Goal: Task Accomplishment & Management: Manage account settings

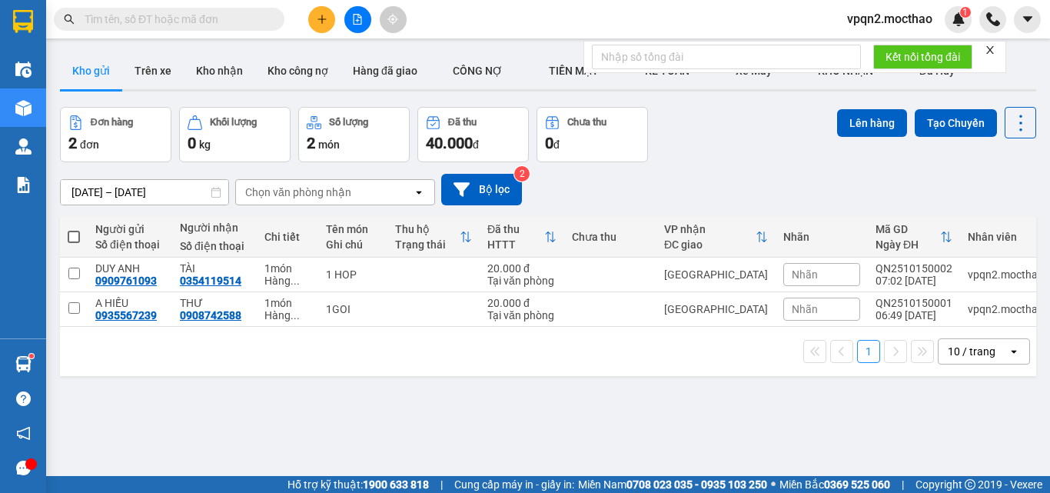
click at [324, 25] on button at bounding box center [321, 19] width 27 height 27
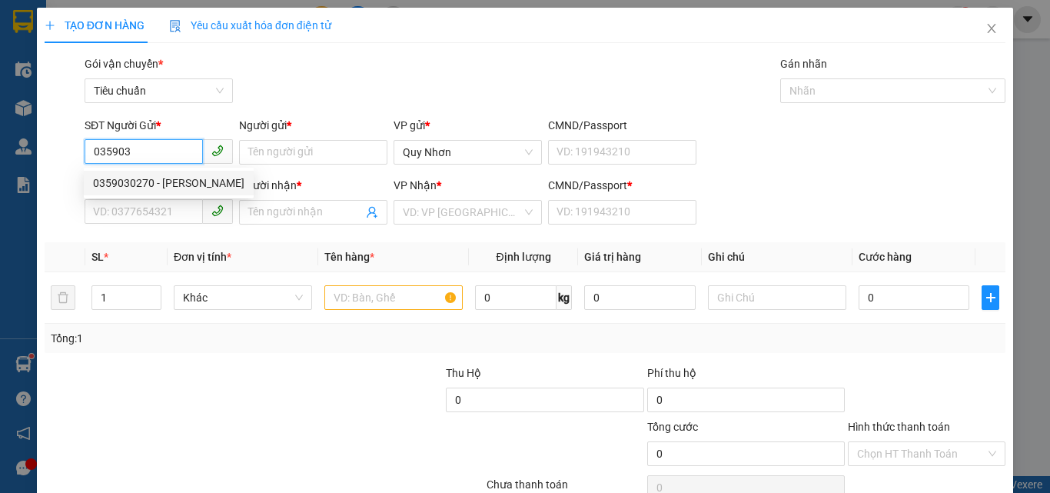
click at [156, 182] on div "0359030270 - [PERSON_NAME]" at bounding box center [168, 183] width 151 height 17
type input "0359030270"
type input "CHINH"
type input "0396444044"
type input "QUYÊN"
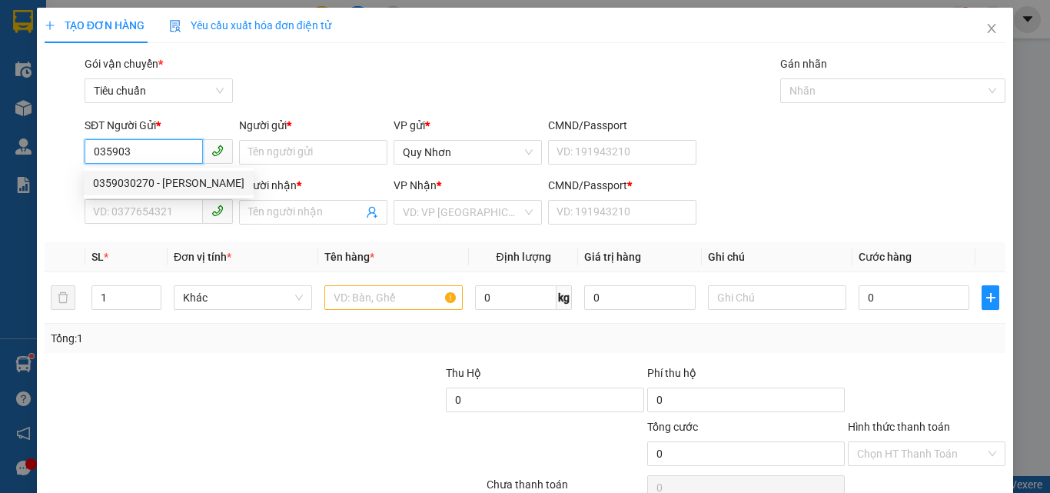
type input "a"
type input "80.000"
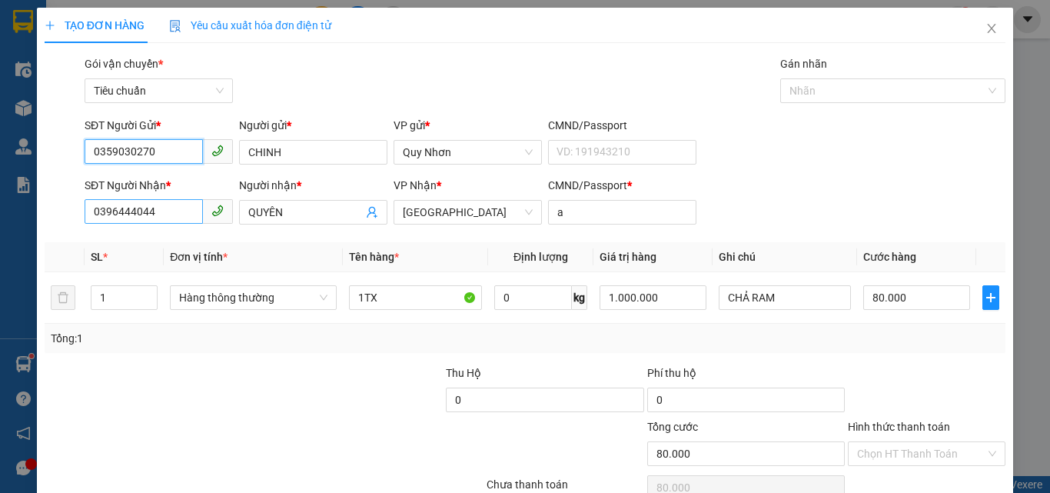
type input "0359030270"
click at [158, 204] on input "0396444044" at bounding box center [144, 211] width 118 height 25
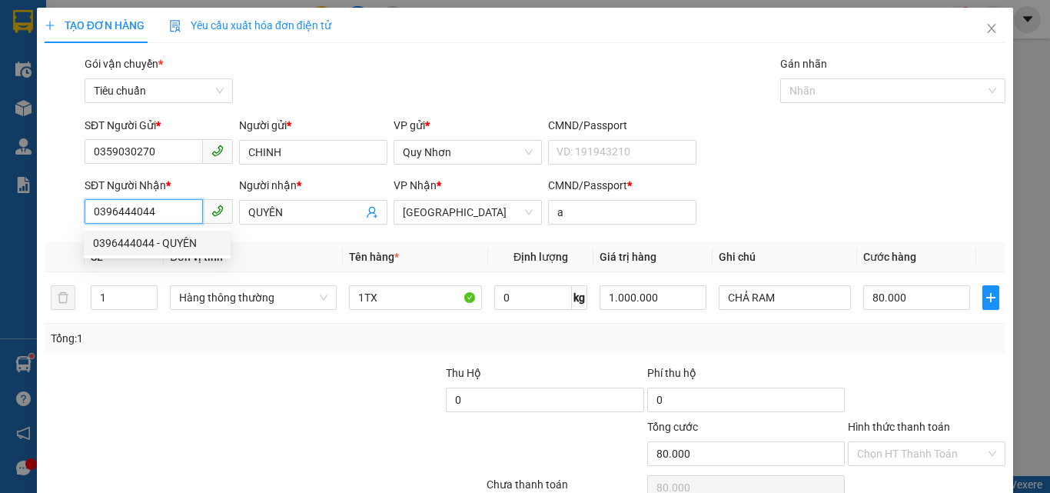
click at [158, 204] on input "0396444044" at bounding box center [144, 211] width 118 height 25
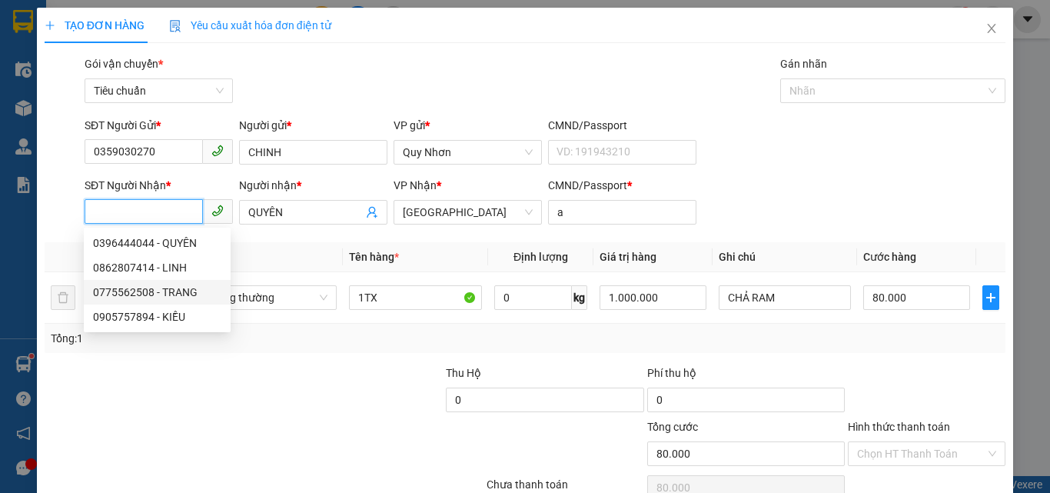
click at [166, 297] on div "0775562508 - TRANG" at bounding box center [157, 292] width 128 height 17
type input "0775562508"
type input "TRANG"
type input "50.000"
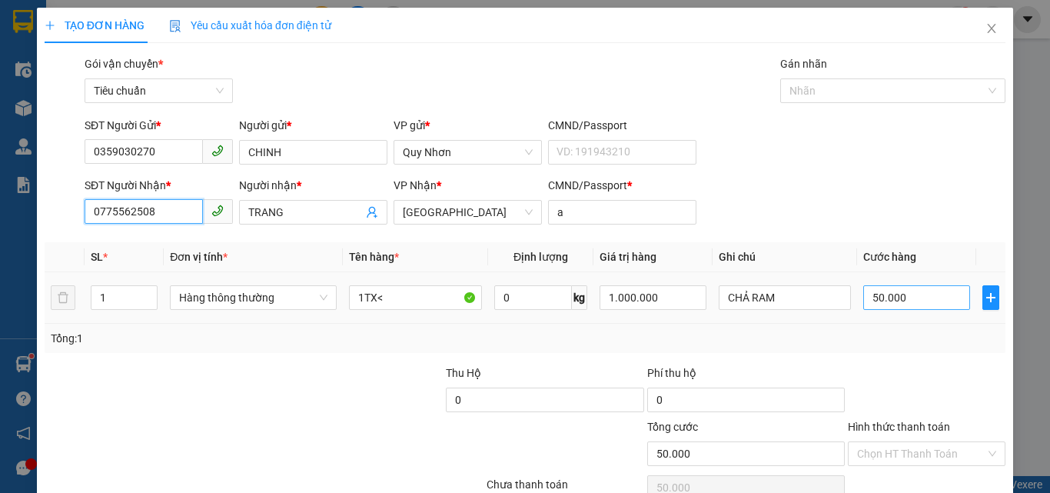
type input "0775562508"
click at [906, 303] on input "50.000" at bounding box center [916, 297] width 106 height 25
type input "6"
type input "60"
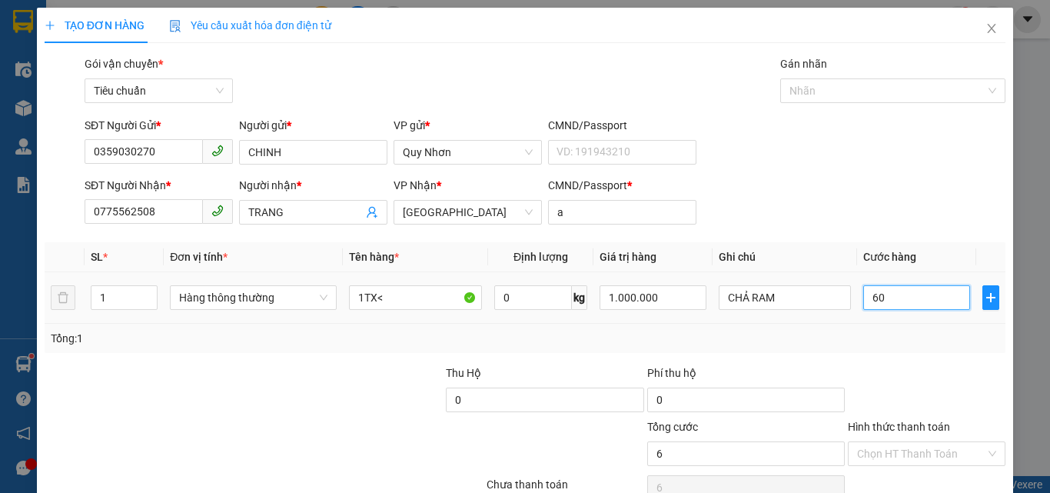
type input "60"
type input "600"
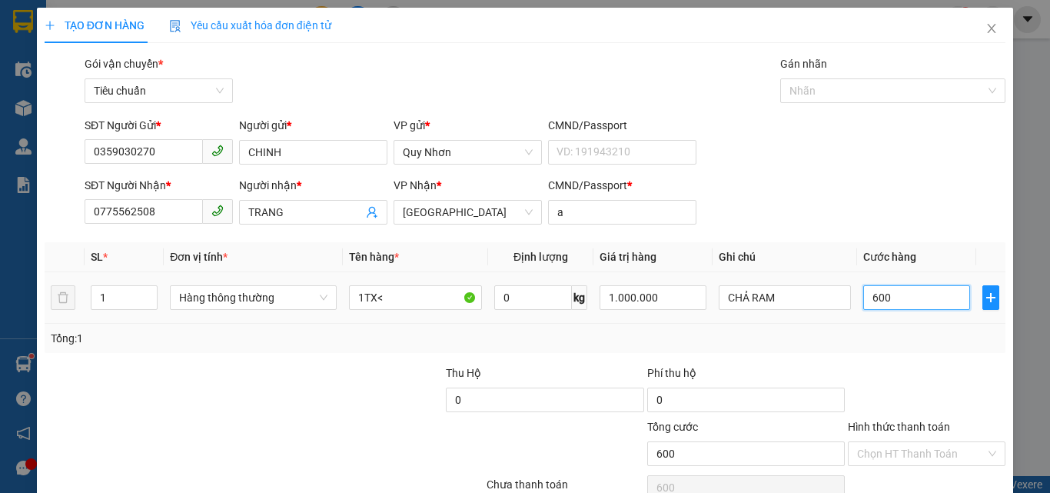
type input "6.000"
type input "60.000"
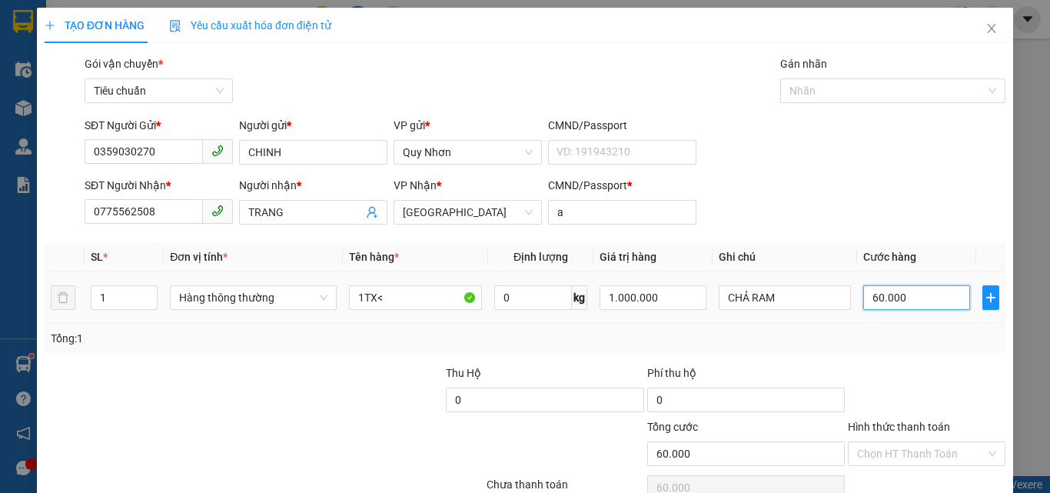
scroll to position [76, 0]
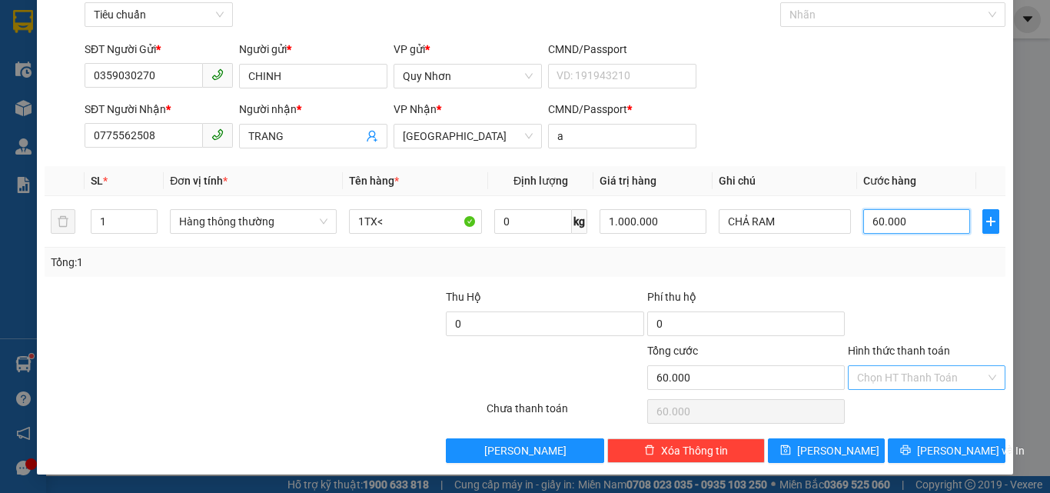
type input "60.000"
click at [906, 369] on input "Hình thức thanh toán" at bounding box center [921, 377] width 128 height 23
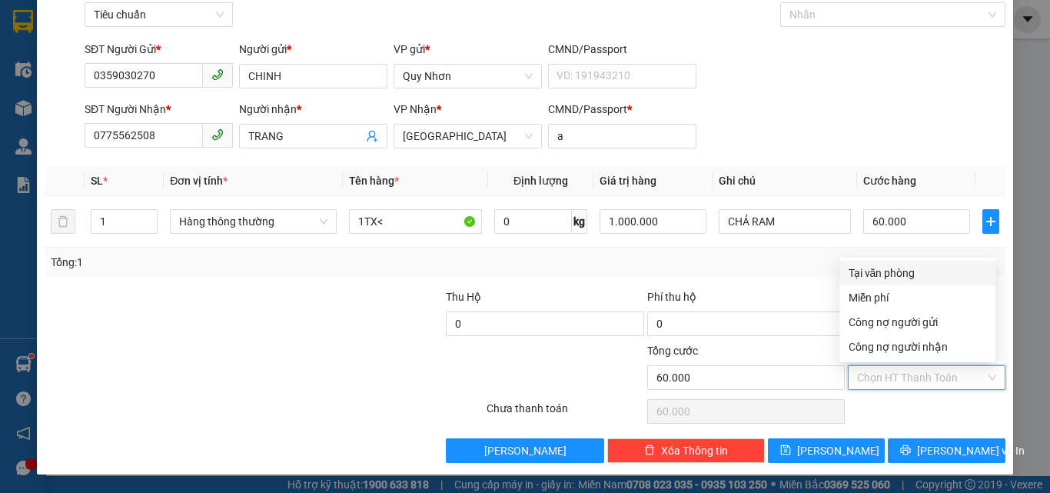
drag, startPoint x: 892, startPoint y: 273, endPoint x: 878, endPoint y: 273, distance: 13.8
click at [892, 272] on div "Tại văn phòng" at bounding box center [918, 272] width 138 height 17
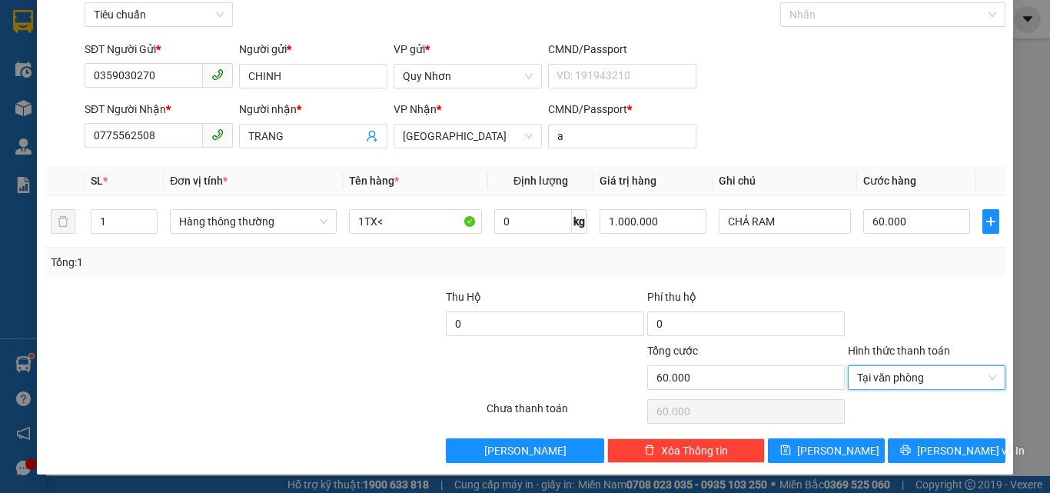
type input "0"
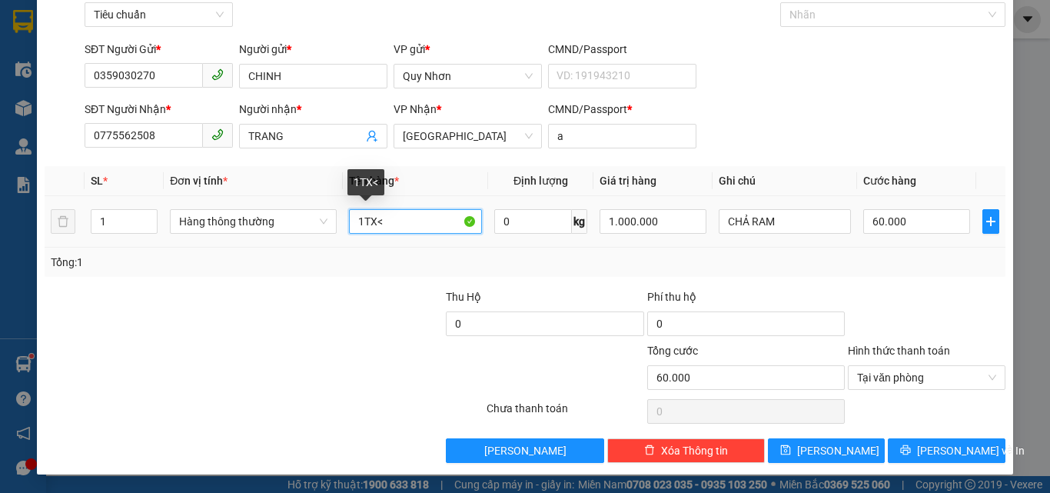
click at [414, 220] on input "1TX<" at bounding box center [415, 221] width 133 height 25
type input "1TX"
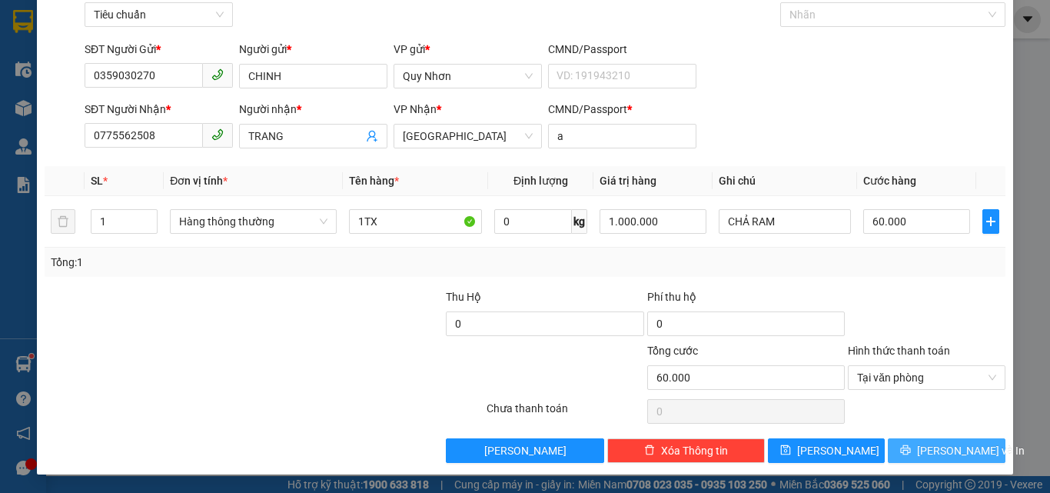
click at [946, 439] on button "[PERSON_NAME] và In" at bounding box center [947, 450] width 118 height 25
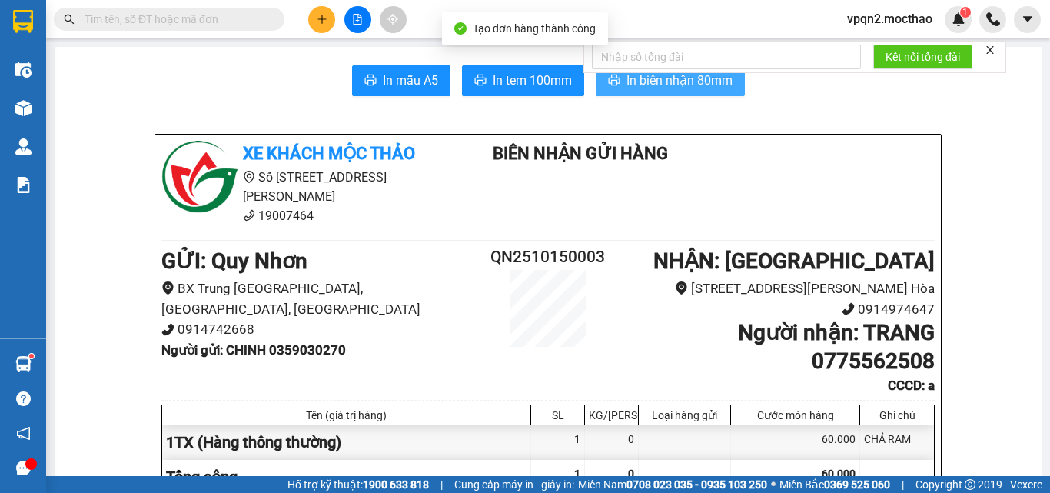
click at [662, 81] on span "In biên nhận 80mm" at bounding box center [680, 80] width 106 height 19
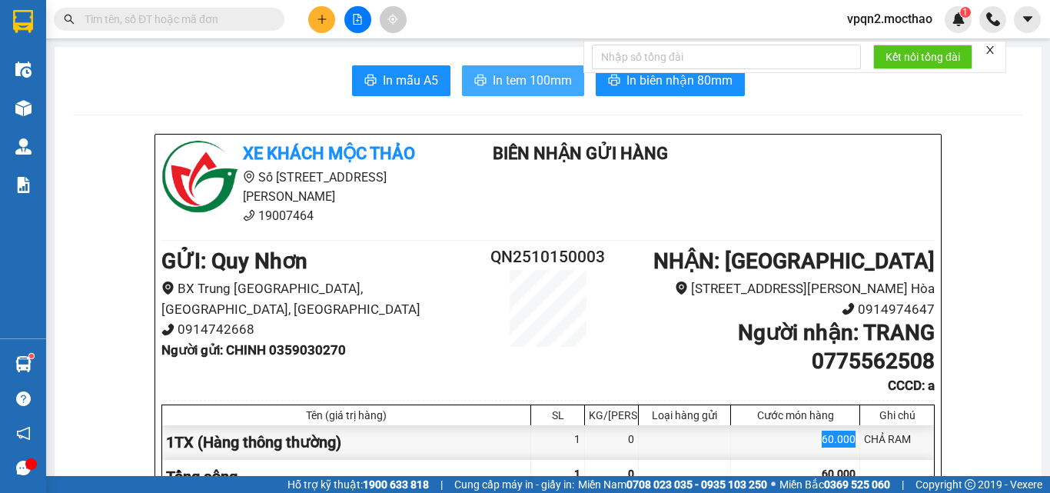
click at [543, 83] on span "In tem 100mm" at bounding box center [532, 80] width 79 height 19
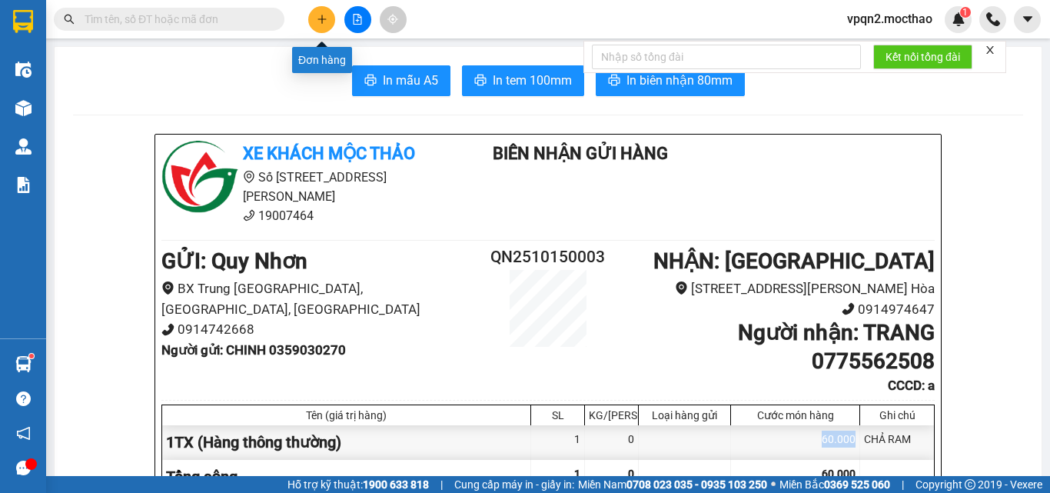
click at [321, 25] on button at bounding box center [321, 19] width 27 height 27
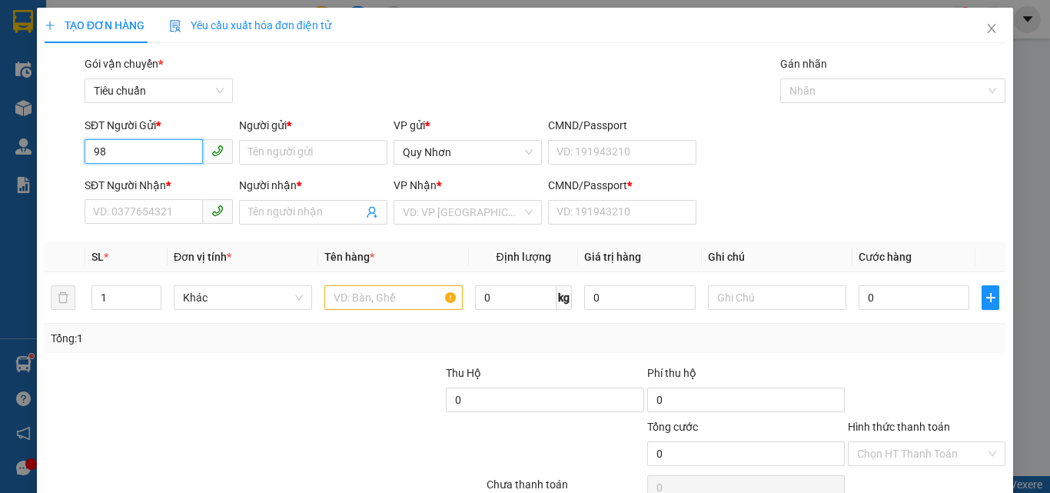
type input "9"
click at [157, 181] on div "0898162229 - LINH" at bounding box center [157, 183] width 128 height 17
type input "0898162229"
type input "LINH"
type input "0935061729"
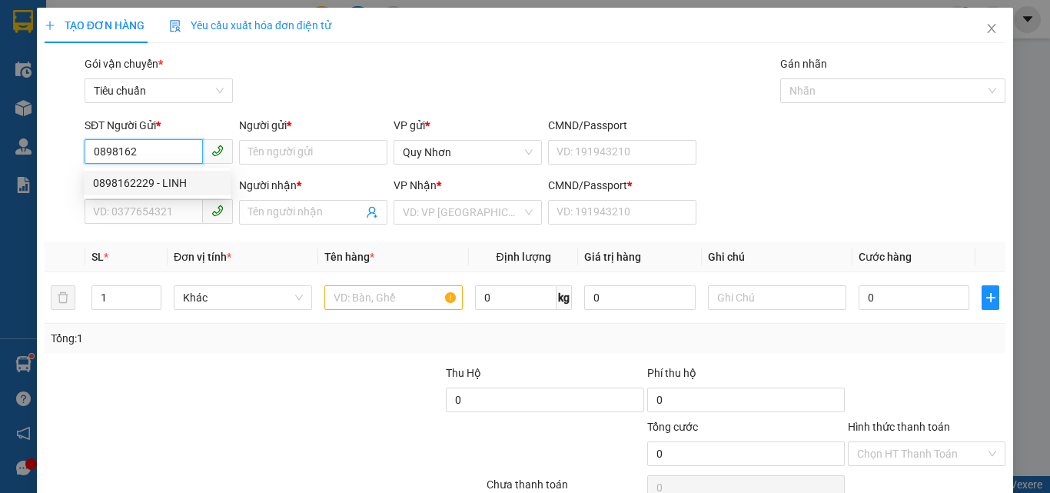
type input "PHÚC"
type input "AQ"
type input "80.000"
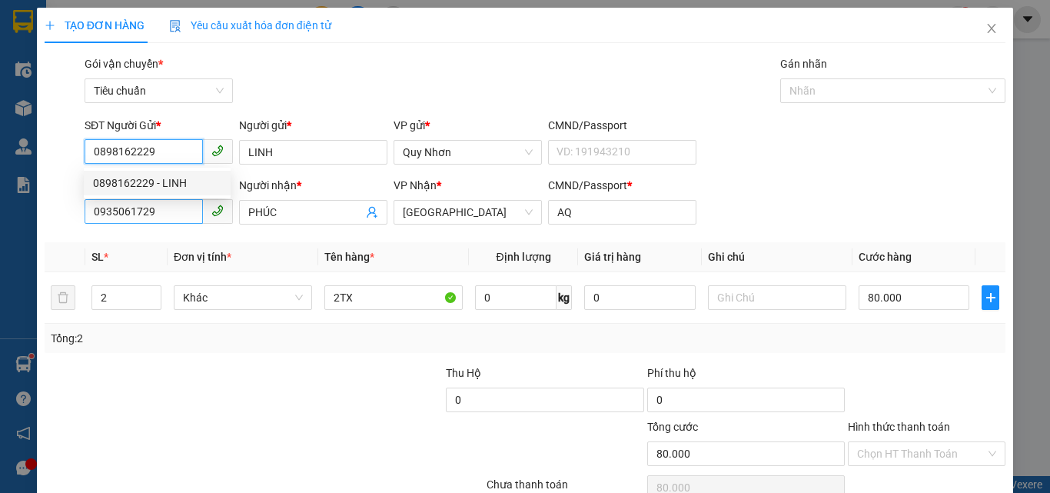
type input "0898162229"
click at [157, 203] on input "0935061729" at bounding box center [144, 211] width 118 height 25
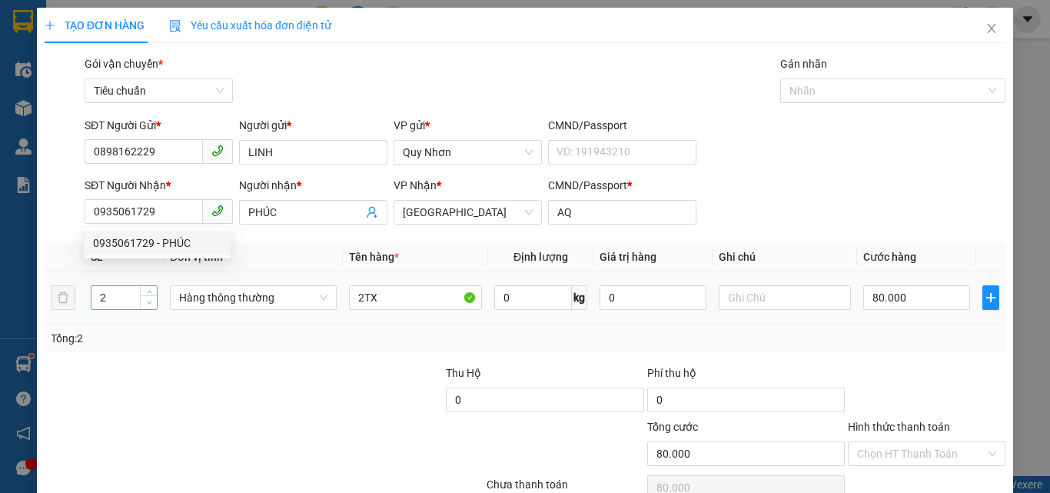
type input "1"
click at [150, 307] on span "Decrease Value" at bounding box center [148, 302] width 17 height 14
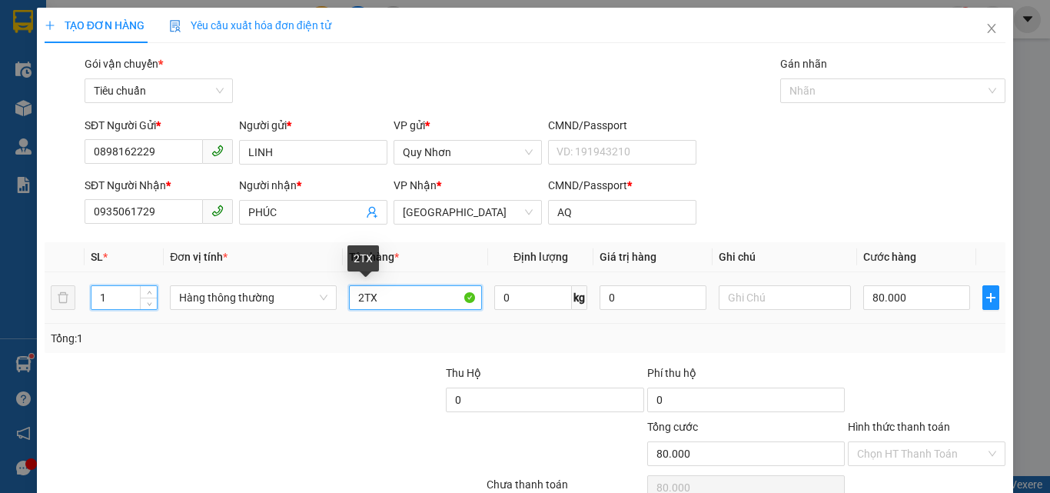
click at [365, 300] on input "2TX" at bounding box center [415, 297] width 133 height 25
type input "0"
type input "1TX"
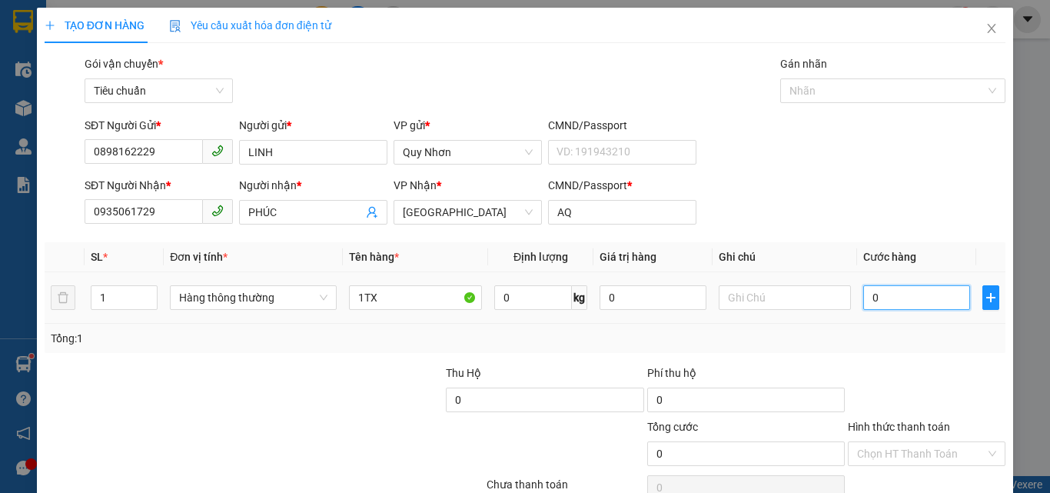
click at [893, 298] on input "0" at bounding box center [916, 297] width 106 height 25
type input "5"
type input "50"
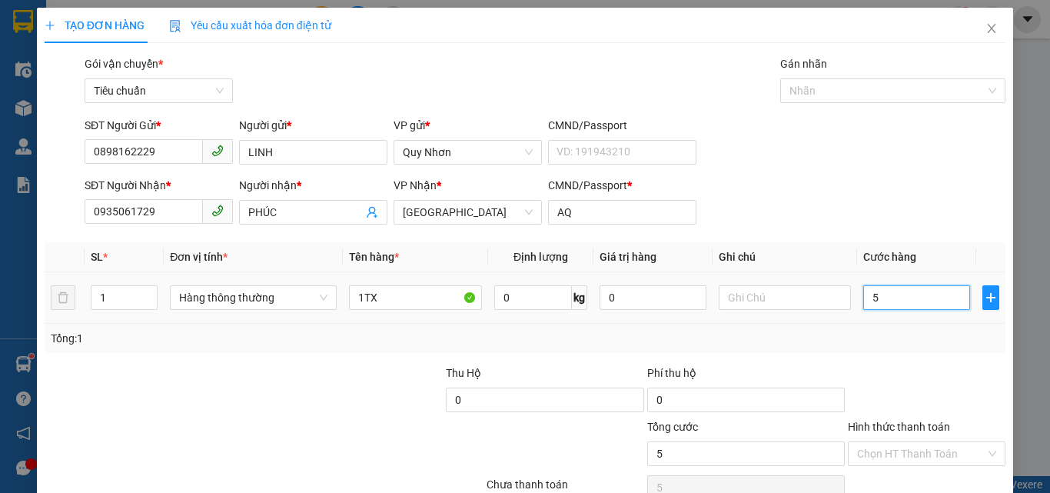
type input "50"
type input "500"
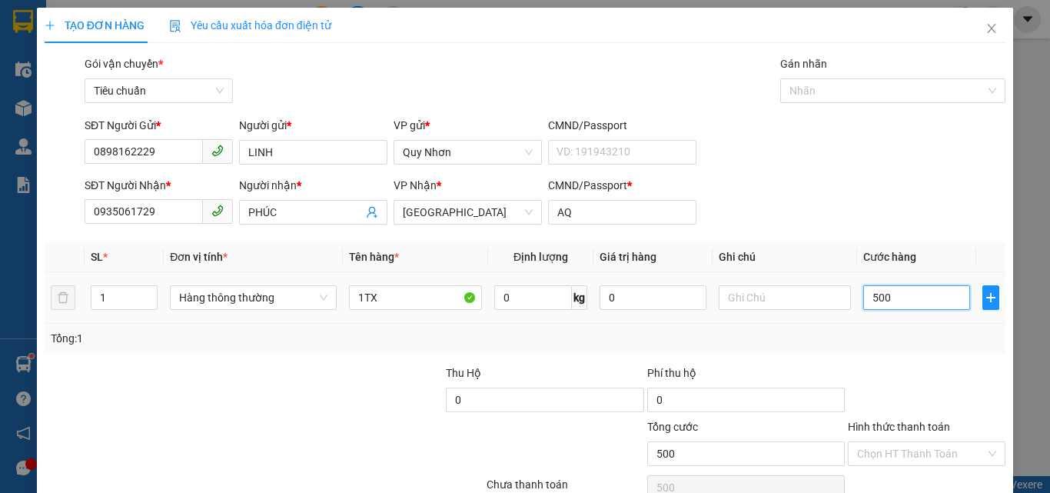
type input "5.000"
type input "50.000"
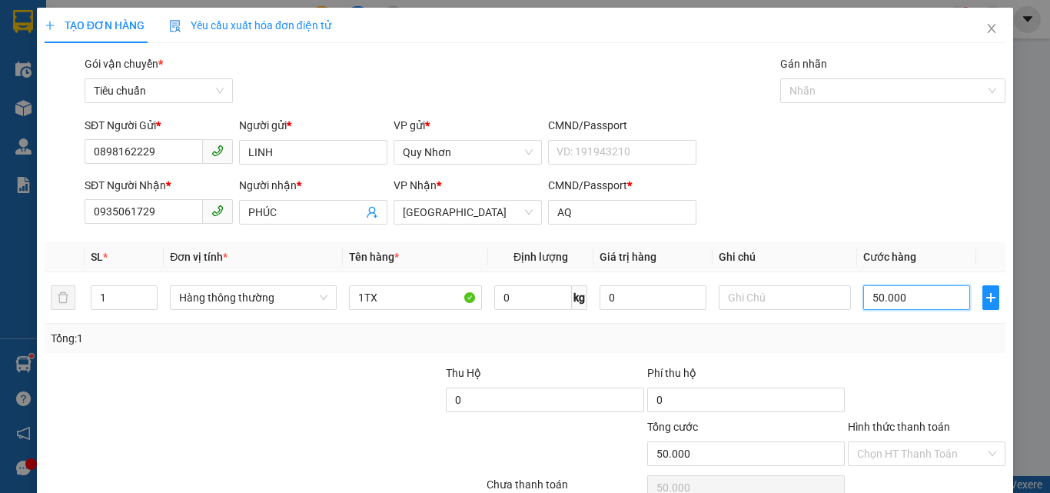
scroll to position [76, 0]
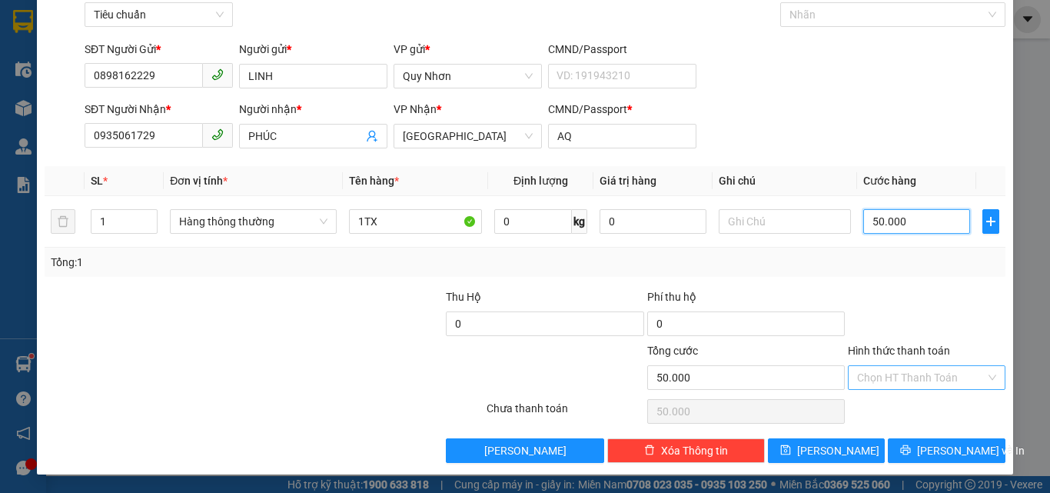
type input "50.000"
click at [873, 380] on input "Hình thức thanh toán" at bounding box center [921, 377] width 128 height 23
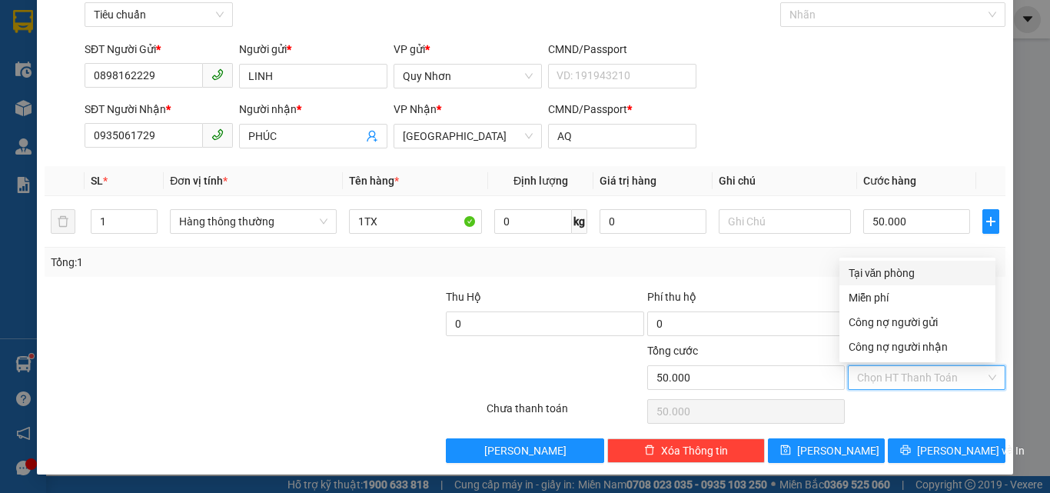
click at [895, 271] on div "Tại văn phòng" at bounding box center [918, 272] width 138 height 17
type input "0"
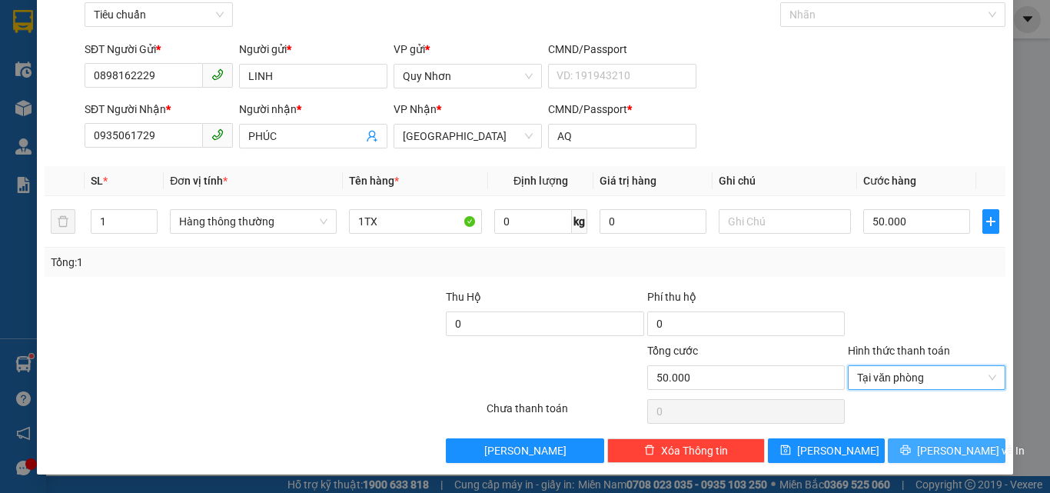
click at [904, 462] on button "[PERSON_NAME] và In" at bounding box center [947, 450] width 118 height 25
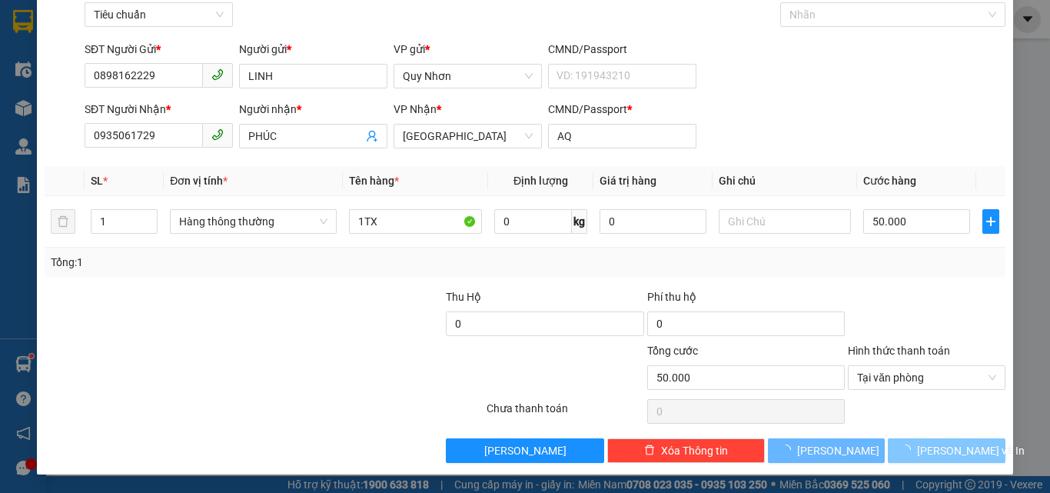
click at [904, 462] on button "[PERSON_NAME] và In" at bounding box center [947, 450] width 118 height 25
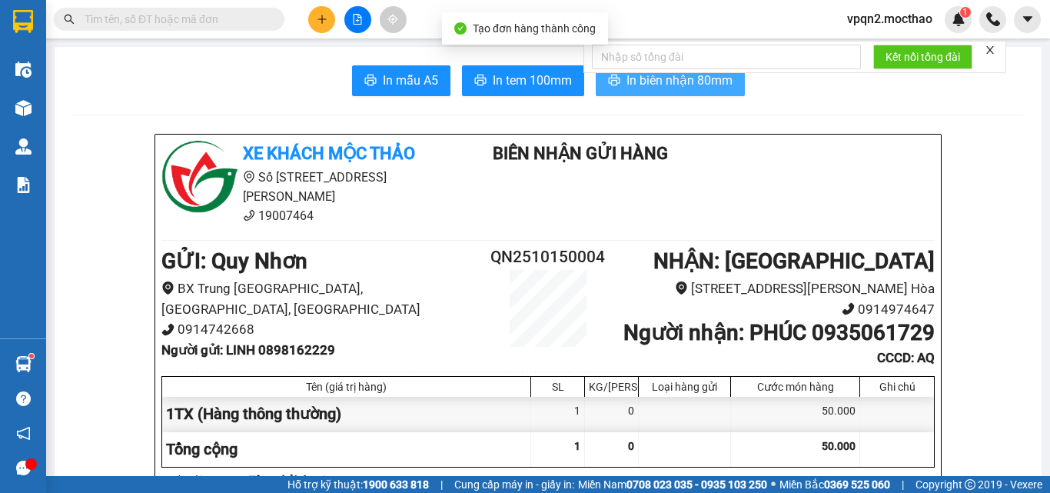
click at [627, 78] on span "In biên nhận 80mm" at bounding box center [680, 80] width 106 height 19
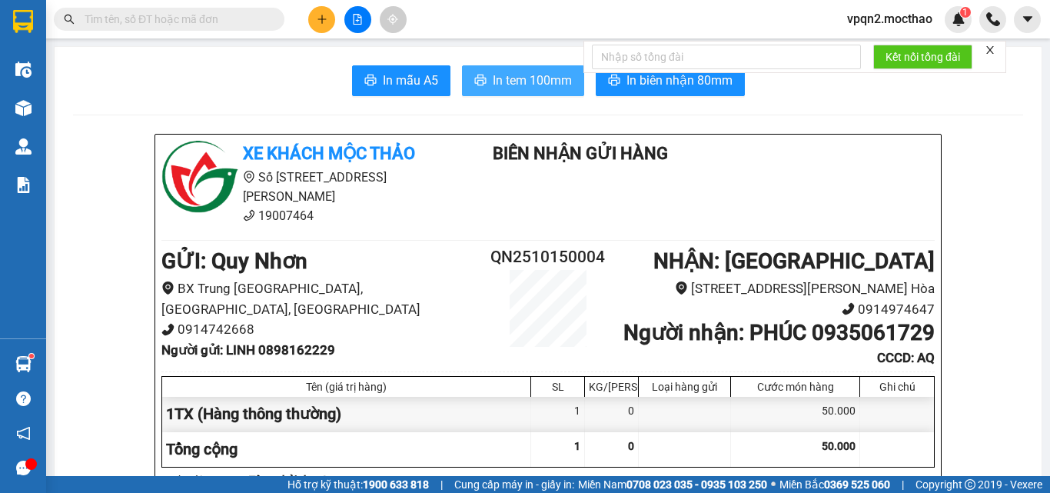
click at [481, 79] on icon "printer" at bounding box center [480, 80] width 12 height 12
click at [352, 12] on button at bounding box center [357, 19] width 27 height 27
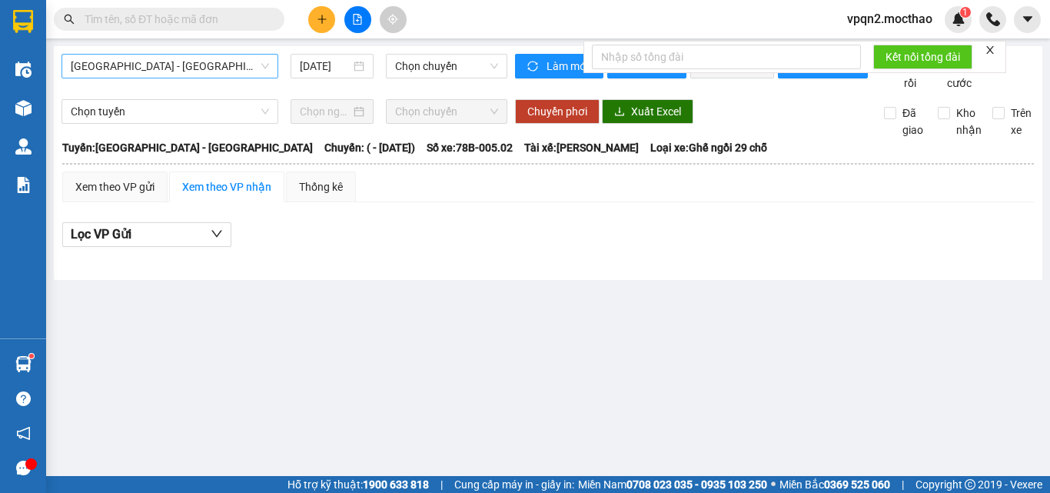
click at [235, 65] on span "[GEOGRAPHIC_DATA] - [GEOGRAPHIC_DATA]" at bounding box center [170, 66] width 198 height 23
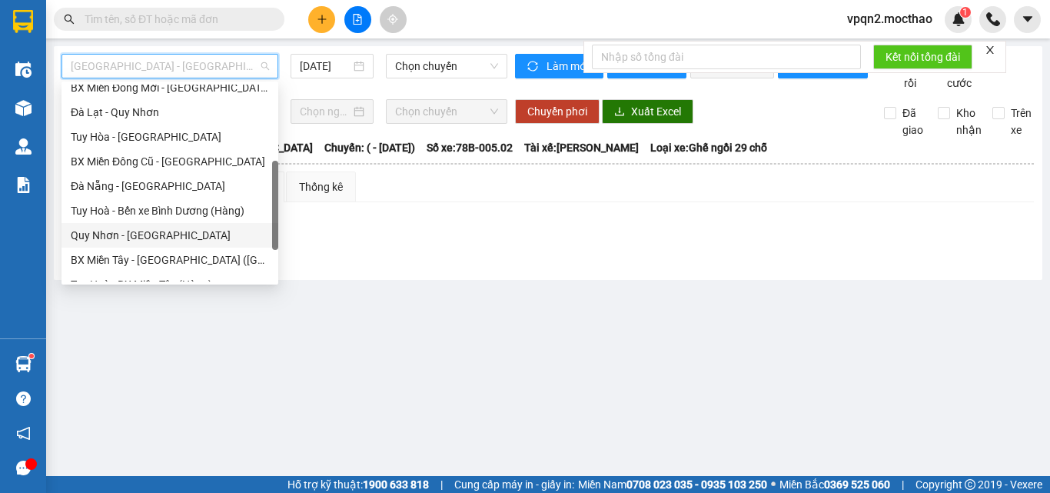
scroll to position [308, 0]
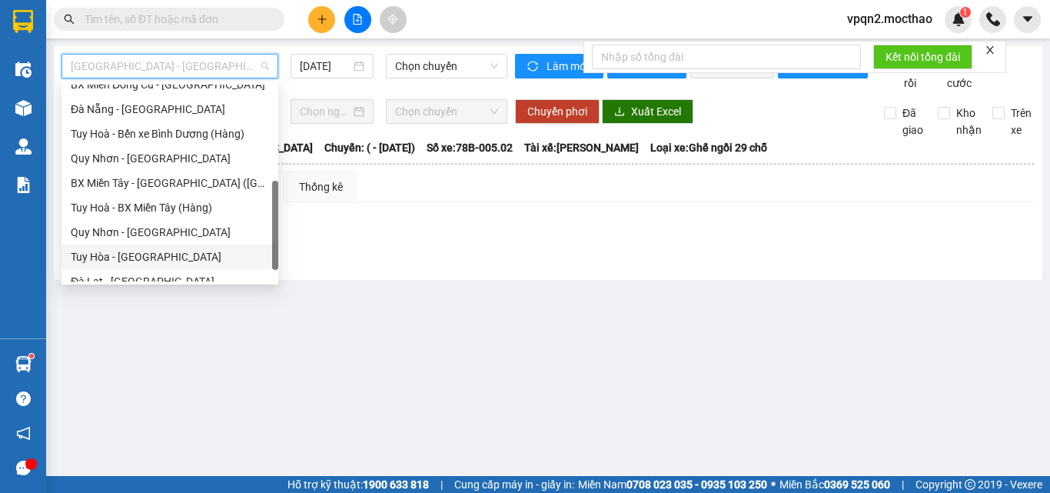
click at [148, 251] on div "Tuy Hòa - [GEOGRAPHIC_DATA]" at bounding box center [170, 256] width 198 height 17
type input "[DATE]"
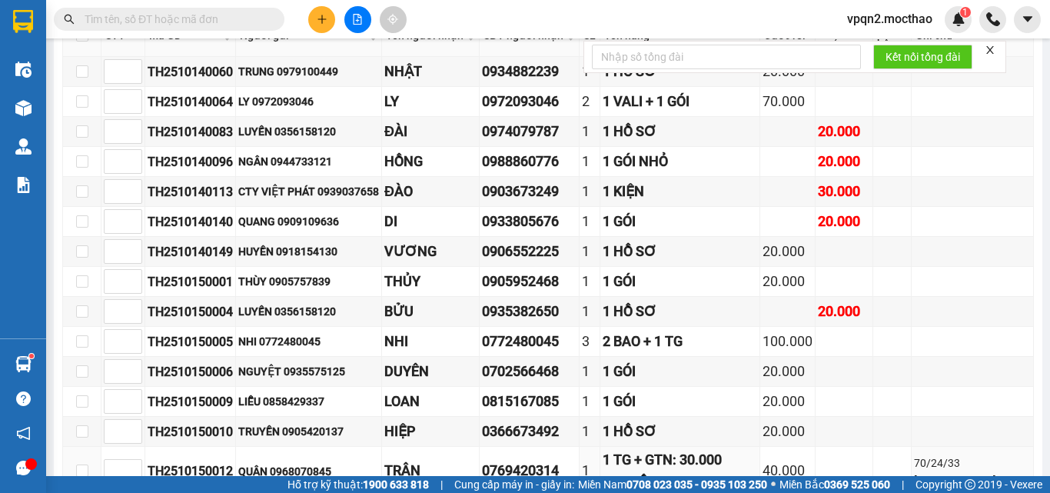
scroll to position [574, 0]
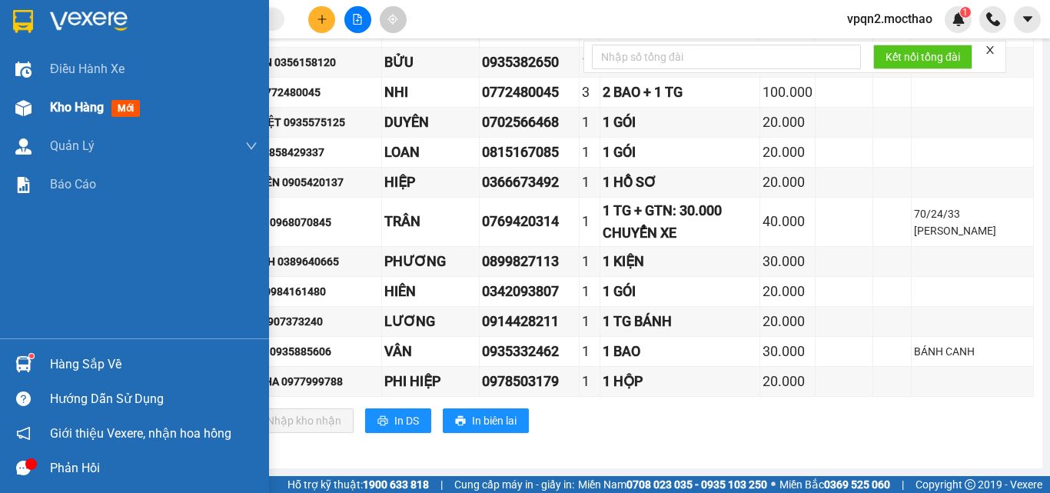
click at [45, 110] on div "Kho hàng mới" at bounding box center [134, 107] width 269 height 38
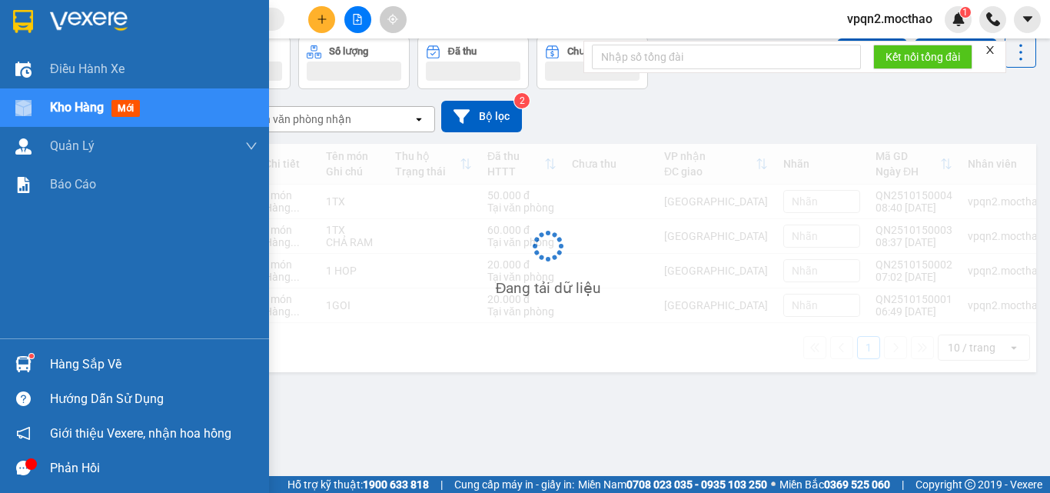
scroll to position [71, 0]
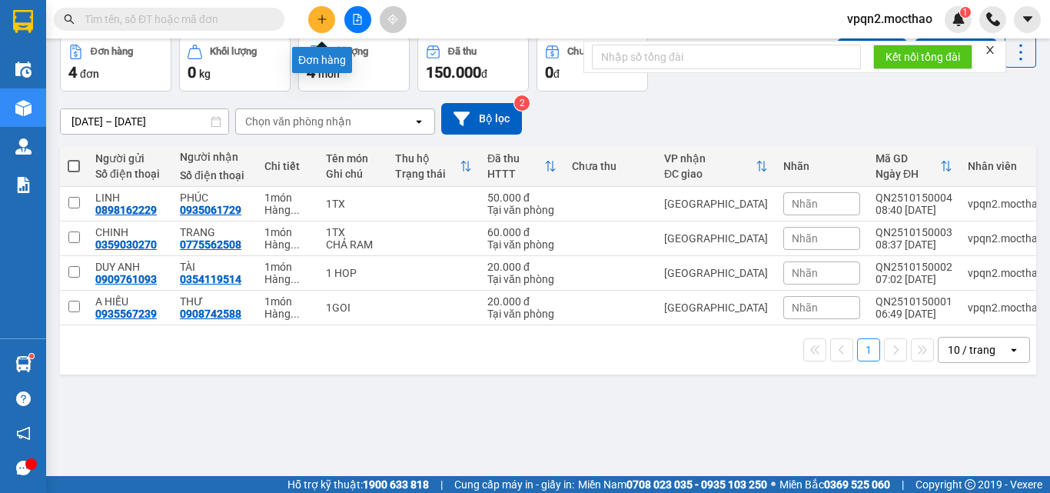
click at [321, 22] on icon "plus" at bounding box center [322, 19] width 11 height 11
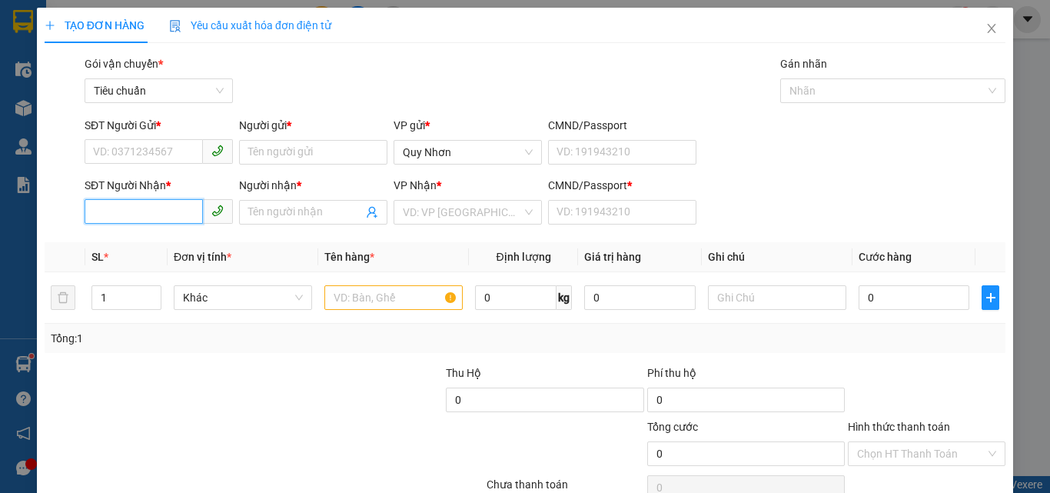
click at [164, 205] on input "SĐT Người Nhận *" at bounding box center [144, 211] width 118 height 25
drag, startPoint x: 132, startPoint y: 212, endPoint x: 116, endPoint y: 212, distance: 16.1
click at [116, 212] on input "0370700485" at bounding box center [144, 211] width 118 height 25
click at [163, 214] on input "0377485" at bounding box center [144, 211] width 118 height 25
type input "0377485083"
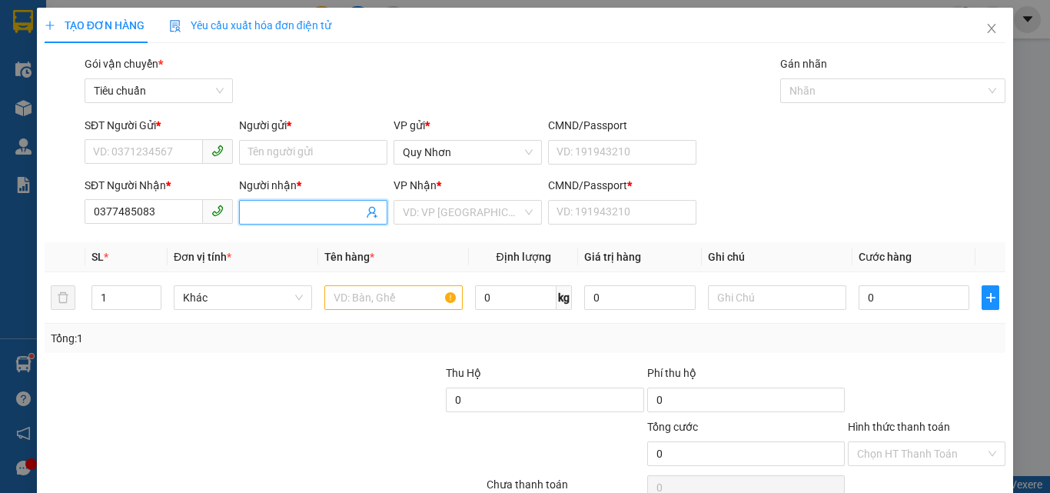
click at [290, 218] on input "Người nhận *" at bounding box center [305, 212] width 115 height 17
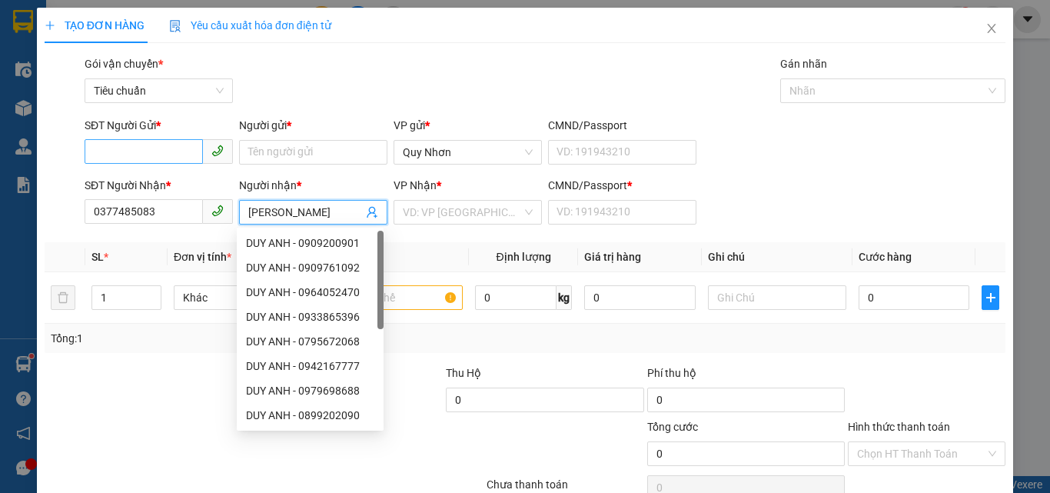
type input "[PERSON_NAME]"
click at [148, 143] on input "SĐT Người Gửi *" at bounding box center [144, 151] width 118 height 25
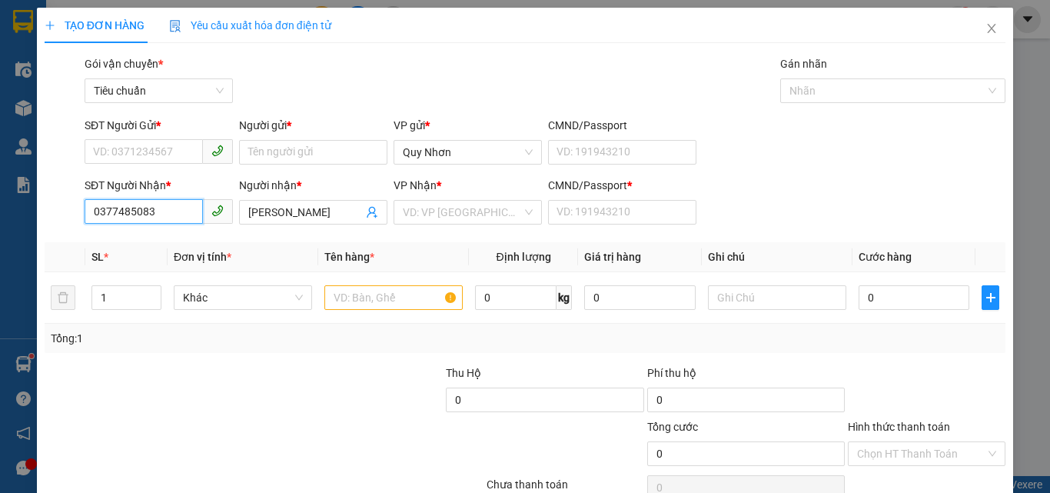
click at [115, 201] on input "0377485083" at bounding box center [144, 211] width 118 height 25
paste input "0377485083"
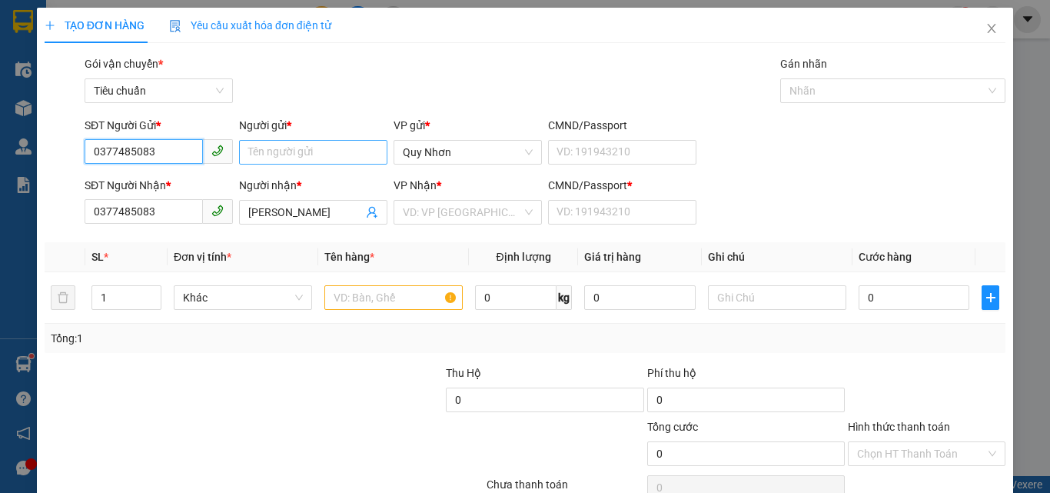
type input "0377485083"
click at [263, 155] on input "Người gửi *" at bounding box center [313, 152] width 148 height 25
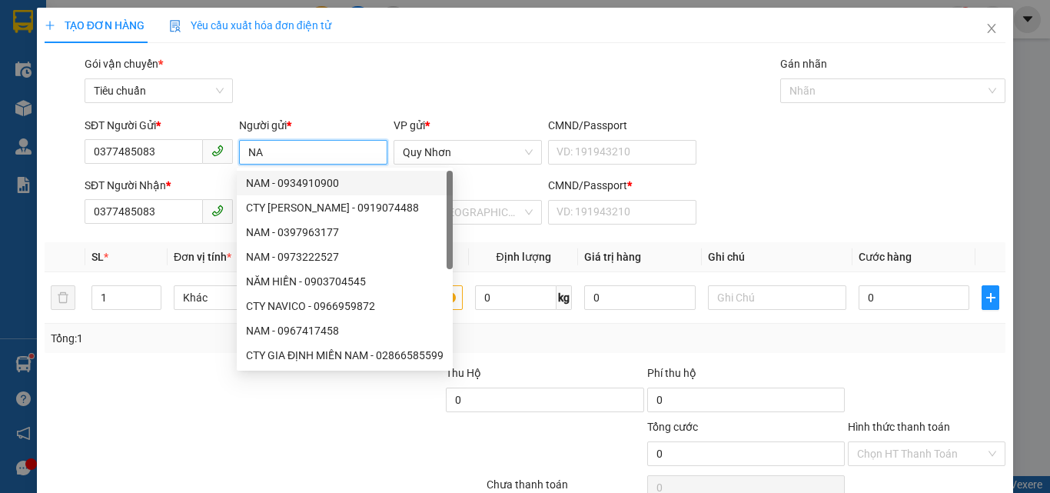
type input "NA"
click at [538, 112] on div "Transit Pickup Surcharge Ids Transit Deliver Surcharge Ids Transit Deliver Surc…" at bounding box center [525, 297] width 961 height 484
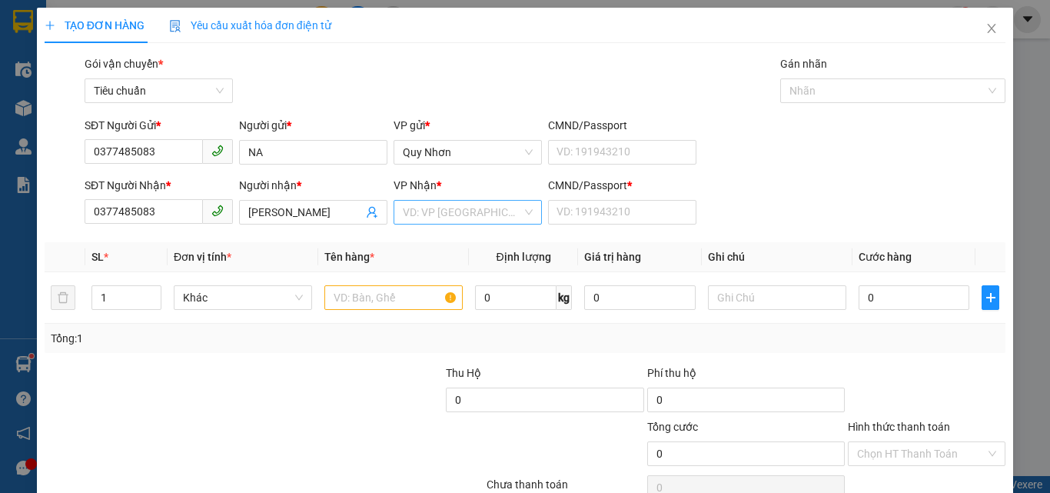
click at [481, 212] on input "search" at bounding box center [462, 212] width 119 height 23
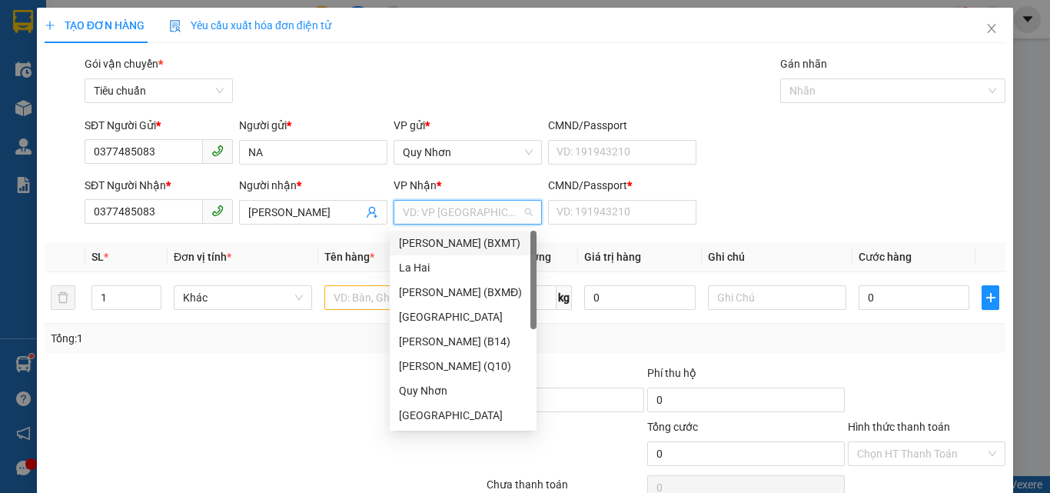
type input "T"
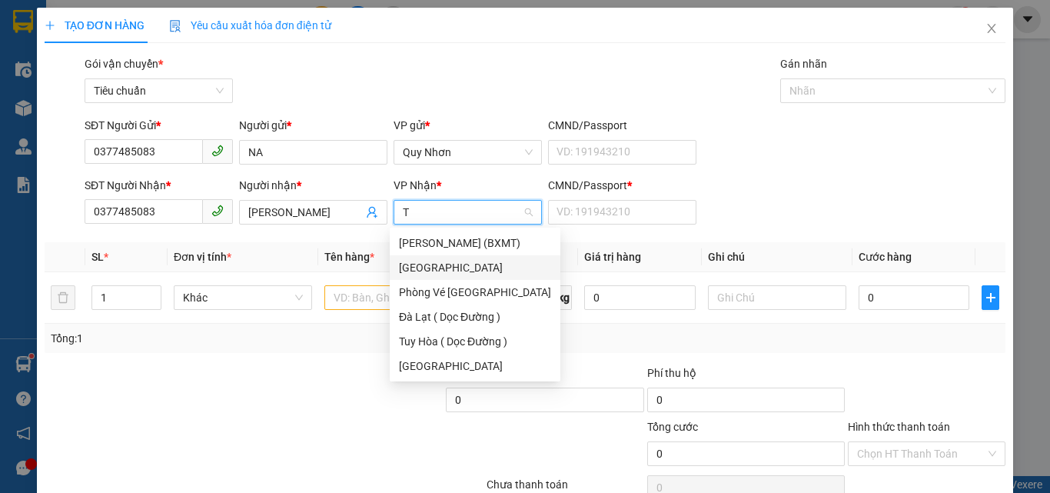
click at [459, 261] on div "[GEOGRAPHIC_DATA]" at bounding box center [475, 267] width 152 height 17
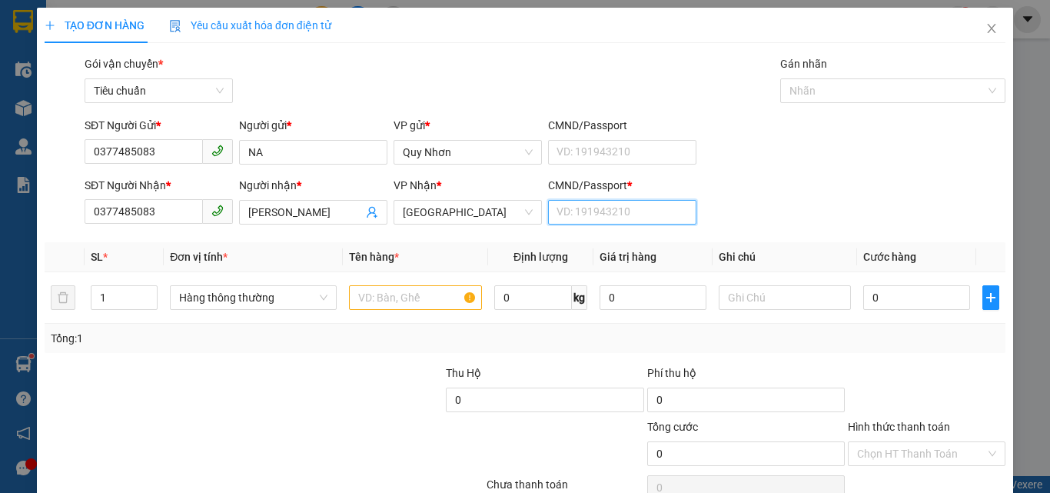
click at [574, 221] on input "CMND/Passport *" at bounding box center [622, 212] width 148 height 25
type input "C"
click at [394, 301] on input "text" at bounding box center [415, 297] width 133 height 25
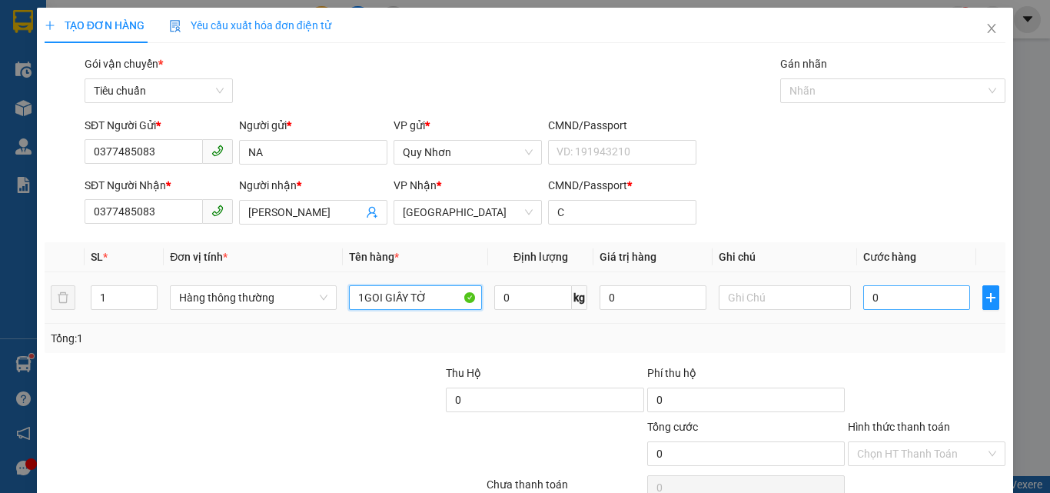
type input "1GOI GIẤY TỜ"
click at [894, 293] on input "0" at bounding box center [916, 297] width 106 height 25
type input "2"
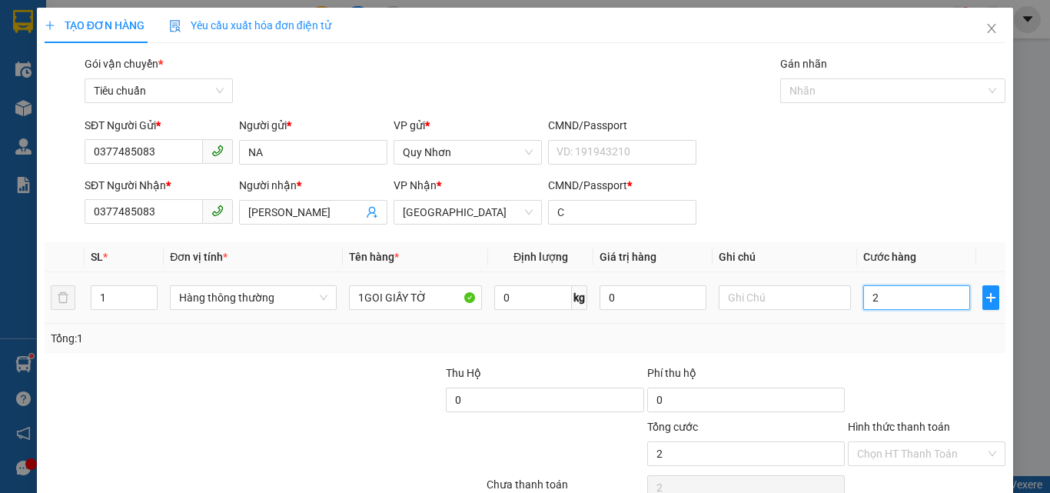
type input "20"
type input "200"
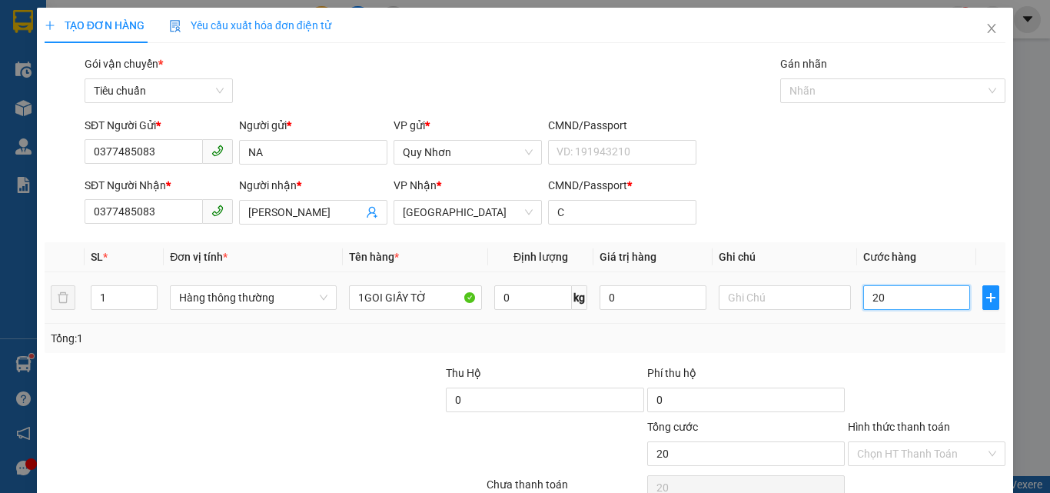
type input "200"
type input "2.000"
type input "20.000"
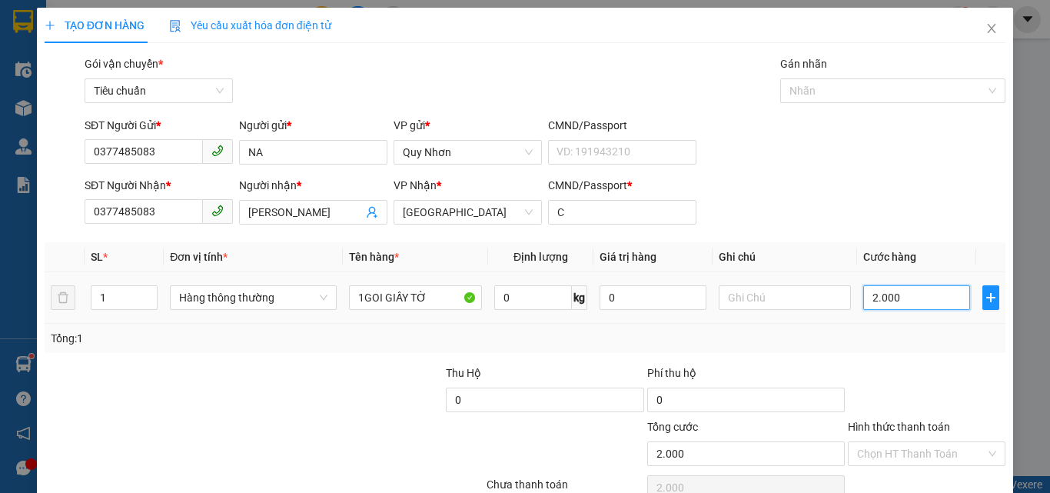
type input "20.000"
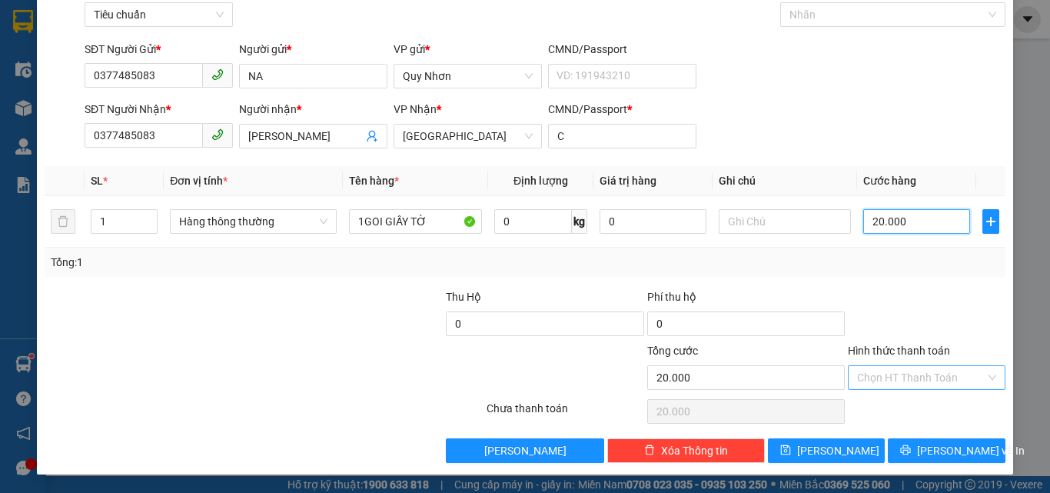
type input "20.000"
click at [875, 367] on input "Hình thức thanh toán" at bounding box center [921, 377] width 128 height 23
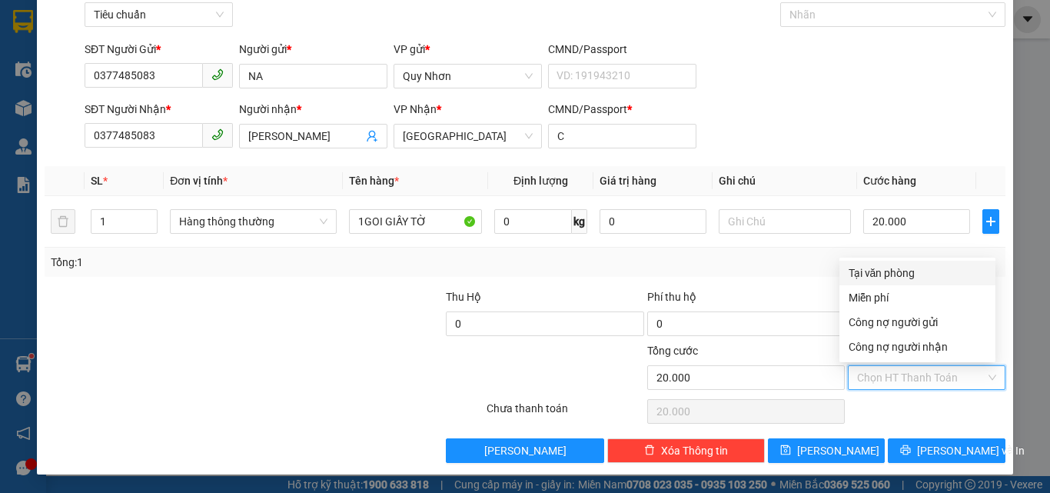
click at [890, 284] on div "Tại văn phòng" at bounding box center [918, 273] width 156 height 25
type input "0"
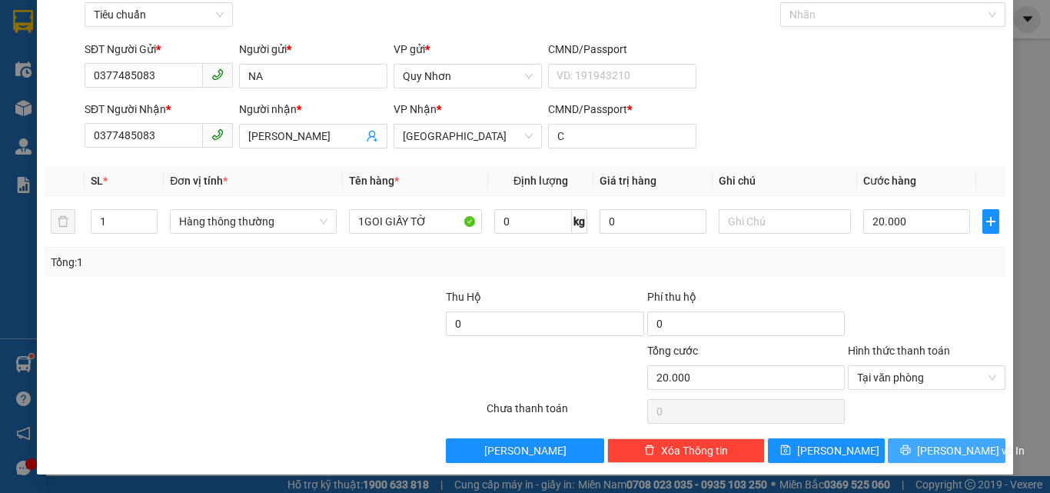
click at [892, 451] on button "[PERSON_NAME] và In" at bounding box center [947, 450] width 118 height 25
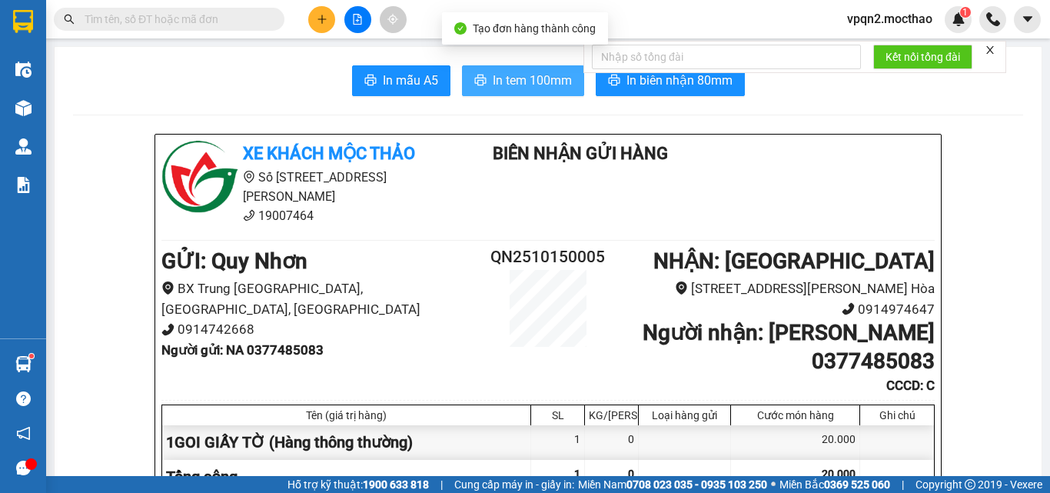
click at [556, 88] on span "In tem 100mm" at bounding box center [532, 80] width 79 height 19
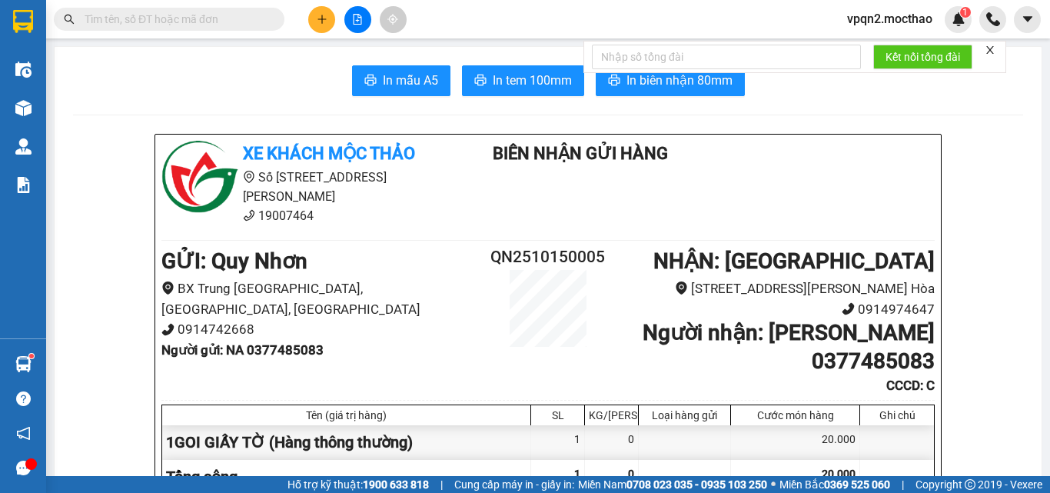
click at [360, 20] on icon "file-add" at bounding box center [357, 19] width 11 height 11
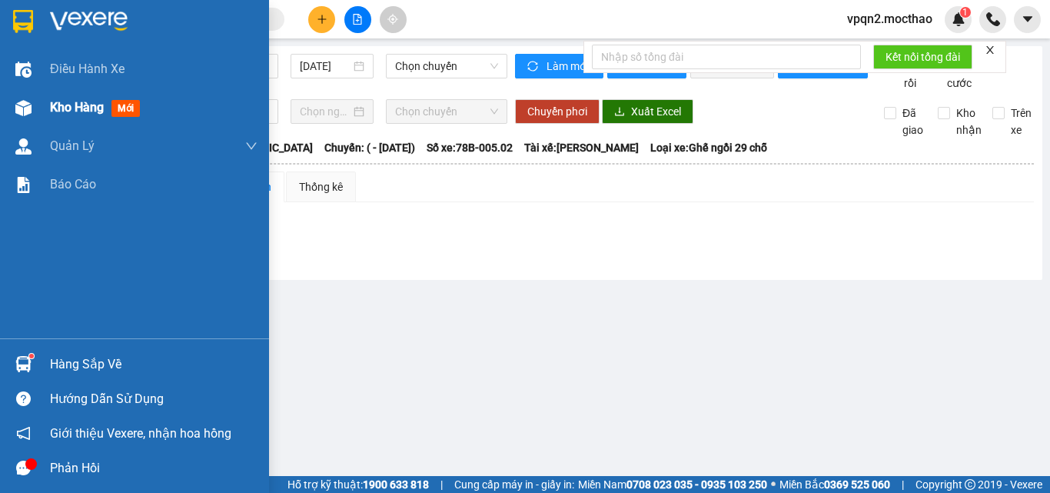
click at [29, 107] on img at bounding box center [23, 108] width 16 height 16
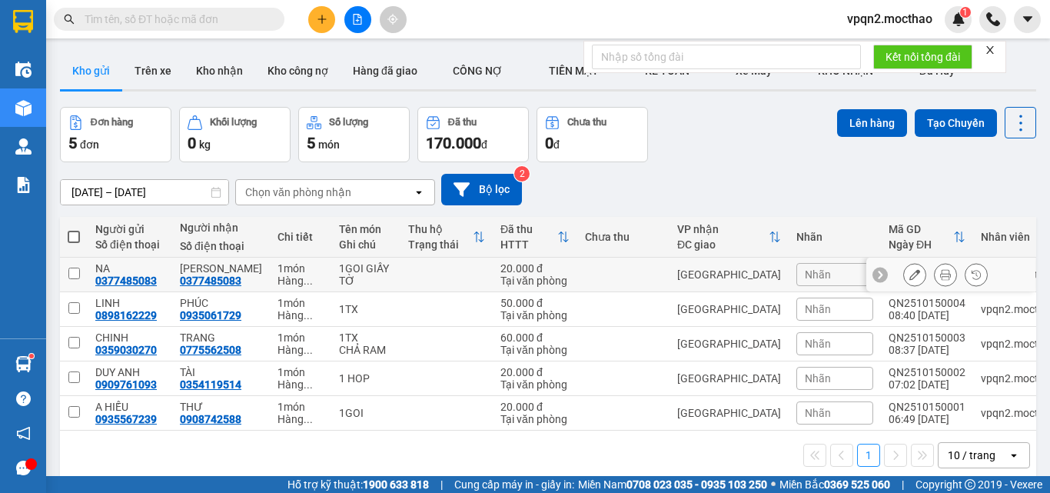
scroll to position [71, 0]
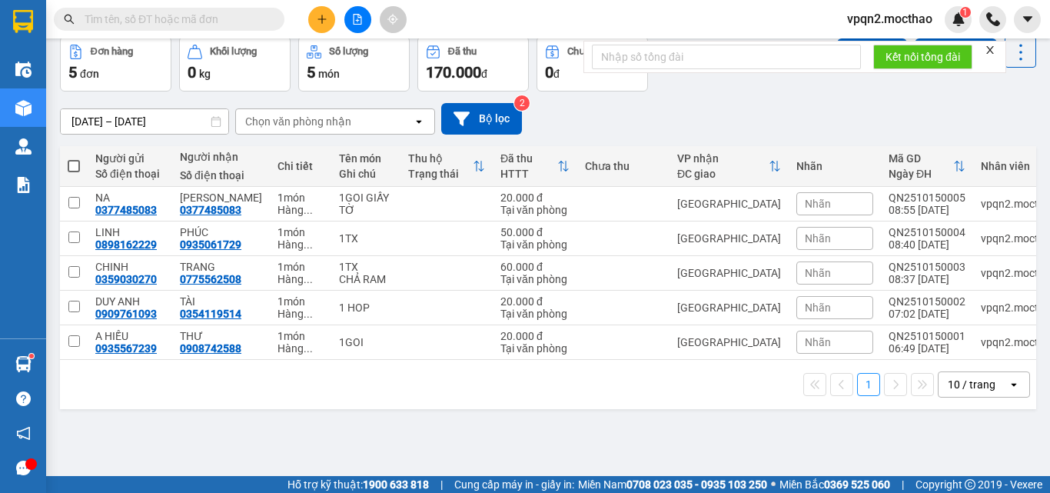
click at [329, 22] on button at bounding box center [321, 19] width 27 height 27
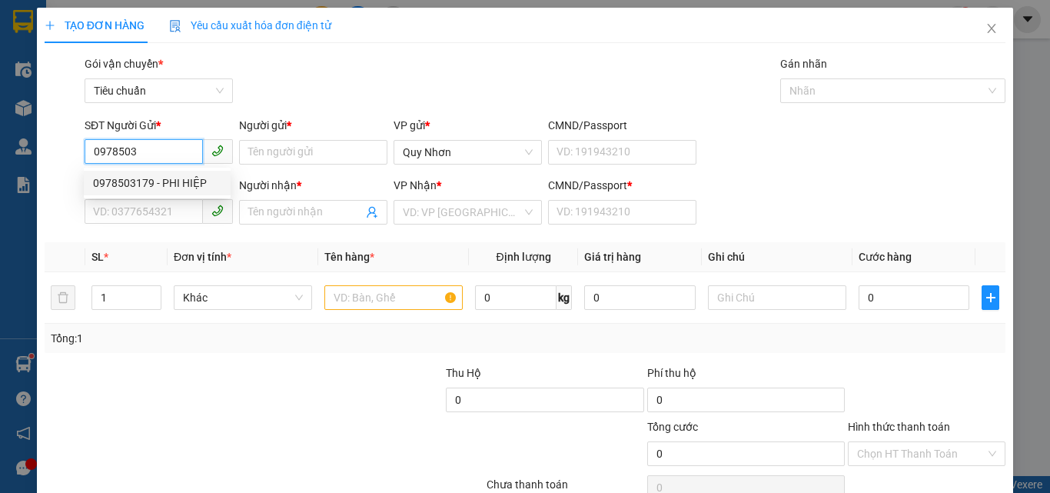
click at [155, 184] on div "0978503179 - PHI HIỆP" at bounding box center [157, 183] width 128 height 17
type input "0978503179"
type input "PHI HIỆP"
type input "0914110055"
type input "BS Loan"
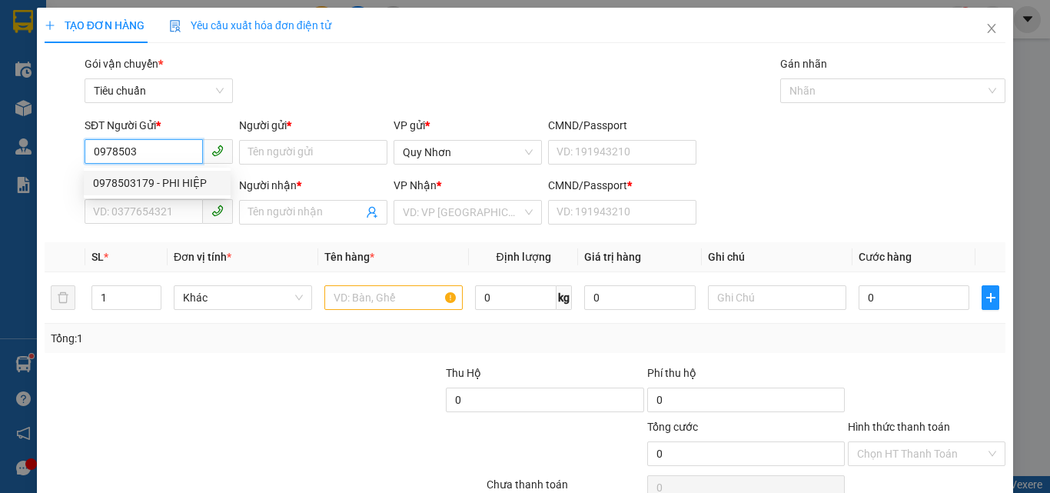
type input "a"
type input "20.000"
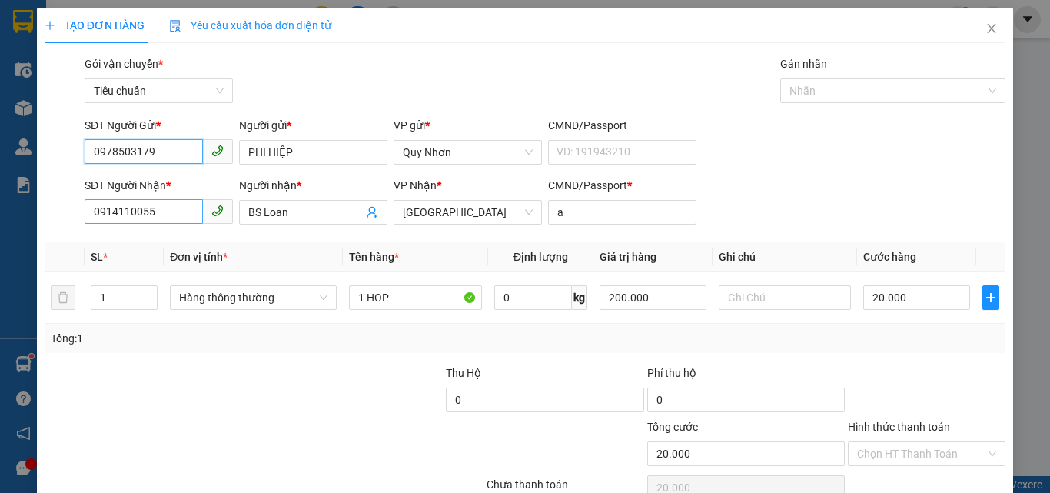
type input "0978503179"
click at [183, 212] on input "0914110055" at bounding box center [144, 211] width 118 height 25
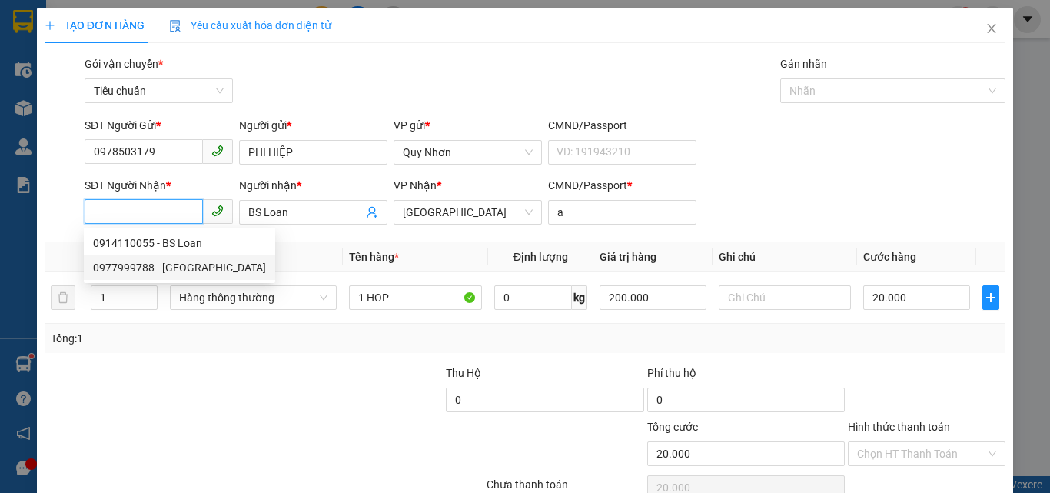
click at [162, 268] on div "0977999788 - [GEOGRAPHIC_DATA]" at bounding box center [179, 267] width 173 height 17
type input "0977999788"
type input "[GEOGRAPHIC_DATA]"
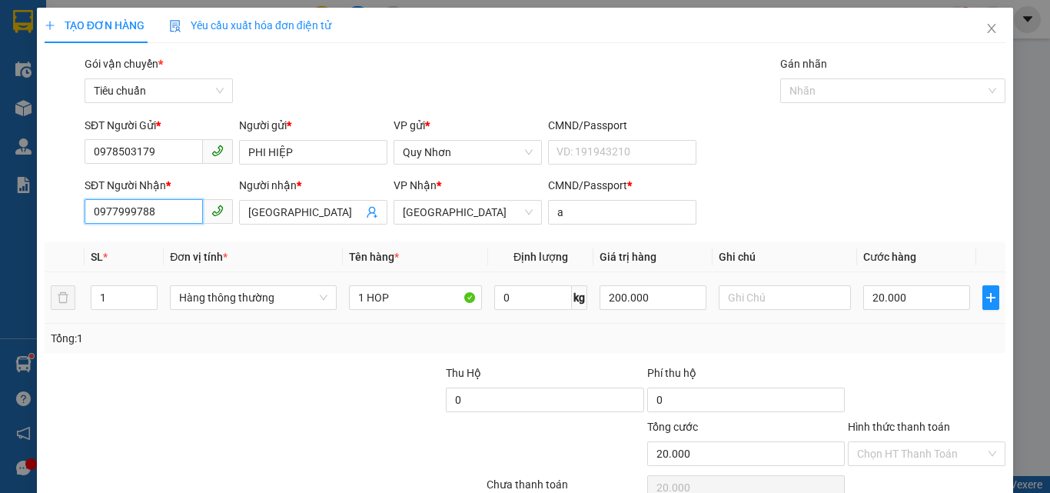
scroll to position [76, 0]
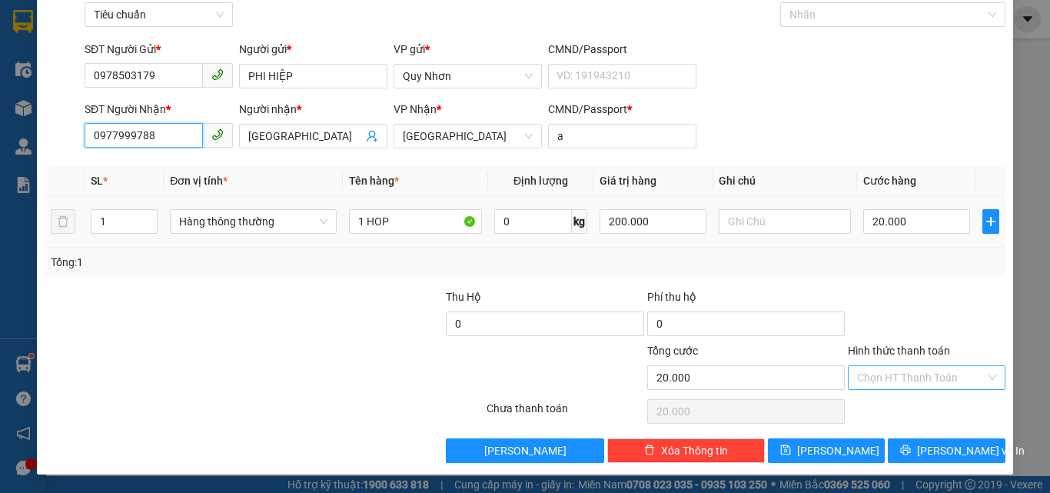
type input "0977999788"
click at [883, 374] on input "Hình thức thanh toán" at bounding box center [921, 377] width 128 height 23
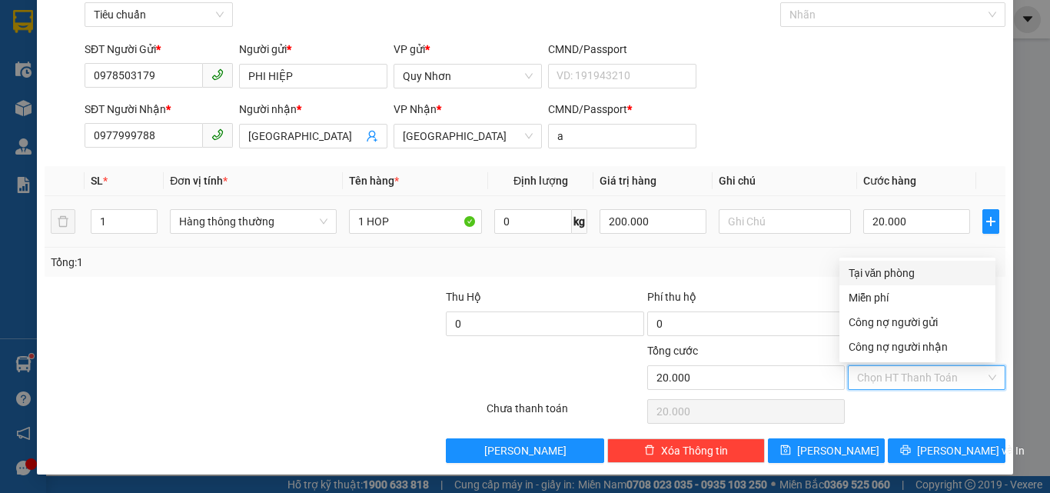
click at [901, 268] on div "Tại văn phòng" at bounding box center [918, 272] width 138 height 17
type input "0"
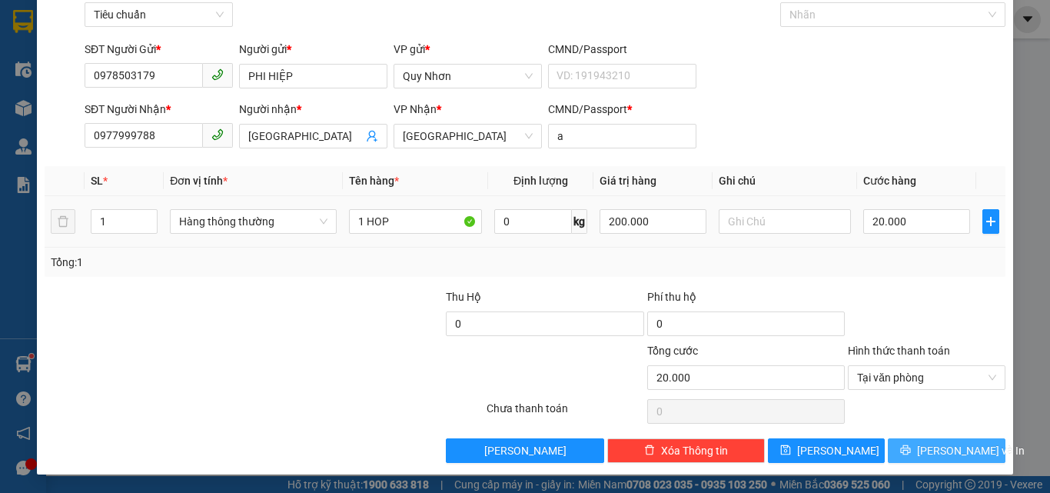
click at [911, 445] on icon "printer" at bounding box center [905, 449] width 11 height 11
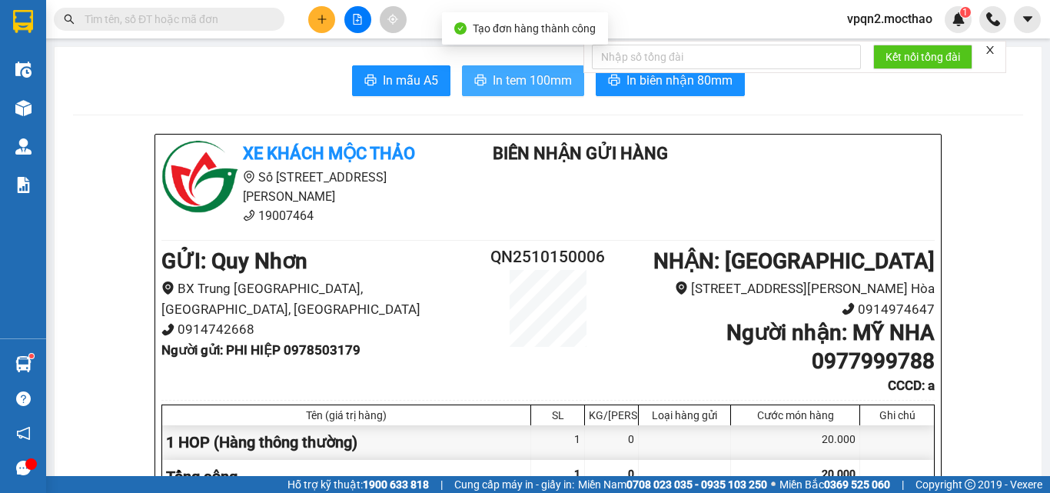
click at [513, 83] on span "In tem 100mm" at bounding box center [532, 80] width 79 height 19
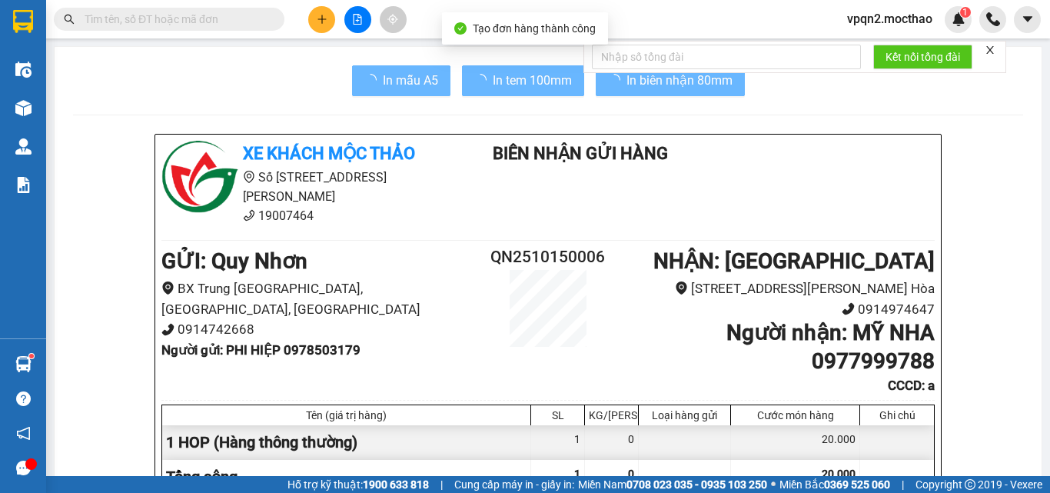
click at [803, 433] on div "20.000" at bounding box center [795, 442] width 129 height 35
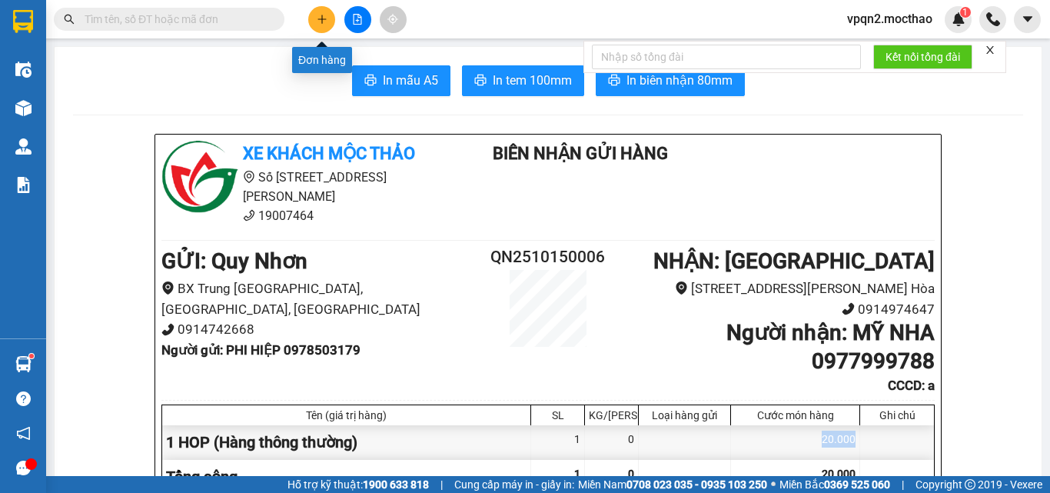
click at [321, 18] on icon "plus" at bounding box center [322, 19] width 11 height 11
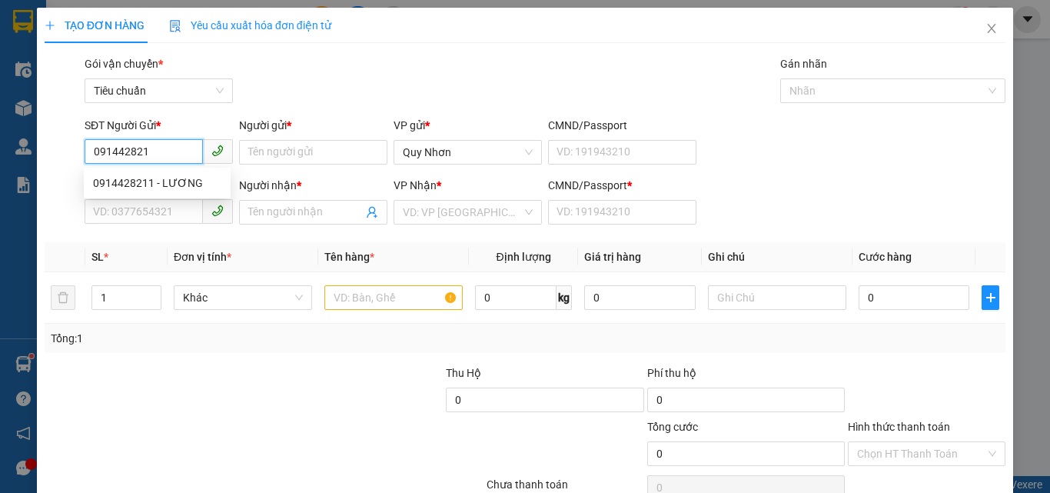
type input "0914428211"
click at [181, 186] on div "0914428211 - LƯƠNG" at bounding box center [157, 183] width 128 height 17
type input "LƯƠNG"
type input "0906595537"
type input "THƯ"
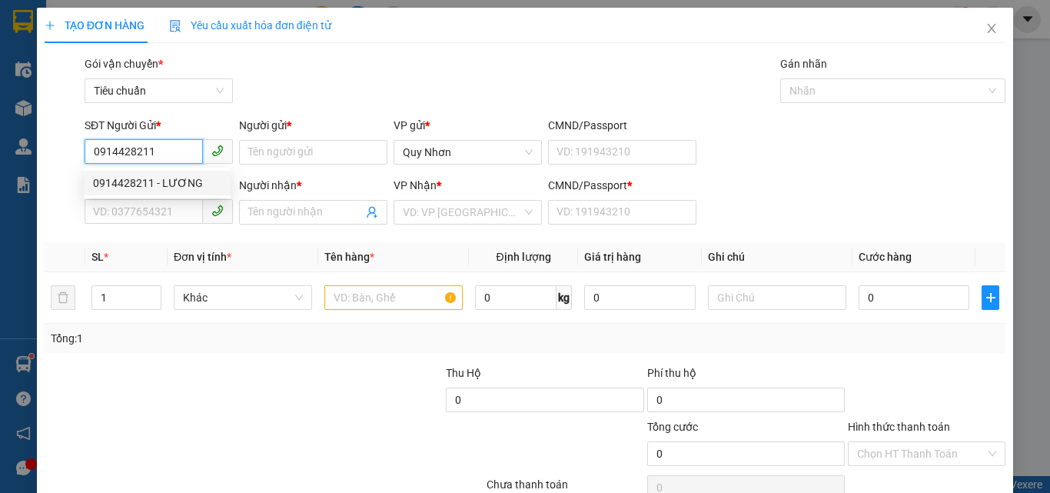
type input "T"
type input "0914428211"
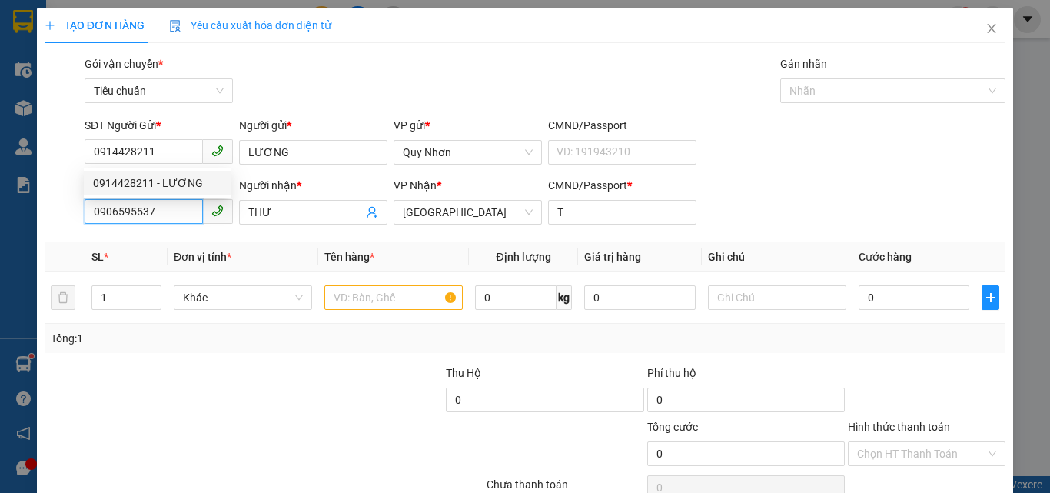
type input "40.000"
click at [177, 204] on input "0906595537" at bounding box center [144, 211] width 118 height 25
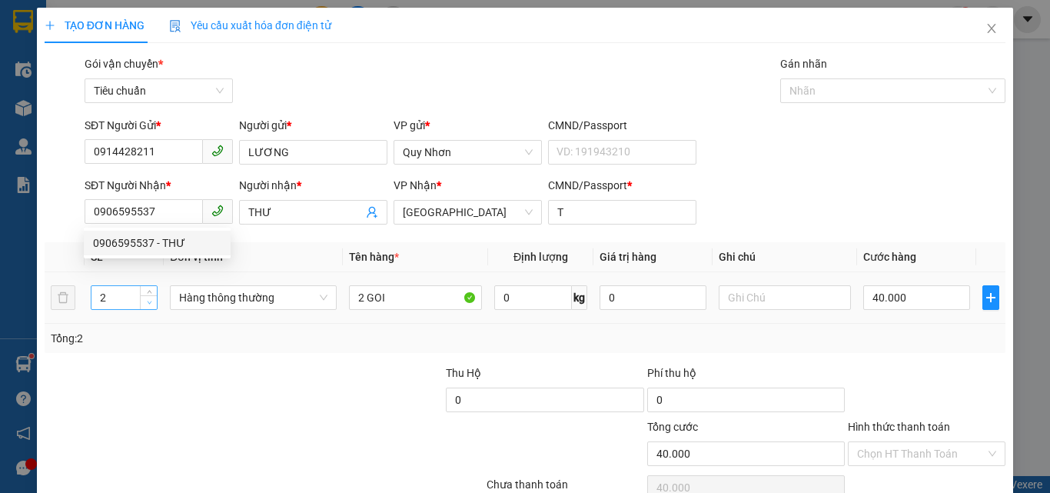
type input "1"
drag, startPoint x: 145, startPoint y: 304, endPoint x: 158, endPoint y: 304, distance: 13.1
click at [152, 305] on span "down" at bounding box center [149, 303] width 9 height 9
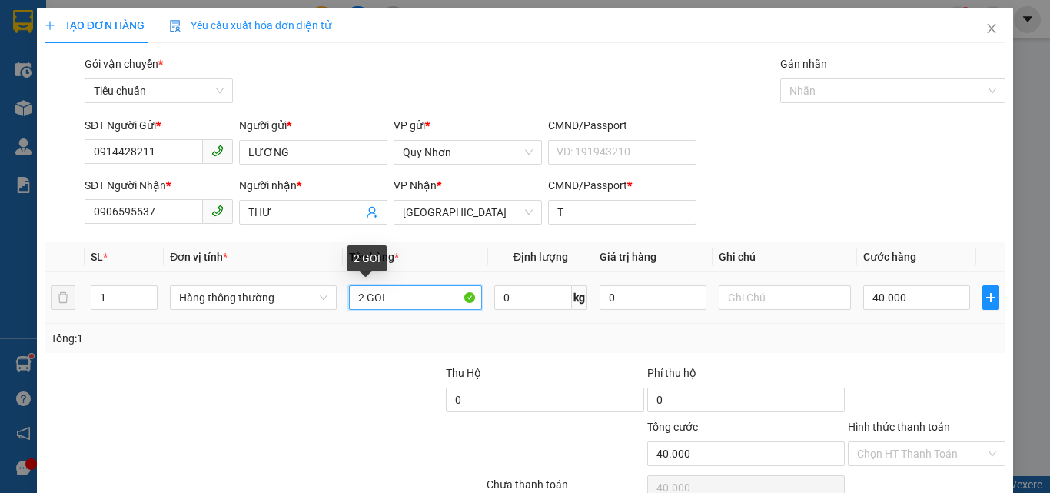
click at [381, 295] on input "2 GOI" at bounding box center [415, 297] width 133 height 25
type input "0"
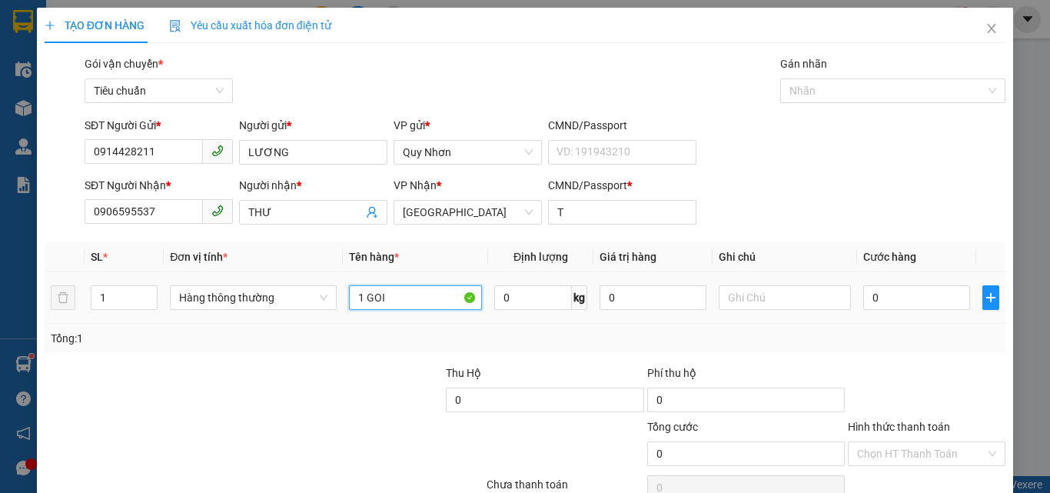
type input "1 GOI"
click at [930, 310] on div "0" at bounding box center [916, 297] width 106 height 31
click at [926, 304] on input "0" at bounding box center [916, 297] width 106 height 25
type input "3"
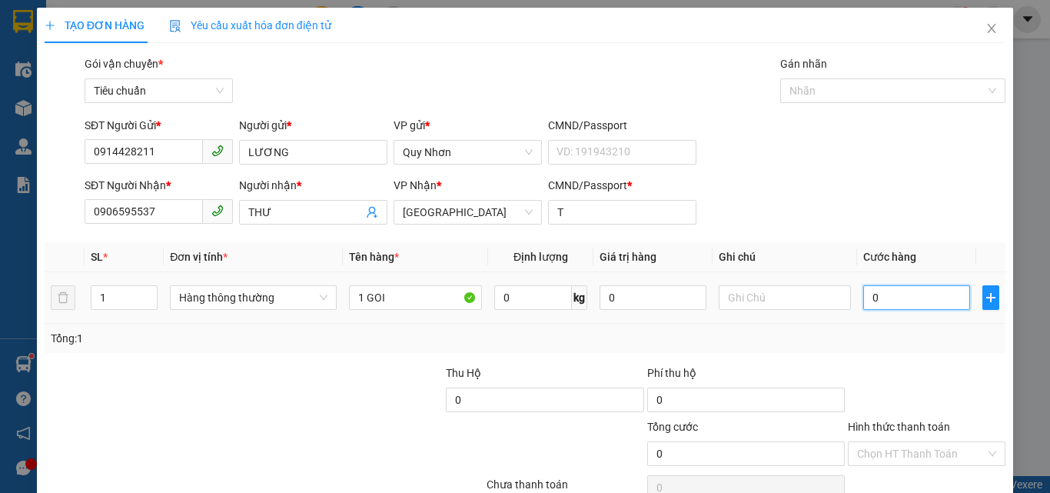
type input "3"
type input "30"
type input "300"
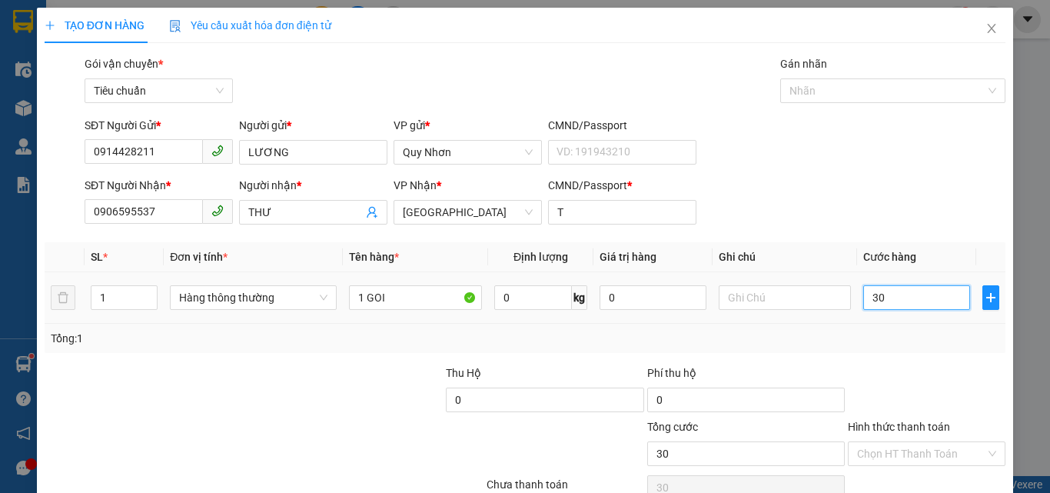
type input "300"
type input "3.000"
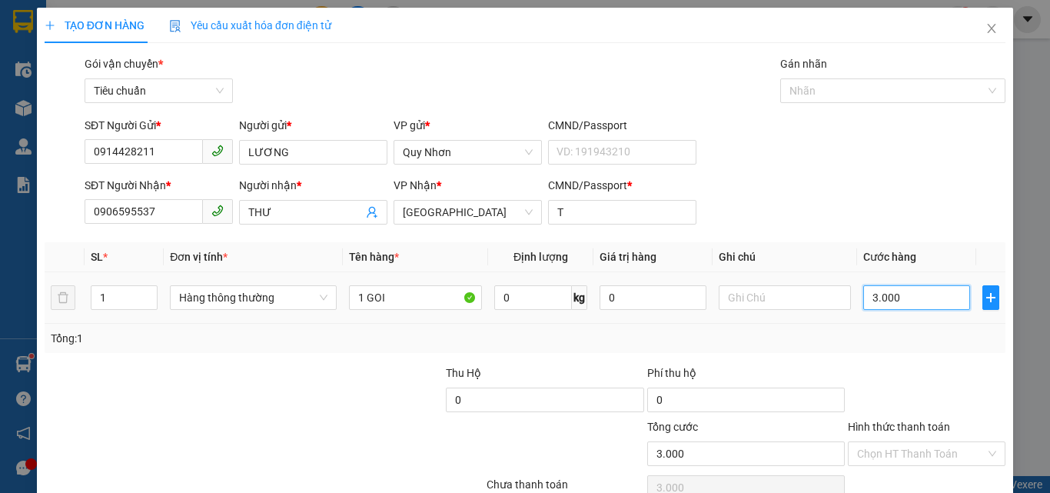
type input "30.000"
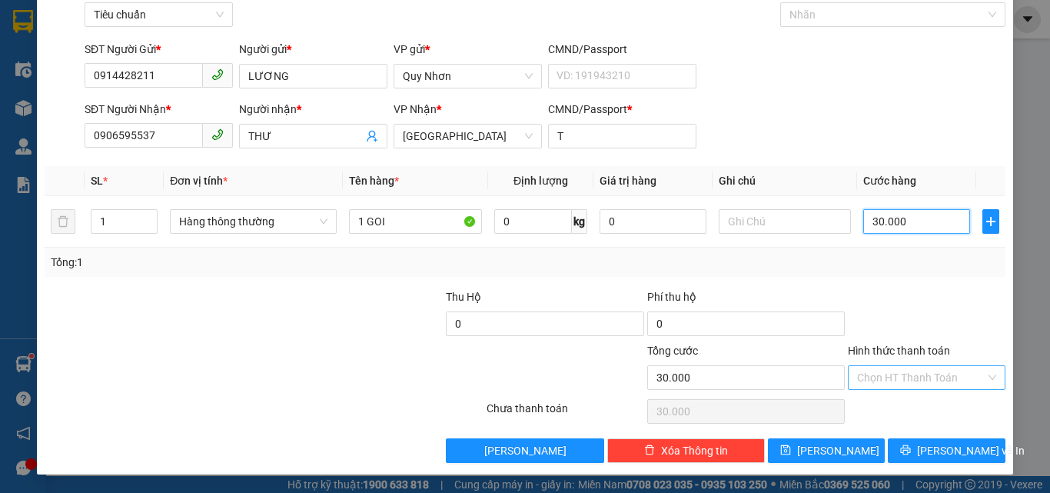
type input "30.000"
click at [880, 378] on input "Hình thức thanh toán" at bounding box center [921, 377] width 128 height 23
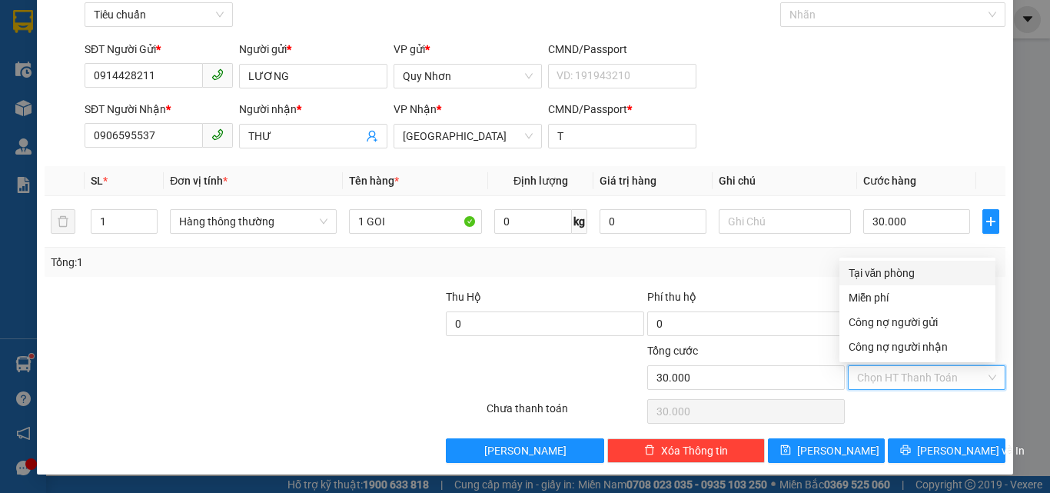
click at [903, 273] on div "Tại văn phòng" at bounding box center [918, 272] width 138 height 17
type input "0"
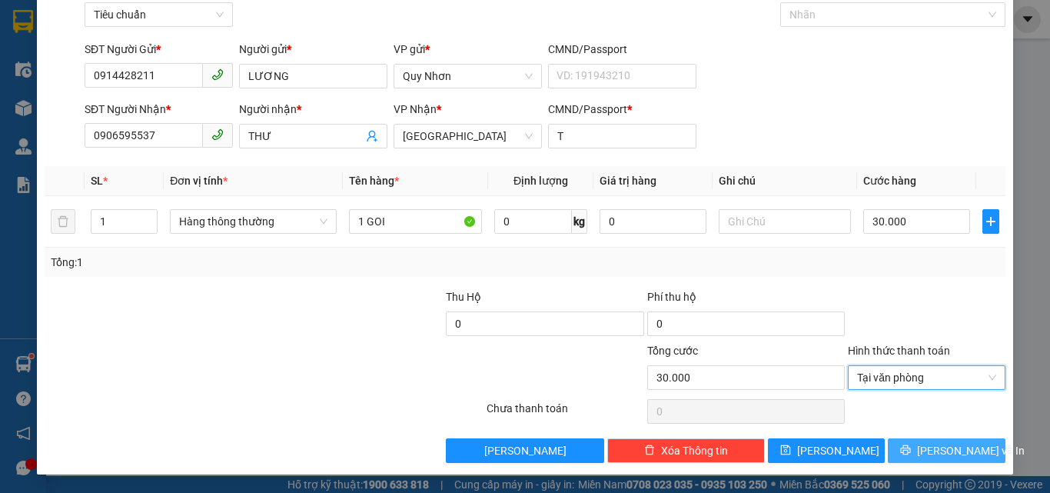
click at [922, 447] on button "[PERSON_NAME] và In" at bounding box center [947, 450] width 118 height 25
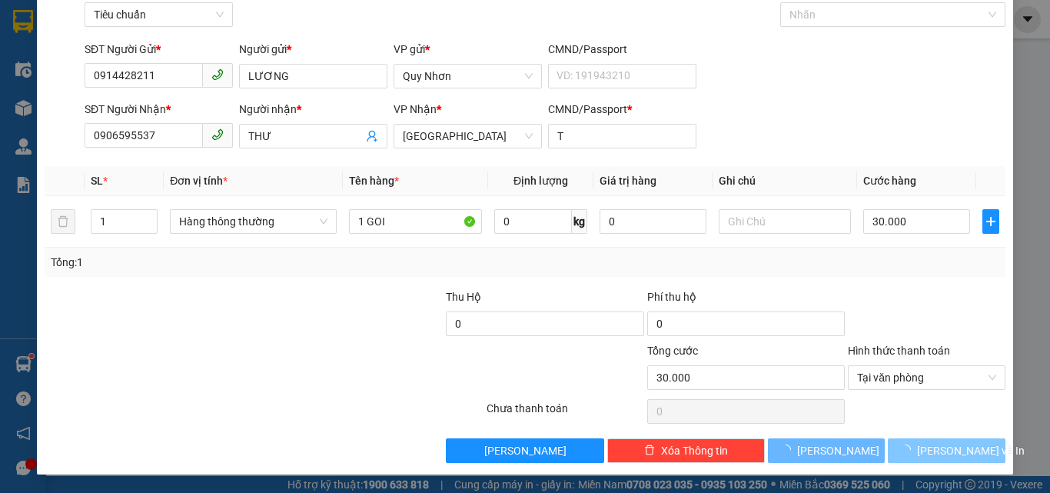
click at [917, 444] on span "loading" at bounding box center [908, 449] width 17 height 11
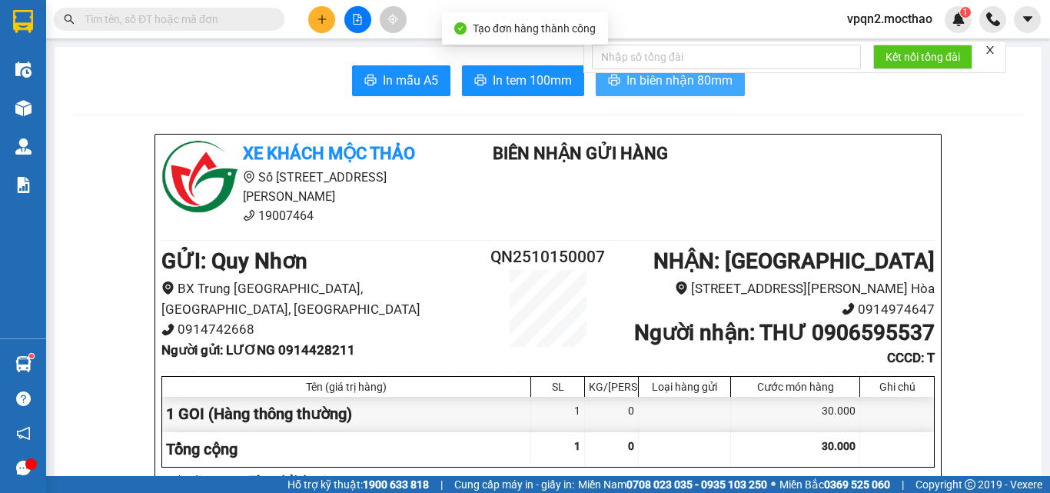
click at [672, 86] on span "In biên nhận 80mm" at bounding box center [680, 80] width 106 height 19
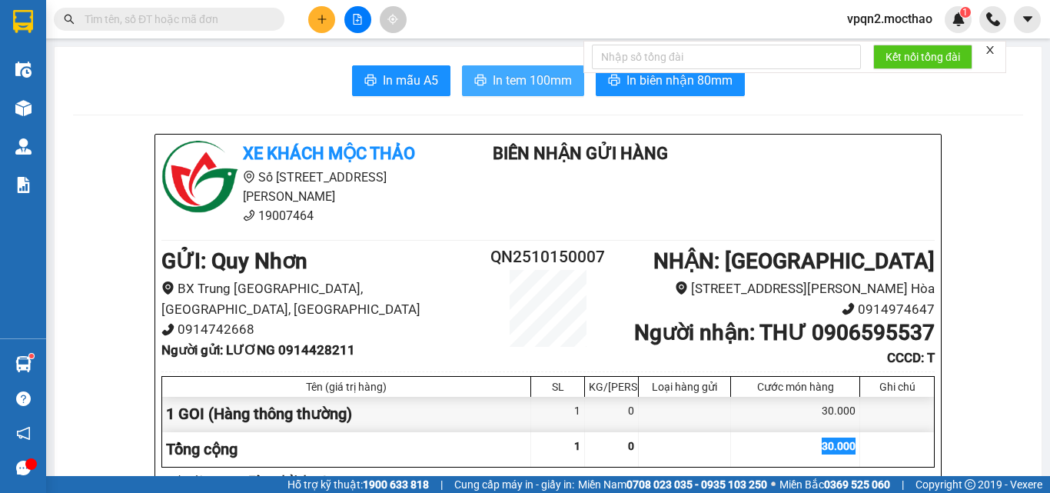
click at [569, 80] on button "In tem 100mm" at bounding box center [523, 80] width 122 height 31
click at [806, 438] on div "30.000" at bounding box center [795, 449] width 129 height 35
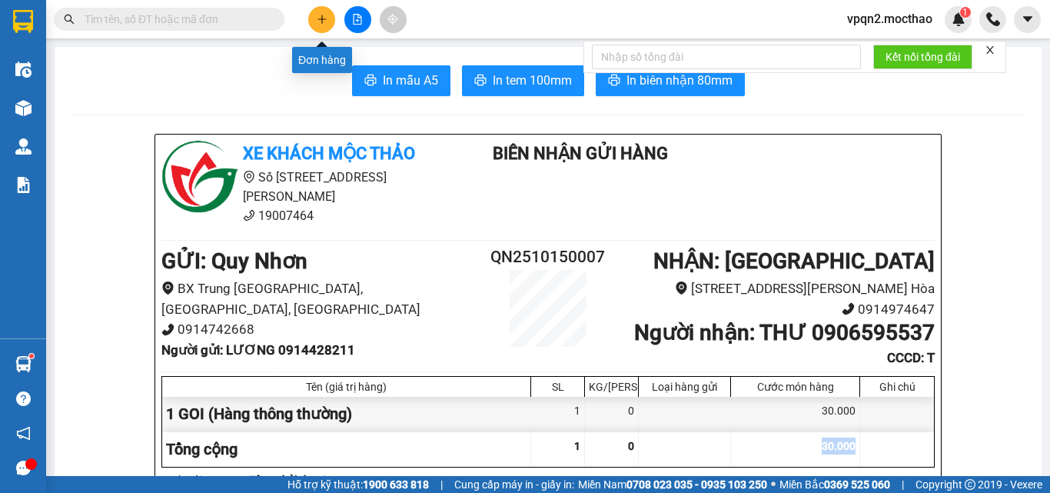
click at [328, 22] on button at bounding box center [321, 19] width 27 height 27
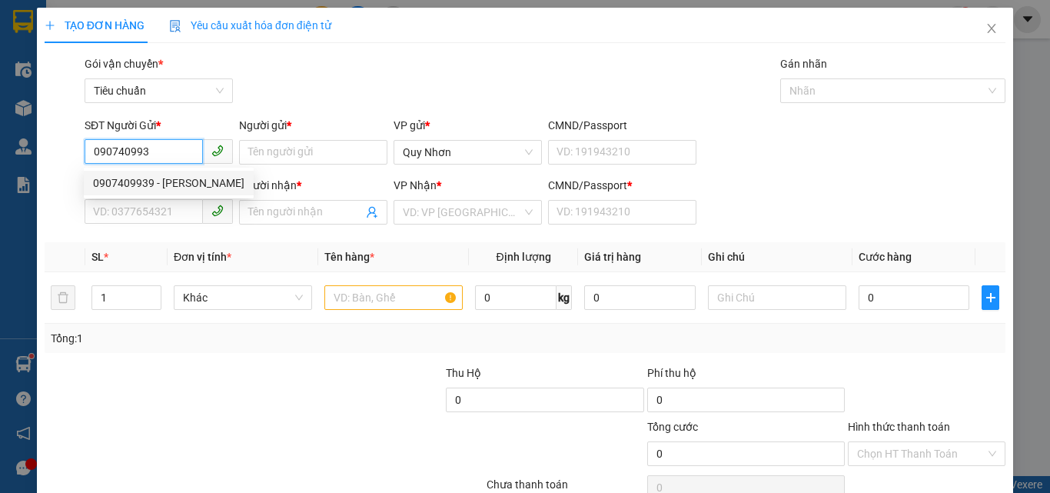
click at [171, 172] on div "0907409939 - [PERSON_NAME]" at bounding box center [169, 183] width 170 height 25
type input "0907409939"
type input "THANH"
type input "0919196192"
type input "TÚ"
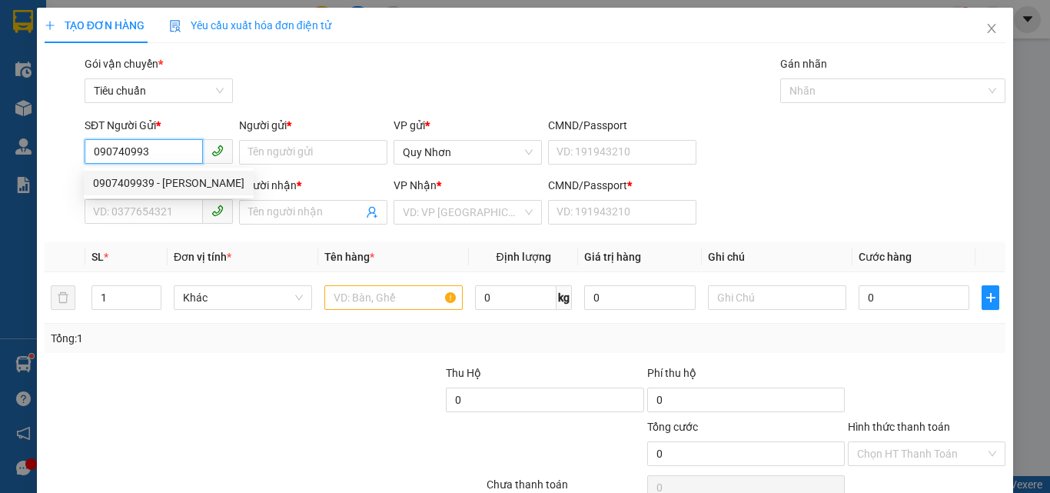
type input "H"
type input "0907409939"
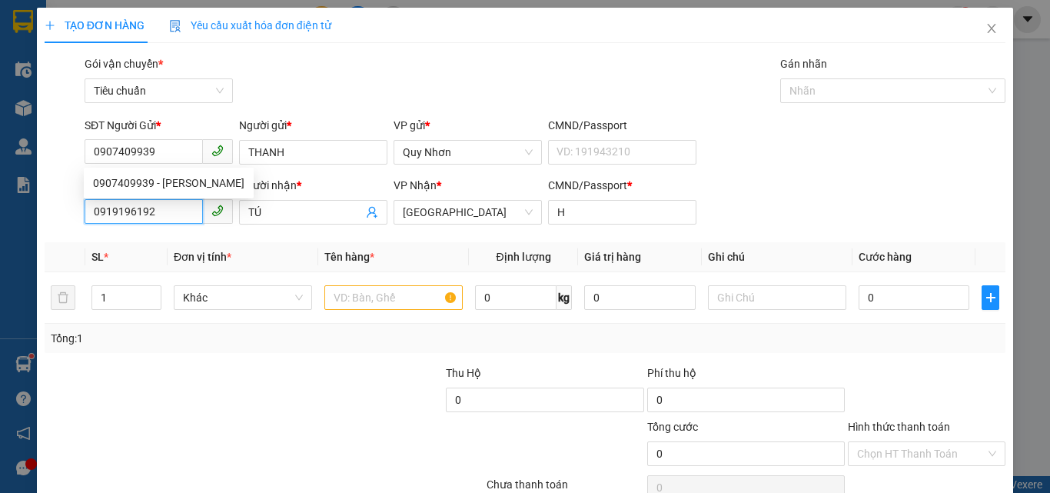
click at [167, 202] on input "0919196192" at bounding box center [144, 211] width 118 height 25
type input "30.000"
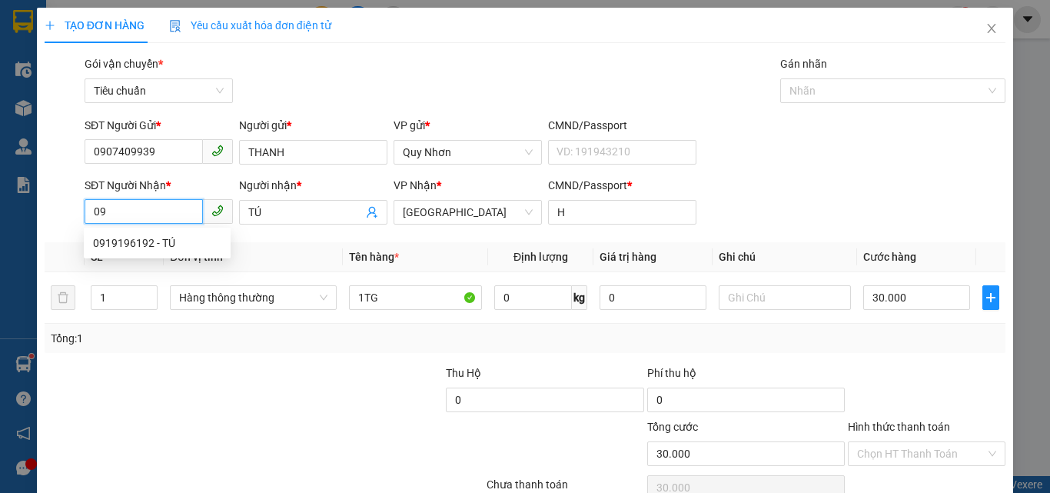
type input "0"
type input "0935609567"
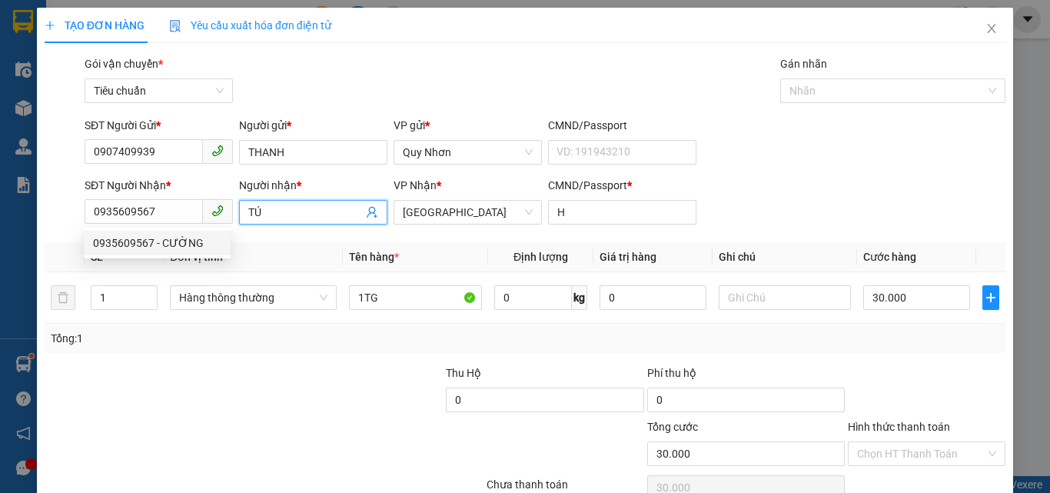
click at [259, 211] on input "TÚ" at bounding box center [305, 212] width 115 height 17
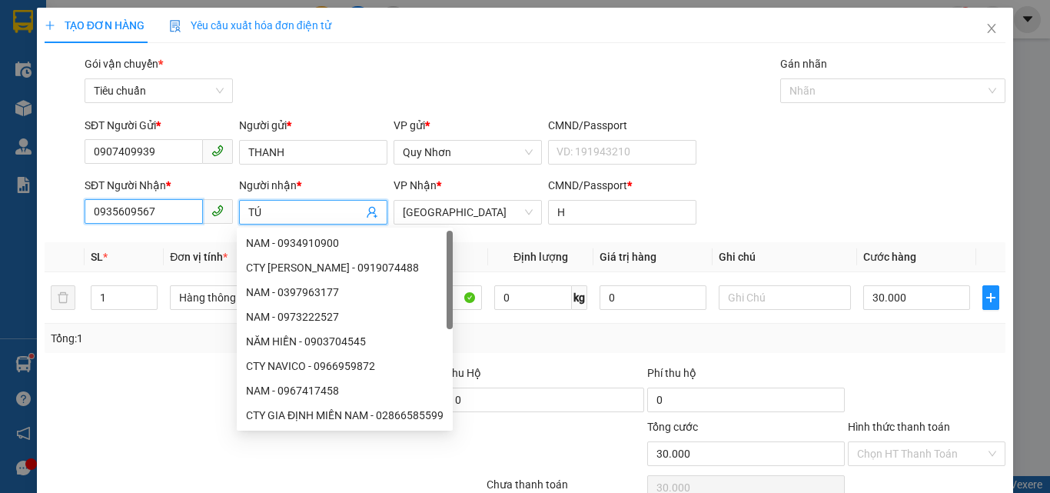
click at [167, 211] on input "0935609567" at bounding box center [144, 211] width 118 height 25
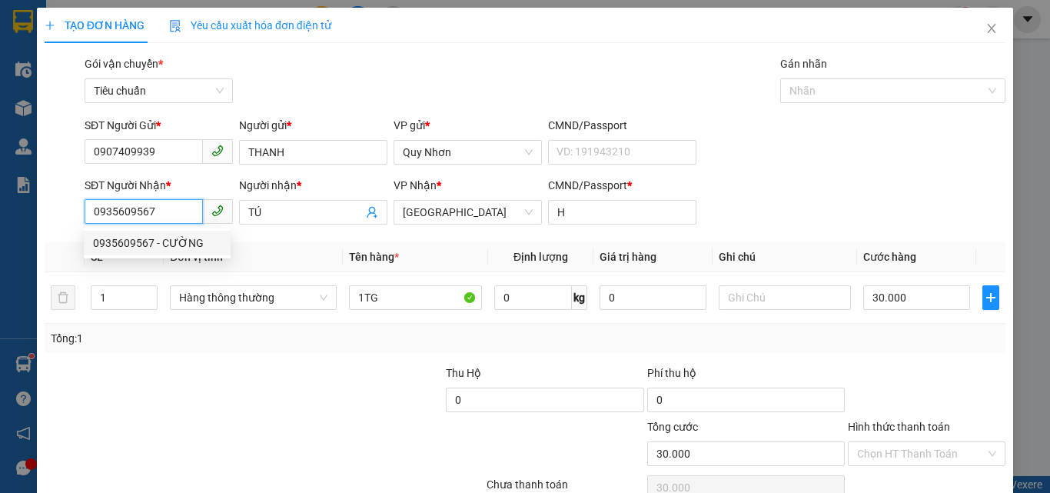
click at [162, 248] on div "0935609567 - CƯỜNG" at bounding box center [157, 243] width 128 height 17
type input "CƯỜNG"
type input "G"
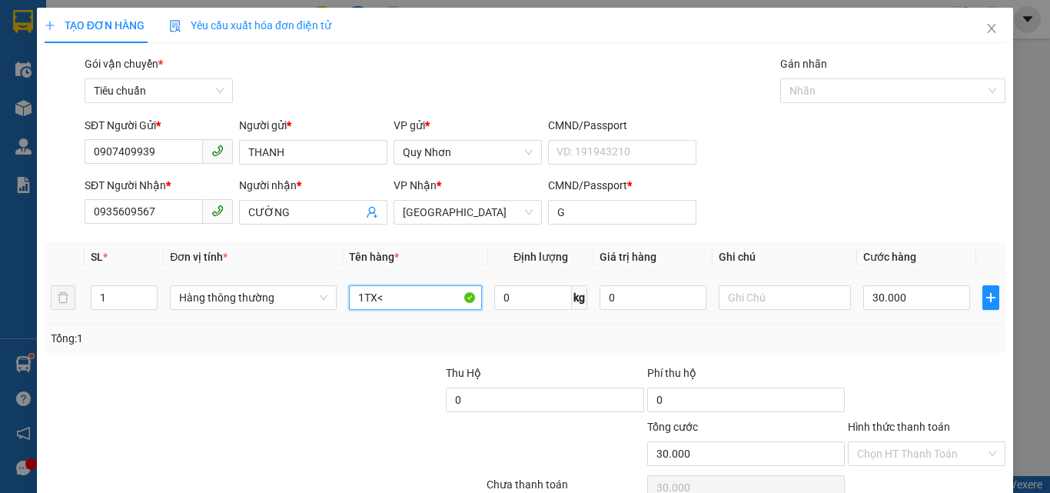
click at [416, 286] on input "1TX<" at bounding box center [415, 297] width 133 height 25
type input "1H"
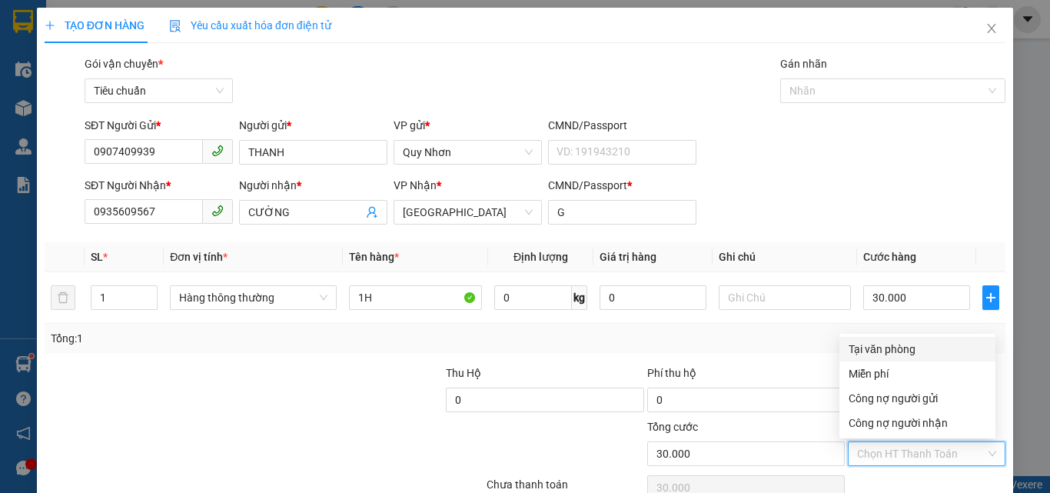
click at [880, 444] on input "Hình thức thanh toán" at bounding box center [921, 453] width 128 height 23
click at [875, 348] on div "Tại văn phòng" at bounding box center [918, 349] width 138 height 17
type input "0"
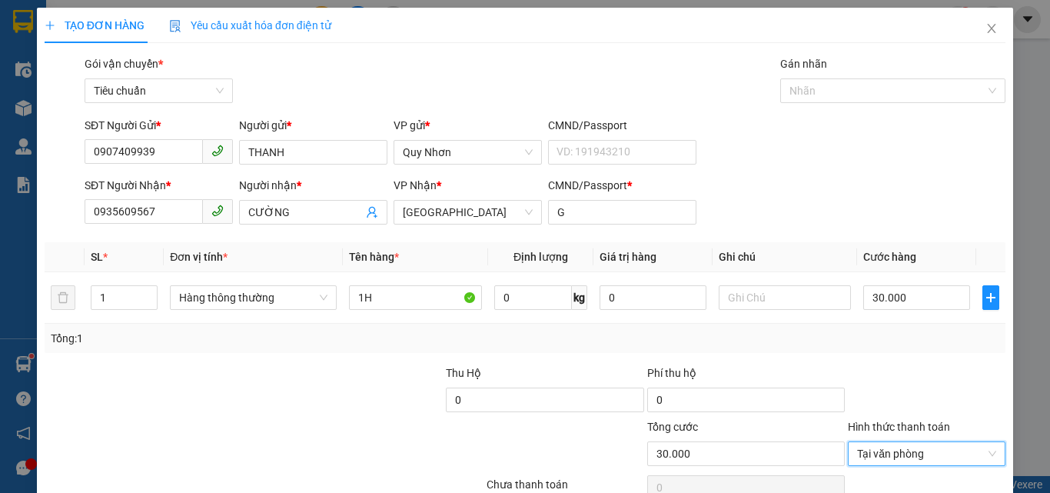
scroll to position [76, 0]
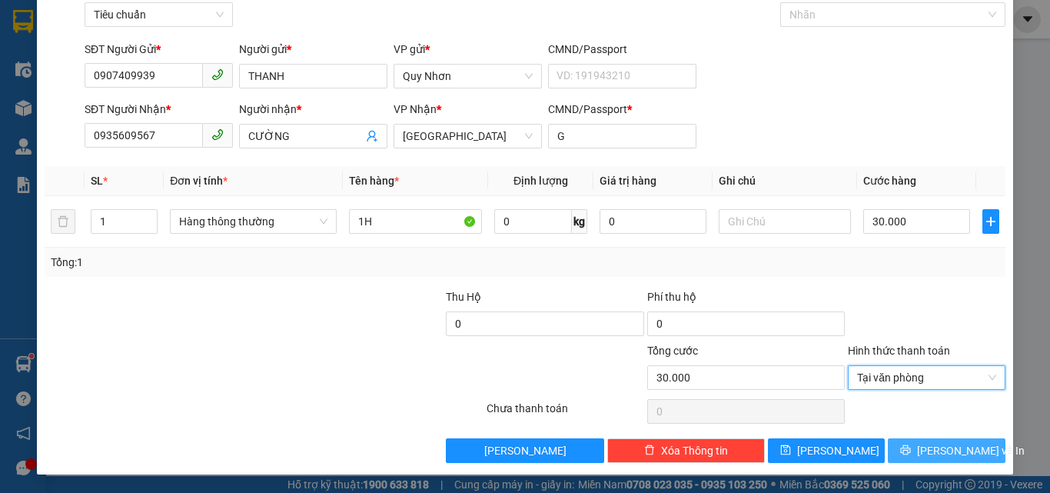
click at [903, 437] on div "Transit Pickup Surcharge Ids Transit Deliver Surcharge Ids Transit Deliver Surc…" at bounding box center [525, 221] width 961 height 484
click at [903, 438] on button "[PERSON_NAME] và In" at bounding box center [947, 450] width 118 height 25
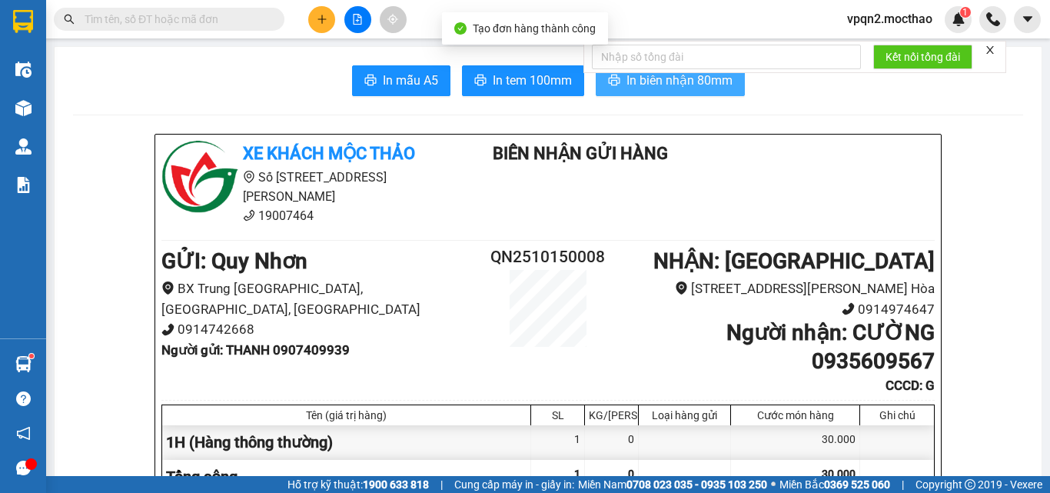
click at [654, 86] on span "In biên nhận 80mm" at bounding box center [680, 80] width 106 height 19
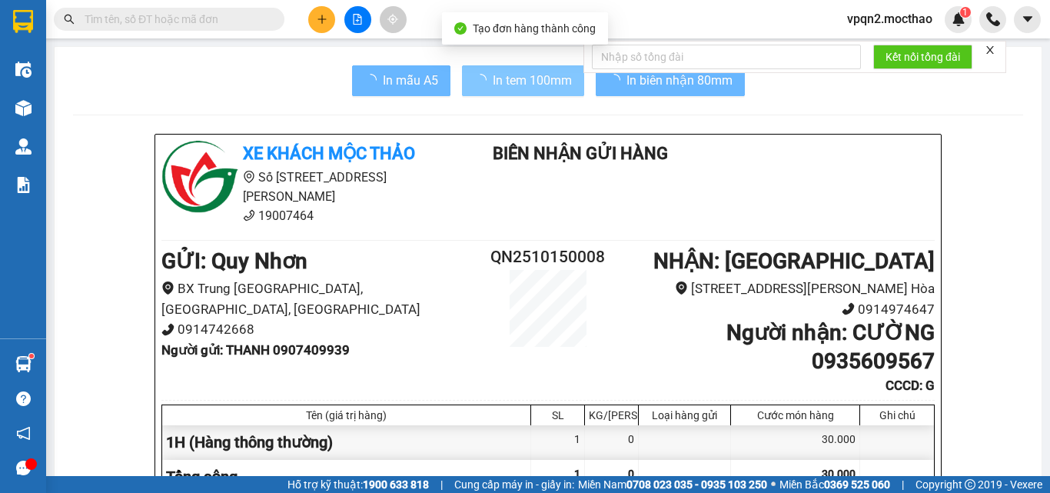
click at [504, 81] on span "In tem 100mm" at bounding box center [532, 80] width 79 height 19
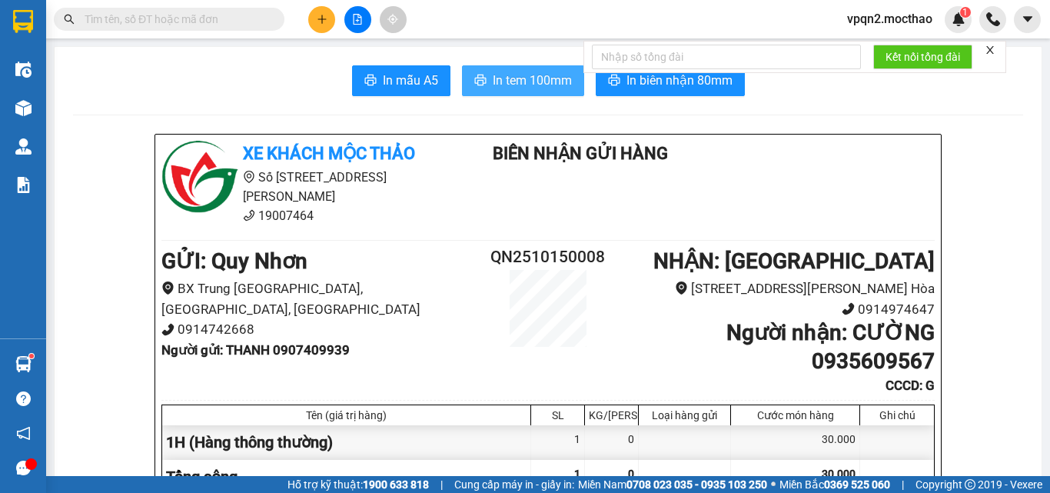
click at [522, 90] on span "In tem 100mm" at bounding box center [532, 80] width 79 height 19
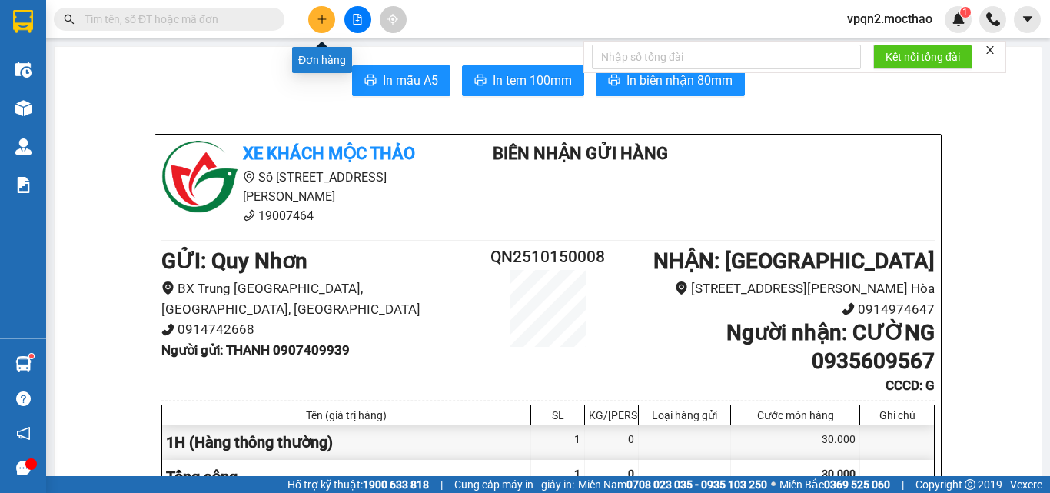
click at [318, 24] on icon "plus" at bounding box center [322, 19] width 11 height 11
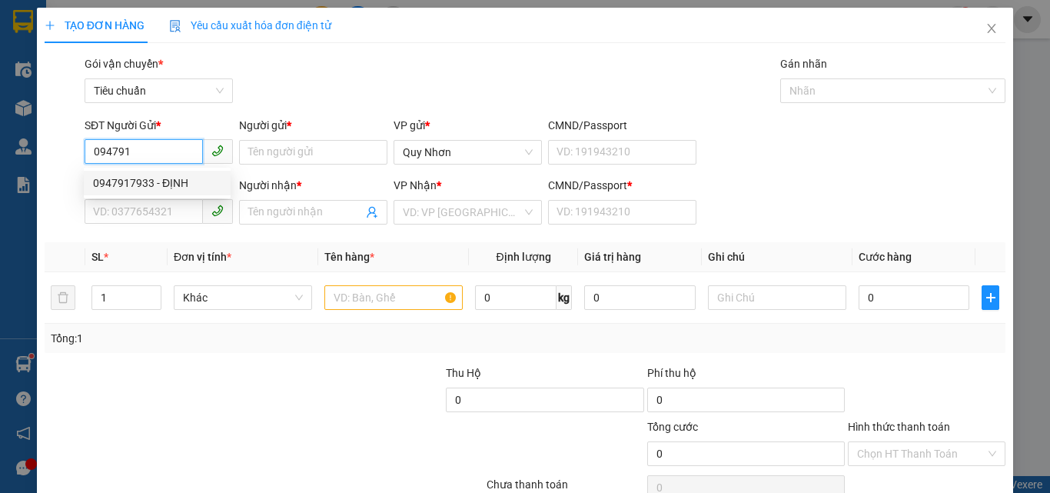
click at [132, 185] on div "0947917933 - ĐỊNH" at bounding box center [157, 183] width 128 height 17
type input "0947917933"
type input "ĐỊNH"
type input "0905006909"
type input "PHỐ ĐÊM VƯỜN"
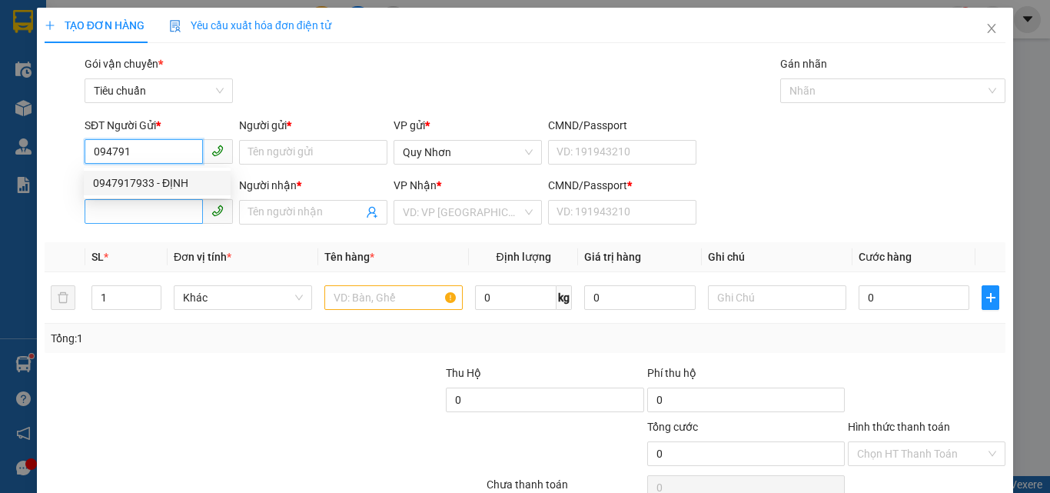
type input "0"
type input "0947917933"
type input "60.000"
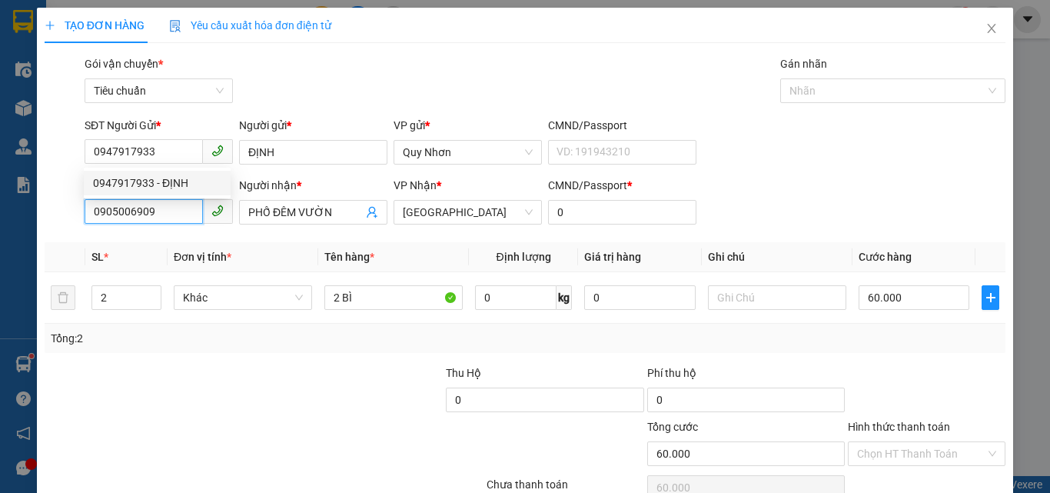
click at [148, 215] on input "0905006909" at bounding box center [144, 211] width 118 height 25
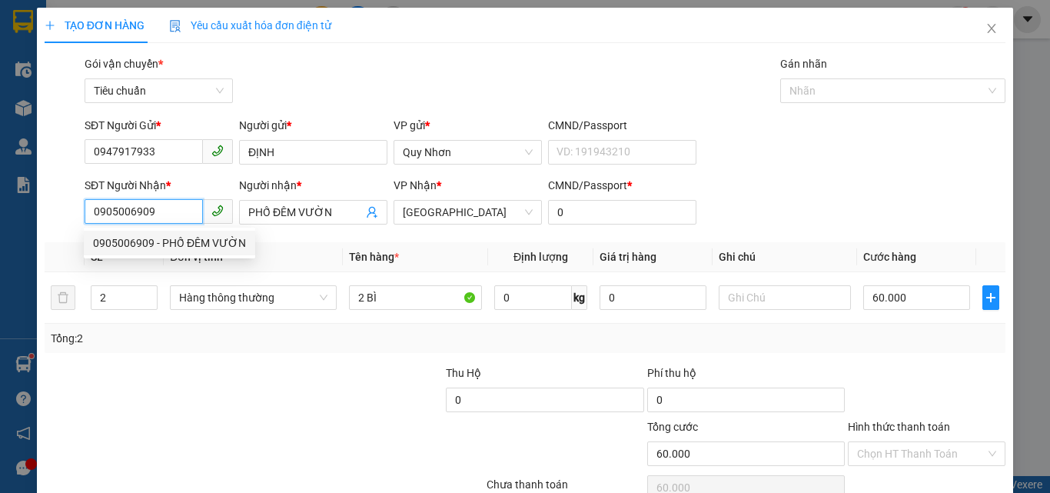
click at [154, 215] on input "0905006909" at bounding box center [144, 211] width 118 height 25
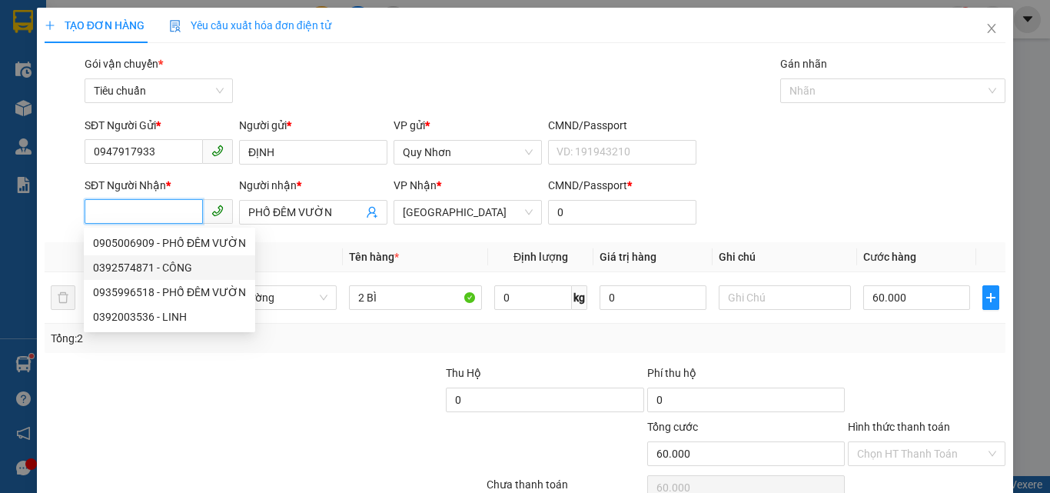
click at [161, 271] on div "0392574871 - CÔNG" at bounding box center [169, 267] width 153 height 17
type input "0392574871"
type input "CÔNG"
type input "x"
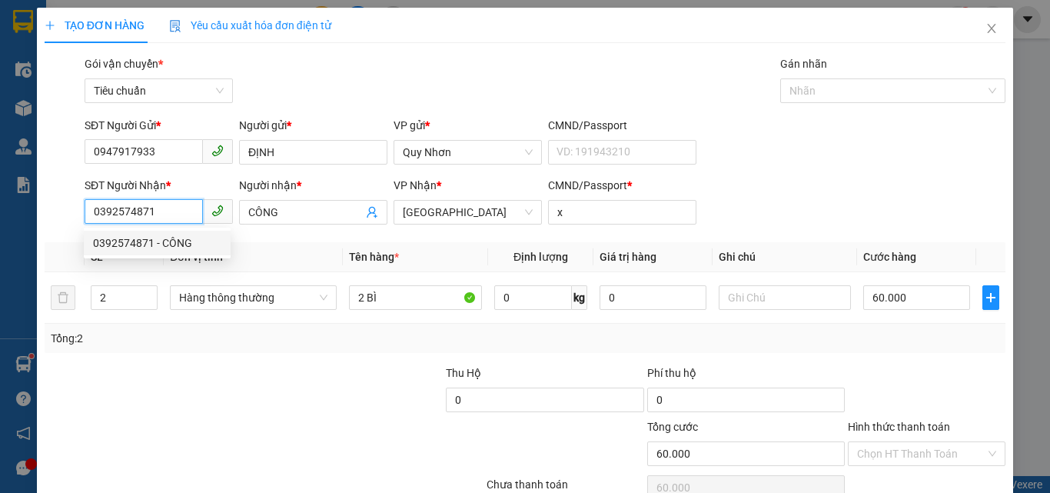
type input "30.000"
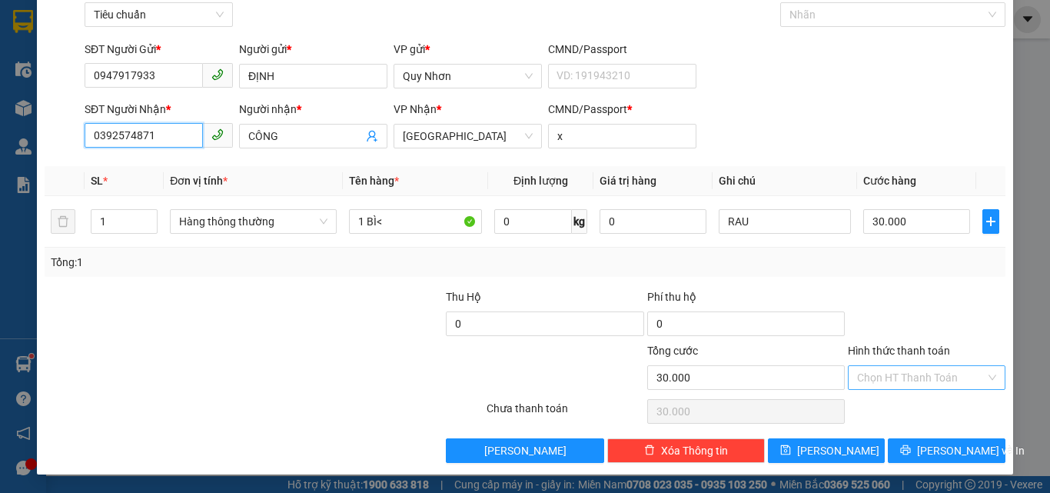
type input "0392574871"
click at [880, 388] on input "Hình thức thanh toán" at bounding box center [921, 377] width 128 height 23
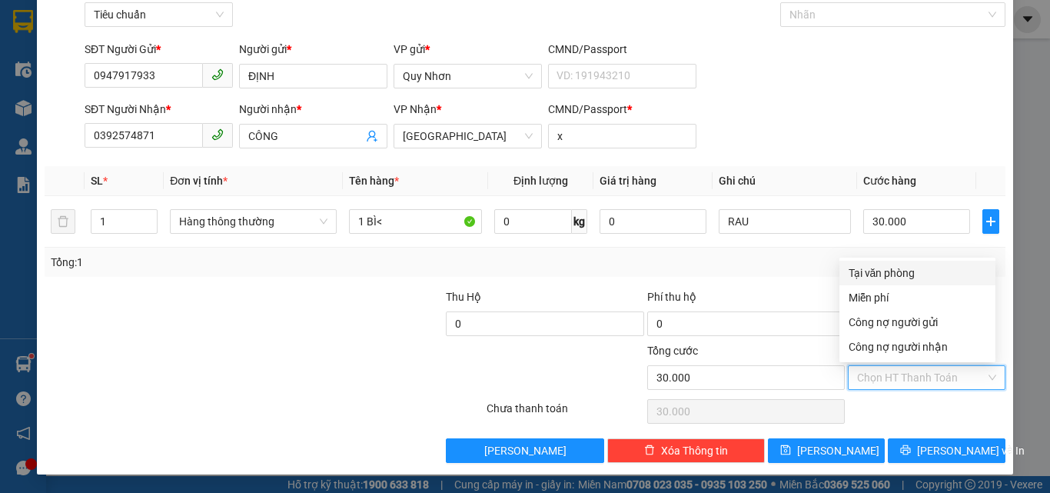
click at [899, 263] on div "Tại văn phòng" at bounding box center [918, 273] width 156 height 25
type input "0"
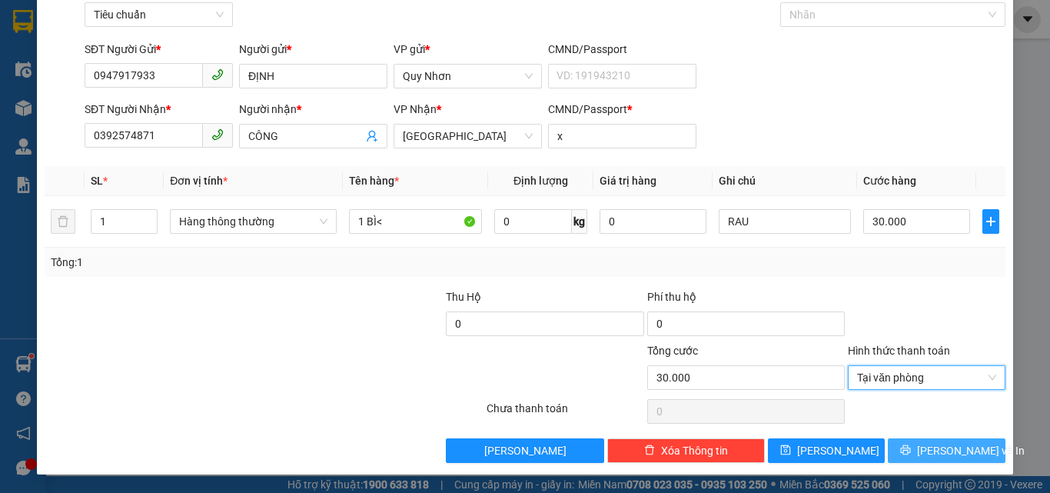
click at [898, 441] on button "[PERSON_NAME] và In" at bounding box center [947, 450] width 118 height 25
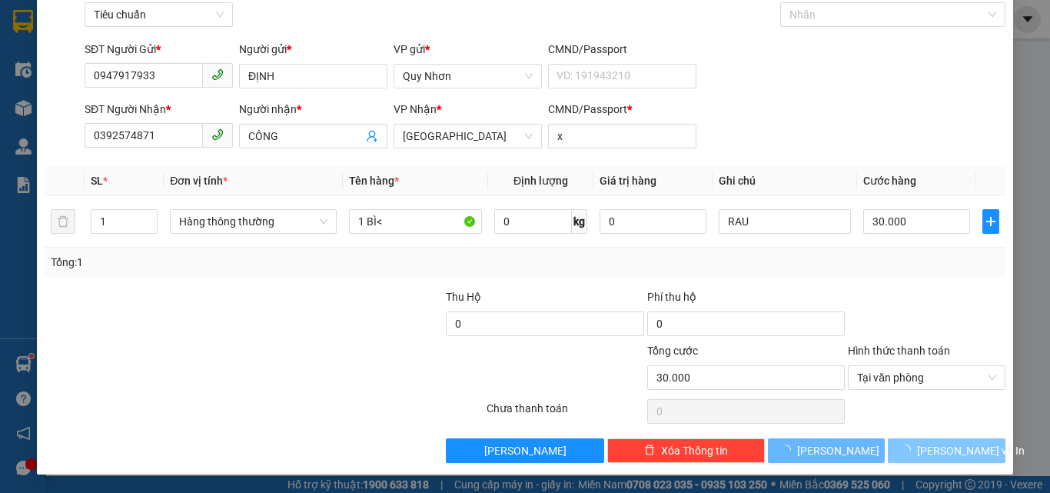
click at [898, 441] on button "[PERSON_NAME] và In" at bounding box center [947, 450] width 118 height 25
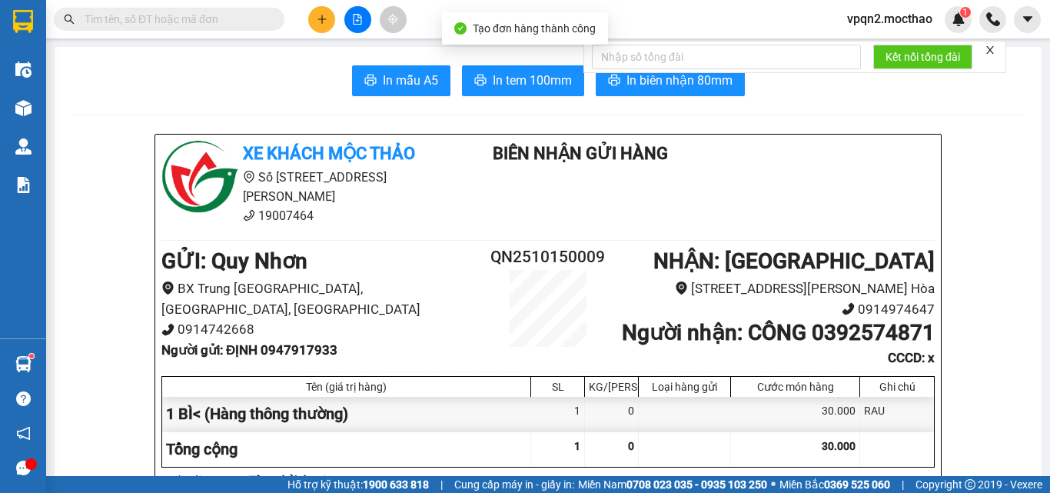
click at [703, 72] on form "Kết nối tổng đài" at bounding box center [795, 57] width 423 height 32
click at [319, 20] on icon "plus" at bounding box center [322, 19] width 11 height 11
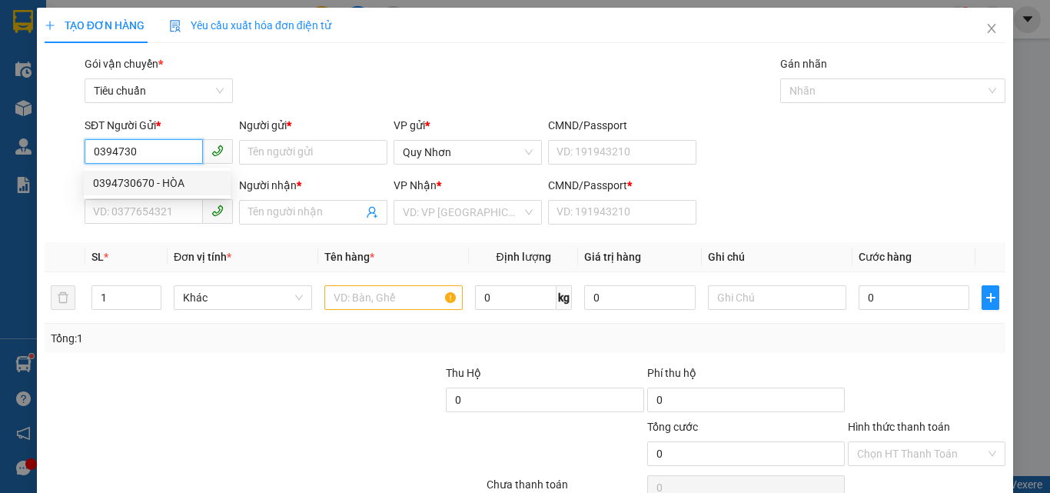
click at [173, 185] on div "0394730670 - HÒA" at bounding box center [157, 183] width 128 height 17
type input "0394730670"
type input "HÒA"
type input "0919824693"
type input "HƯNG"
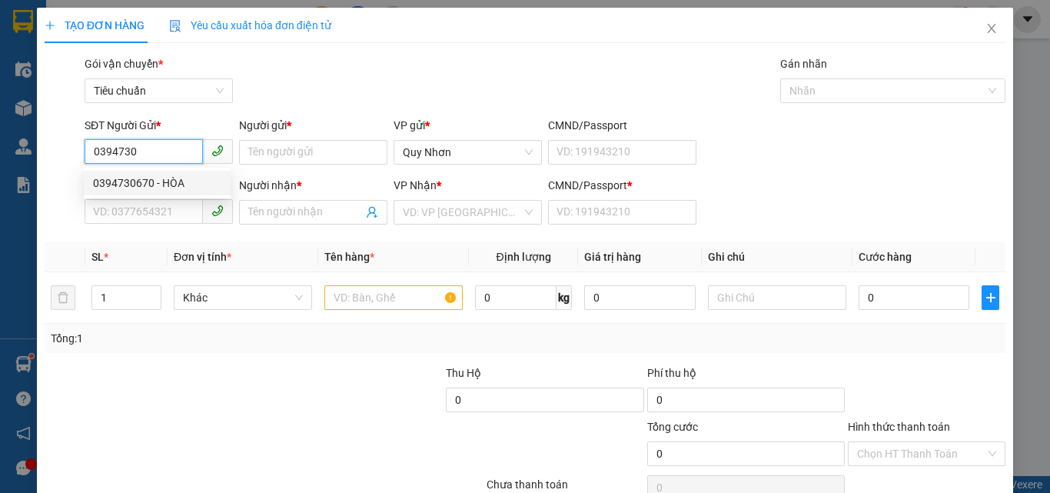
type input "X"
type input "30.000"
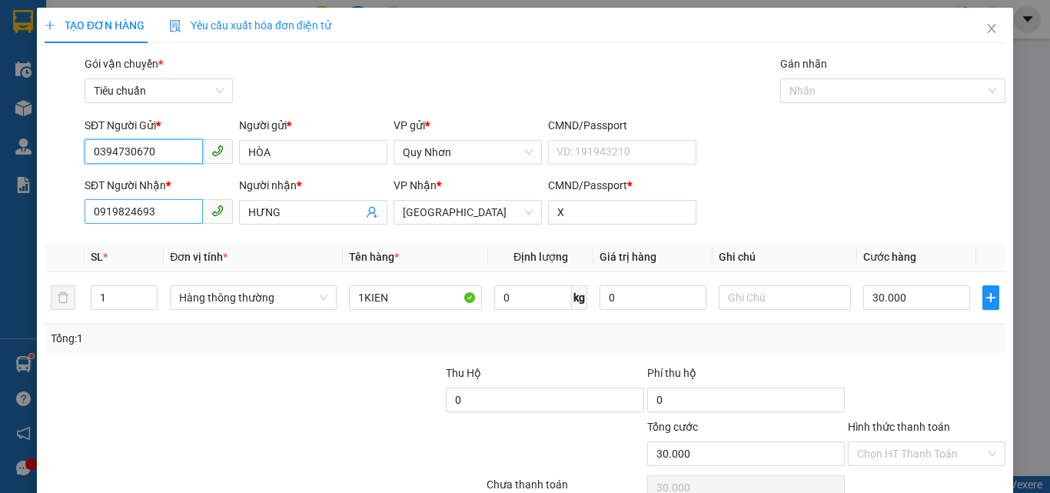
type input "0394730670"
click at [184, 211] on input "0919824693" at bounding box center [144, 211] width 118 height 25
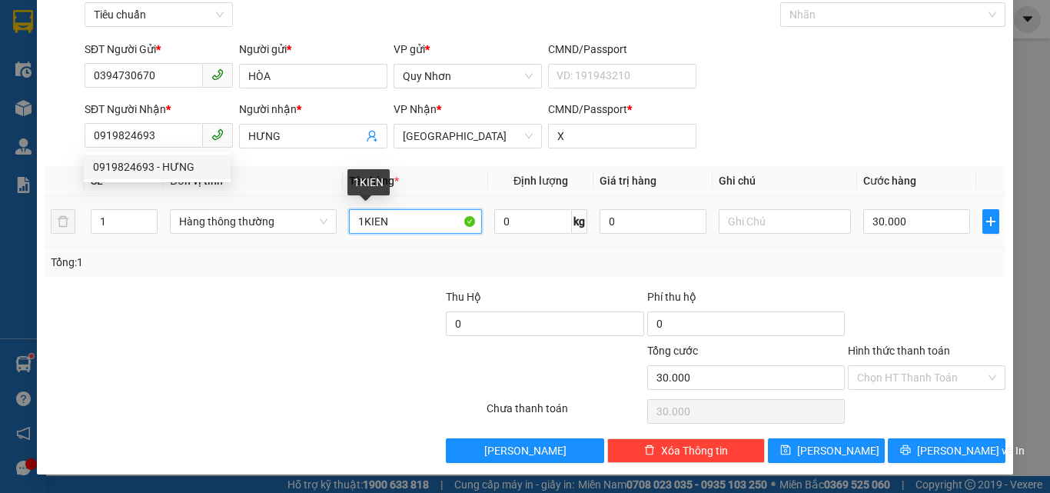
click at [395, 211] on input "1KIEN" at bounding box center [415, 221] width 133 height 25
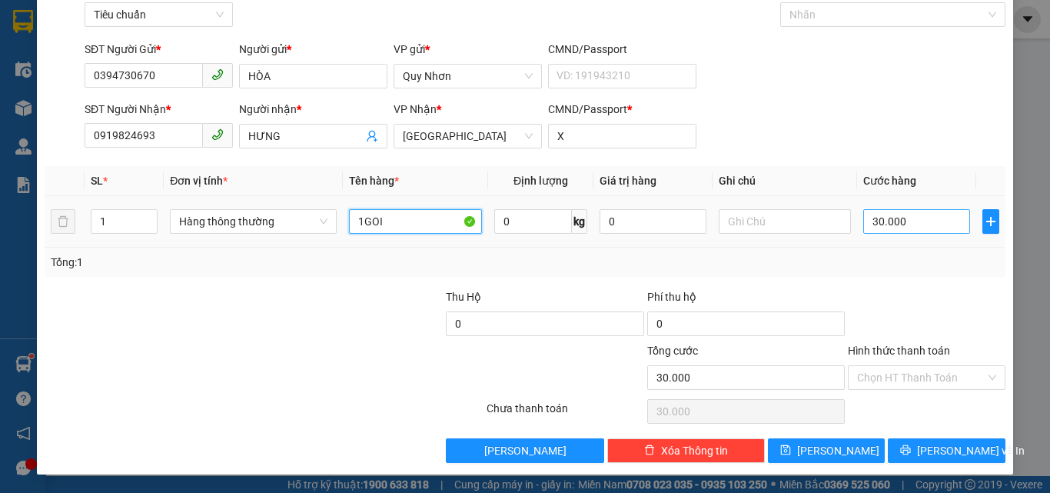
type input "1GOI"
type input "3"
type input "30"
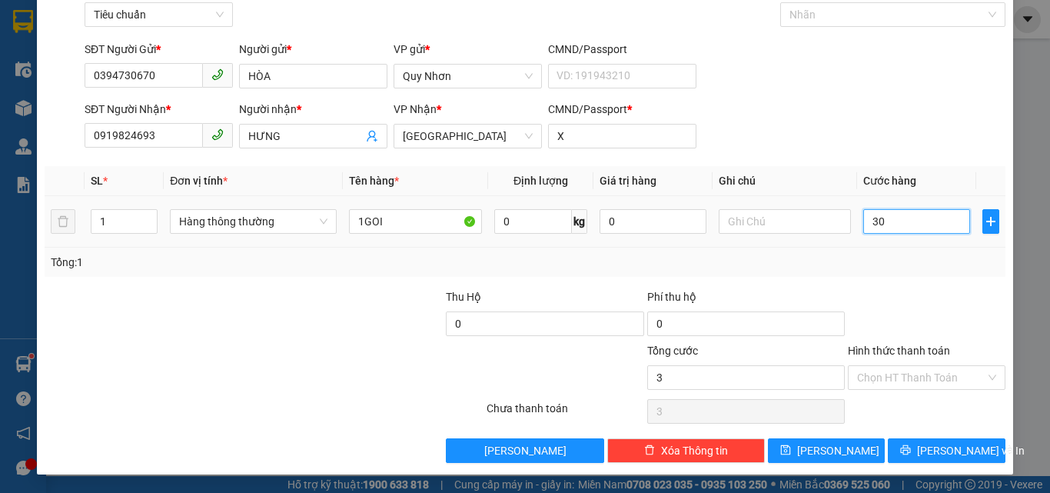
type input "30"
type input "300"
type input "3.000"
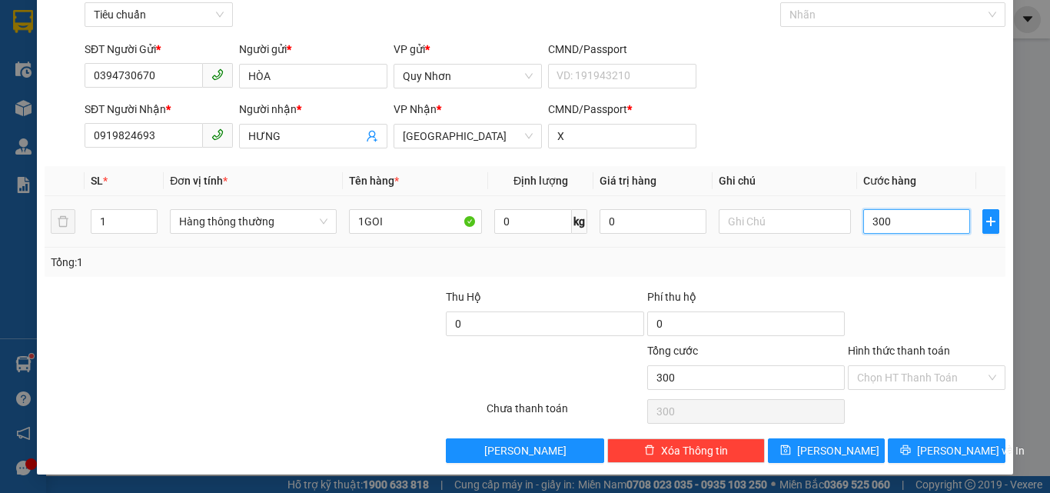
type input "3.000"
type input "30.000"
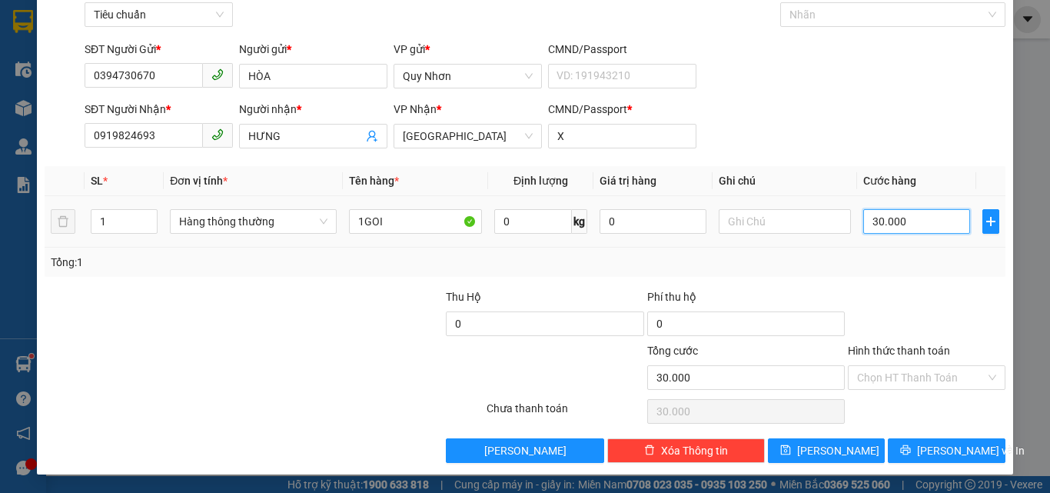
click at [893, 222] on input "30.000" at bounding box center [916, 221] width 106 height 25
type input "2"
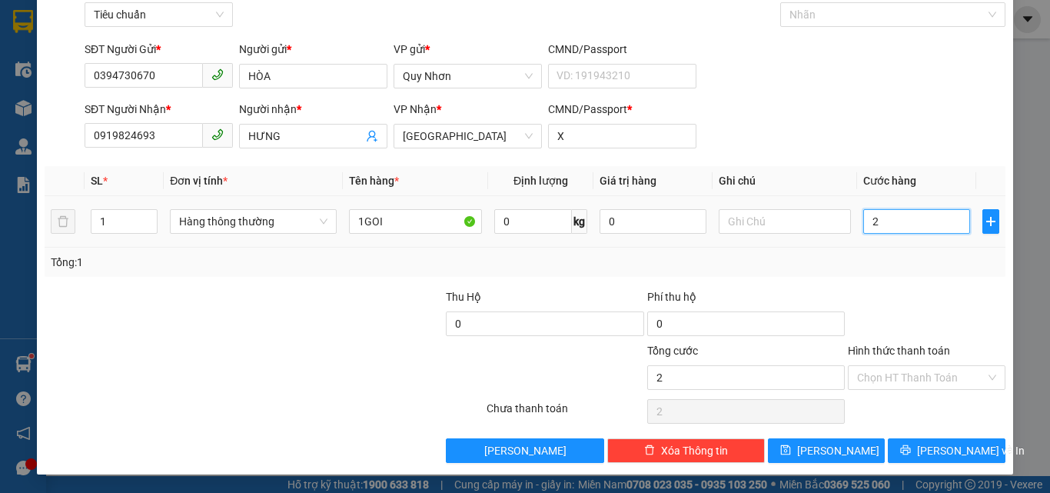
type input "20"
type input "200"
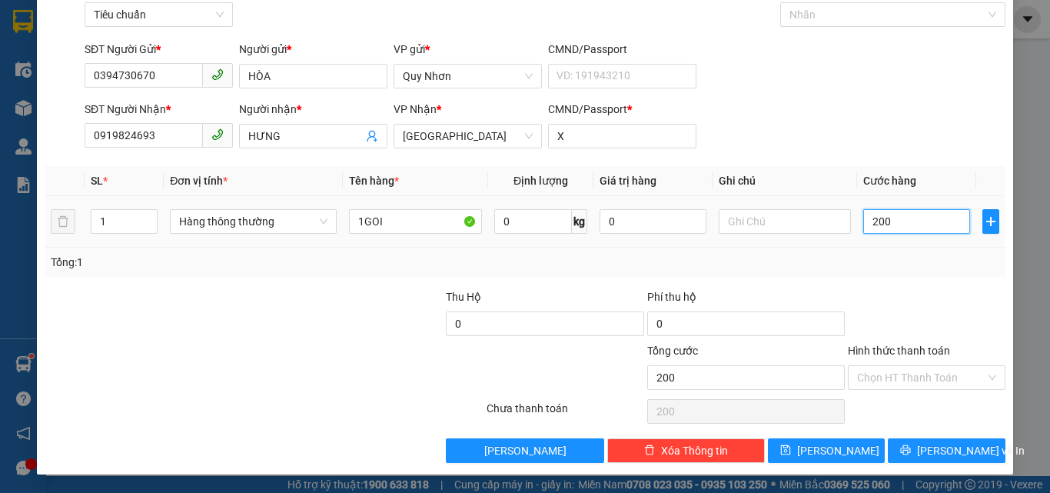
type input "2.000"
type input "20.000"
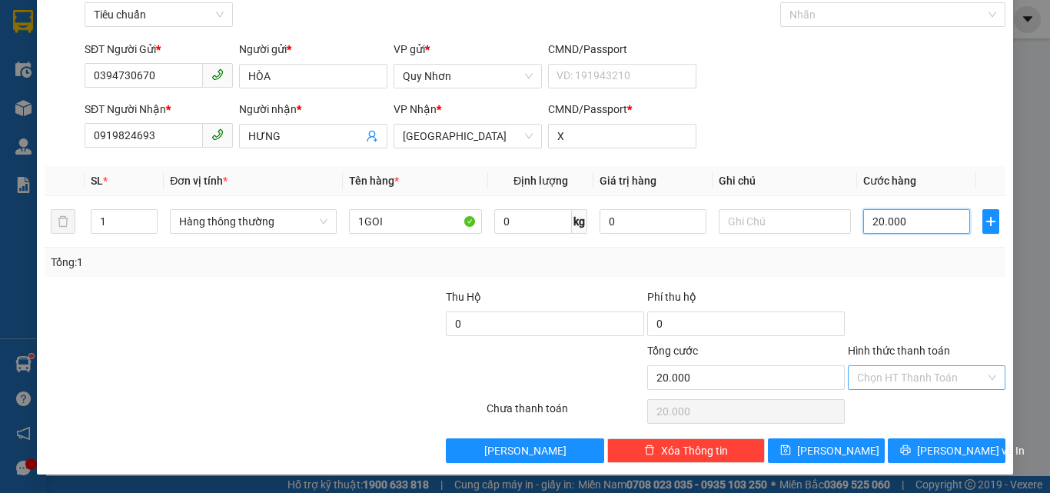
type input "20.000"
click at [871, 379] on input "Hình thức thanh toán" at bounding box center [921, 377] width 128 height 23
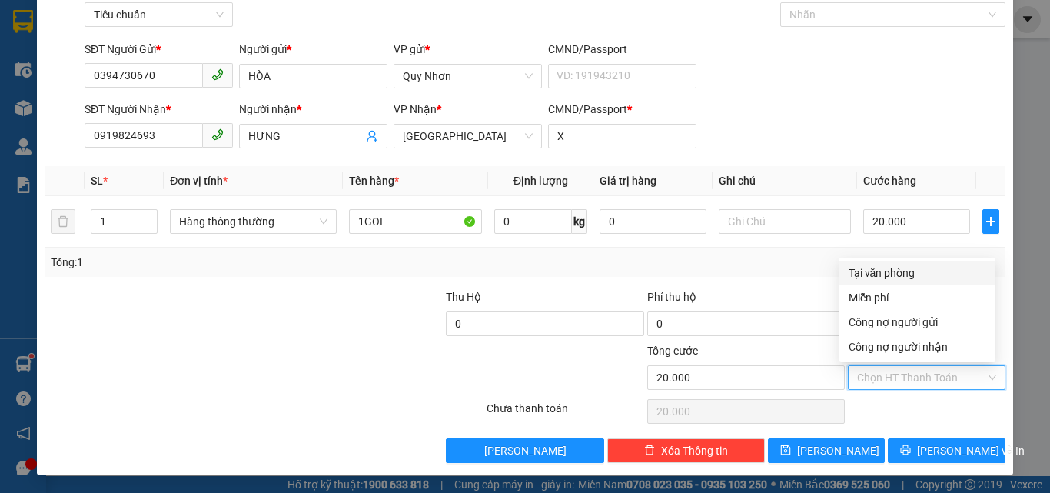
click at [888, 261] on div "Tại văn phòng" at bounding box center [918, 273] width 156 height 25
type input "0"
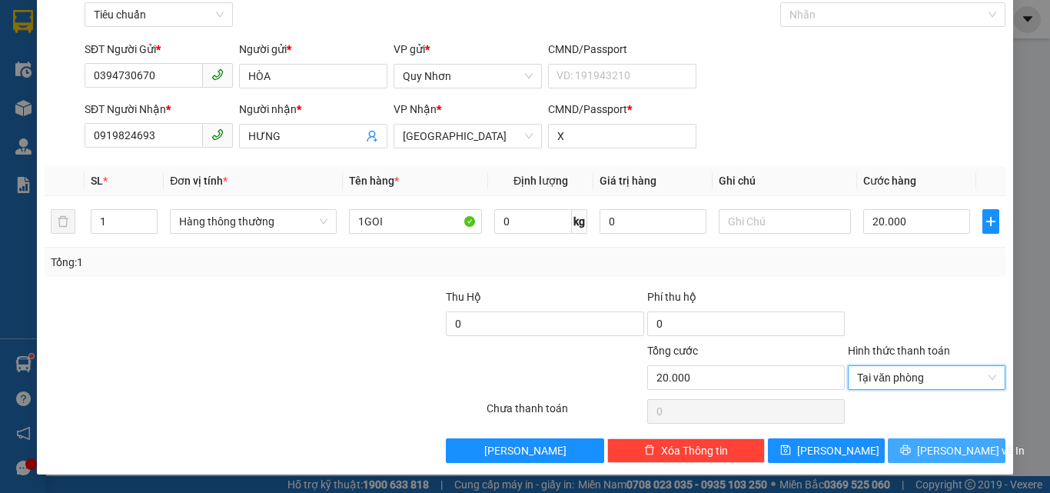
click at [895, 459] on button "[PERSON_NAME] và In" at bounding box center [947, 450] width 118 height 25
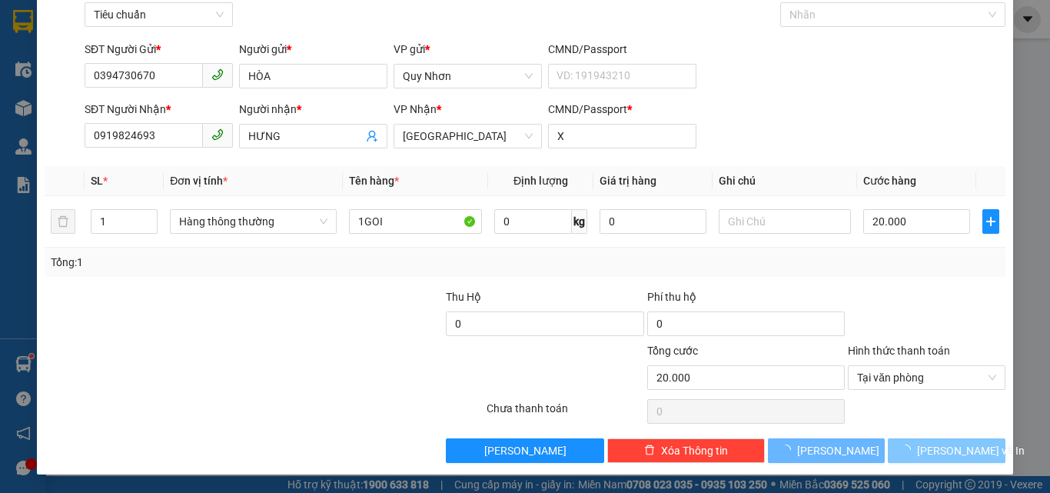
click at [895, 459] on button "[PERSON_NAME] và In" at bounding box center [947, 450] width 118 height 25
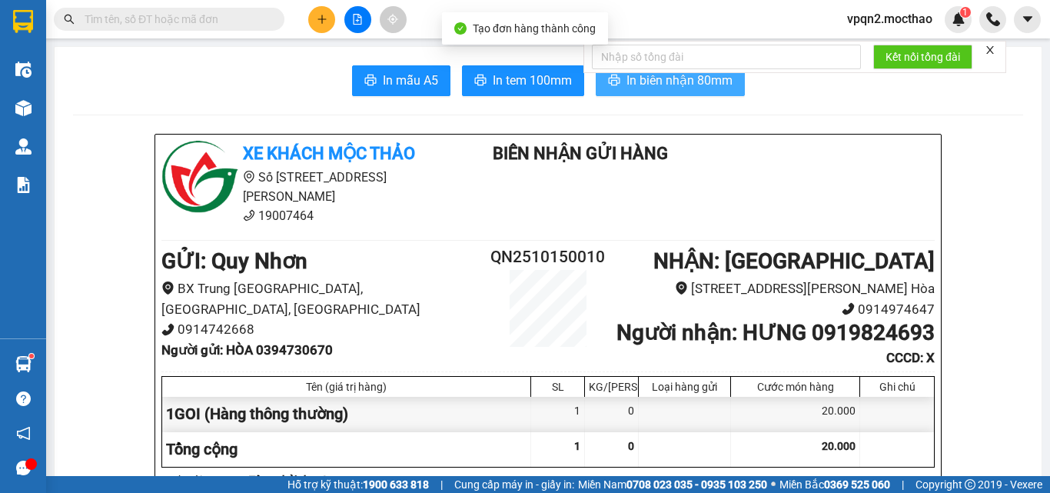
click at [654, 89] on span "In biên nhận 80mm" at bounding box center [680, 80] width 106 height 19
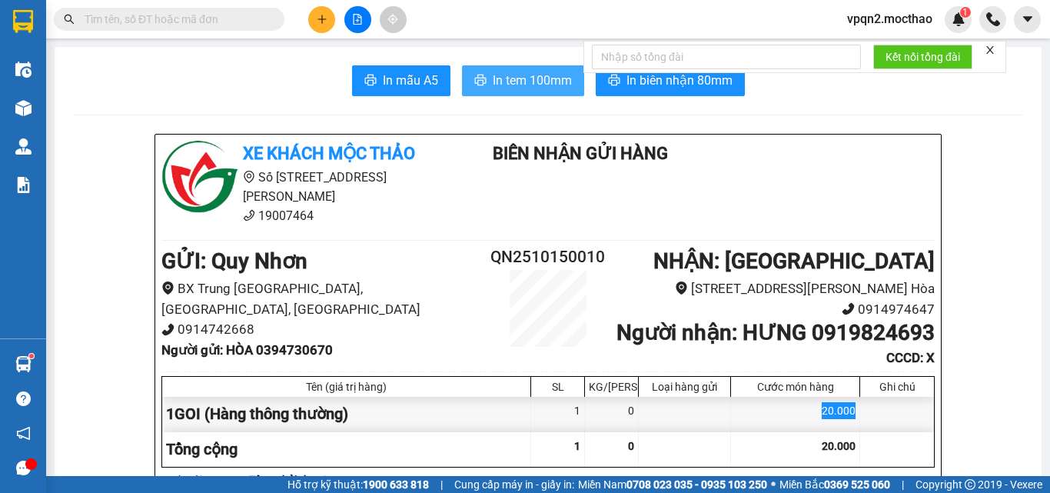
click at [497, 84] on span "In tem 100mm" at bounding box center [532, 80] width 79 height 19
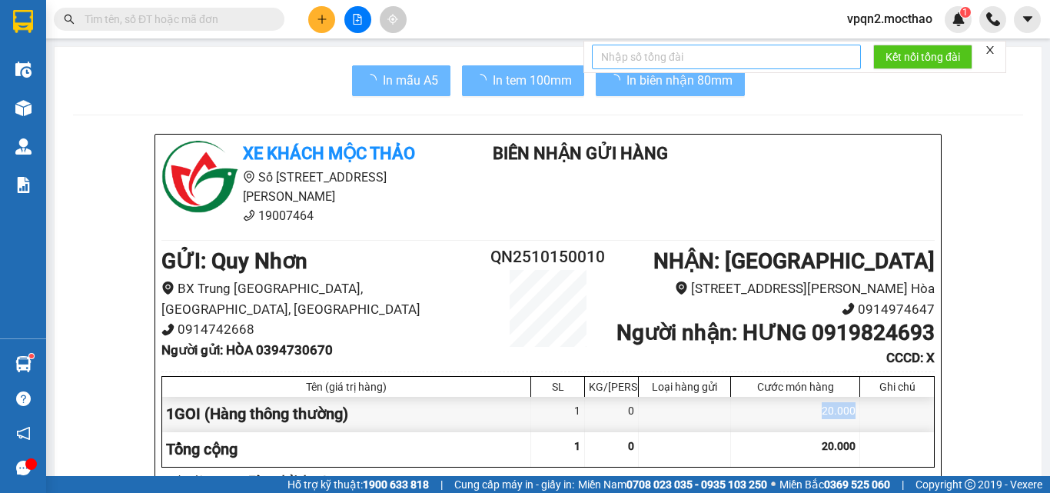
click at [805, 431] on div "20.000" at bounding box center [795, 414] width 129 height 35
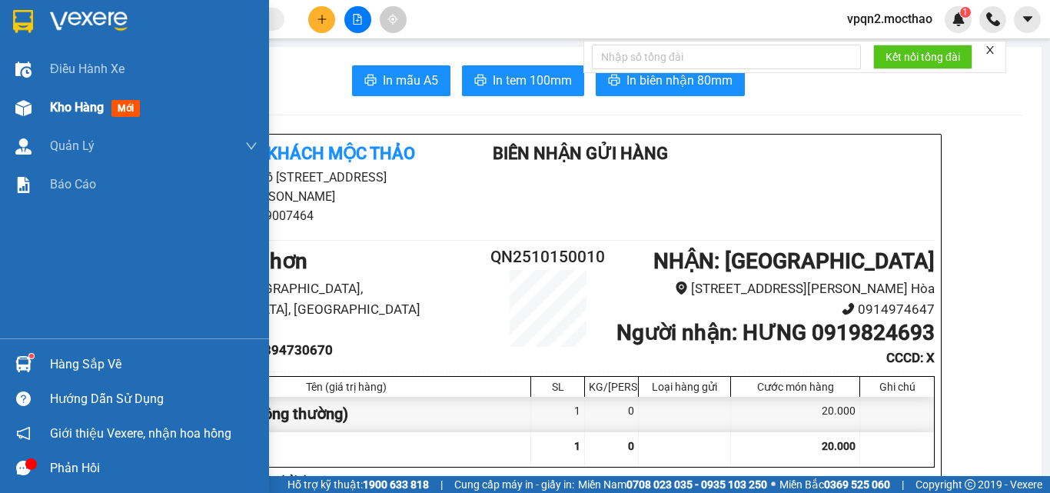
click at [35, 113] on div at bounding box center [23, 108] width 27 height 27
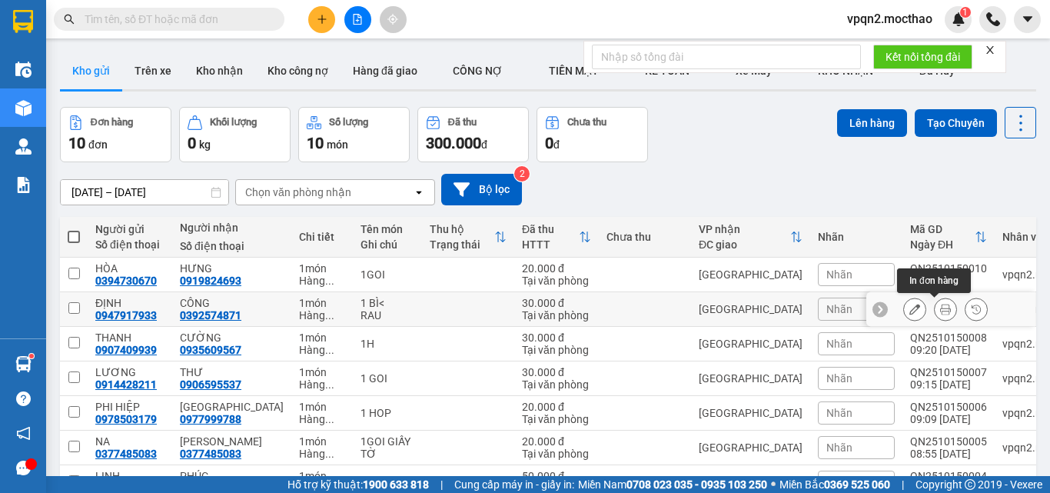
click at [940, 311] on icon at bounding box center [945, 309] width 11 height 11
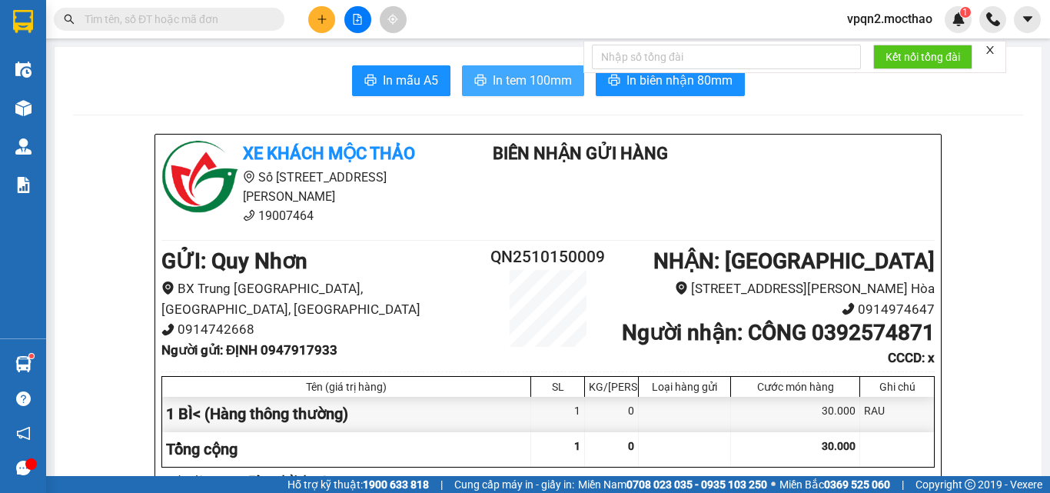
click at [538, 88] on span "In tem 100mm" at bounding box center [532, 80] width 79 height 19
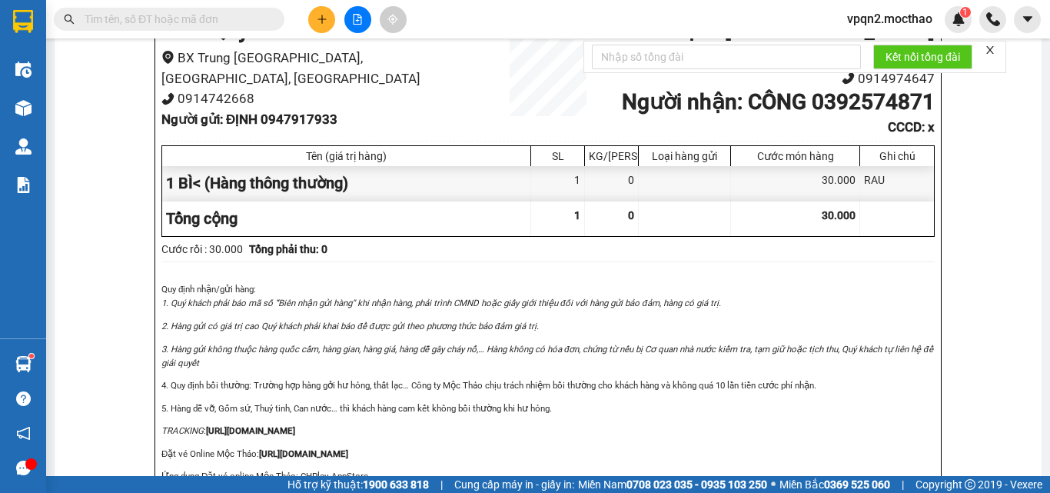
click at [394, 436] on p "TRACKING : [URL][DOMAIN_NAME]" at bounding box center [547, 431] width 773 height 14
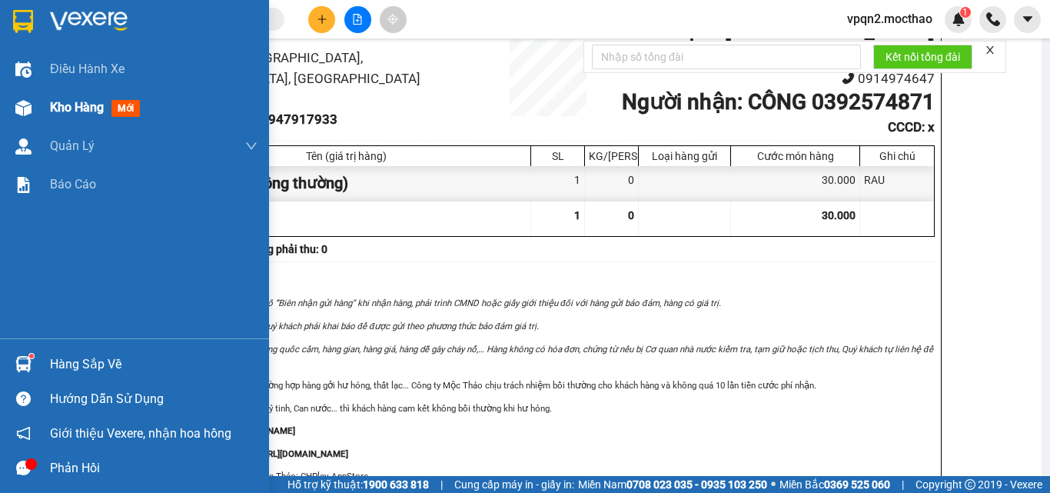
click at [43, 119] on div "Kho hàng mới" at bounding box center [134, 107] width 269 height 38
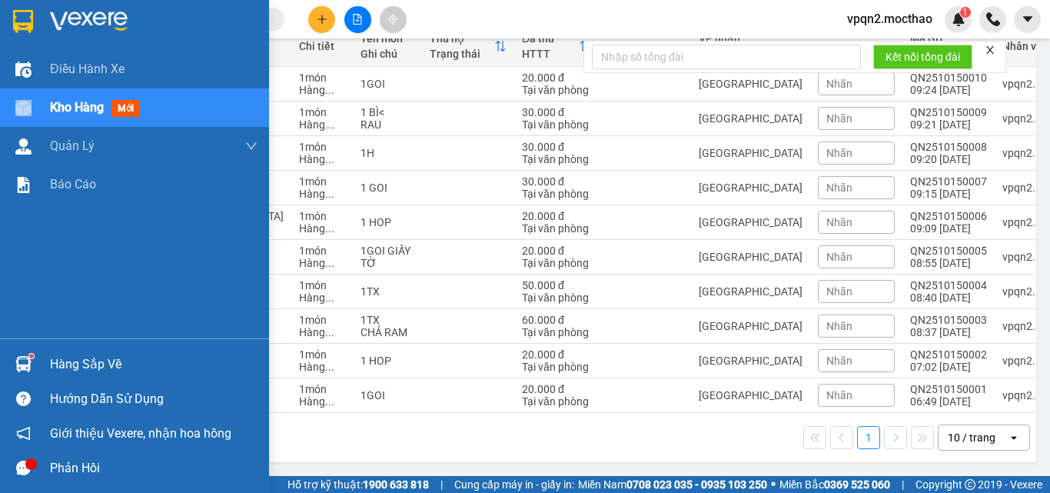
scroll to position [197, 0]
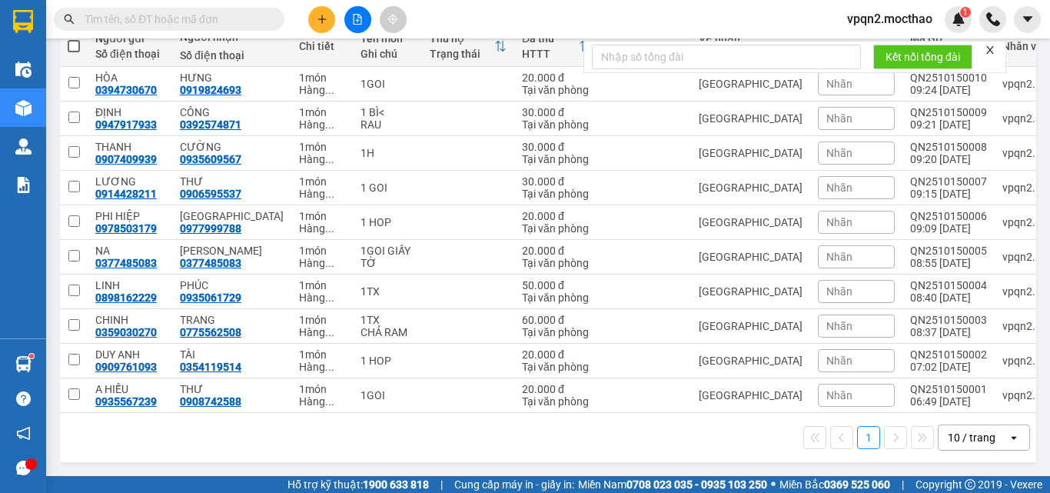
click at [314, 22] on button at bounding box center [321, 19] width 27 height 27
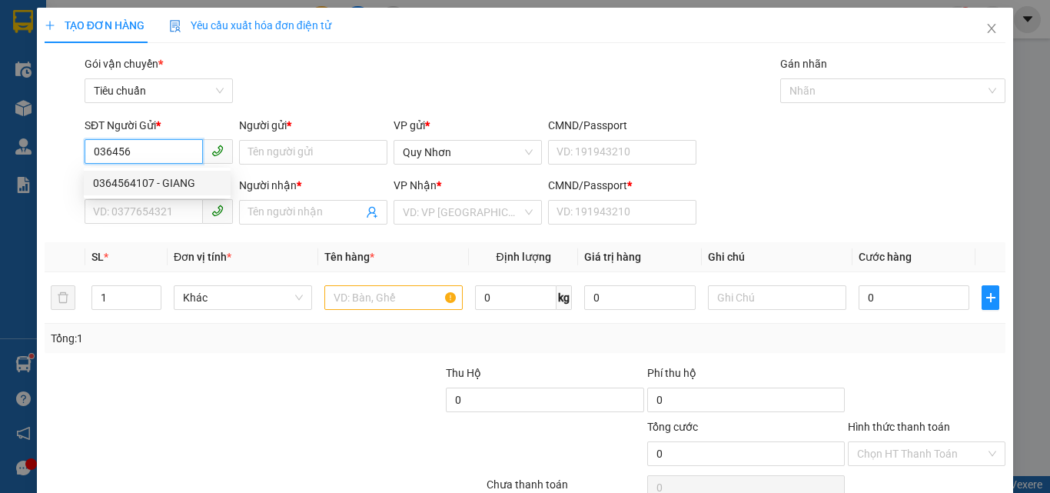
click at [150, 180] on div "0364564107 - GIANG" at bounding box center [157, 183] width 128 height 17
type input "0364564107"
type input "GIANG"
type input "0932554579"
type input "PHƯƠNG"
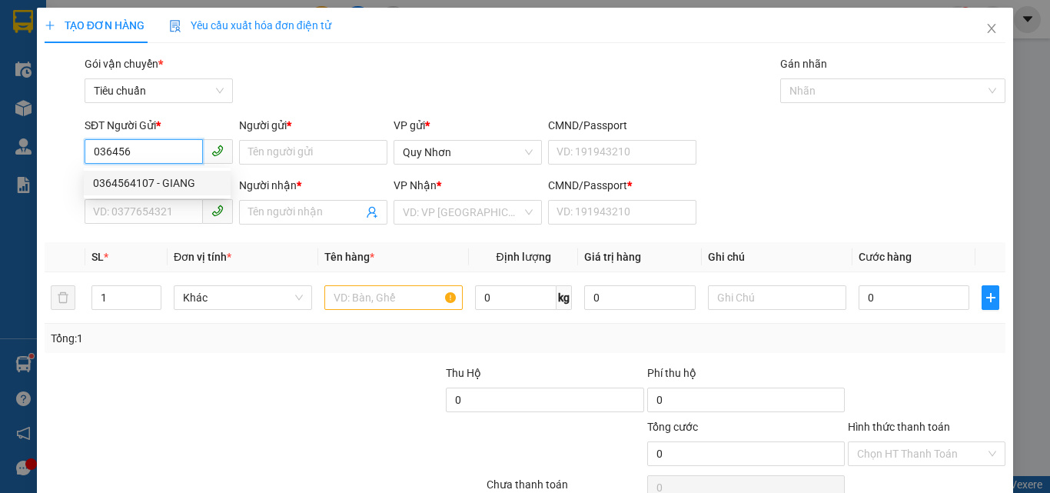
type input "V"
type input "20.000"
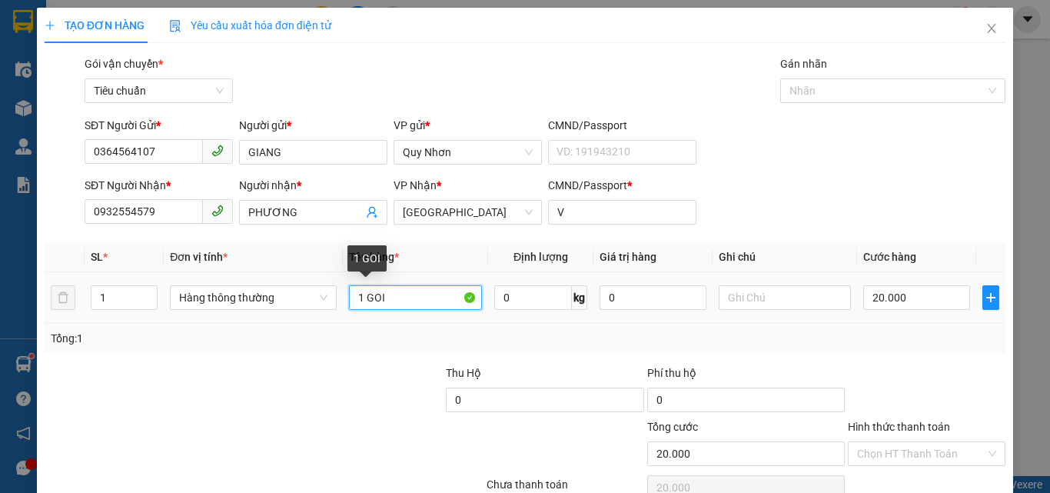
click at [420, 295] on input "1 GOI" at bounding box center [415, 297] width 133 height 25
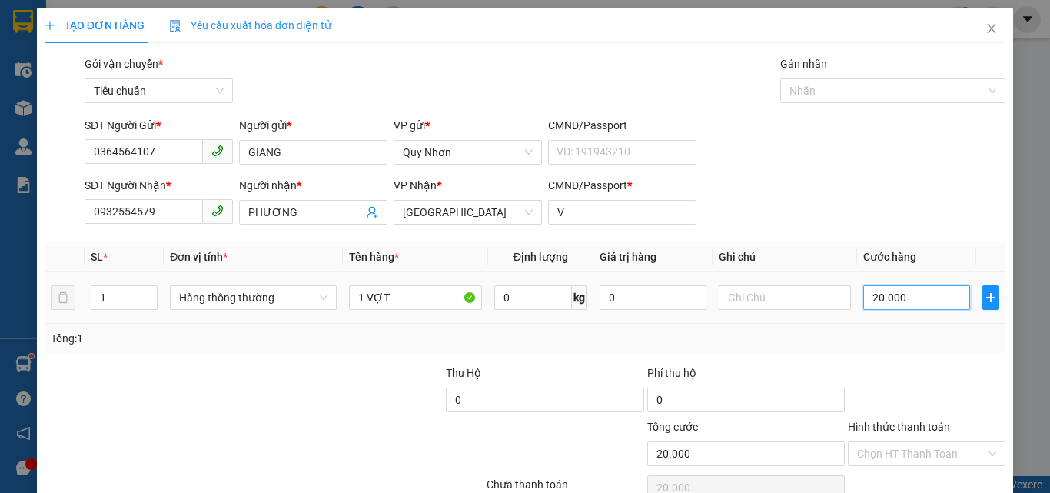
click at [873, 307] on input "20.000" at bounding box center [916, 297] width 106 height 25
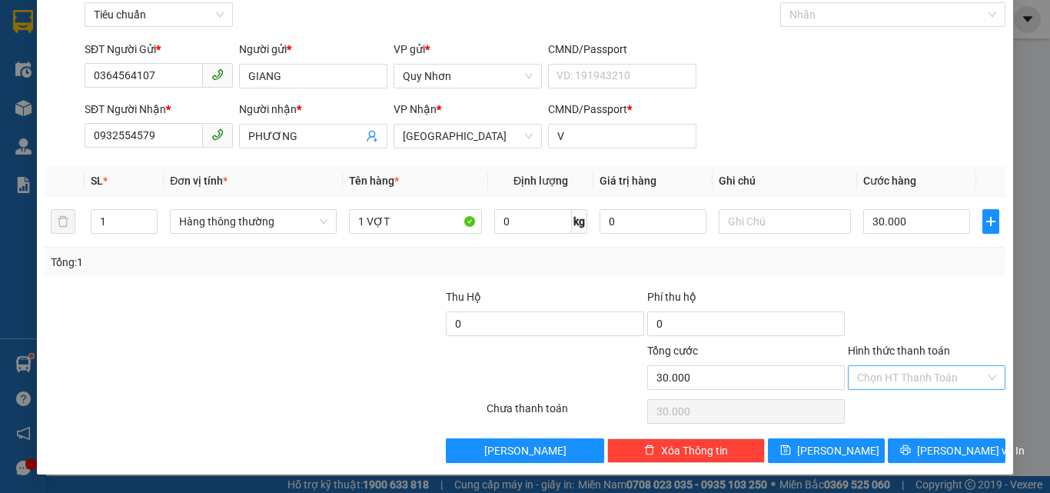
drag, startPoint x: 917, startPoint y: 377, endPoint x: 892, endPoint y: 296, distance: 84.6
click at [917, 378] on input "Hình thức thanh toán" at bounding box center [921, 377] width 128 height 23
drag, startPoint x: 892, startPoint y: 273, endPoint x: 903, endPoint y: 357, distance: 84.5
click at [893, 274] on div "Tại văn phòng" at bounding box center [918, 272] width 138 height 17
drag, startPoint x: 906, startPoint y: 431, endPoint x: 900, endPoint y: 452, distance: 21.7
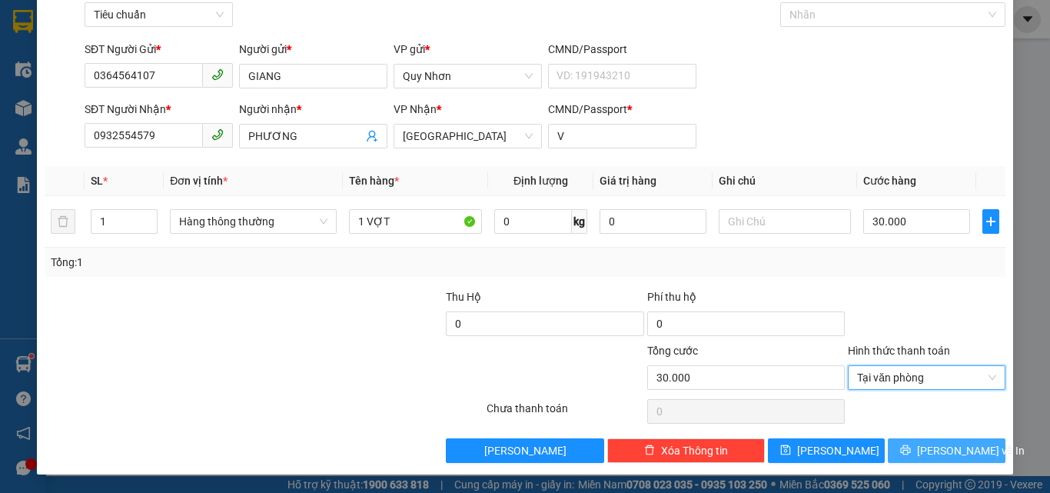
click at [903, 441] on div "Transit Pickup Surcharge Ids Transit Deliver Surcharge Ids Transit Deliver Surc…" at bounding box center [525, 221] width 961 height 484
click at [900, 452] on button "[PERSON_NAME] và In" at bounding box center [947, 450] width 118 height 25
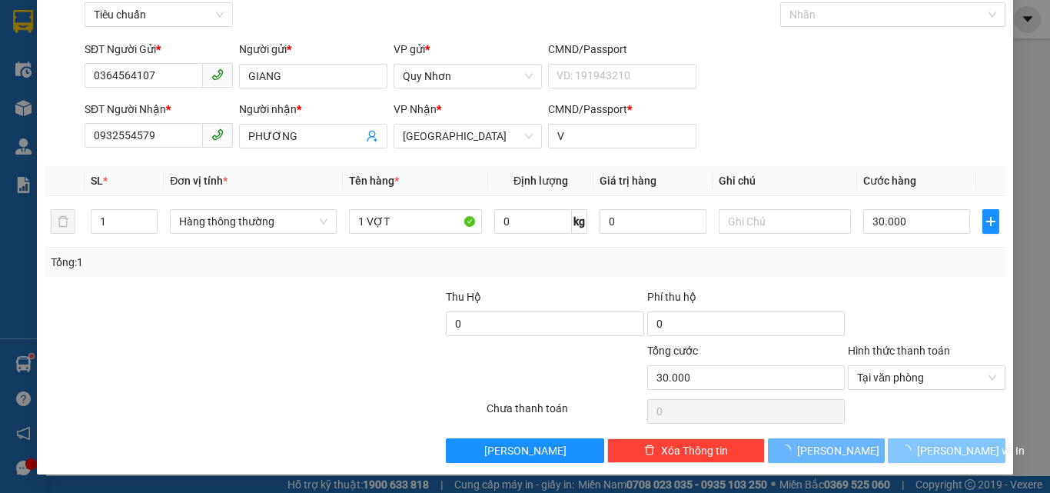
drag, startPoint x: 900, startPoint y: 452, endPoint x: 807, endPoint y: 295, distance: 182.4
click at [897, 451] on button "[PERSON_NAME] và In" at bounding box center [947, 450] width 118 height 25
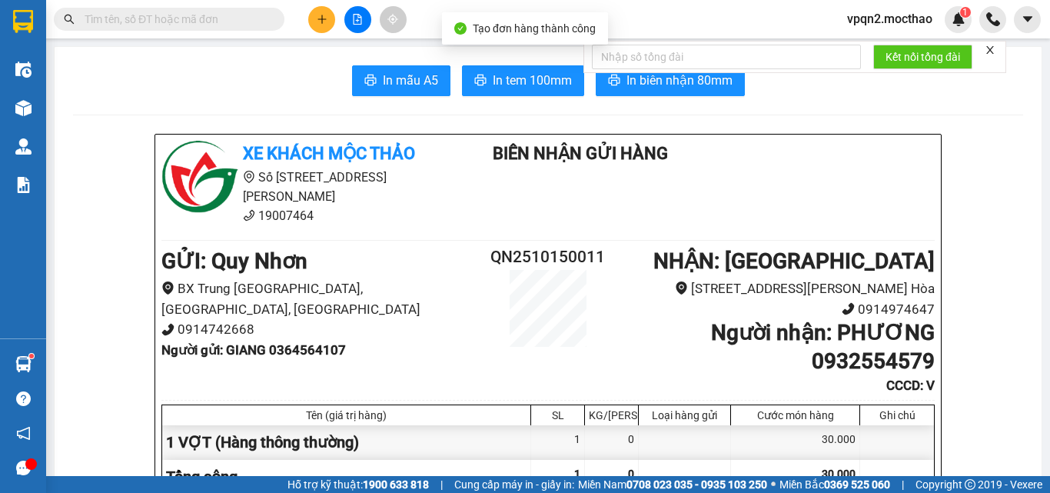
click at [639, 73] on div "Kết nối tổng đài" at bounding box center [795, 57] width 423 height 32
click at [670, 81] on span "In biên nhận 80mm" at bounding box center [680, 80] width 106 height 19
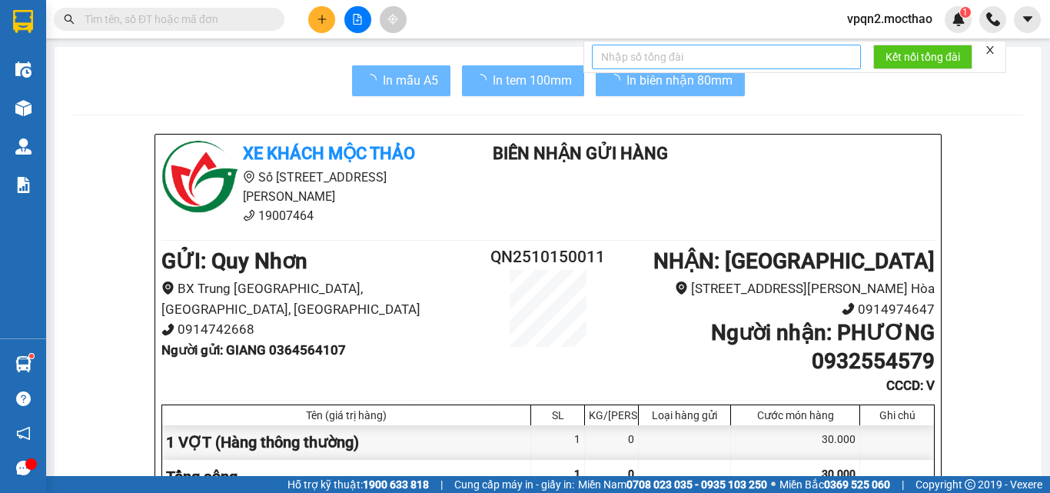
click at [522, 91] on button "In tem 100mm" at bounding box center [523, 80] width 122 height 31
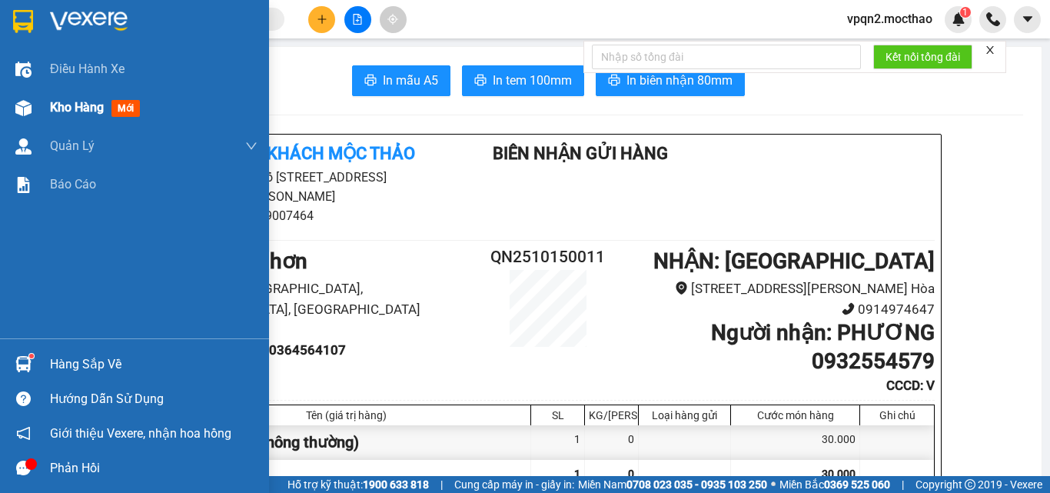
click at [75, 118] on div "Kho hàng mới" at bounding box center [154, 107] width 208 height 38
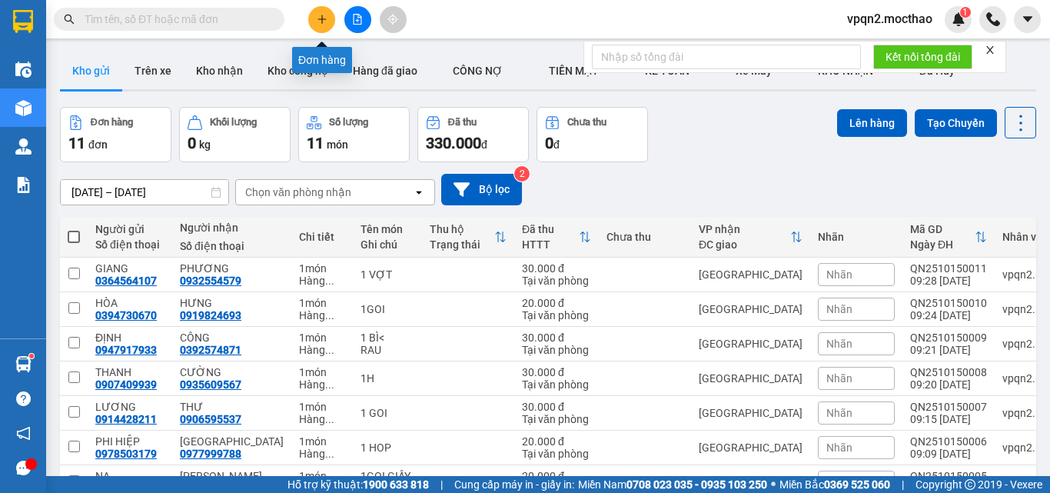
drag, startPoint x: 332, startPoint y: 23, endPoint x: 313, endPoint y: 12, distance: 22.0
click at [313, 12] on button at bounding box center [321, 19] width 27 height 27
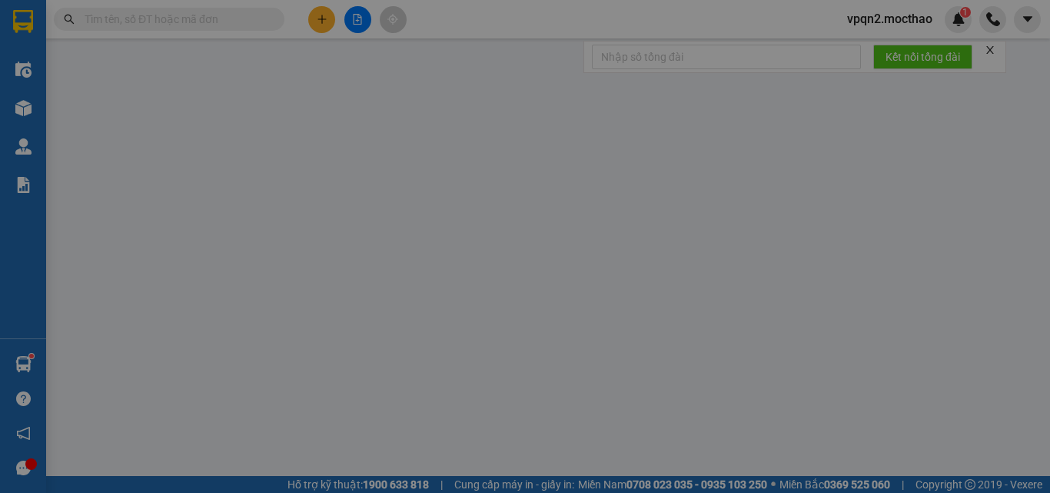
click at [313, 12] on div "Yêu cầu xuất hóa đơn điện tử" at bounding box center [250, 25] width 162 height 35
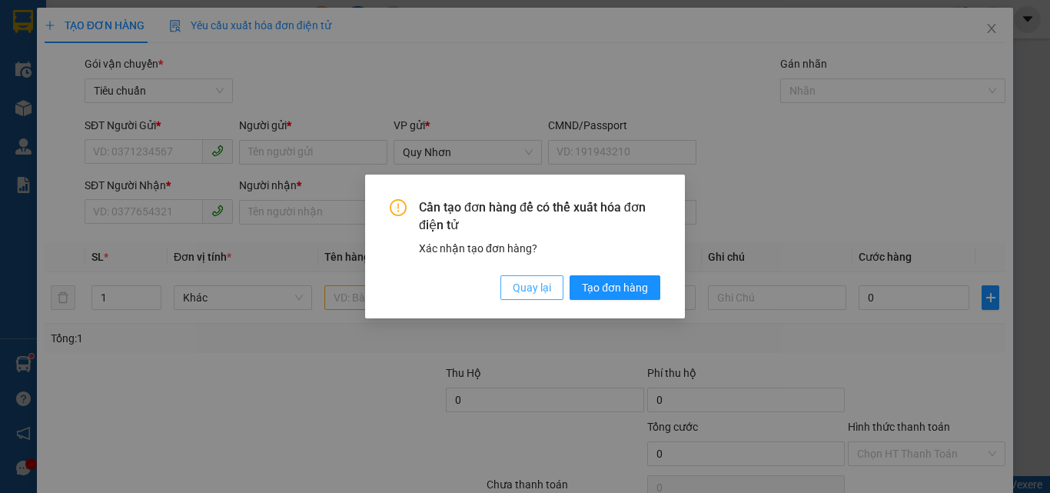
click at [508, 286] on button "Quay lại" at bounding box center [532, 287] width 63 height 25
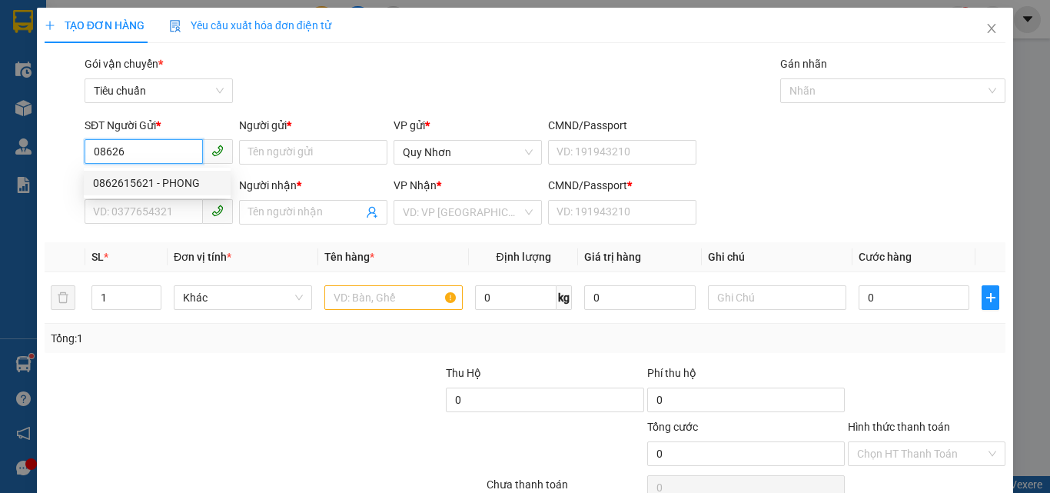
click at [154, 183] on div "0862615621 - PHONG" at bounding box center [157, 183] width 128 height 17
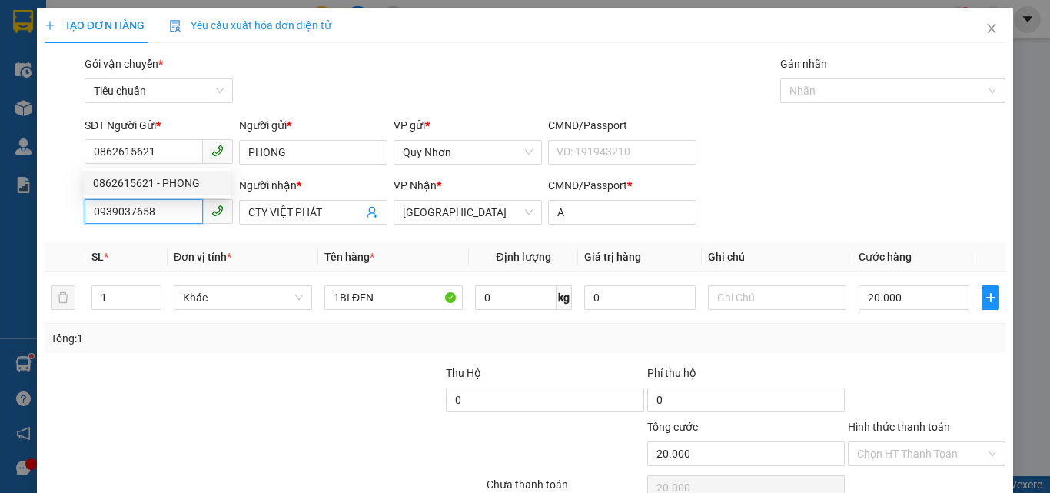
click at [172, 221] on input "0939037658" at bounding box center [144, 211] width 118 height 25
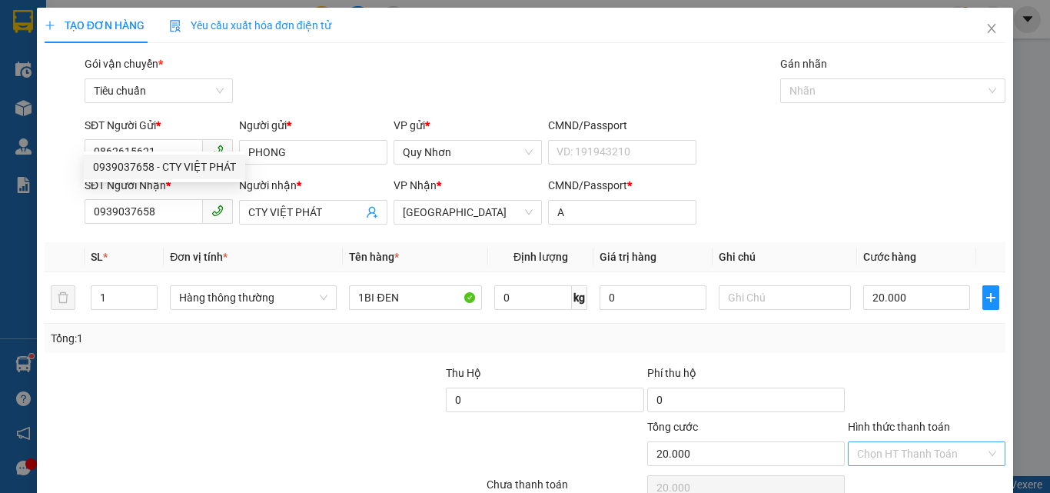
click at [947, 442] on input "Hình thức thanh toán" at bounding box center [921, 453] width 128 height 23
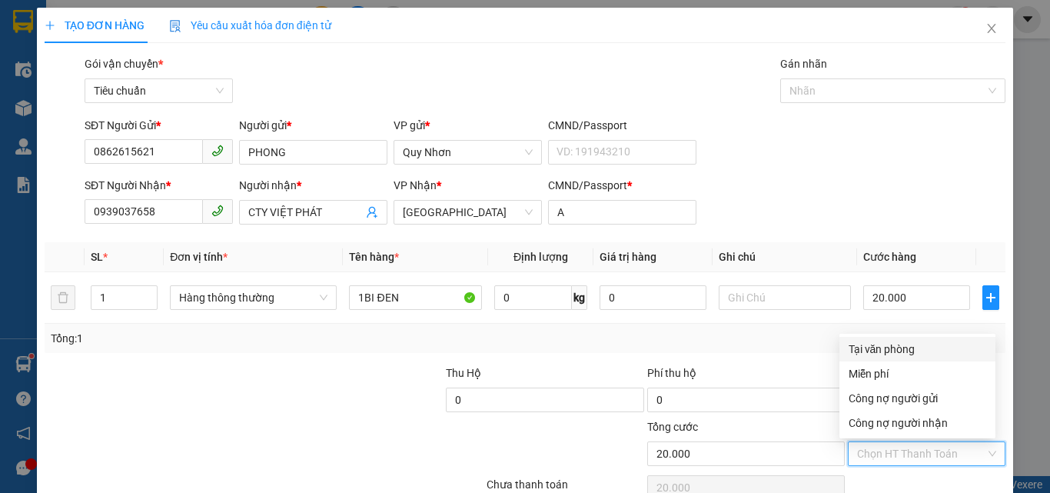
click at [915, 341] on div "Tại văn phòng" at bounding box center [918, 349] width 138 height 17
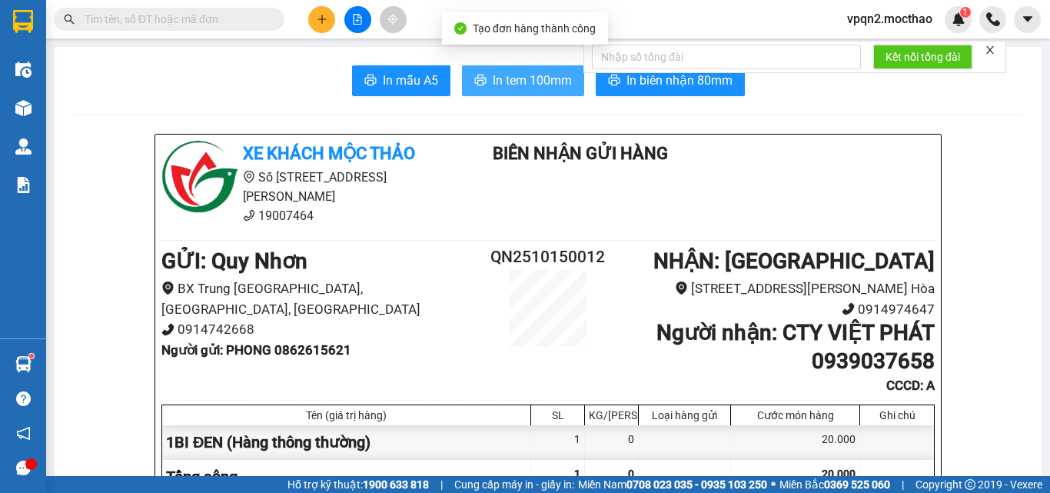
click at [547, 88] on span "In tem 100mm" at bounding box center [532, 80] width 79 height 19
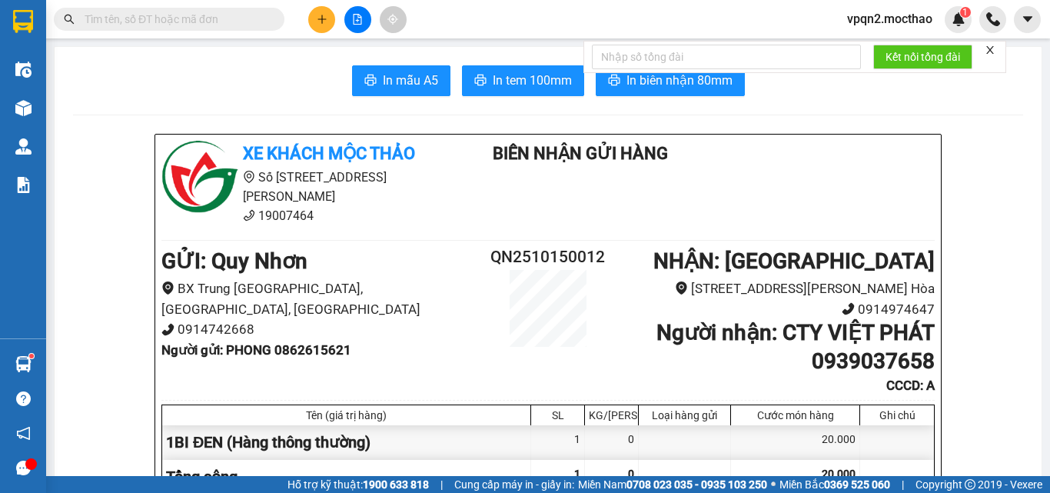
click at [352, 22] on icon "file-add" at bounding box center [357, 19] width 11 height 11
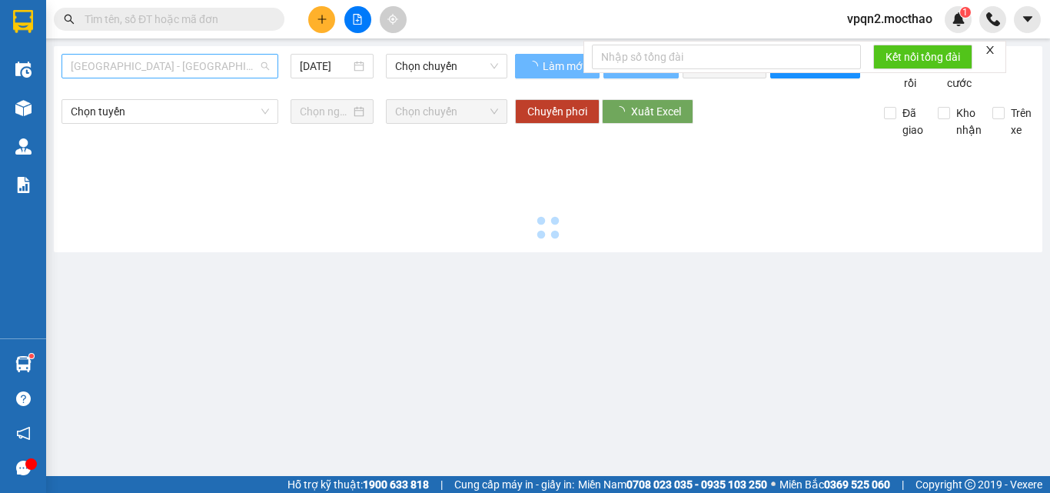
click at [134, 75] on span "[GEOGRAPHIC_DATA] - [GEOGRAPHIC_DATA]" at bounding box center [170, 66] width 198 height 23
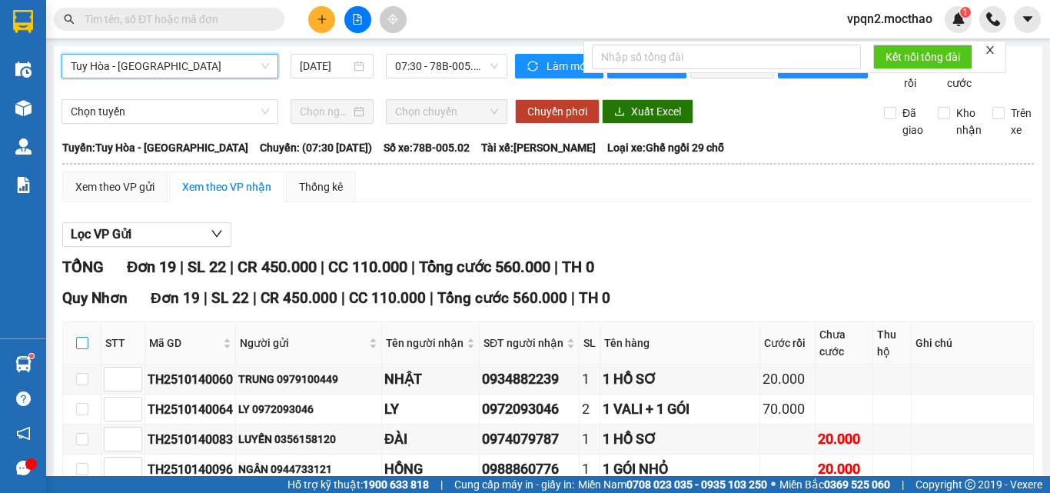
click at [85, 337] on input "checkbox" at bounding box center [82, 343] width 12 height 12
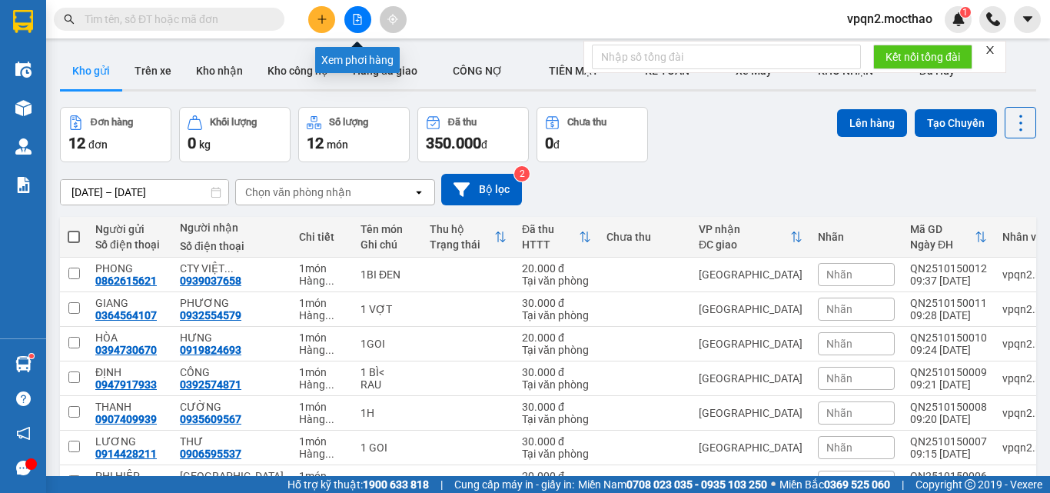
click at [357, 29] on button at bounding box center [357, 19] width 27 height 27
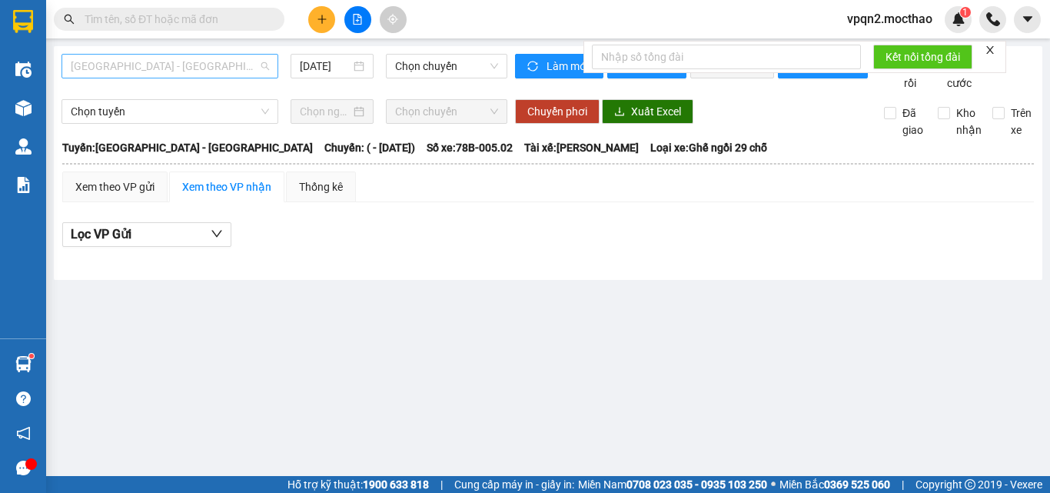
click at [192, 65] on span "[GEOGRAPHIC_DATA] - [GEOGRAPHIC_DATA]" at bounding box center [170, 66] width 198 height 23
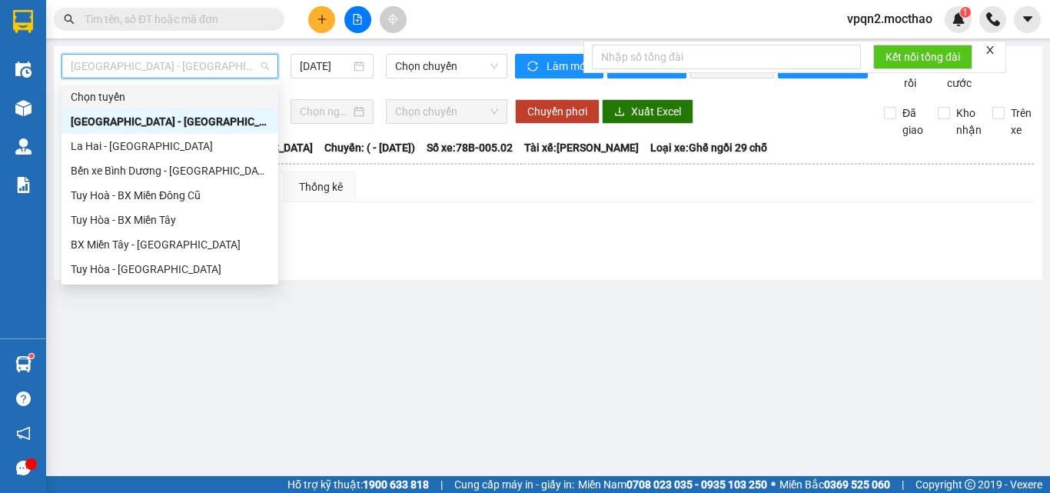
click at [321, 18] on icon "plus" at bounding box center [322, 19] width 11 height 11
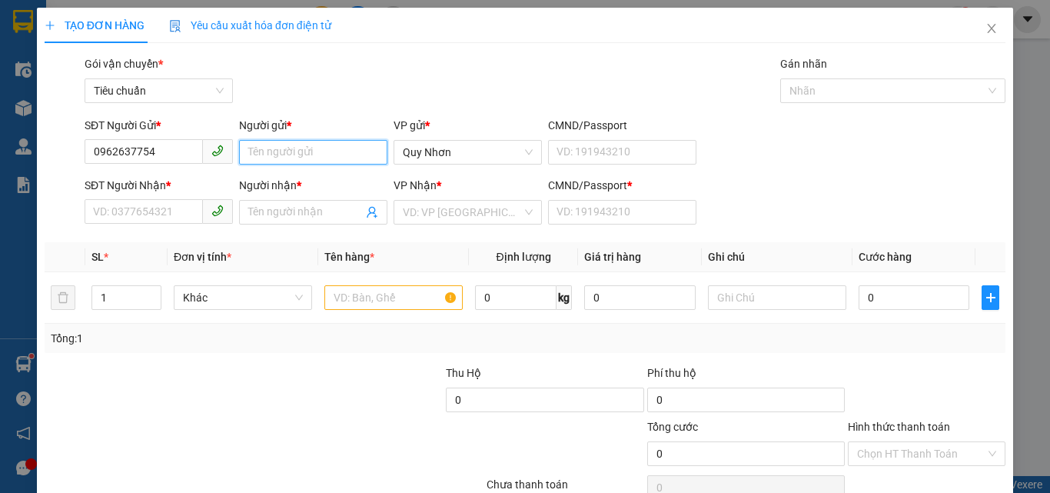
click at [313, 155] on input "Người gửi *" at bounding box center [313, 152] width 148 height 25
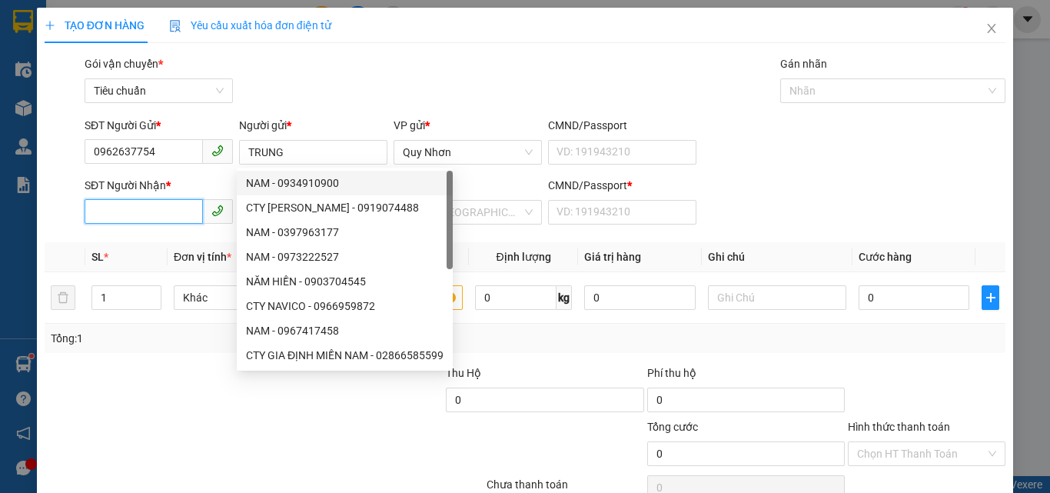
click at [156, 219] on input "SĐT Người Nhận *" at bounding box center [144, 211] width 118 height 25
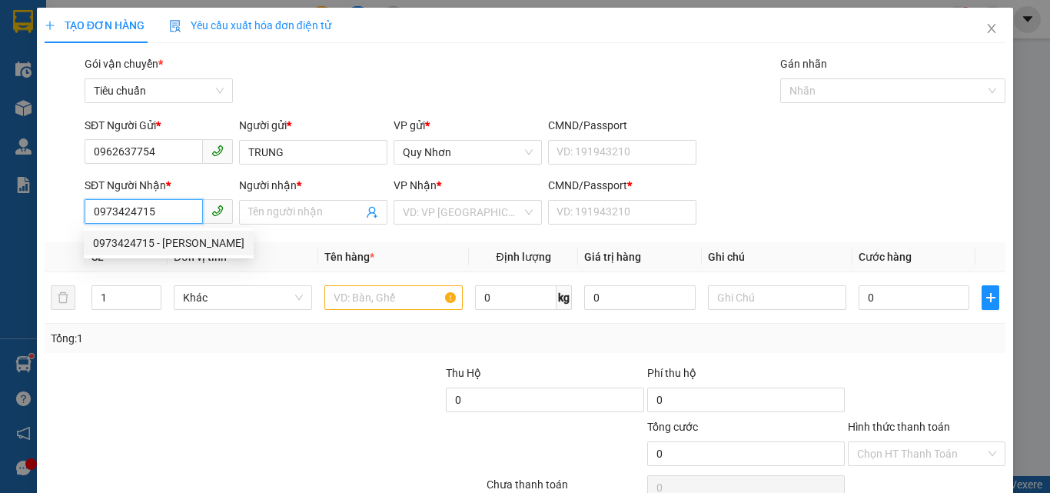
click at [176, 235] on div "0973424715 - [PERSON_NAME]" at bounding box center [168, 243] width 151 height 17
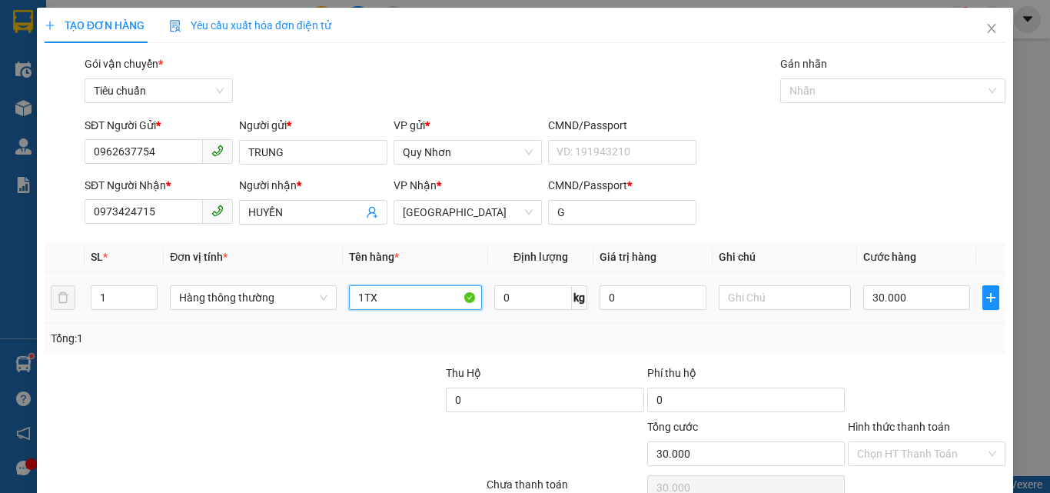
click at [416, 301] on input "1TX" at bounding box center [415, 297] width 133 height 25
drag, startPoint x: 926, startPoint y: 381, endPoint x: 912, endPoint y: 364, distance: 21.9
click at [919, 442] on input "Hình thức thanh toán" at bounding box center [921, 453] width 128 height 23
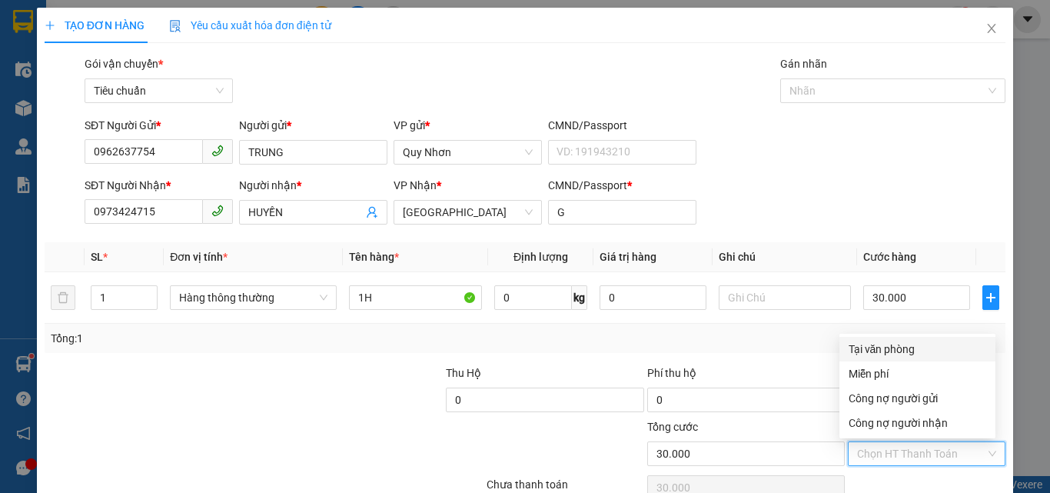
click at [901, 341] on div "Tại văn phòng" at bounding box center [918, 349] width 138 height 17
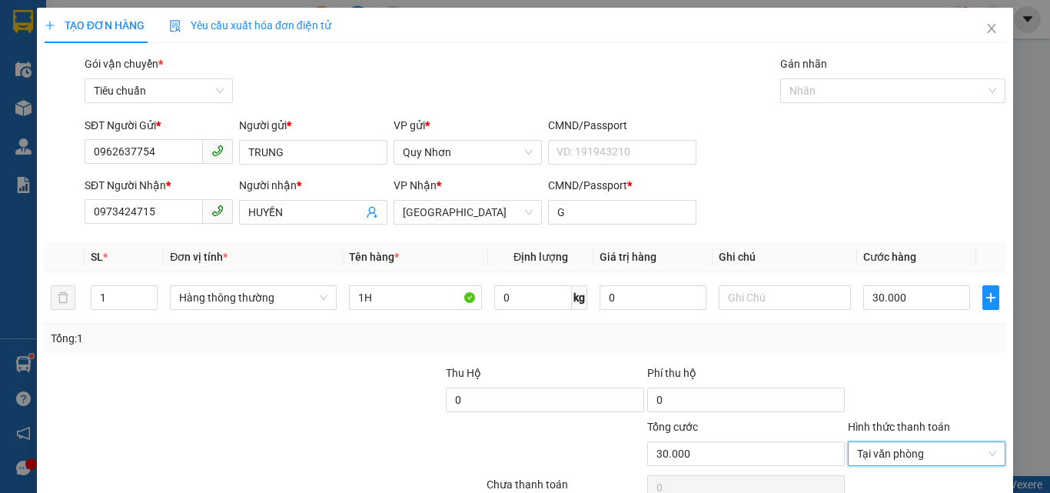
drag, startPoint x: 898, startPoint y: 456, endPoint x: 875, endPoint y: 427, distance: 36.6
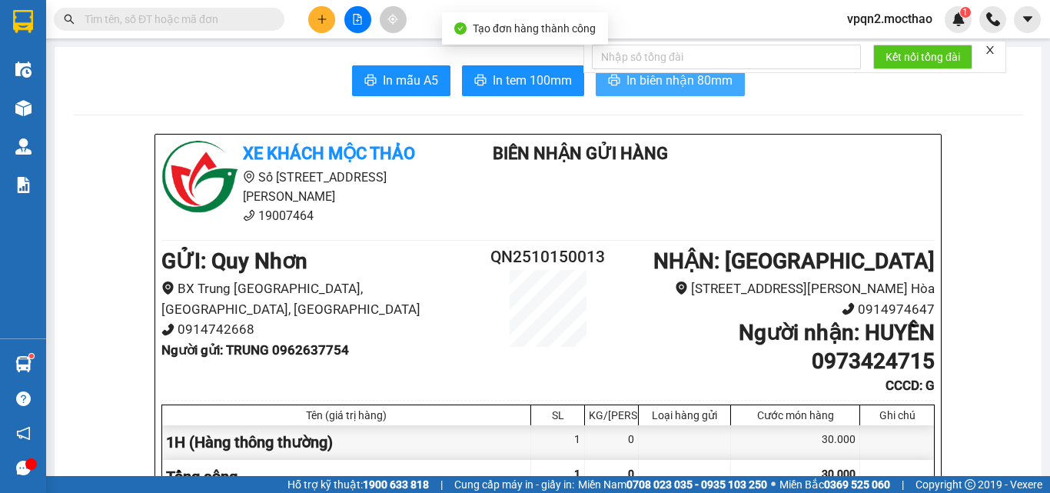
click at [654, 93] on button "In biên nhận 80mm" at bounding box center [670, 80] width 149 height 31
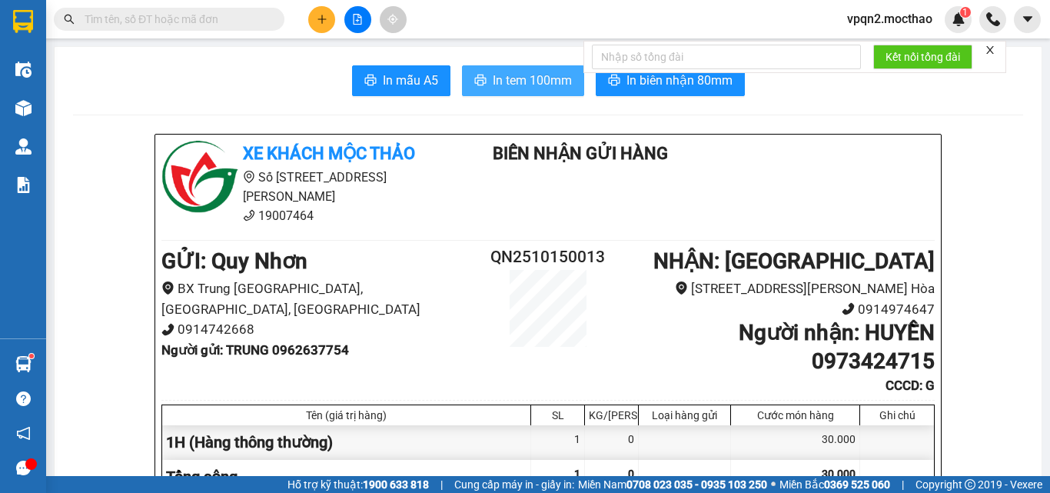
click at [503, 66] on button "In tem 100mm" at bounding box center [523, 80] width 122 height 31
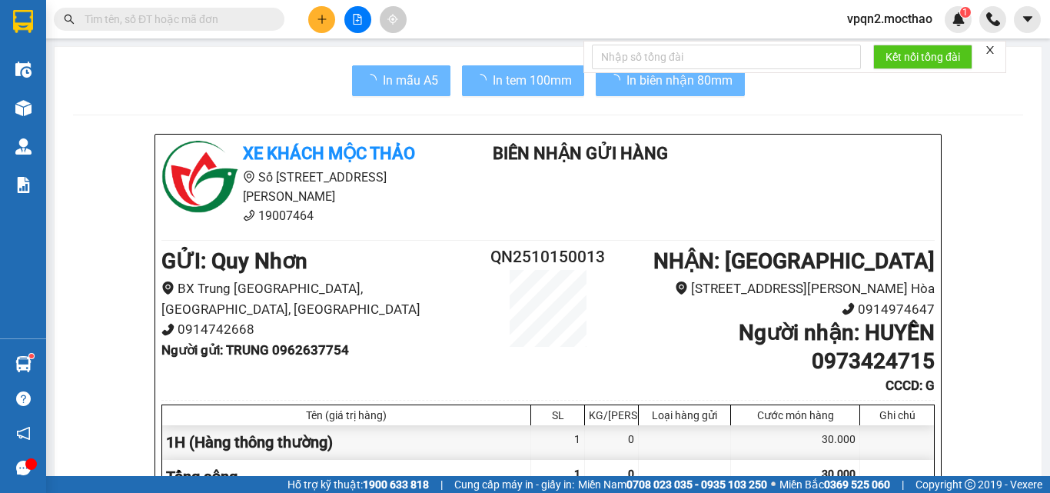
click at [802, 434] on div "30.000" at bounding box center [795, 442] width 129 height 35
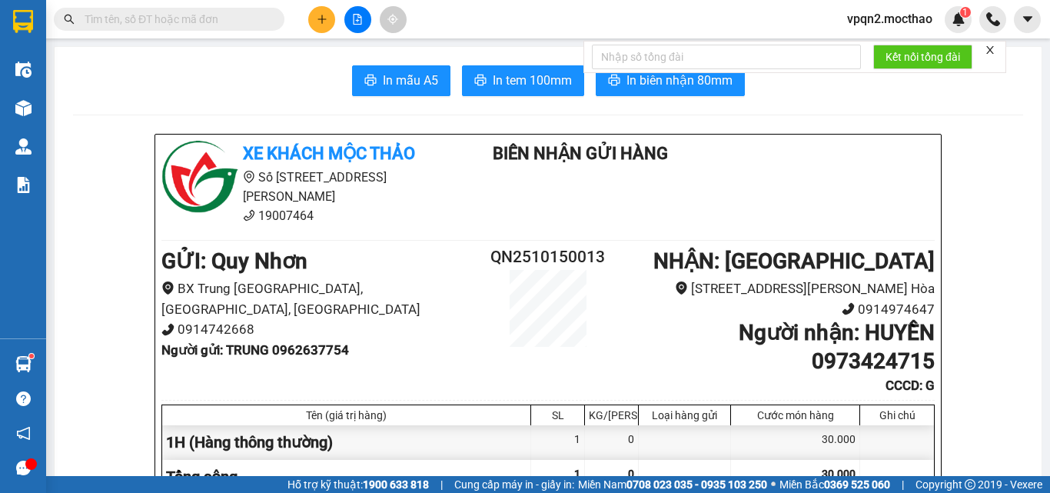
click at [360, 26] on button at bounding box center [357, 19] width 27 height 27
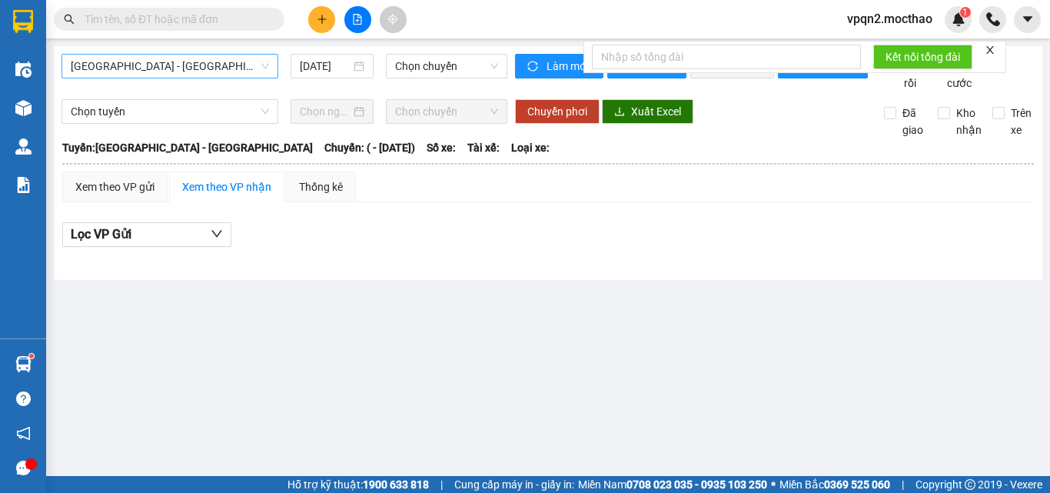
click at [198, 73] on span "[GEOGRAPHIC_DATA] - [GEOGRAPHIC_DATA]" at bounding box center [170, 66] width 198 height 23
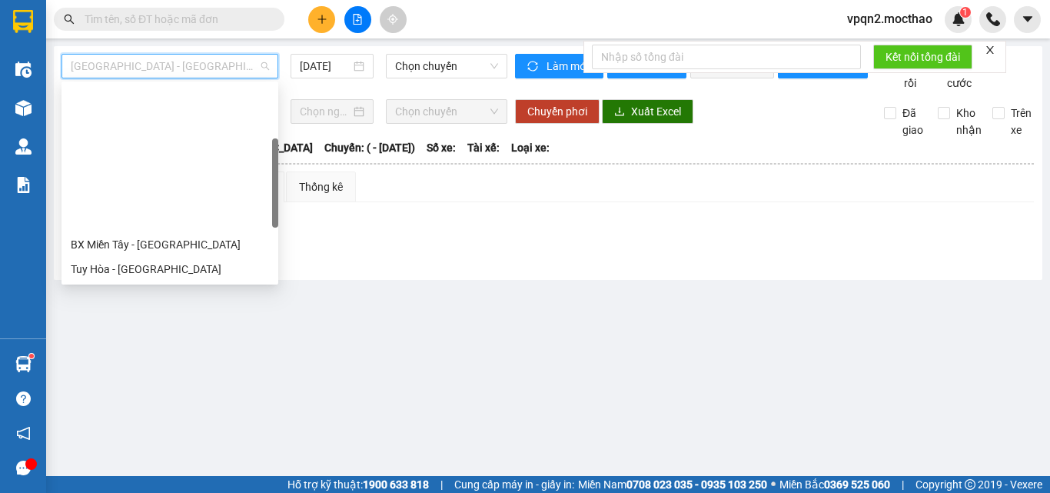
click at [148, 384] on div "BX Miền Đông Cũ - [GEOGRAPHIC_DATA]" at bounding box center [170, 392] width 198 height 17
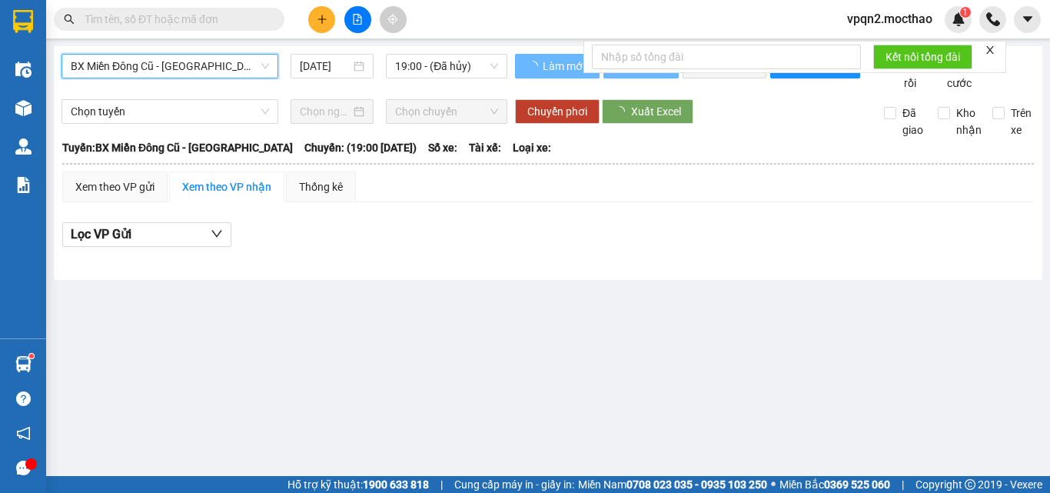
click at [344, 81] on div "BX Miền Đông Cũ - Tuy Hoà BX Miền Đông Cũ - [GEOGRAPHIC_DATA] [DATE] 19:00 - (Đ…" at bounding box center [285, 73] width 446 height 38
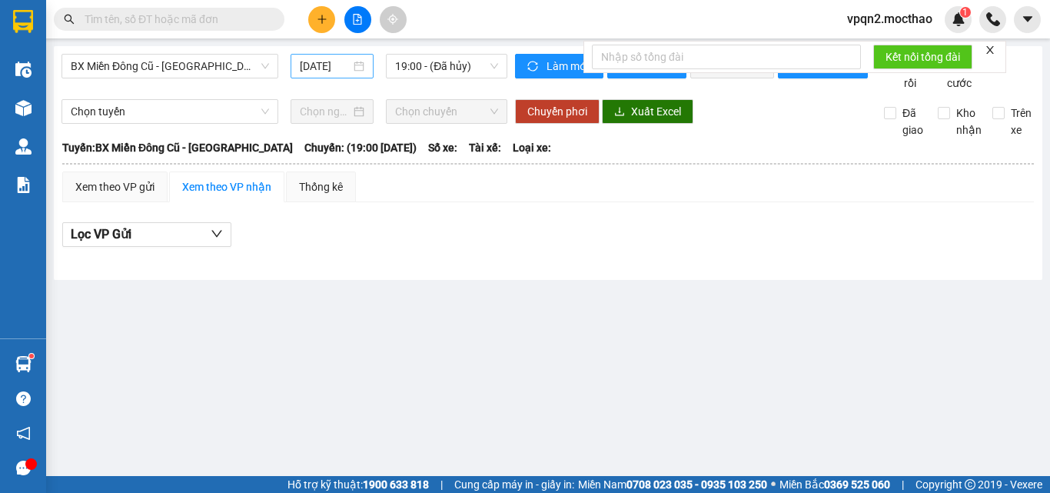
click at [350, 68] on input "[DATE]" at bounding box center [325, 66] width 51 height 17
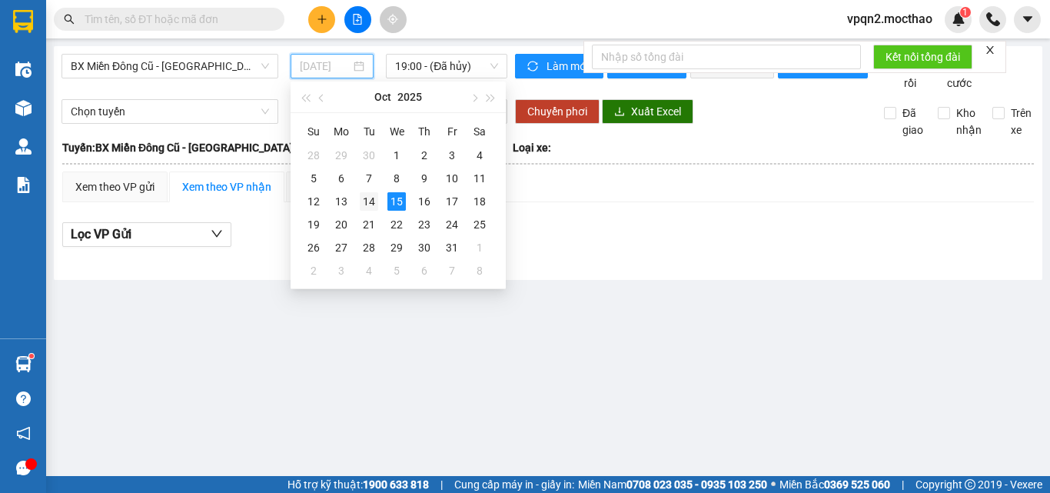
click at [366, 195] on div "14" at bounding box center [369, 201] width 18 height 18
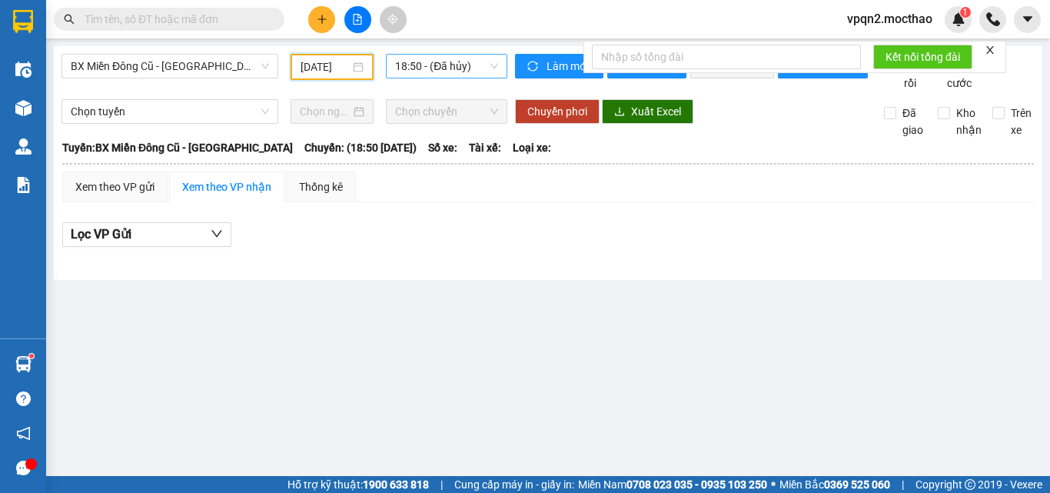
click at [433, 74] on span "18:50 - (Đã hủy)" at bounding box center [446, 66] width 103 height 23
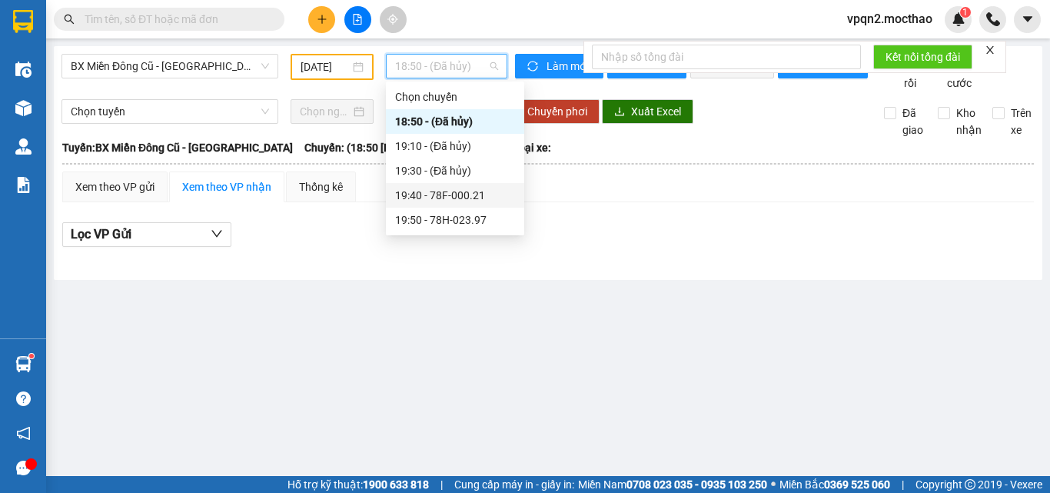
click at [441, 185] on div "19:40 - 78F-000.21" at bounding box center [455, 195] width 138 height 25
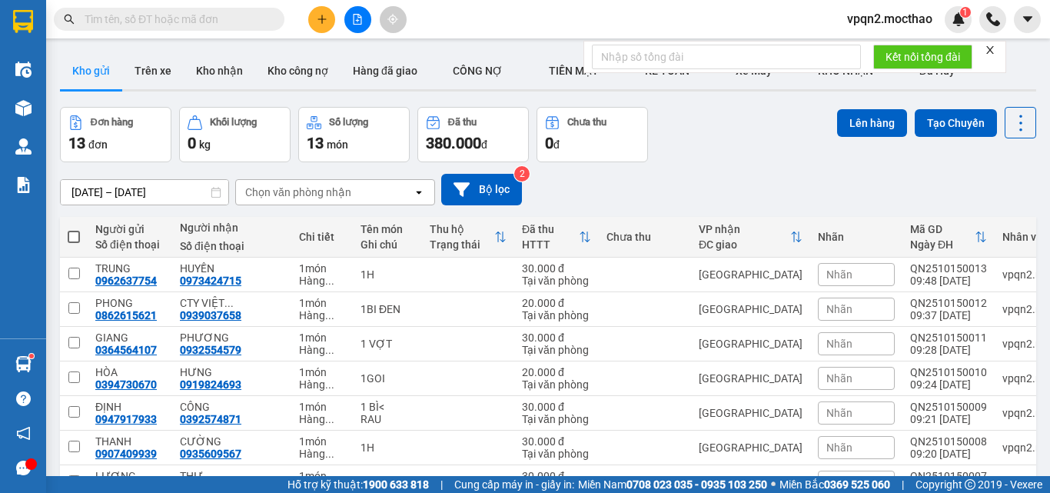
click at [353, 22] on icon "file-add" at bounding box center [357, 19] width 11 height 11
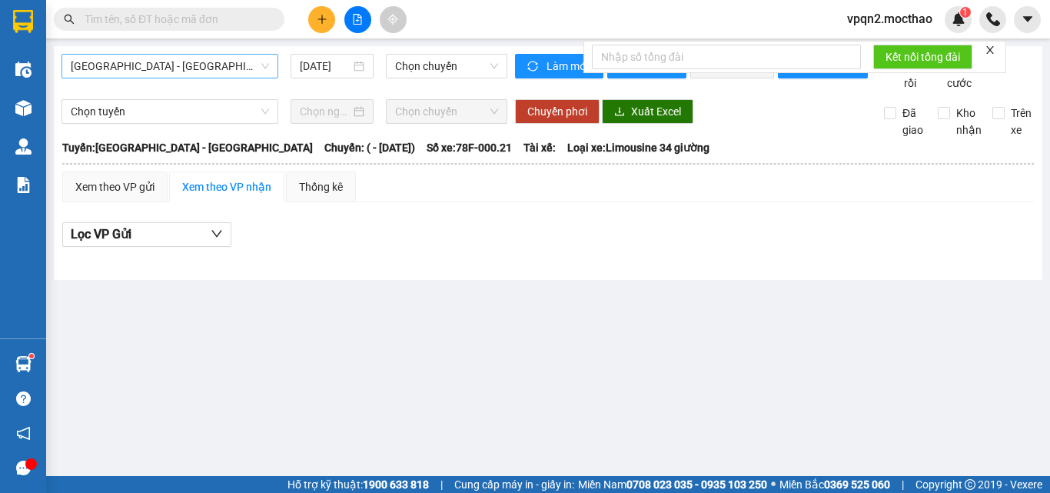
click at [192, 73] on span "[GEOGRAPHIC_DATA] - [GEOGRAPHIC_DATA]" at bounding box center [170, 66] width 198 height 23
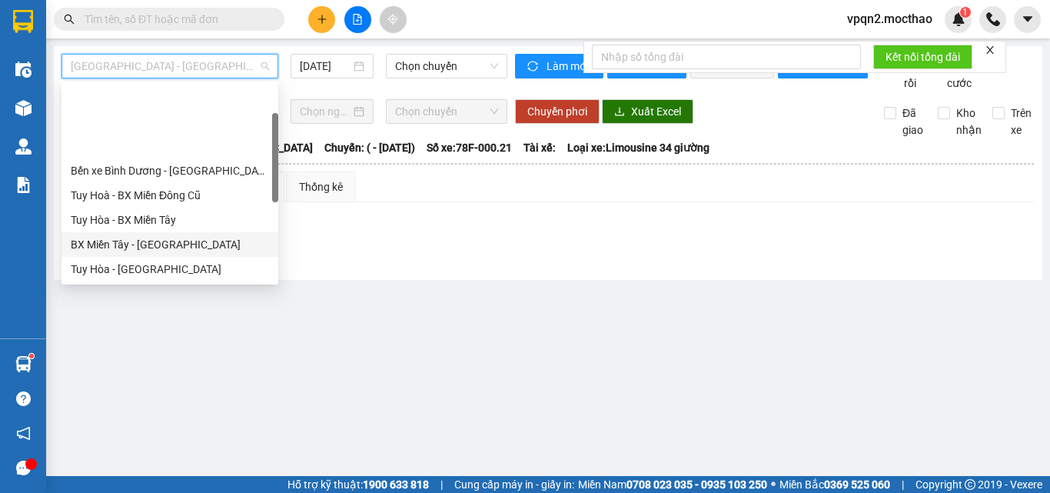
drag, startPoint x: 165, startPoint y: 168, endPoint x: 266, endPoint y: 94, distance: 125.3
click at [167, 236] on div "BX Miền Tây - [GEOGRAPHIC_DATA]" at bounding box center [170, 244] width 198 height 17
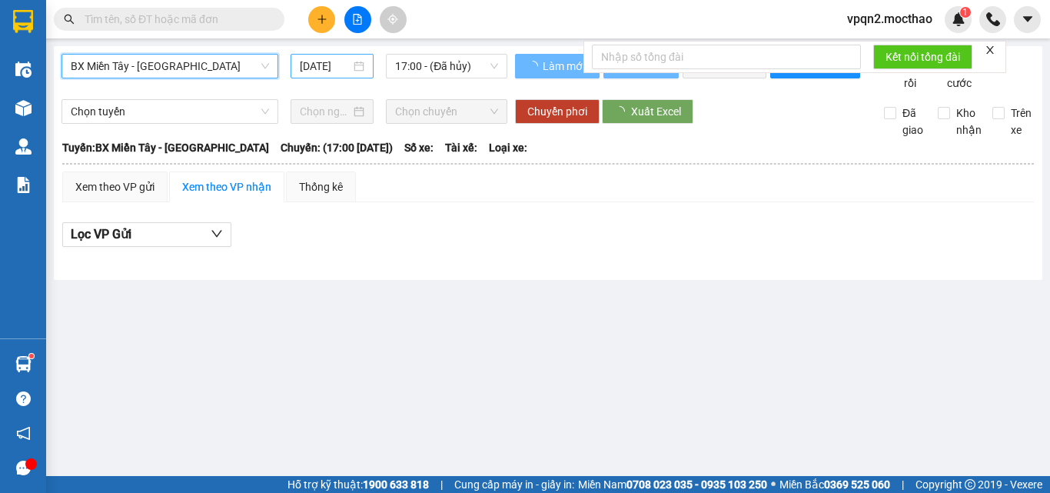
click at [324, 66] on input "[DATE]" at bounding box center [325, 66] width 51 height 17
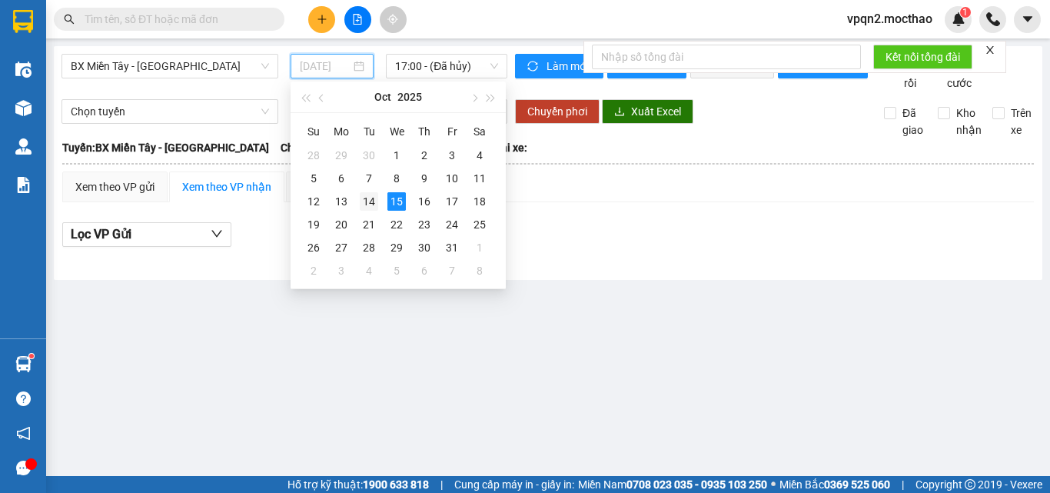
click at [370, 204] on div "14" at bounding box center [369, 201] width 18 height 18
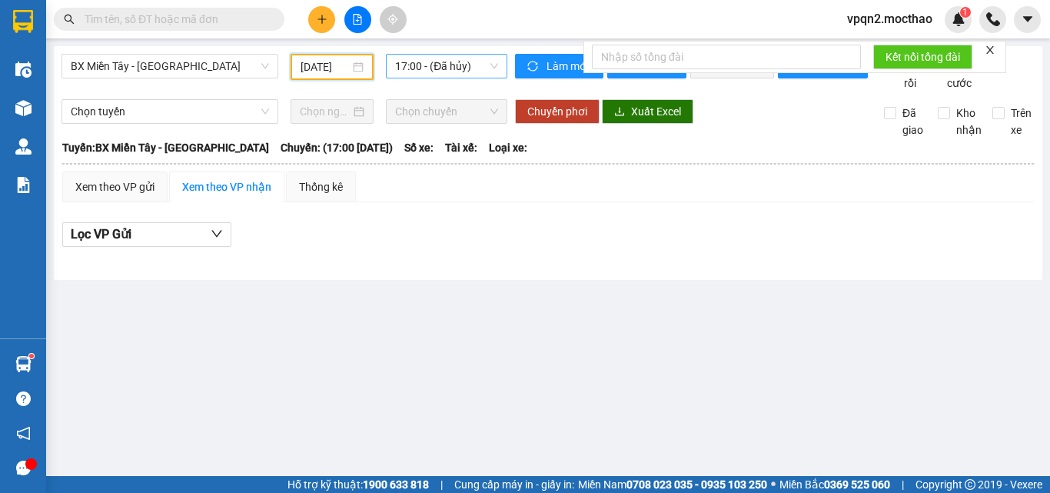
click at [443, 70] on span "17:00 - (Đã hủy)" at bounding box center [446, 66] width 103 height 23
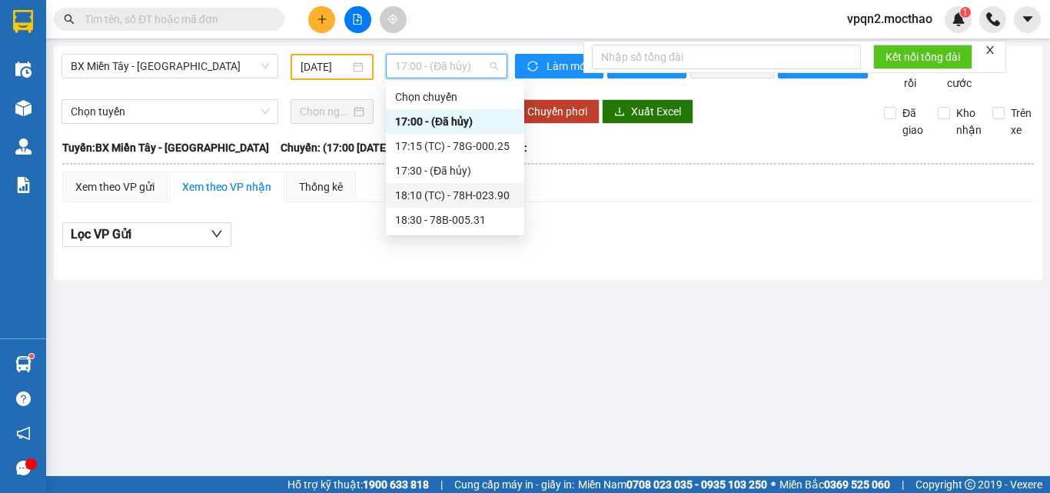
click at [446, 195] on div "18:10 (TC) - 78H-023.90" at bounding box center [455, 195] width 120 height 17
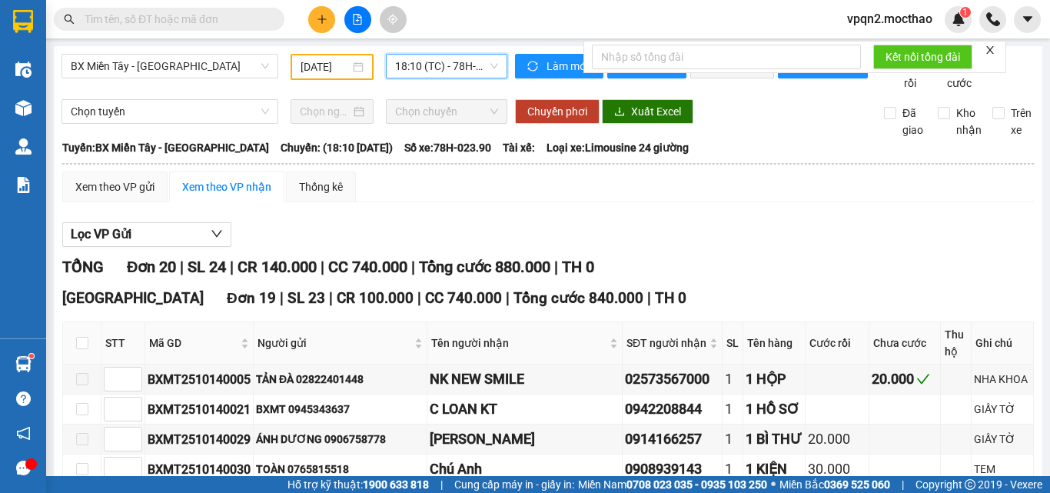
drag, startPoint x: 78, startPoint y: 356, endPoint x: 173, endPoint y: 375, distance: 96.5
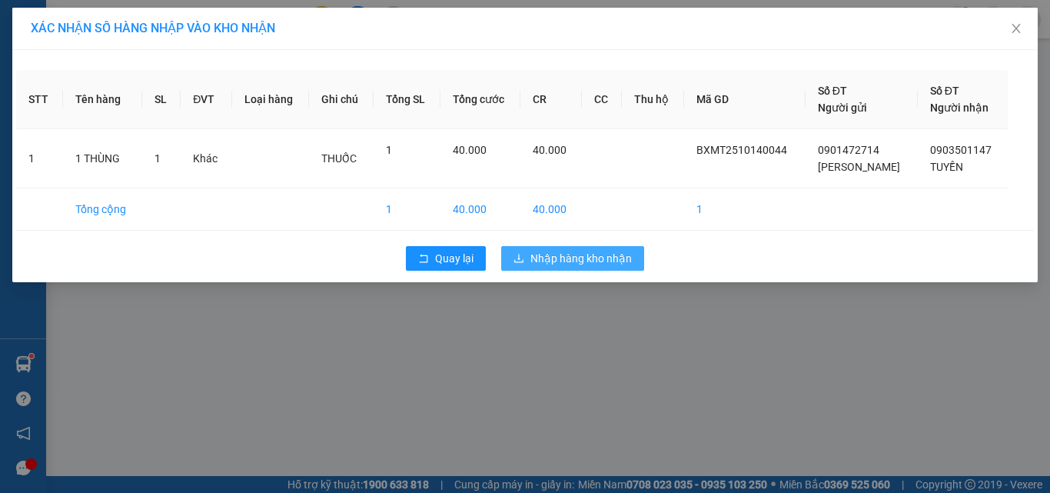
click at [571, 251] on span "Nhập hàng kho nhận" at bounding box center [581, 258] width 101 height 17
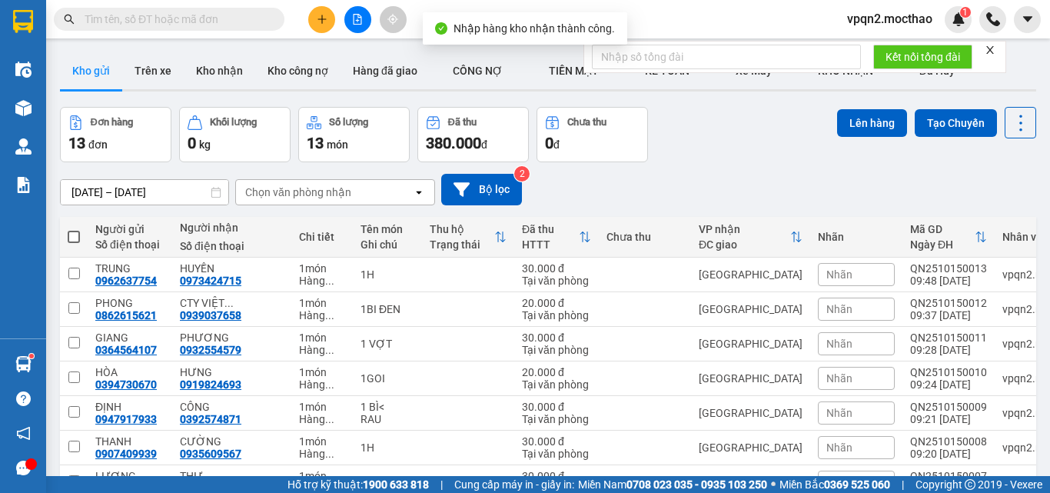
click at [359, 12] on button at bounding box center [357, 19] width 27 height 27
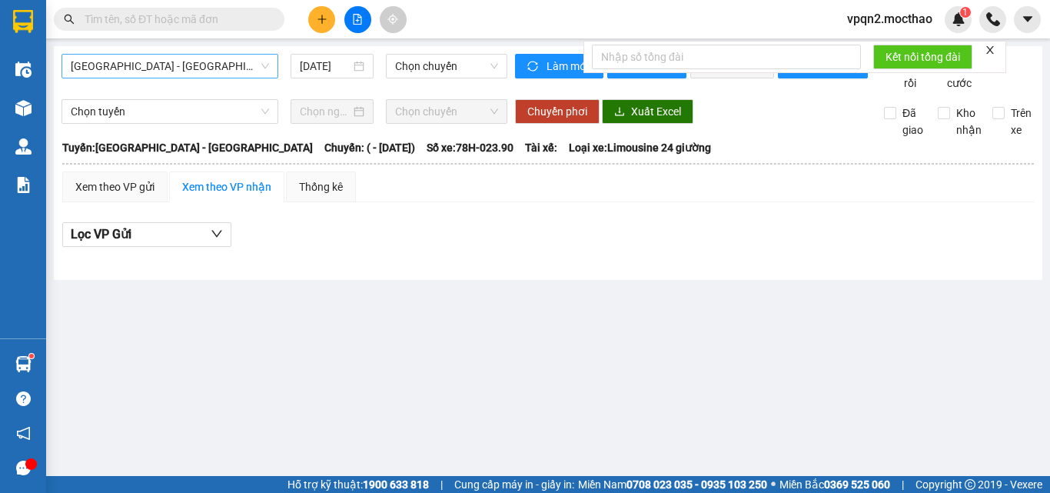
click at [231, 66] on span "[GEOGRAPHIC_DATA] - [GEOGRAPHIC_DATA]" at bounding box center [170, 66] width 198 height 23
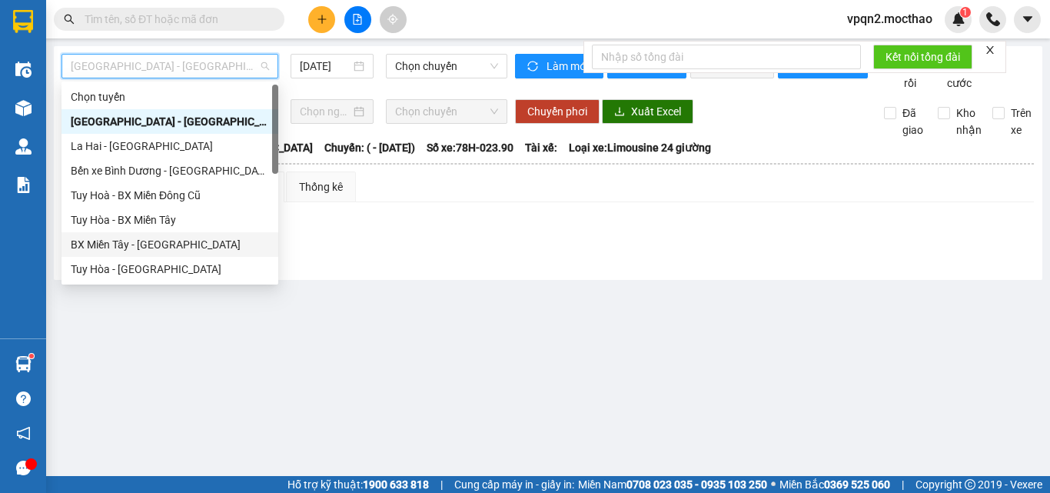
drag, startPoint x: 147, startPoint y: 248, endPoint x: 291, endPoint y: 96, distance: 209.4
click at [153, 240] on div "BX Miền Tây - [GEOGRAPHIC_DATA]" at bounding box center [170, 244] width 198 height 17
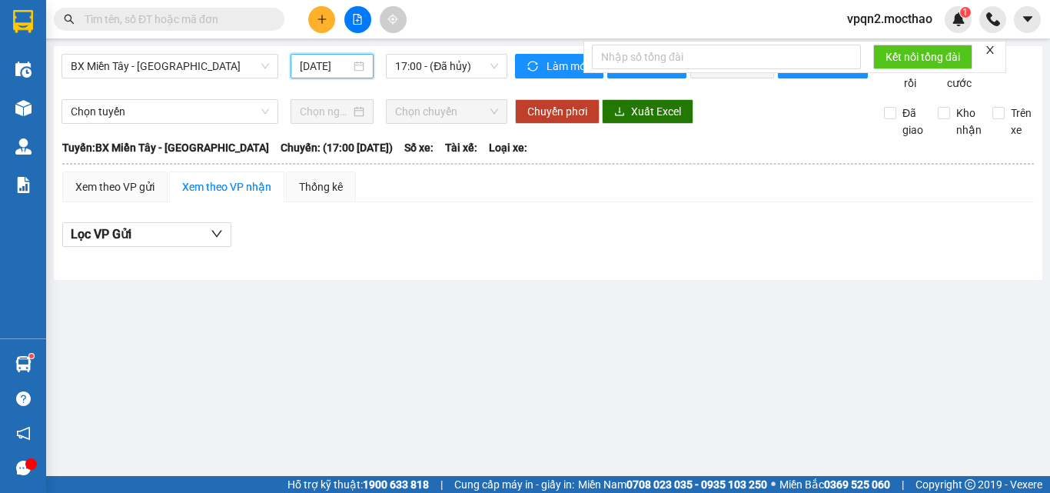
click at [336, 59] on input "[DATE]" at bounding box center [325, 66] width 51 height 17
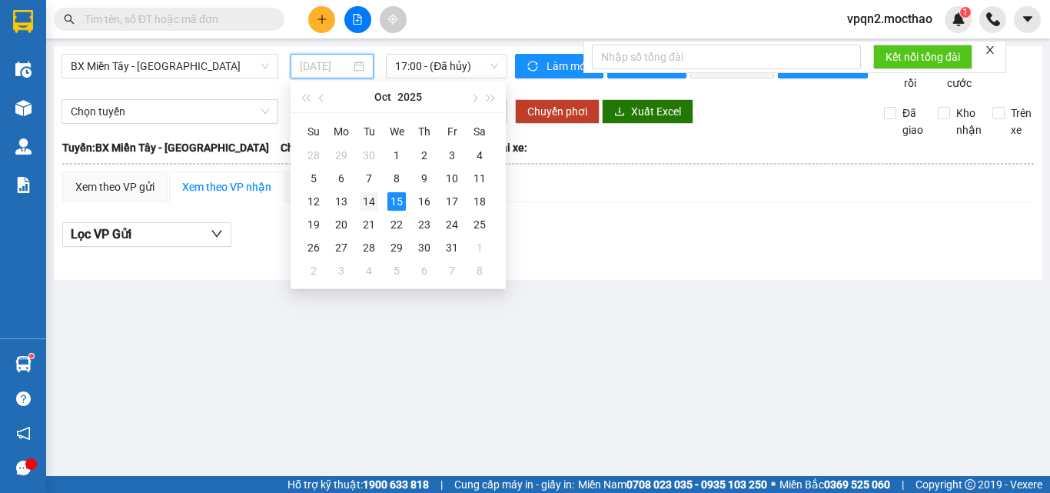
click at [371, 201] on div "14" at bounding box center [369, 201] width 18 height 18
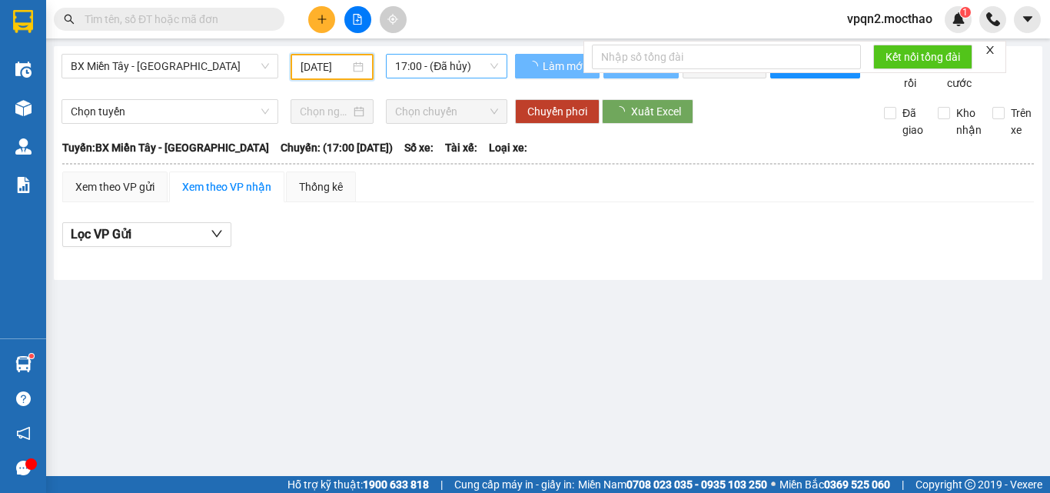
click at [459, 74] on span "17:00 - (Đã hủy)" at bounding box center [446, 66] width 103 height 23
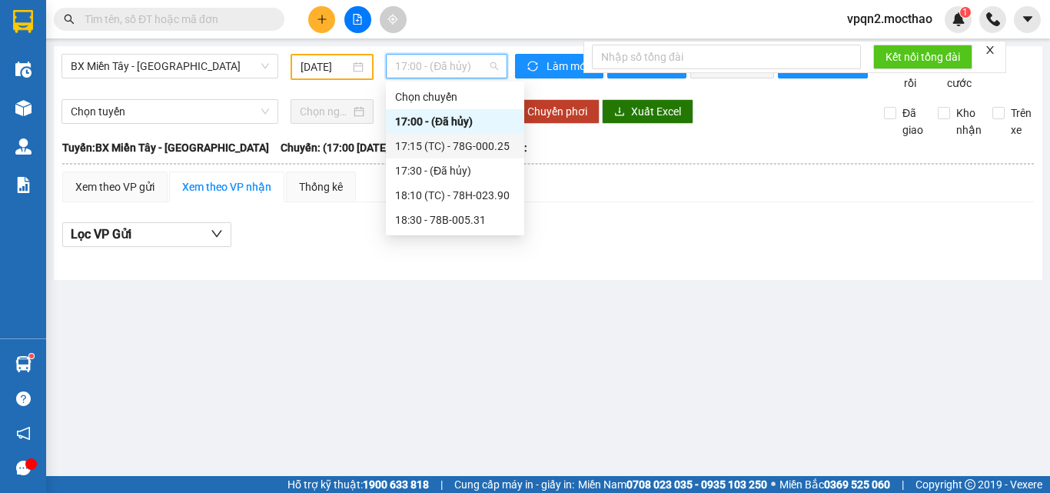
click at [471, 141] on div "17:15 (TC) - 78G-000.25" at bounding box center [455, 146] width 120 height 17
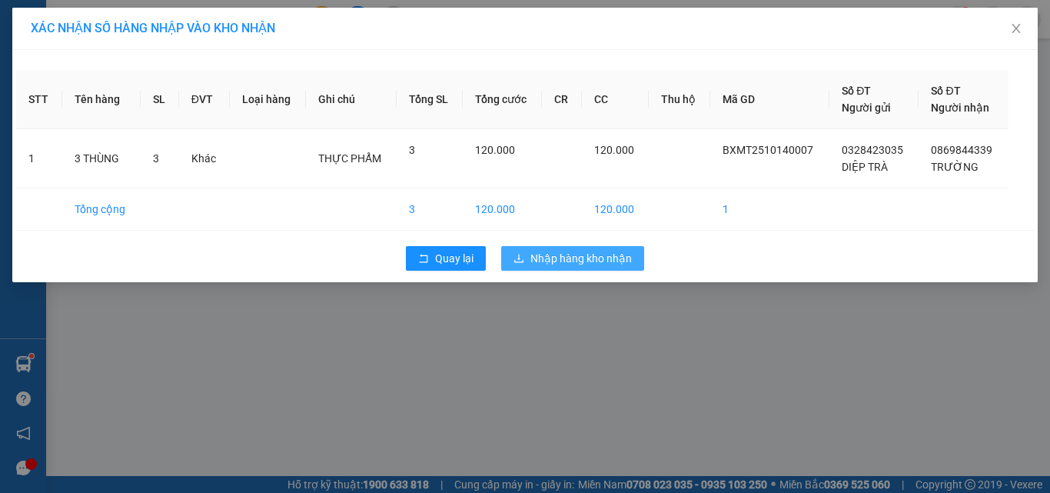
click at [577, 256] on span "Nhập hàng kho nhận" at bounding box center [581, 258] width 101 height 17
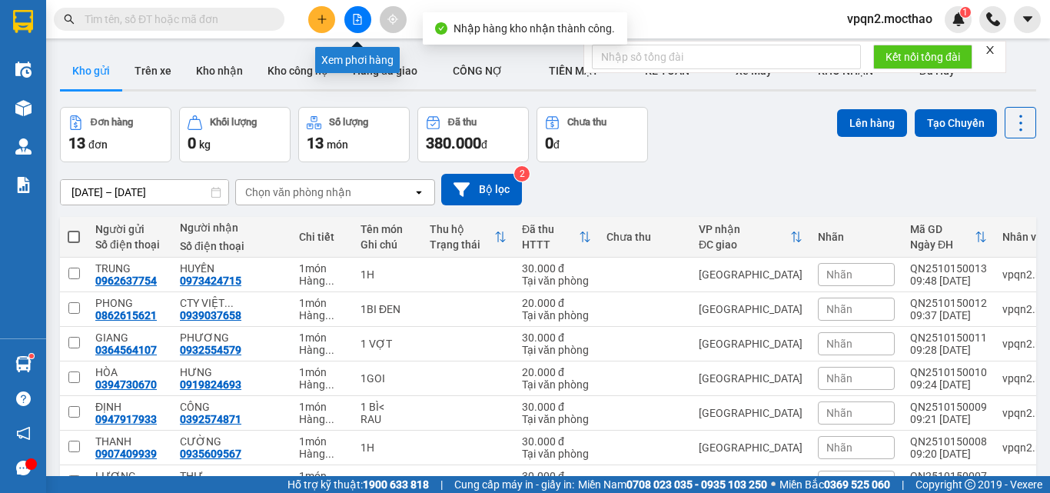
click at [363, 20] on button at bounding box center [357, 19] width 27 height 27
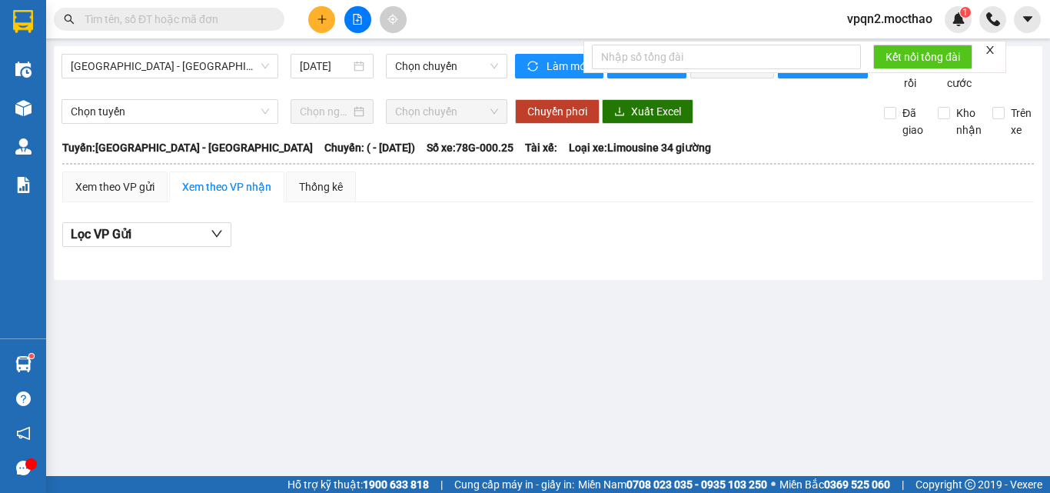
click at [149, 80] on div "[GEOGRAPHIC_DATA] - [GEOGRAPHIC_DATA] [DATE] Chọn chuyến" at bounding box center [285, 73] width 446 height 38
click at [152, 66] on span "[GEOGRAPHIC_DATA] - [GEOGRAPHIC_DATA]" at bounding box center [170, 66] width 198 height 23
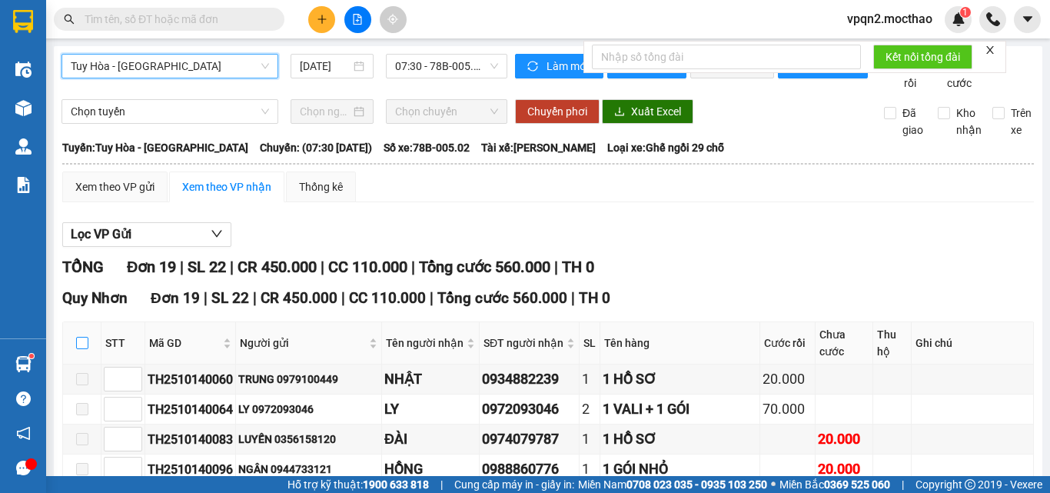
click at [81, 337] on input "checkbox" at bounding box center [82, 343] width 12 height 12
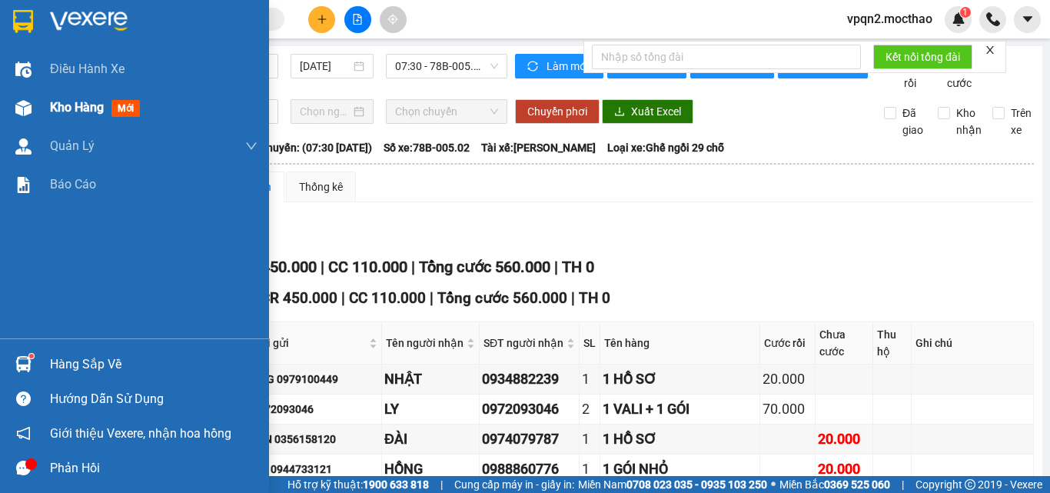
click at [12, 98] on div at bounding box center [23, 108] width 27 height 27
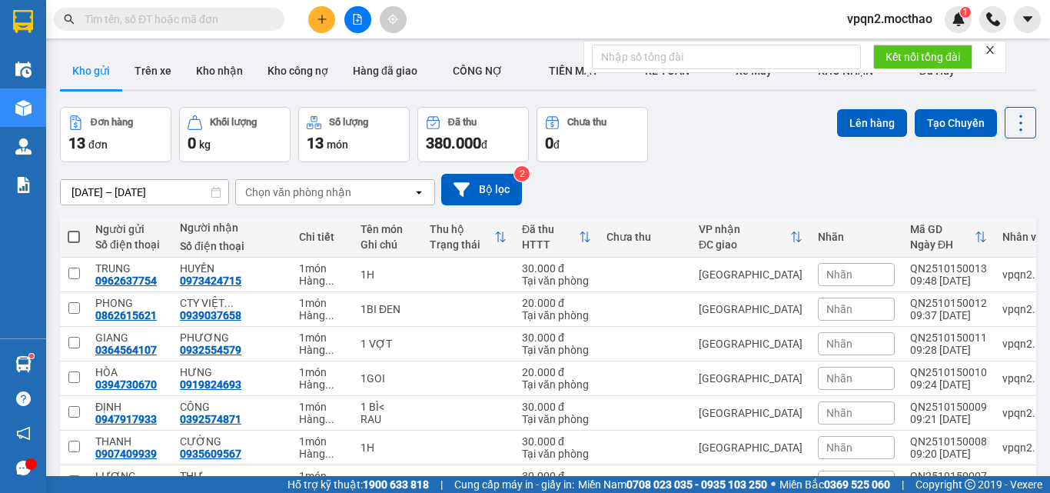
click at [328, 14] on button at bounding box center [321, 19] width 27 height 27
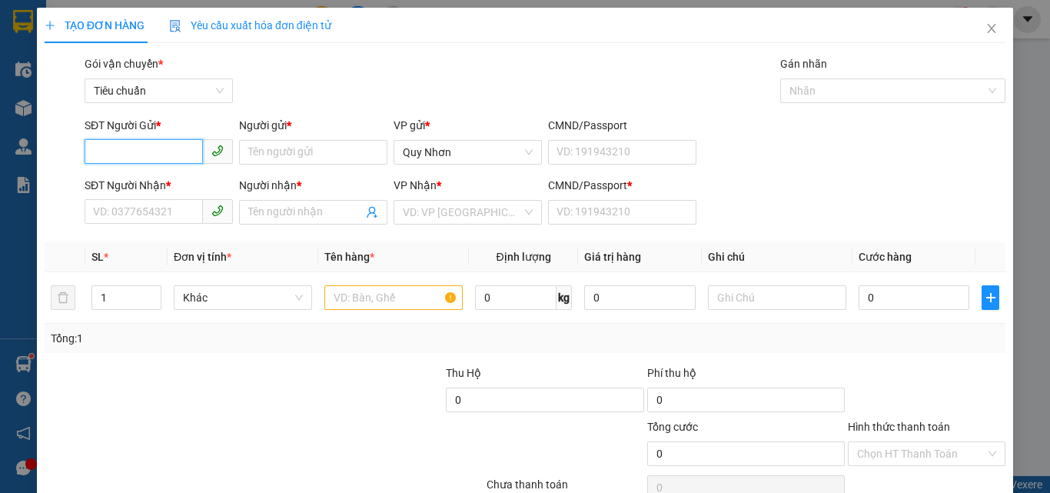
click at [172, 141] on input "SĐT Người Gửi *" at bounding box center [144, 151] width 118 height 25
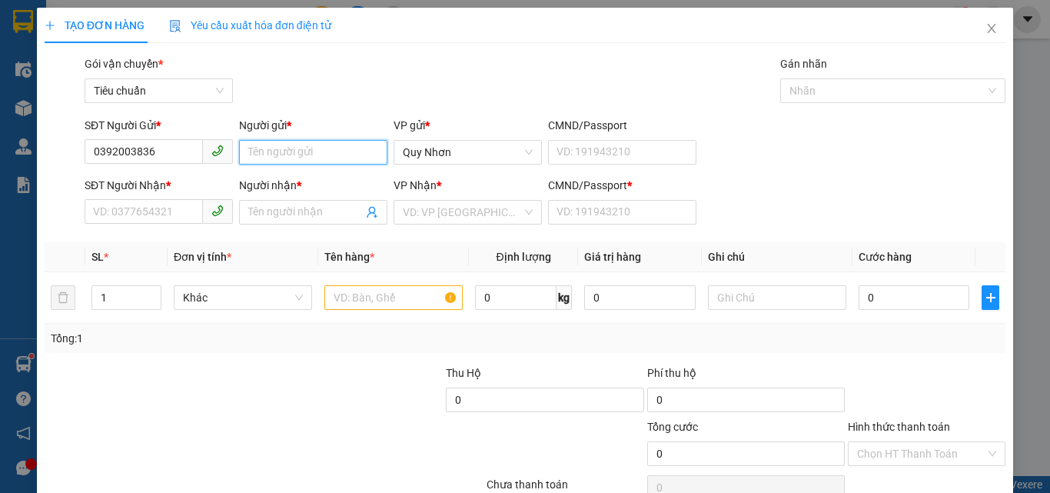
click at [301, 153] on input "Người gửi *" at bounding box center [313, 152] width 148 height 25
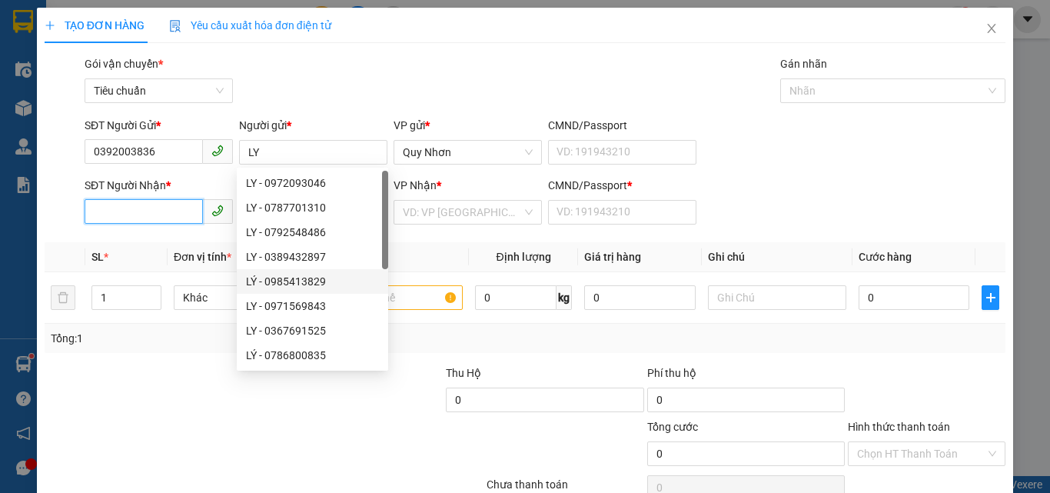
click at [142, 212] on input "SĐT Người Nhận *" at bounding box center [144, 211] width 118 height 25
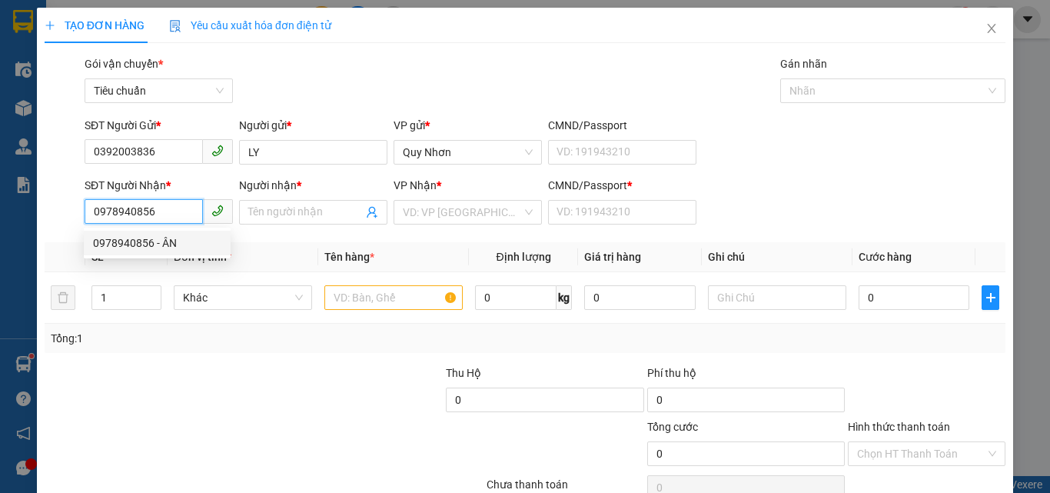
click at [154, 236] on div "0978940856 - ÂN" at bounding box center [157, 243] width 128 height 17
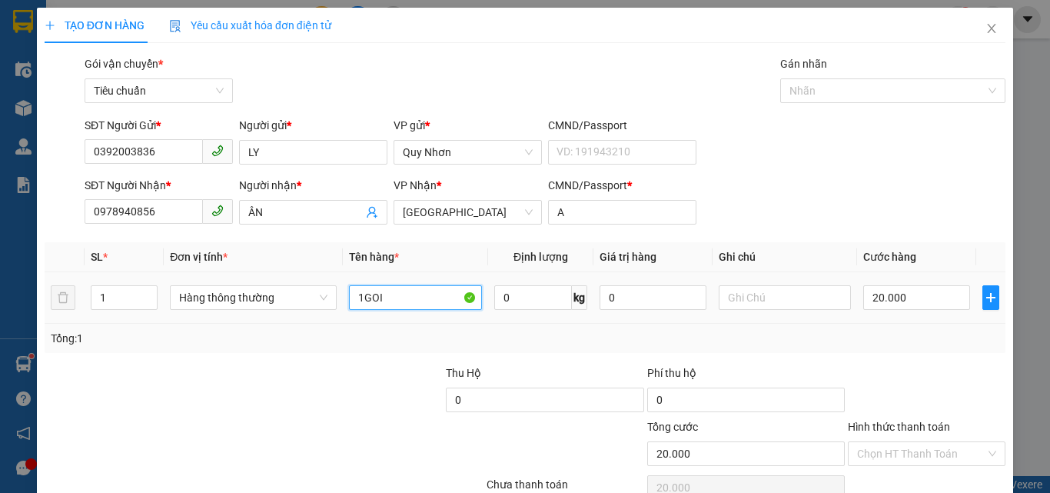
click at [417, 290] on input "1GOI" at bounding box center [415, 297] width 133 height 25
click at [912, 285] on input "20.000" at bounding box center [916, 297] width 106 height 25
click at [930, 418] on div "Hình thức thanh toán" at bounding box center [927, 429] width 158 height 23
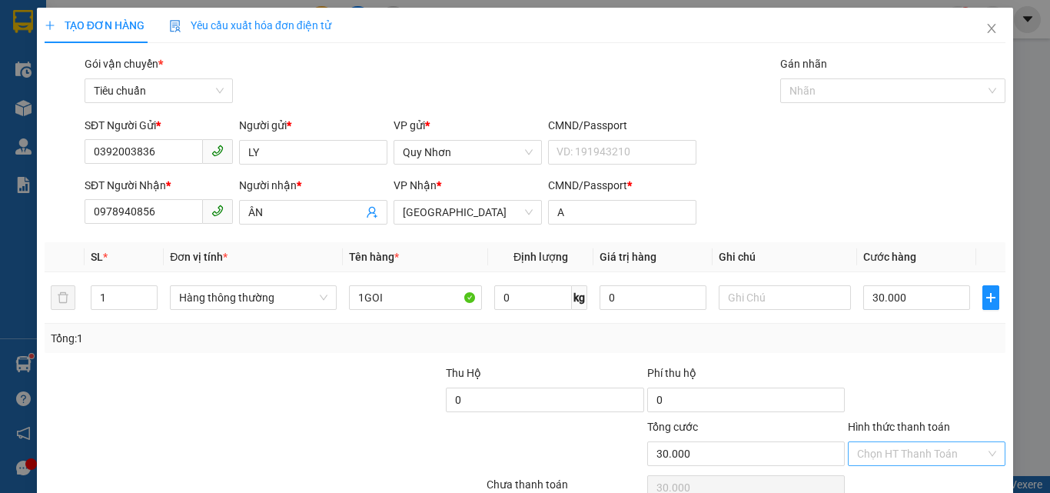
click at [923, 442] on input "Hình thức thanh toán" at bounding box center [921, 453] width 128 height 23
click at [893, 341] on div "Tại văn phòng" at bounding box center [918, 349] width 138 height 17
click at [917, 436] on div "Transit Pickup Surcharge Ids Transit Deliver Surcharge Ids Transit Deliver Surc…" at bounding box center [525, 297] width 961 height 484
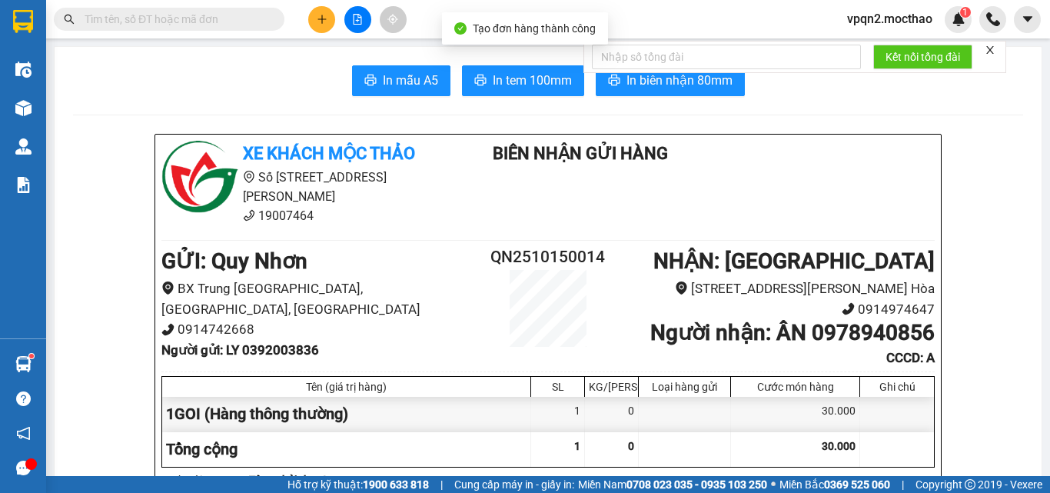
click at [710, 85] on span "In biên nhận 80mm" at bounding box center [680, 80] width 106 height 19
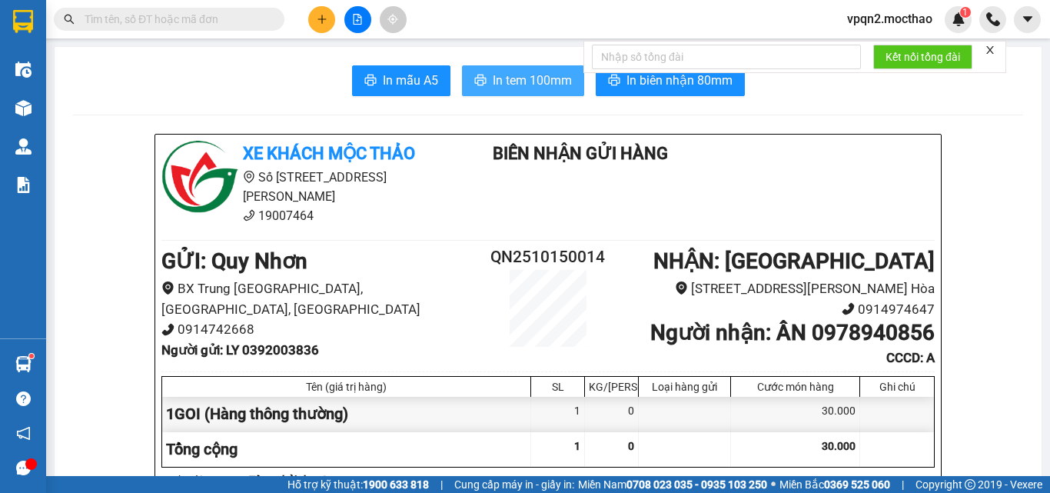
click at [521, 79] on span "In tem 100mm" at bounding box center [532, 80] width 79 height 19
click at [317, 23] on icon "plus" at bounding box center [322, 19] width 11 height 11
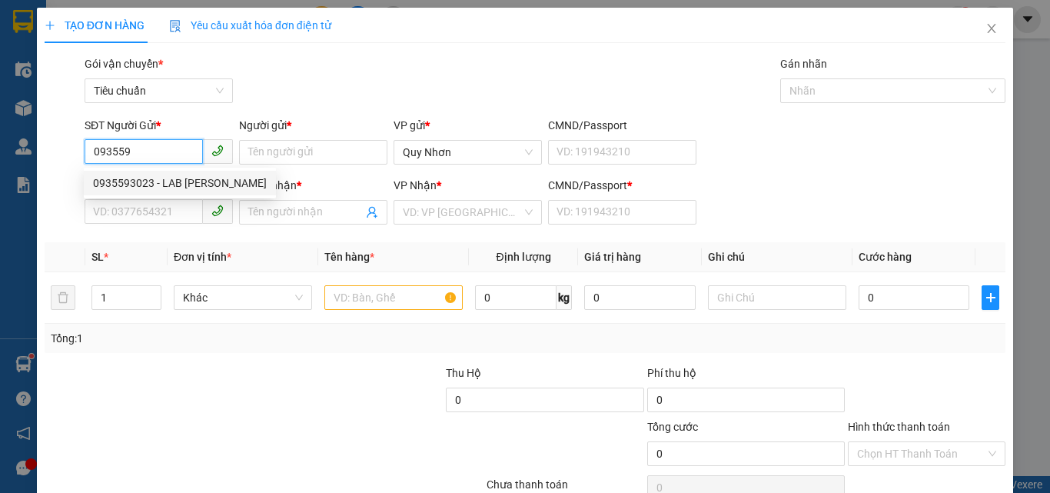
drag, startPoint x: 141, startPoint y: 180, endPoint x: 151, endPoint y: 182, distance: 9.5
click at [143, 180] on div "0935593023 - LAB [PERSON_NAME]" at bounding box center [180, 183] width 174 height 17
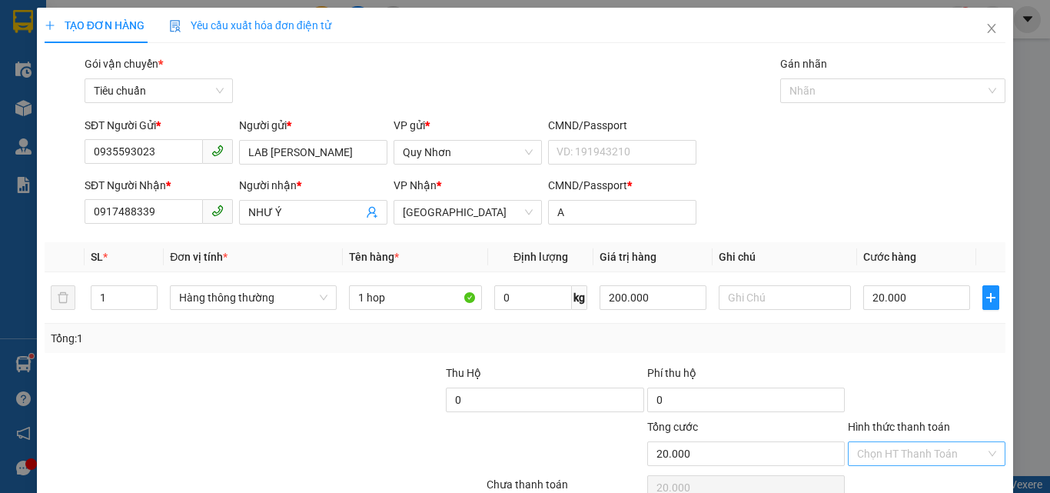
click at [921, 442] on input "Hình thức thanh toán" at bounding box center [921, 453] width 128 height 23
click at [903, 337] on div "Tại văn phòng" at bounding box center [918, 349] width 156 height 25
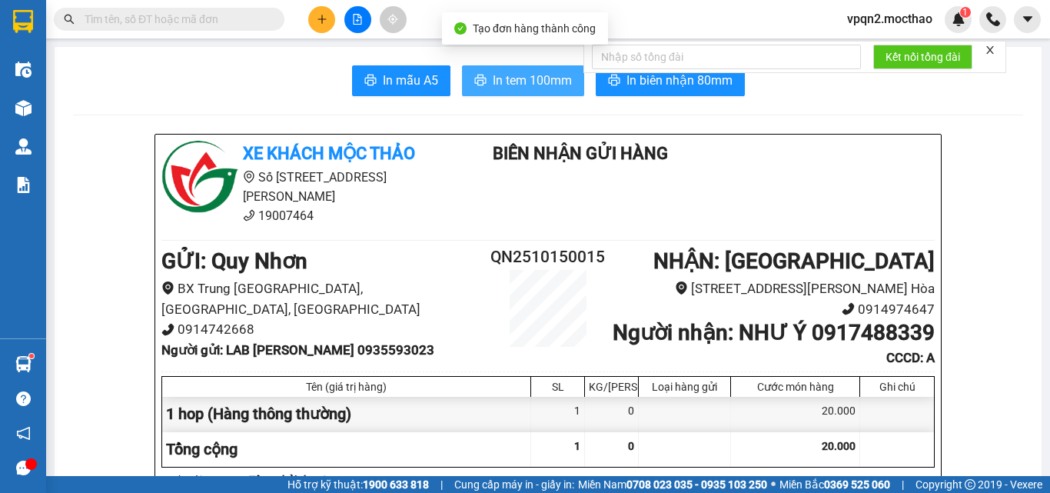
click at [533, 78] on span "In tem 100mm" at bounding box center [532, 80] width 79 height 19
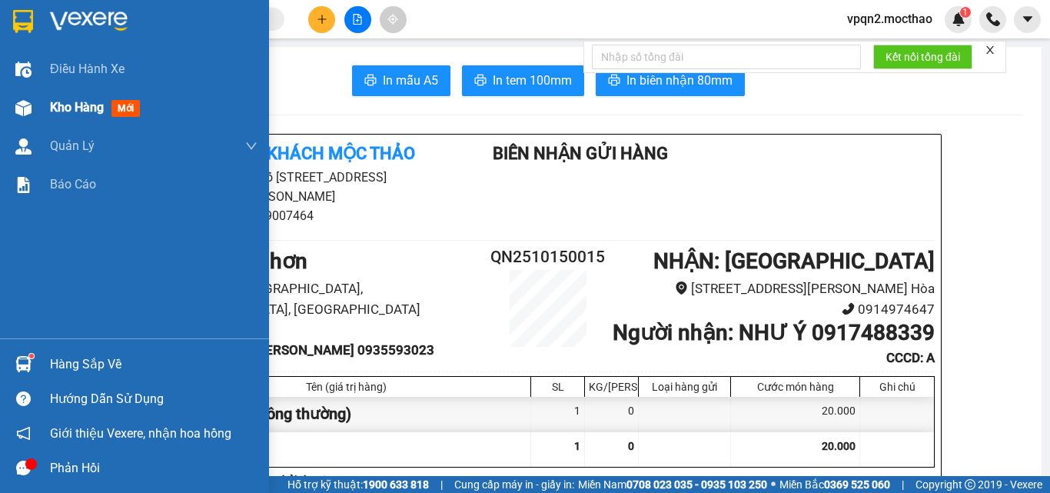
click at [28, 108] on img at bounding box center [23, 108] width 16 height 16
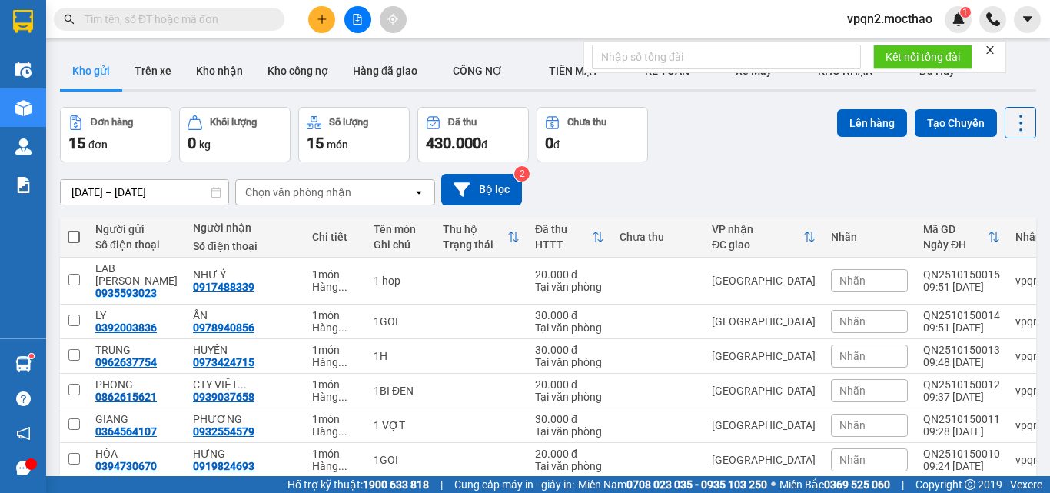
click at [72, 236] on span at bounding box center [74, 237] width 12 height 12
click at [74, 229] on input "checkbox" at bounding box center [74, 229] width 0 height 0
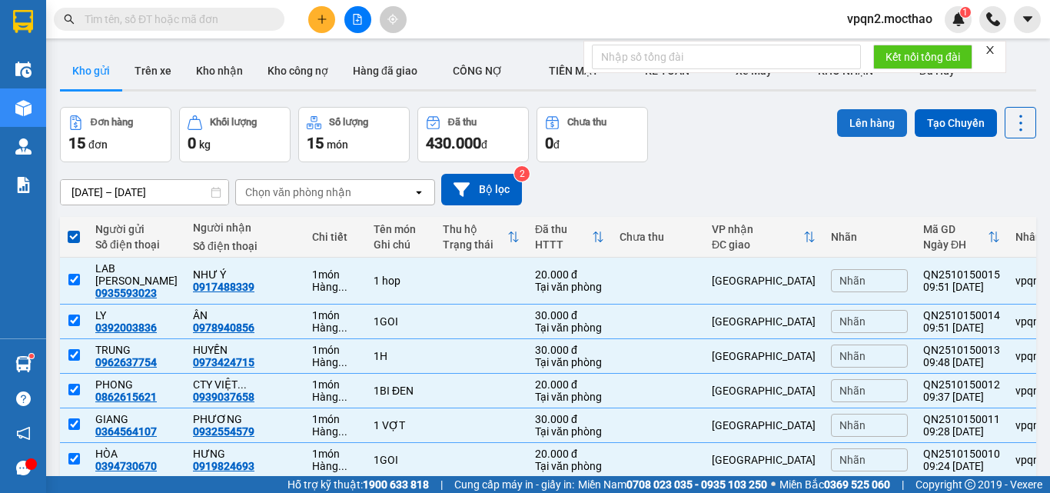
click at [866, 123] on button "Lên hàng" at bounding box center [872, 123] width 70 height 28
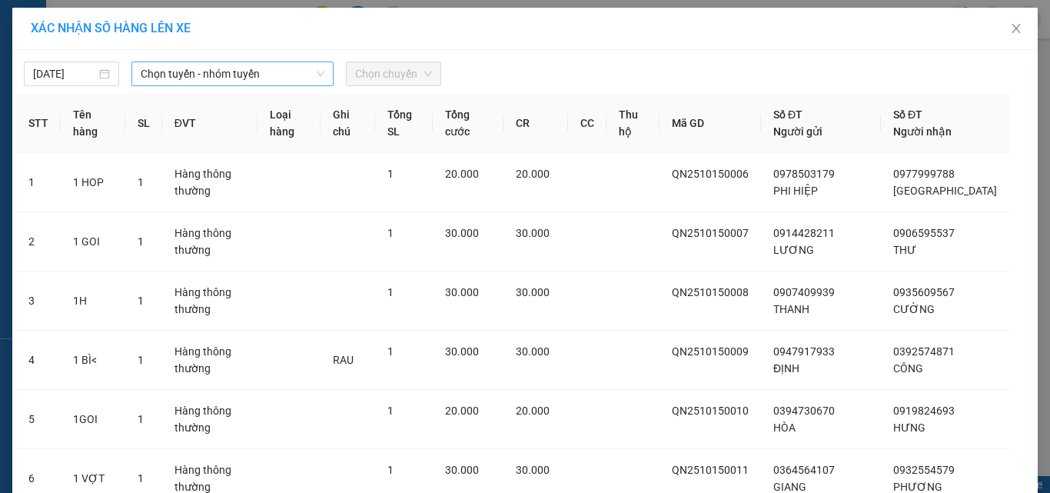
click at [226, 67] on span "Chọn tuyến - nhóm tuyến" at bounding box center [233, 73] width 184 height 23
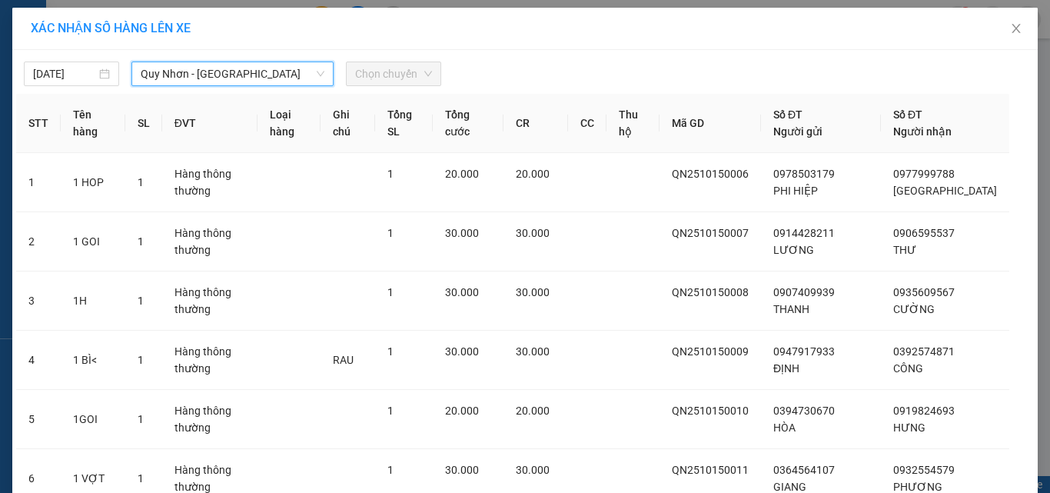
click at [394, 83] on span "Chọn chuyến" at bounding box center [393, 73] width 77 height 23
click at [408, 78] on span "Chọn chuyến" at bounding box center [393, 73] width 77 height 23
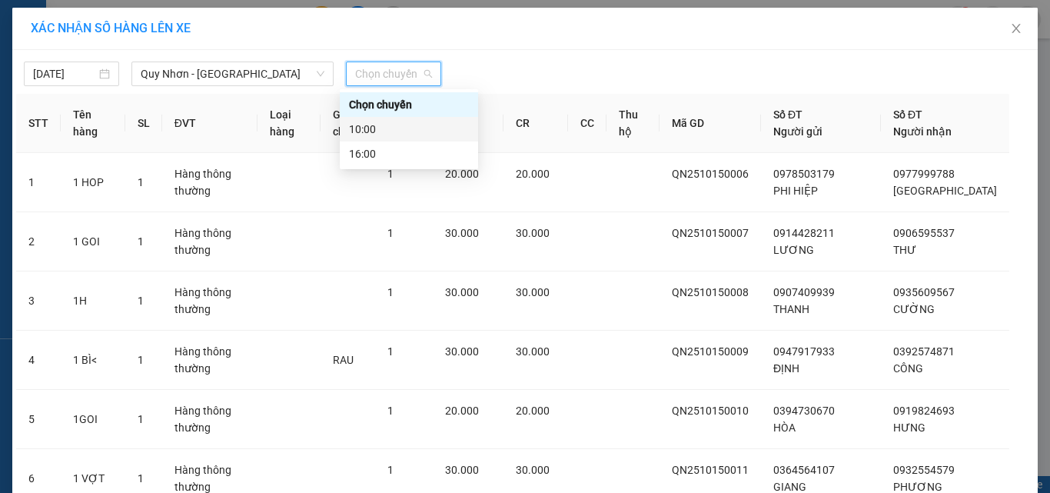
click at [399, 127] on div "10:00" at bounding box center [409, 129] width 120 height 17
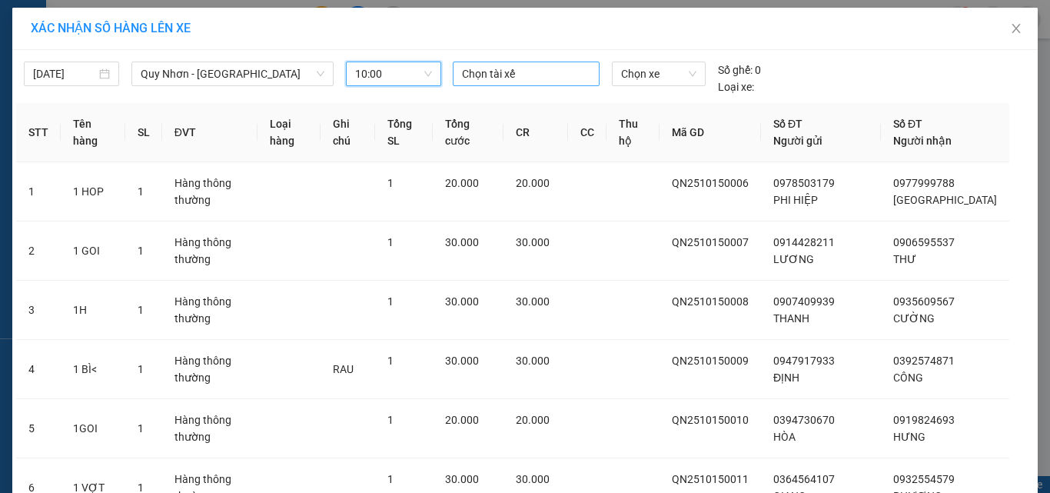
click at [503, 79] on div at bounding box center [527, 74] width 140 height 18
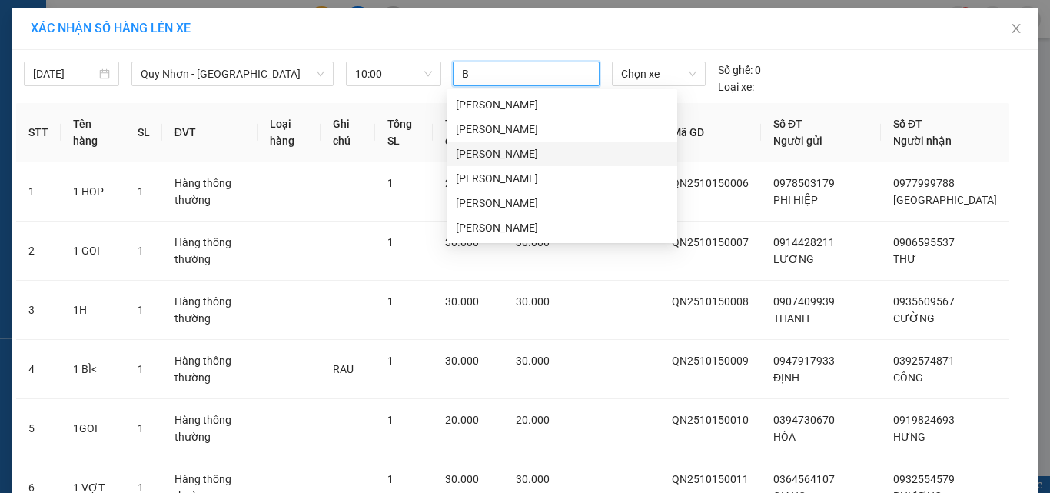
click at [488, 148] on div "[PERSON_NAME]" at bounding box center [562, 153] width 212 height 17
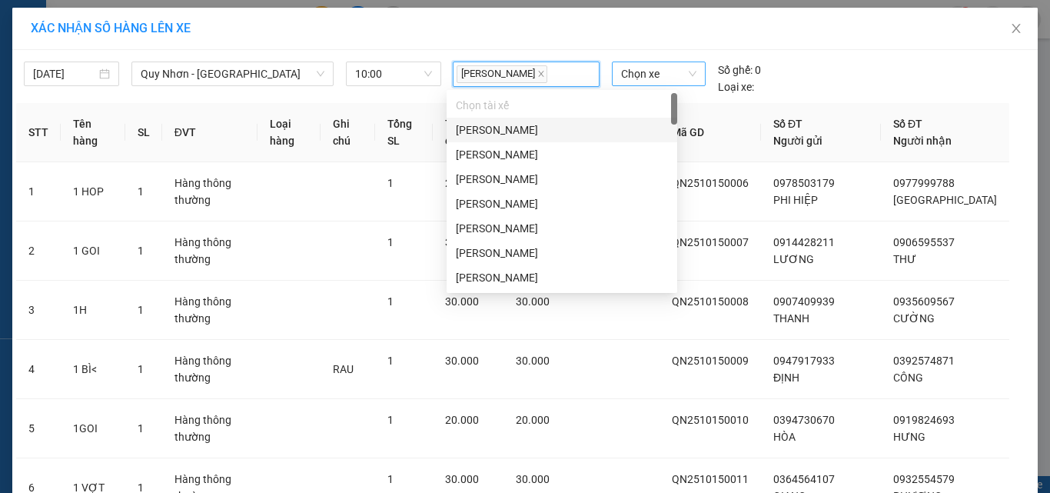
click at [653, 81] on span "Chọn xe" at bounding box center [658, 73] width 75 height 23
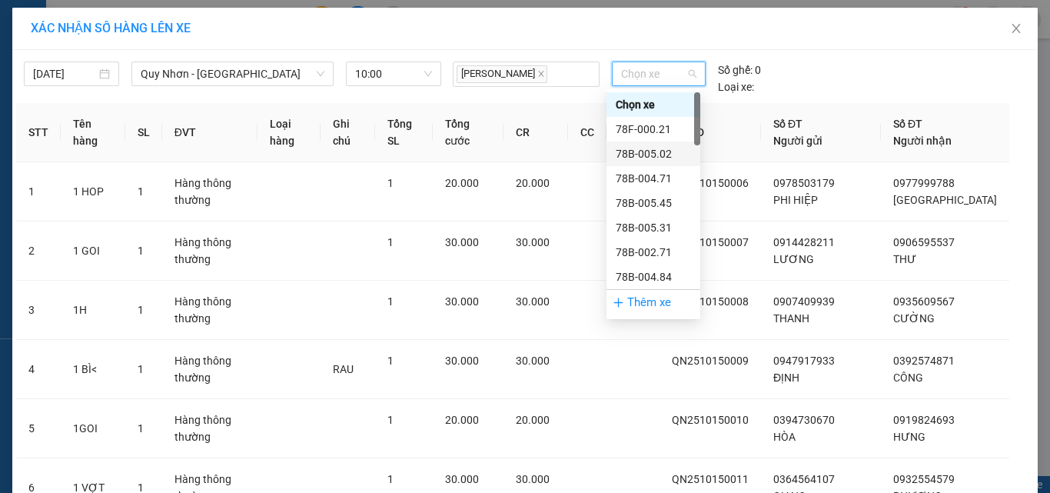
click at [650, 145] on div "78B-005.02" at bounding box center [653, 153] width 75 height 17
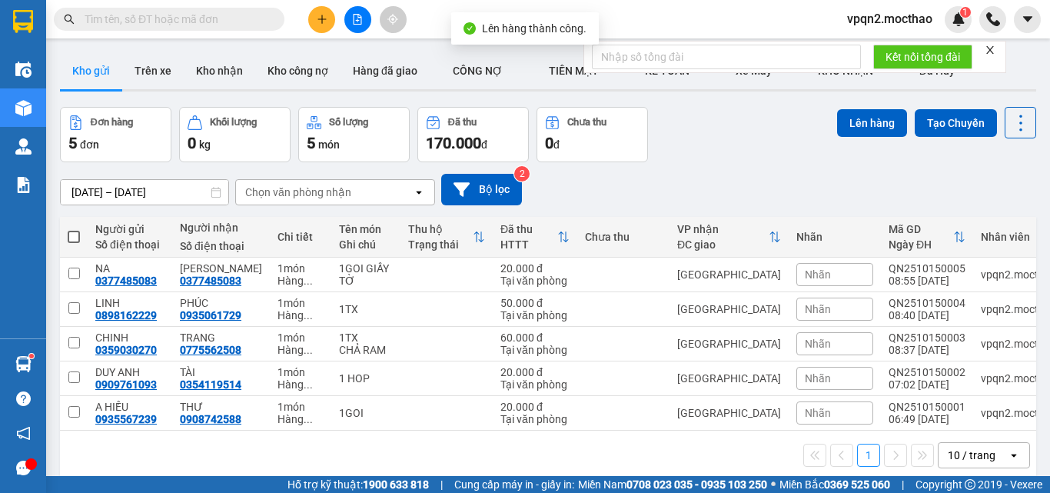
click at [77, 240] on span at bounding box center [74, 237] width 12 height 12
click at [74, 229] on input "checkbox" at bounding box center [74, 229] width 0 height 0
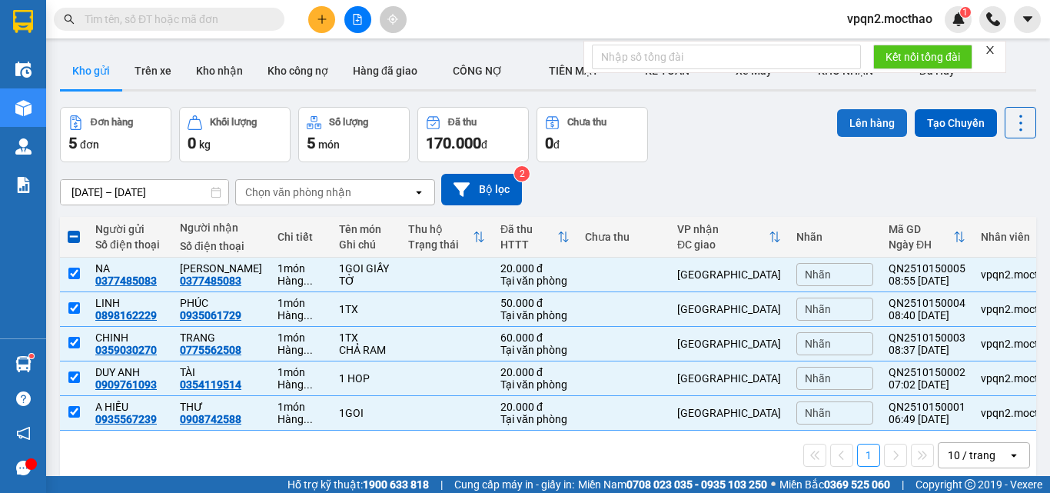
click at [837, 127] on button "Lên hàng" at bounding box center [872, 123] width 70 height 28
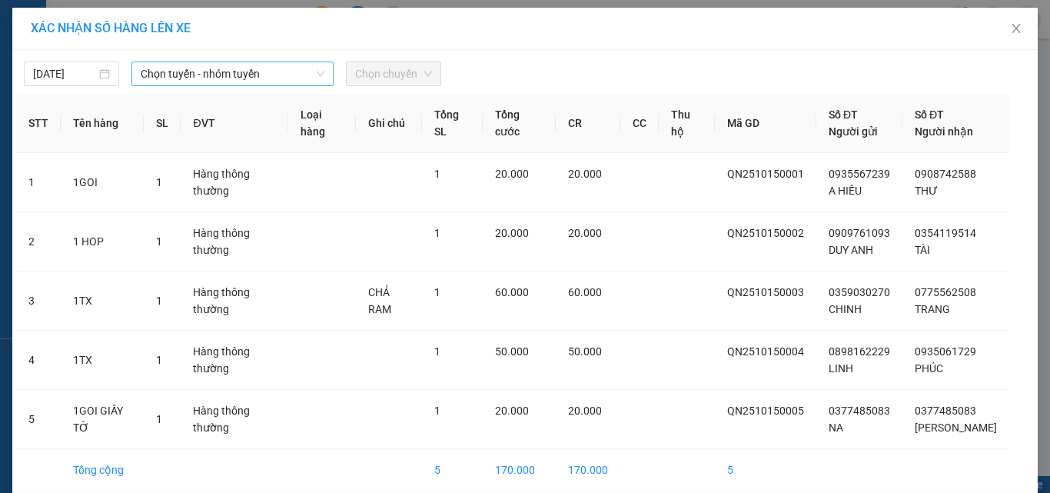
click at [262, 79] on span "Chọn tuyến - nhóm tuyến" at bounding box center [233, 73] width 184 height 23
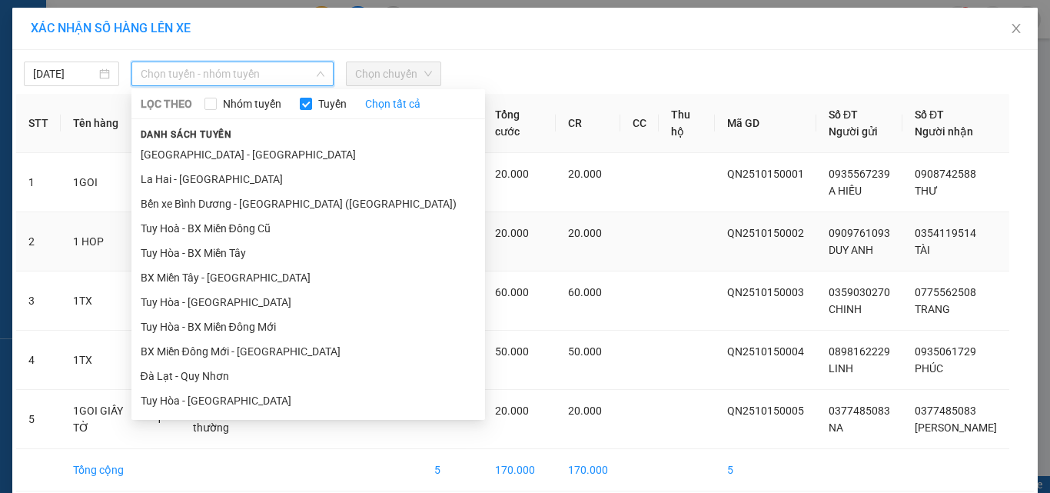
drag, startPoint x: 195, startPoint y: 348, endPoint x: 241, endPoint y: 254, distance: 104.5
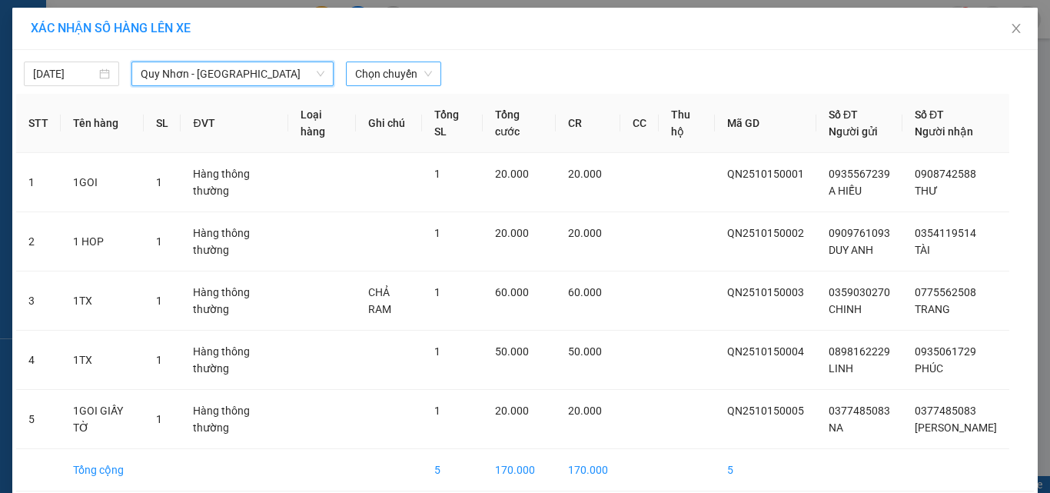
click at [395, 76] on span "Chọn chuyến" at bounding box center [393, 73] width 77 height 23
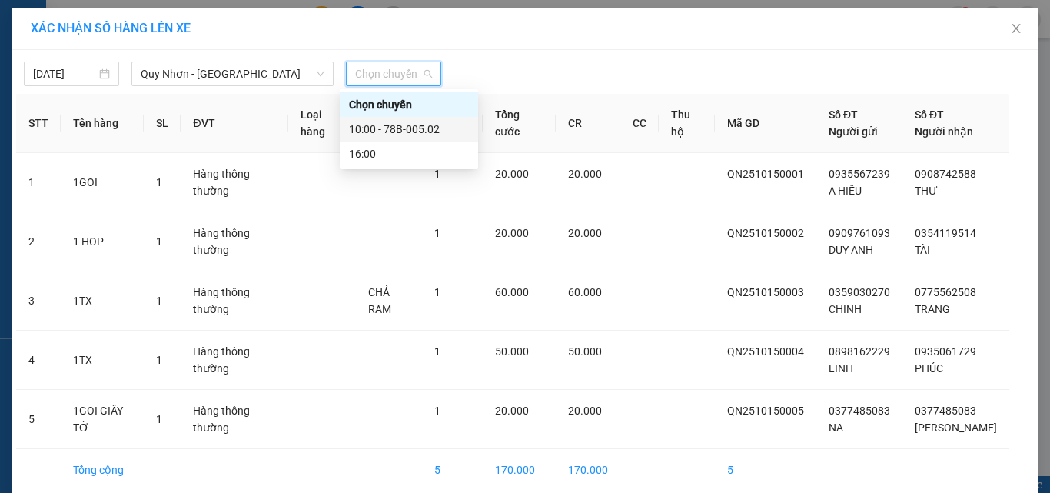
click at [403, 125] on div "10:00 - 78B-005.02" at bounding box center [409, 129] width 120 height 17
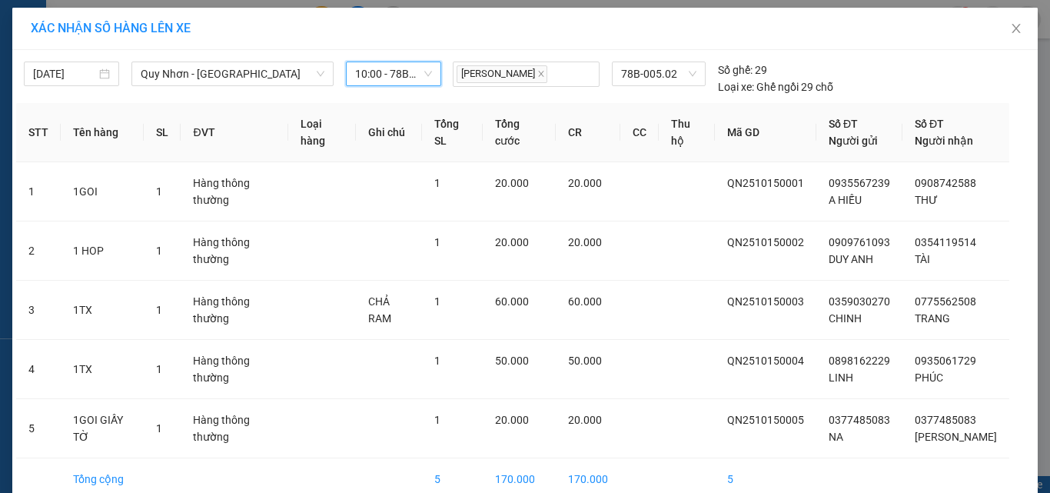
drag, startPoint x: 584, startPoint y: 452, endPoint x: 569, endPoint y: 431, distance: 26.0
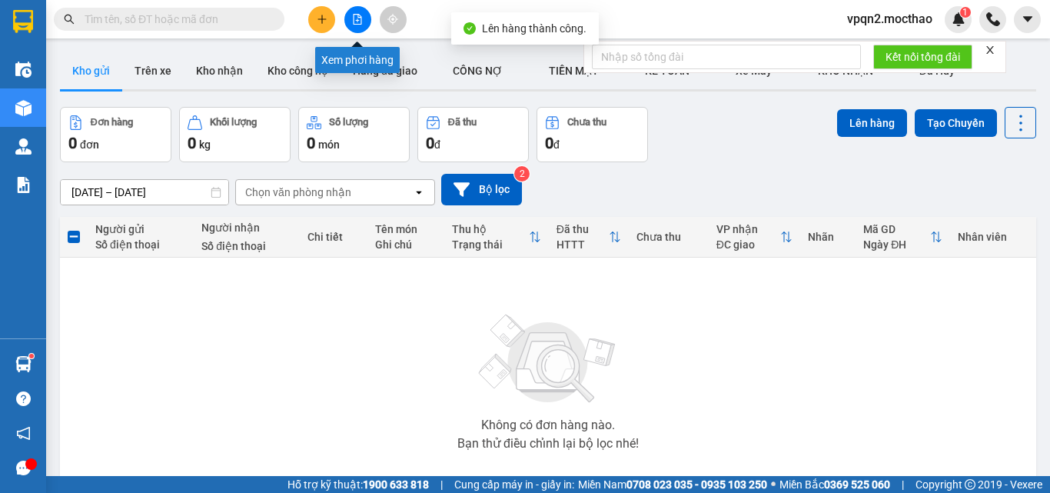
click at [369, 27] on button at bounding box center [357, 19] width 27 height 27
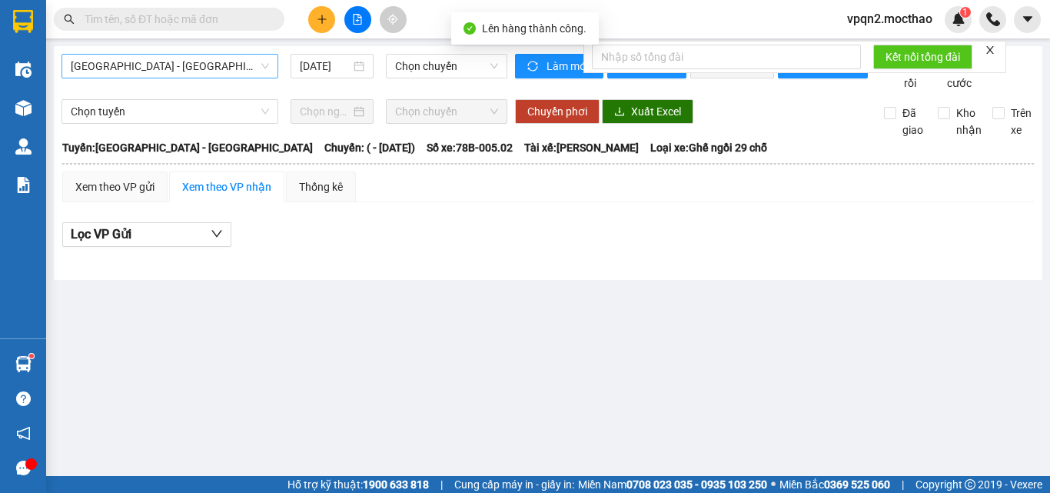
click at [243, 66] on span "[GEOGRAPHIC_DATA] - [GEOGRAPHIC_DATA]" at bounding box center [170, 66] width 198 height 23
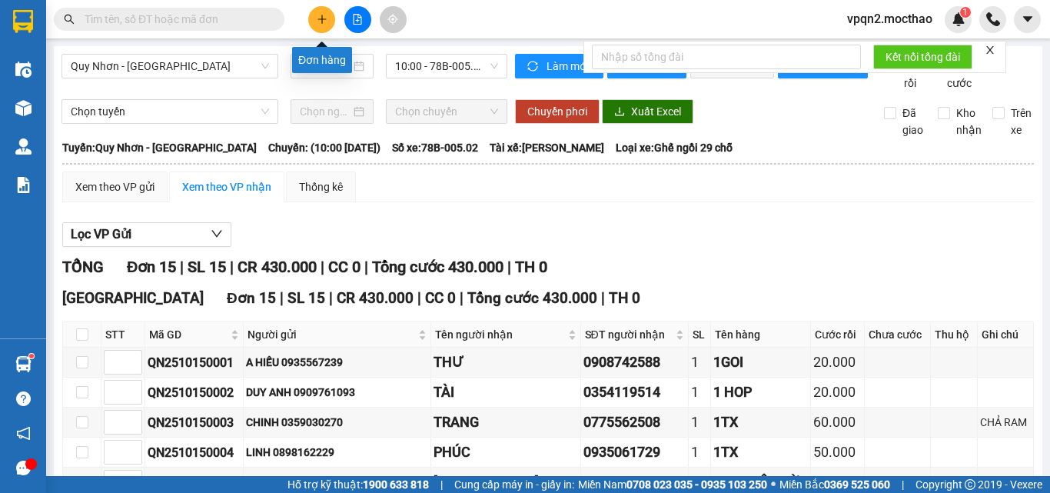
click at [321, 25] on button at bounding box center [321, 19] width 27 height 27
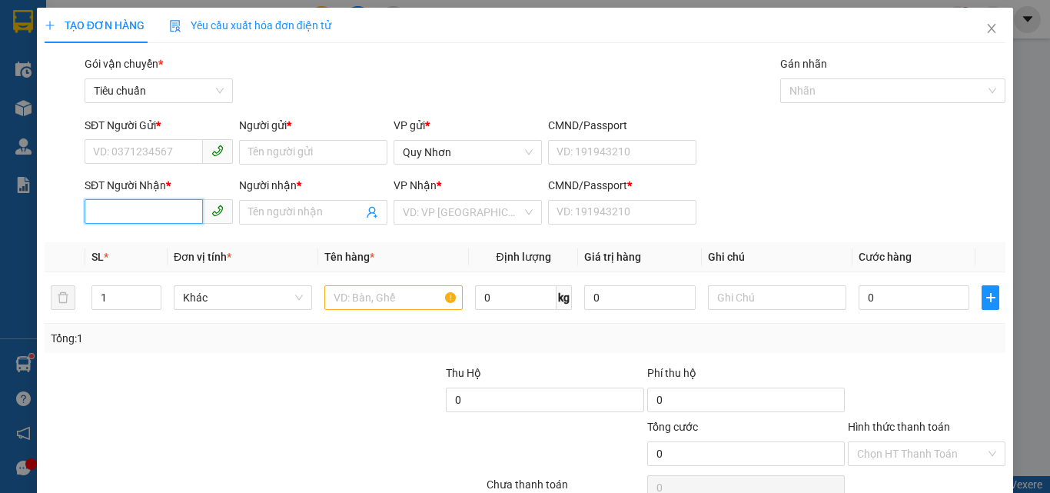
click at [187, 211] on input "SĐT Người Nhận *" at bounding box center [144, 211] width 118 height 25
click at [182, 238] on div "0386735785 - THUẬN" at bounding box center [157, 243] width 128 height 17
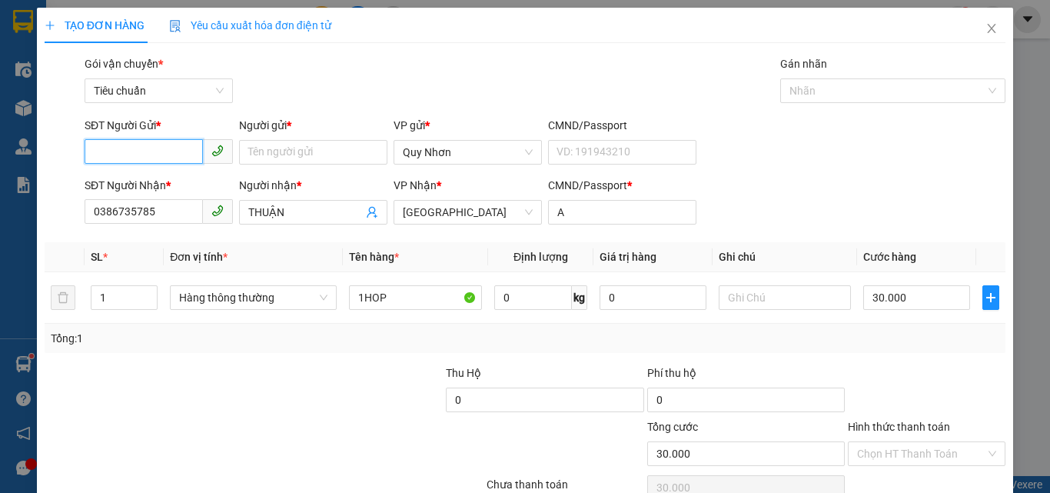
click at [176, 144] on input "SĐT Người Gửi *" at bounding box center [144, 151] width 118 height 25
click at [170, 188] on div "0972157098 - TRÂM" at bounding box center [157, 183] width 128 height 17
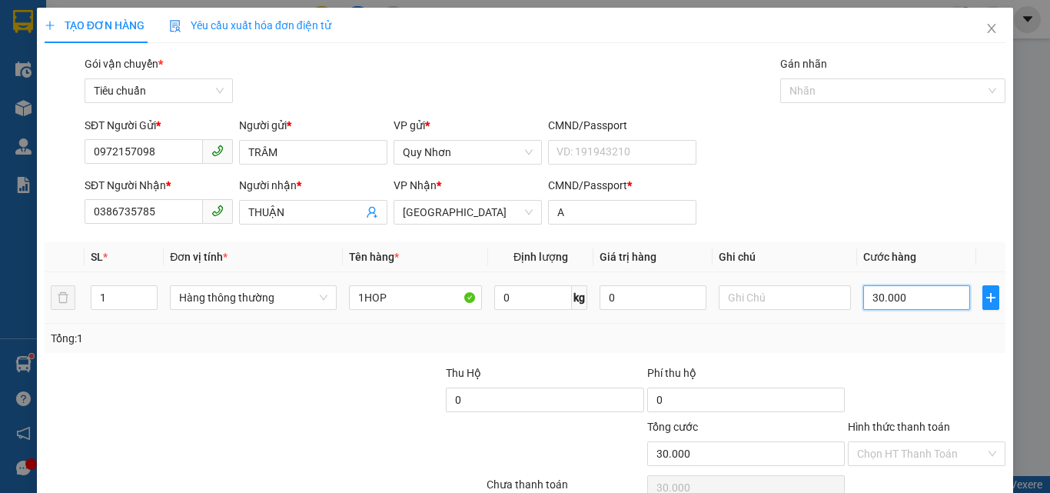
click at [905, 285] on input "30.000" at bounding box center [916, 297] width 106 height 25
click at [890, 442] on input "Hình thức thanh toán" at bounding box center [921, 453] width 128 height 23
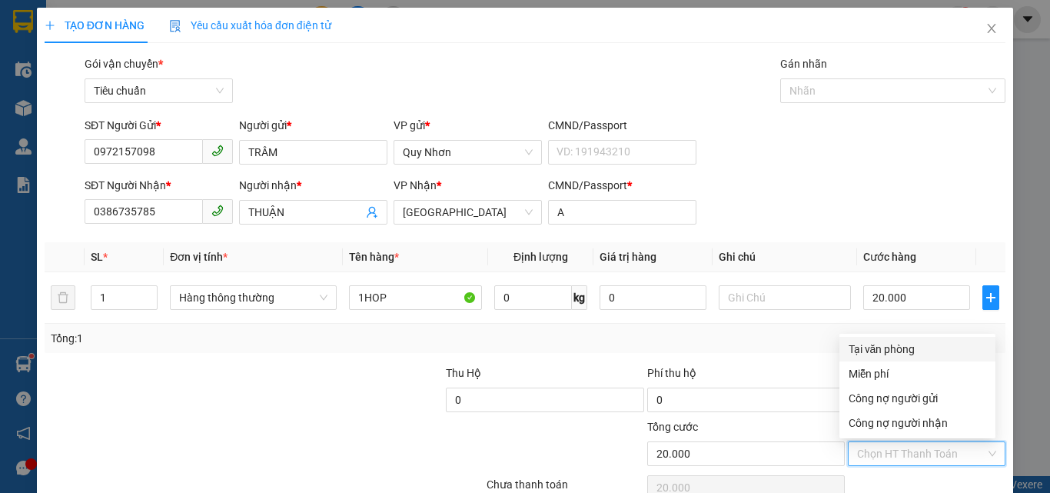
click at [900, 341] on div "Tại văn phòng" at bounding box center [918, 349] width 138 height 17
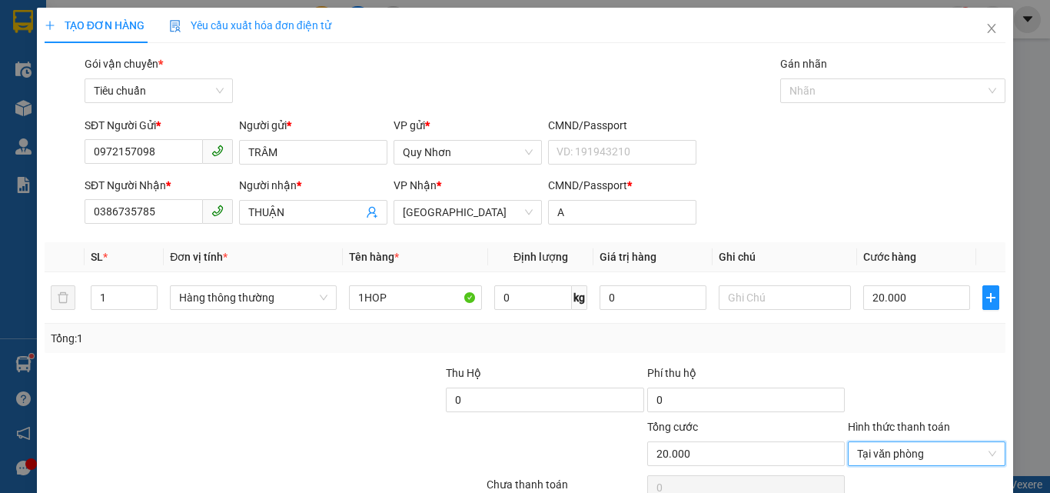
click at [911, 470] on div "TẠO ĐƠN HÀNG Yêu cầu xuất hóa đơn điện tử Transit Pickup Surcharge Ids Transit …" at bounding box center [525, 279] width 976 height 543
drag, startPoint x: 906, startPoint y: 454, endPoint x: 743, endPoint y: 248, distance: 262.7
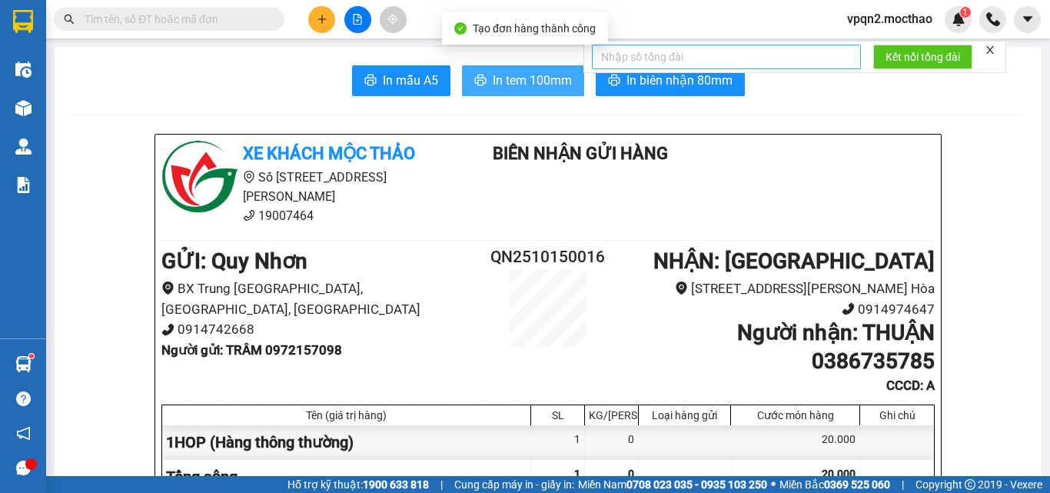
drag, startPoint x: 507, startPoint y: 75, endPoint x: 715, endPoint y: 66, distance: 207.8
click at [509, 76] on span "In tem 100mm" at bounding box center [532, 80] width 79 height 19
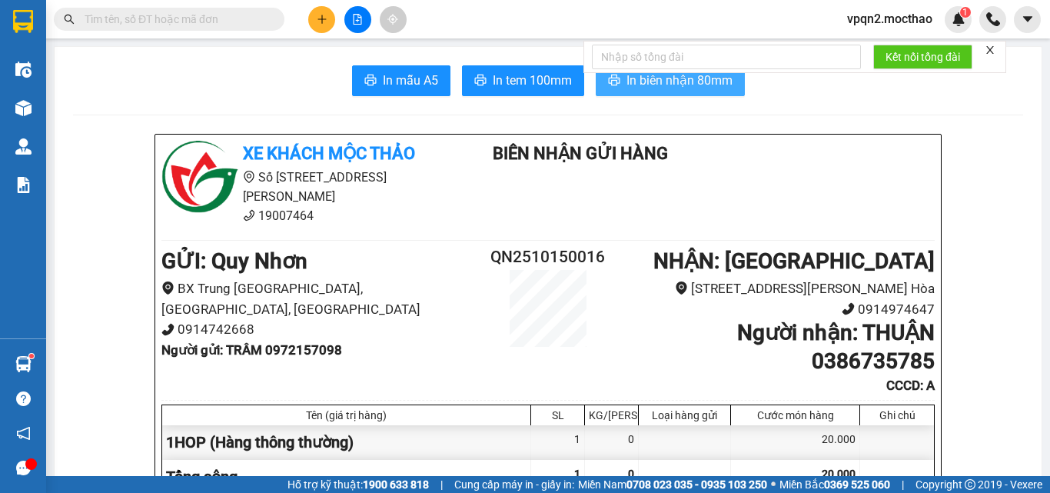
click at [699, 92] on button "In biên nhận 80mm" at bounding box center [670, 80] width 149 height 31
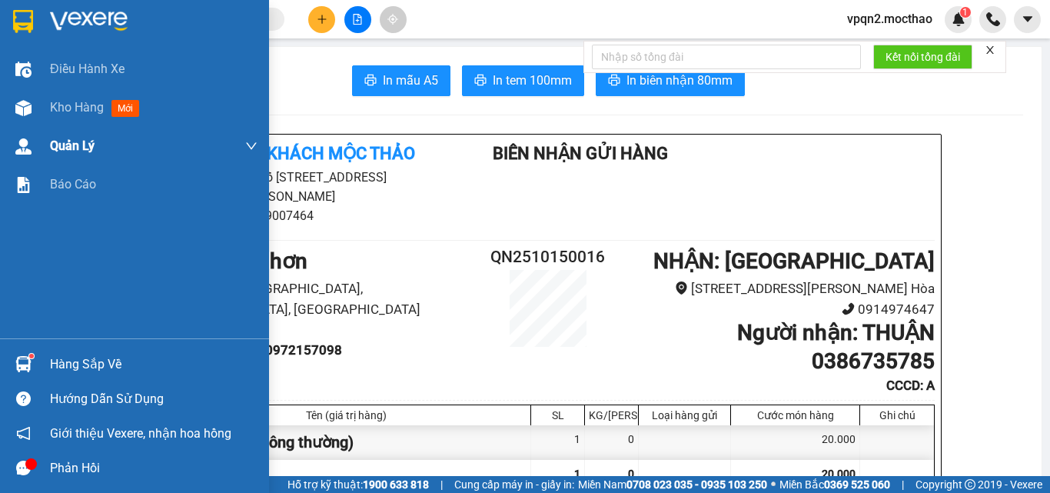
drag, startPoint x: 91, startPoint y: 118, endPoint x: 146, endPoint y: 141, distance: 59.0
click at [94, 118] on div "Kho hàng mới" at bounding box center [154, 107] width 208 height 38
click at [98, 118] on div "Kho hàng mới" at bounding box center [154, 107] width 208 height 38
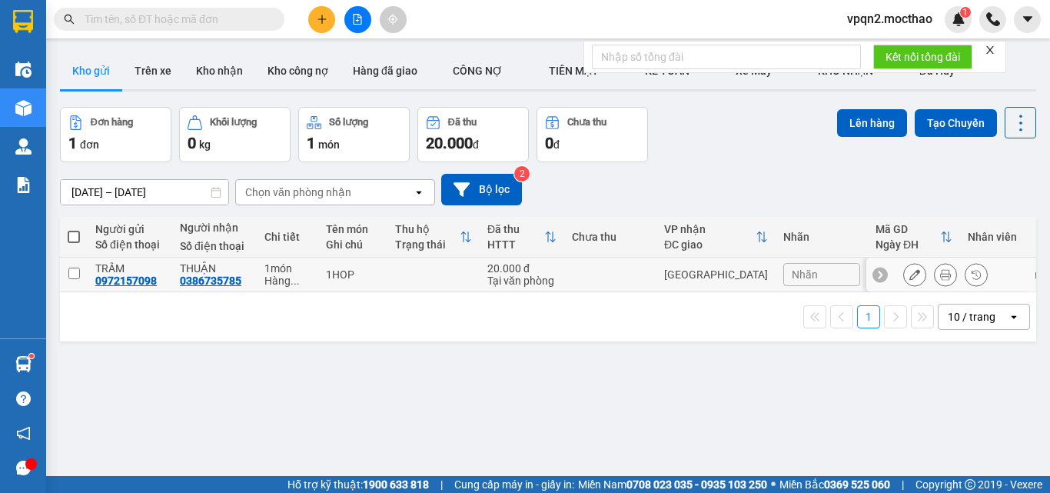
click at [488, 267] on div "20.000 đ" at bounding box center [521, 268] width 69 height 12
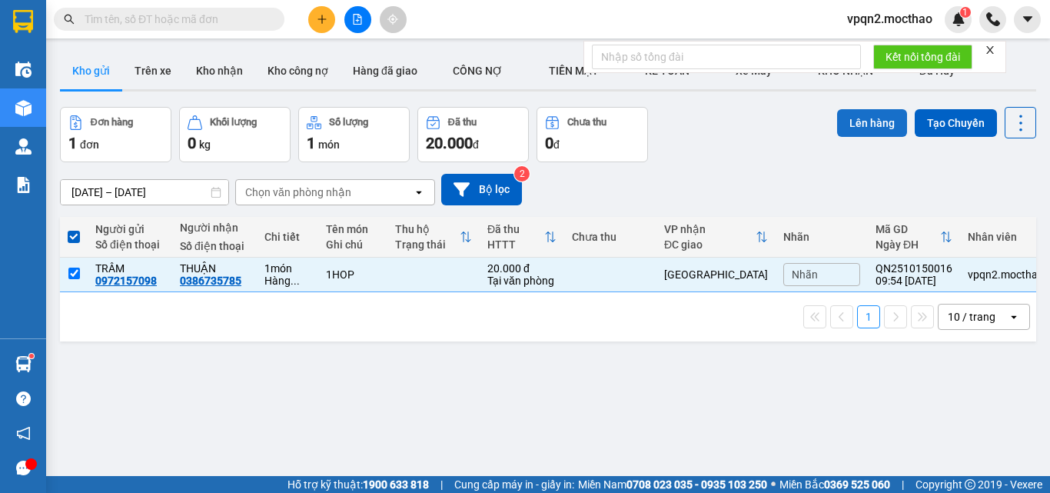
click at [866, 121] on button "Lên hàng" at bounding box center [872, 123] width 70 height 28
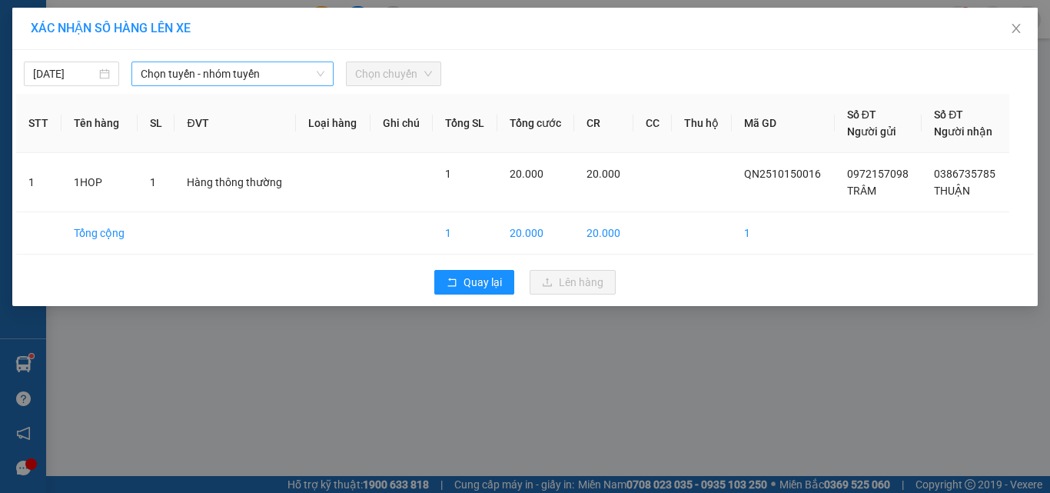
click at [251, 81] on span "Chọn tuyến - nhóm tuyến" at bounding box center [233, 73] width 184 height 23
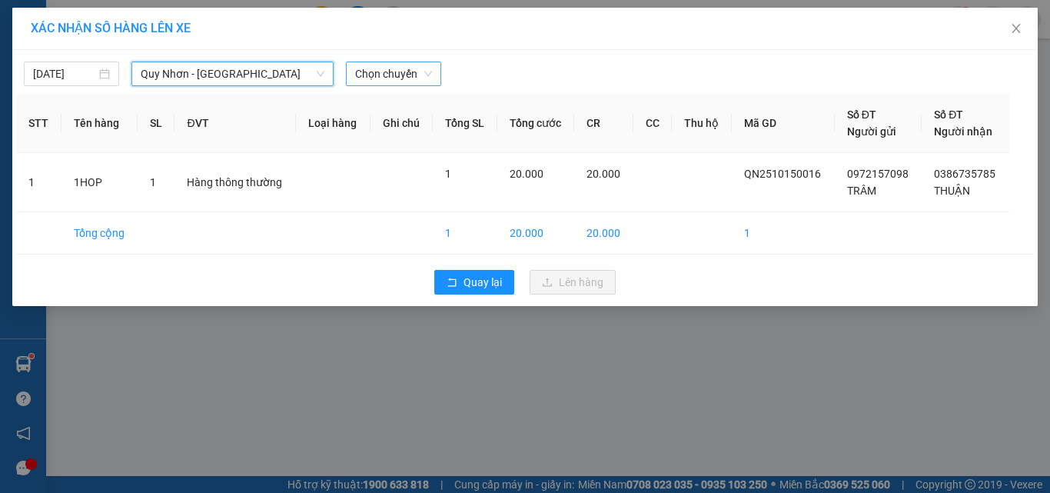
click at [394, 84] on span "Chọn chuyến" at bounding box center [393, 73] width 77 height 23
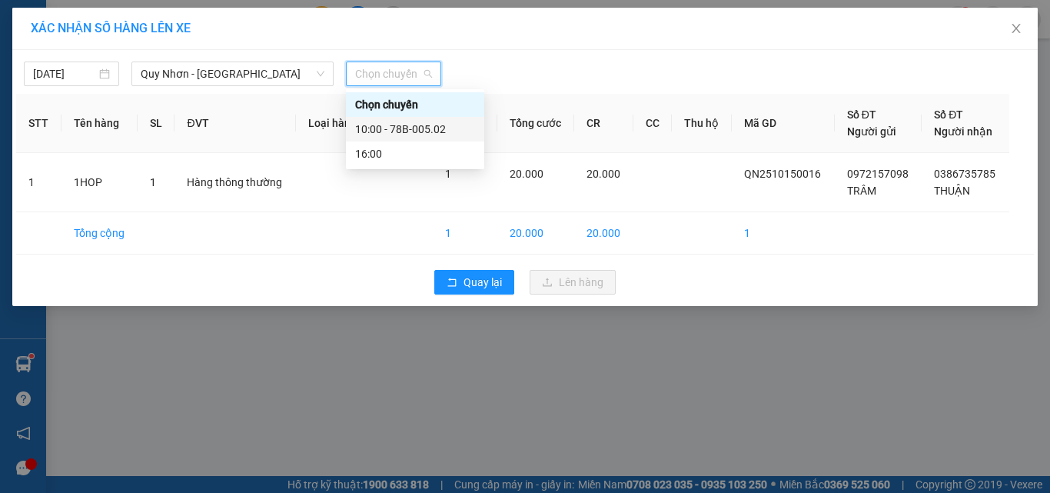
click at [399, 132] on div "10:00 - 78B-005.02" at bounding box center [415, 129] width 120 height 17
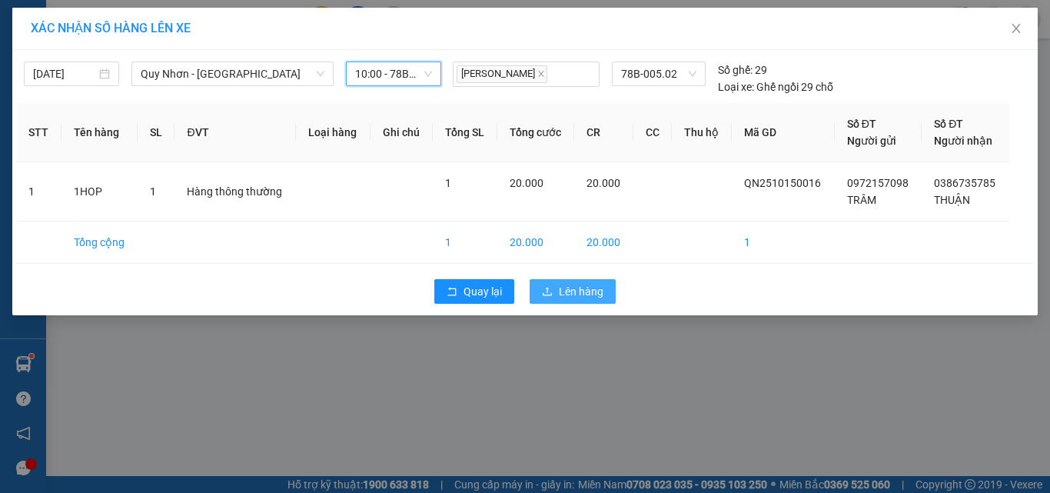
click at [564, 290] on span "Lên hàng" at bounding box center [581, 291] width 45 height 17
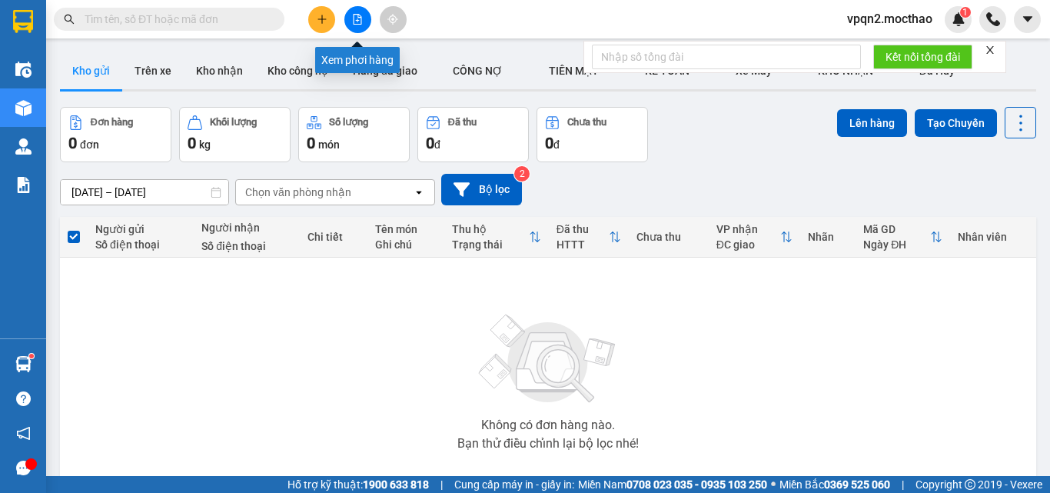
click at [357, 20] on icon "file-add" at bounding box center [357, 19] width 11 height 11
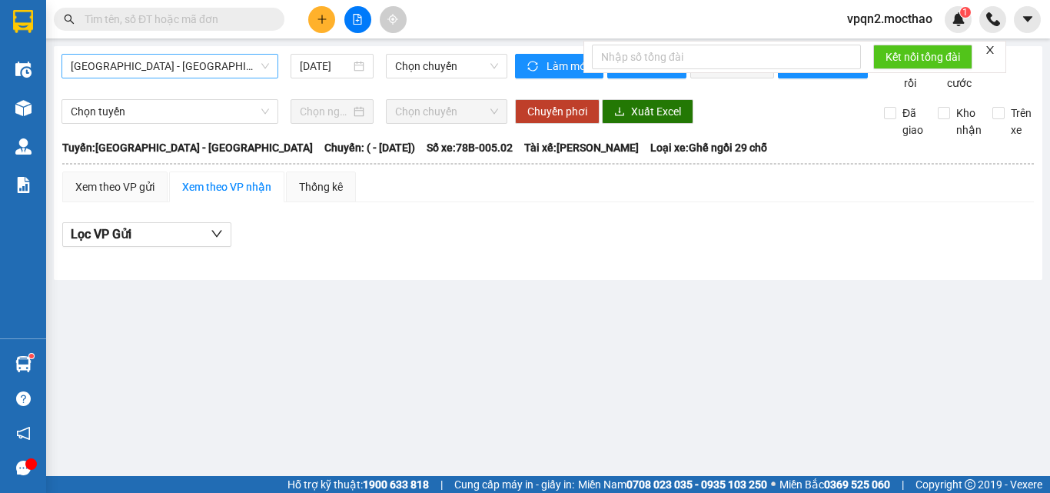
click at [191, 63] on span "[GEOGRAPHIC_DATA] - [GEOGRAPHIC_DATA]" at bounding box center [170, 66] width 198 height 23
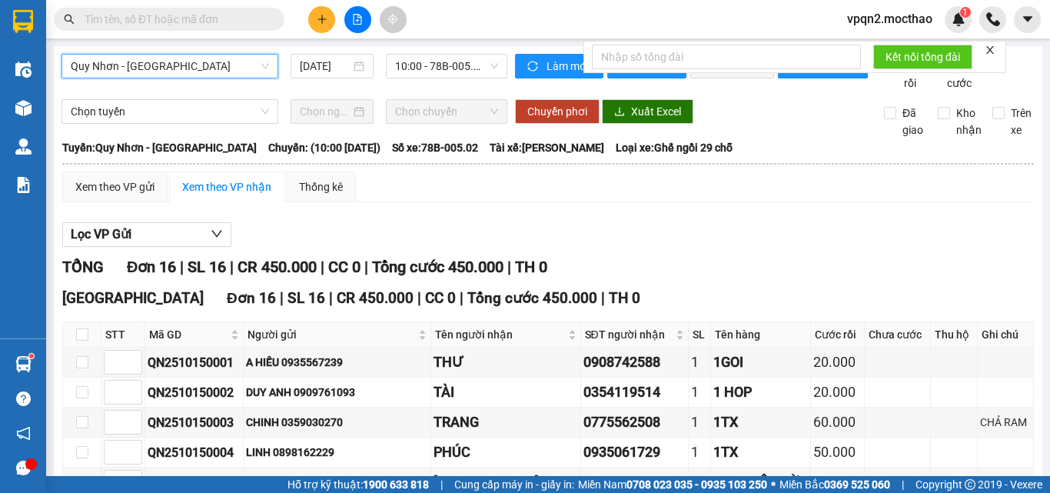
click at [990, 48] on icon "close" at bounding box center [990, 50] width 11 height 11
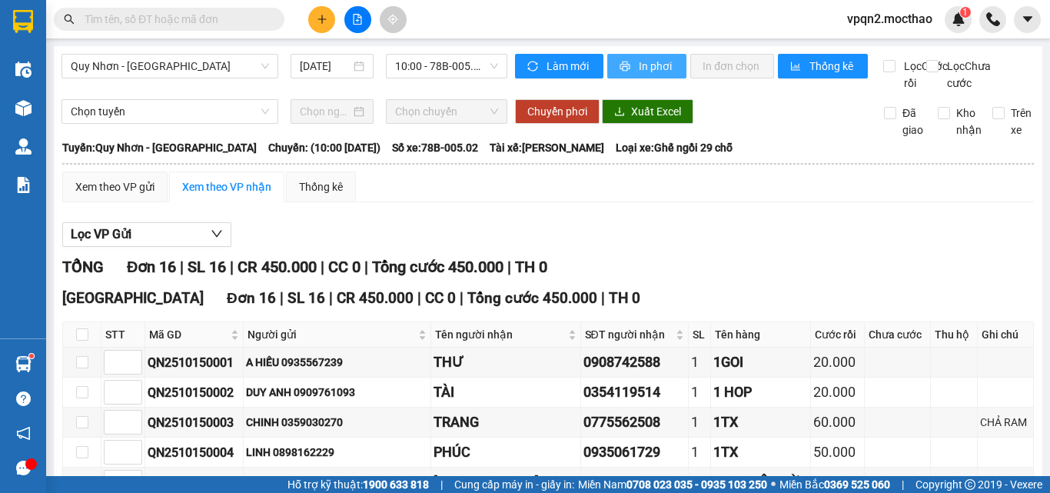
click at [628, 72] on button "In phơi" at bounding box center [646, 66] width 79 height 25
click at [328, 19] on button at bounding box center [321, 19] width 27 height 27
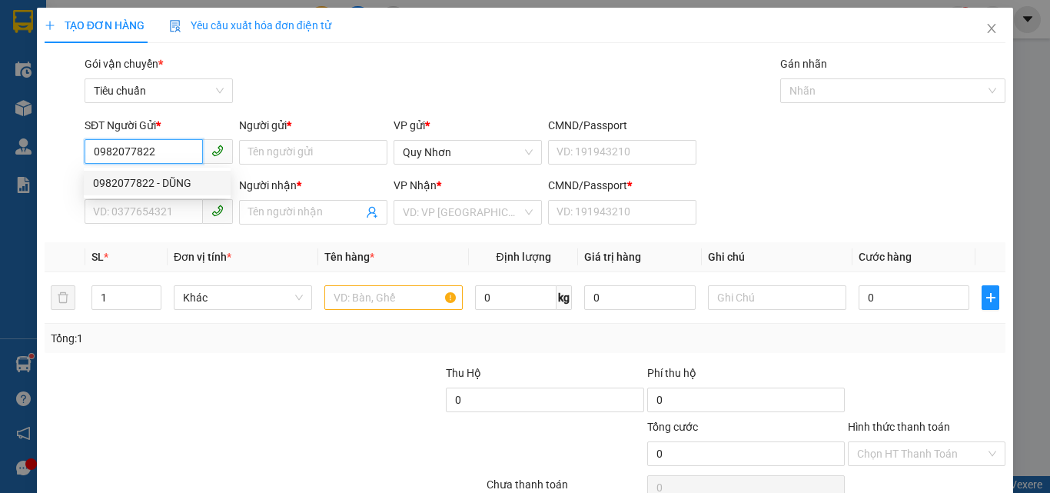
click at [175, 178] on div "0982077822 - DŨNG" at bounding box center [157, 183] width 128 height 17
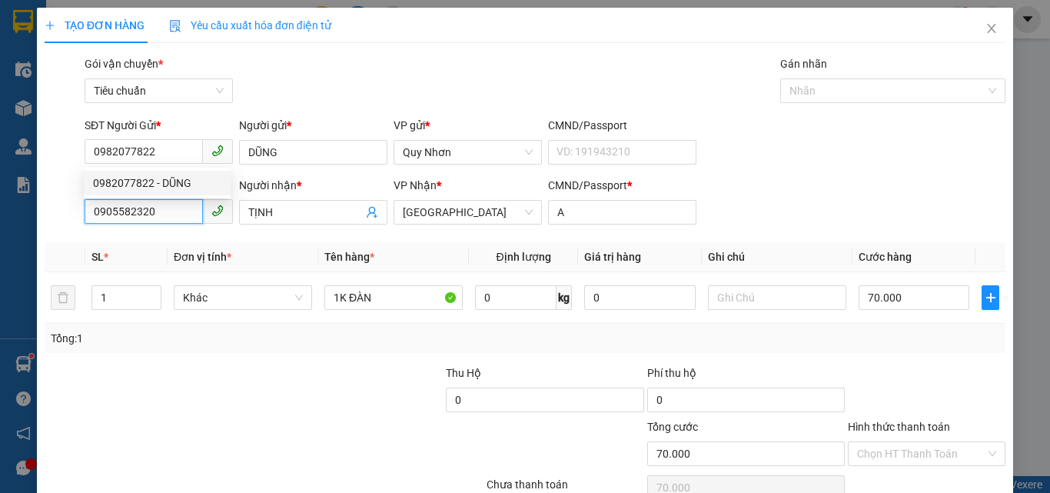
click at [170, 211] on input "0905582320" at bounding box center [144, 211] width 118 height 25
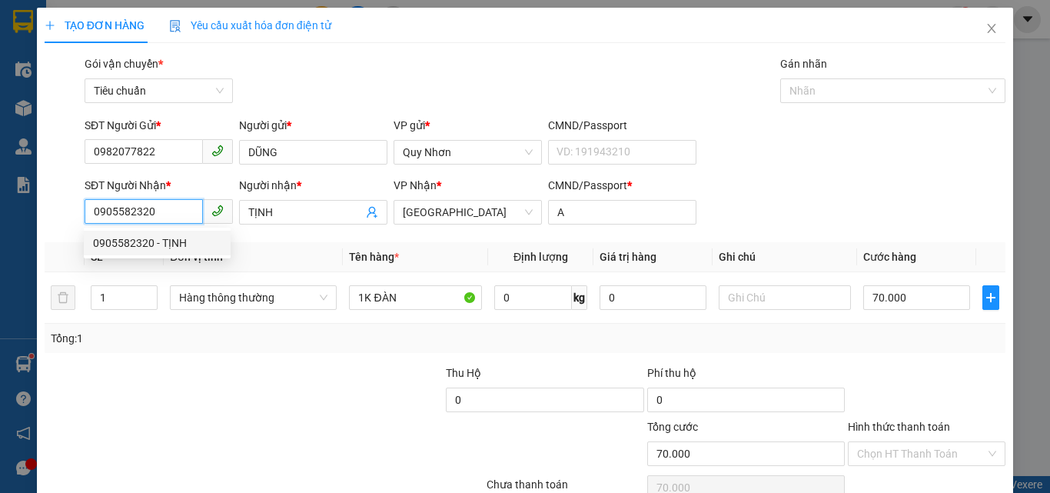
click at [170, 211] on input "0905582320" at bounding box center [144, 211] width 118 height 25
click at [205, 235] on div "0935504068 - [GEOGRAPHIC_DATA]" at bounding box center [179, 243] width 173 height 17
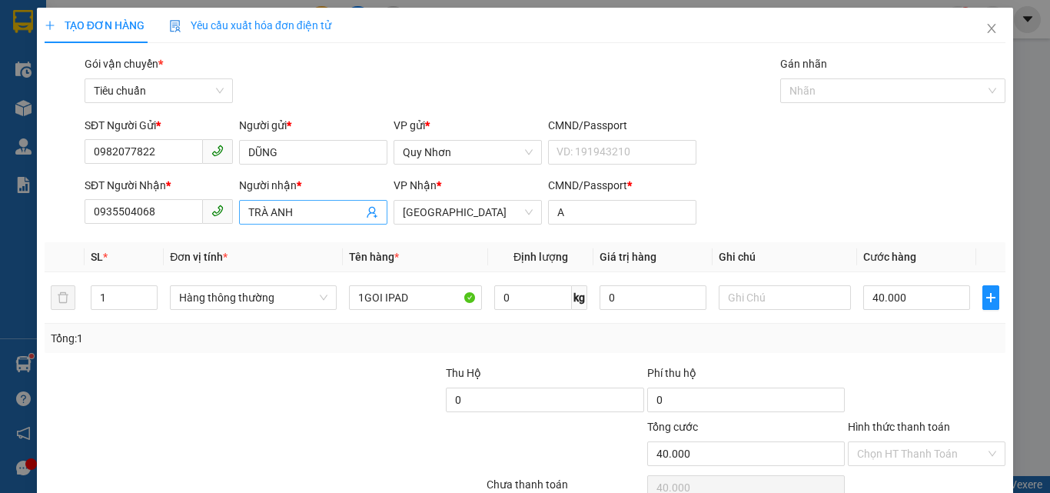
click at [300, 220] on input "TRÀ ANH" at bounding box center [305, 212] width 115 height 17
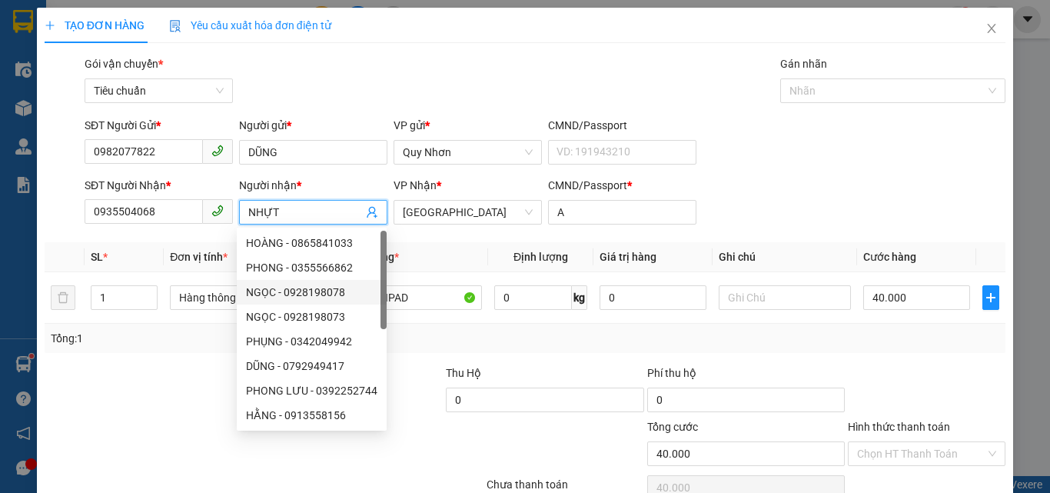
click at [668, 62] on div "Gói vận chuyển * Tiêu chuẩn Gán nhãn Nhãn" at bounding box center [544, 82] width 927 height 54
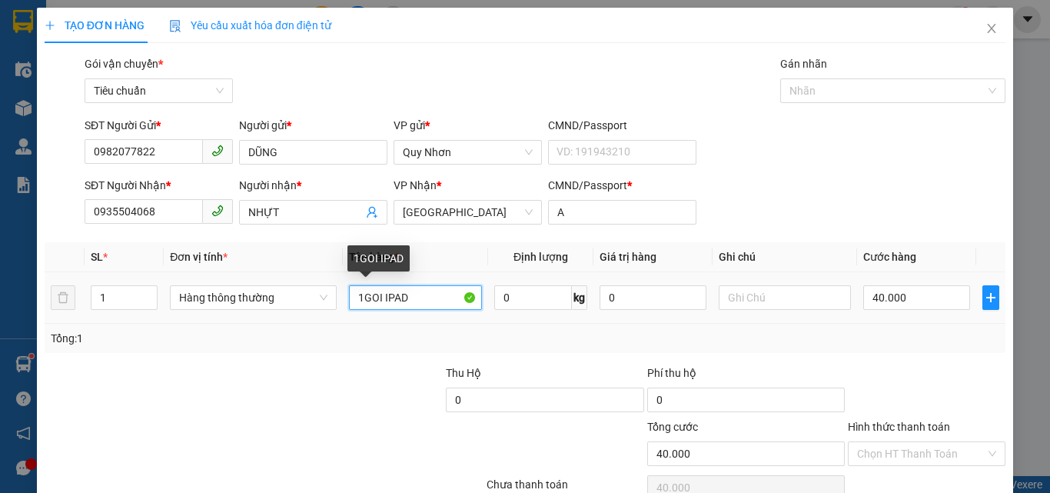
click at [421, 306] on input "1GOI IPAD" at bounding box center [415, 297] width 133 height 25
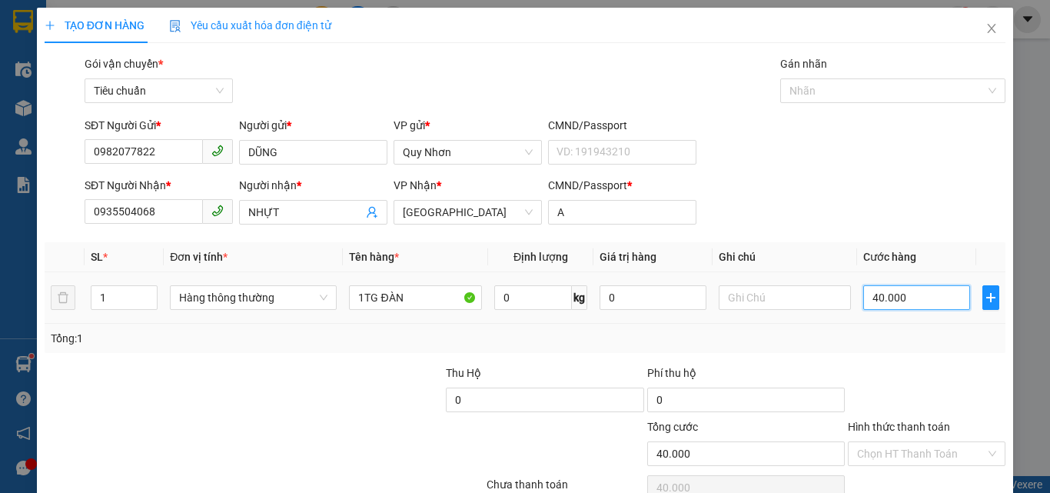
click at [920, 296] on input "40.000" at bounding box center [916, 297] width 106 height 25
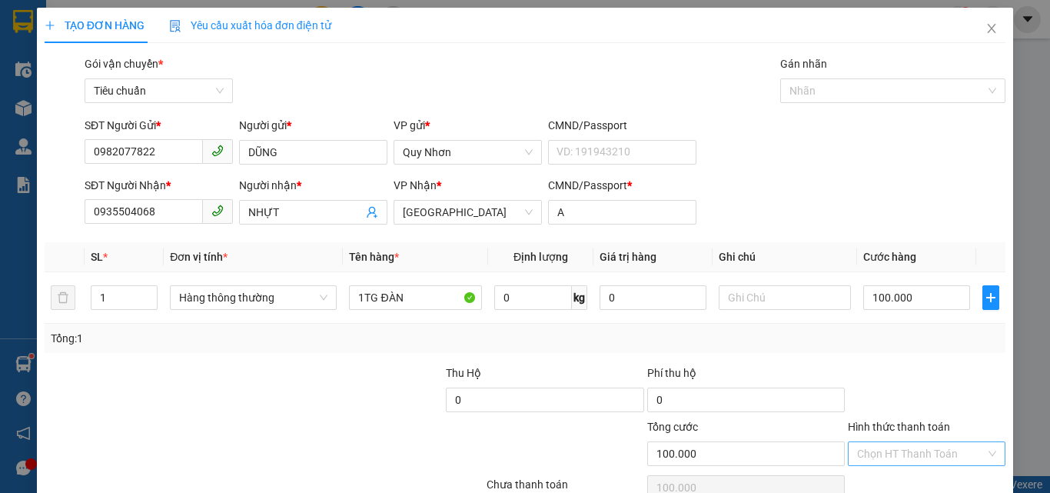
click at [885, 442] on input "Hình thức thanh toán" at bounding box center [921, 453] width 128 height 23
click at [911, 341] on div "Tại văn phòng" at bounding box center [918, 349] width 138 height 17
drag, startPoint x: 930, startPoint y: 452, endPoint x: 909, endPoint y: 427, distance: 32.8
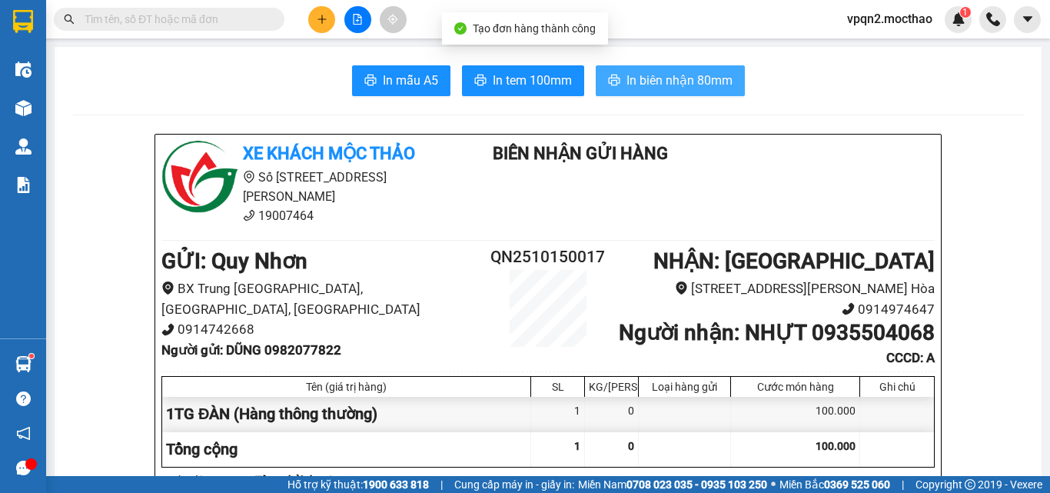
click at [658, 86] on span "In biên nhận 80mm" at bounding box center [680, 80] width 106 height 19
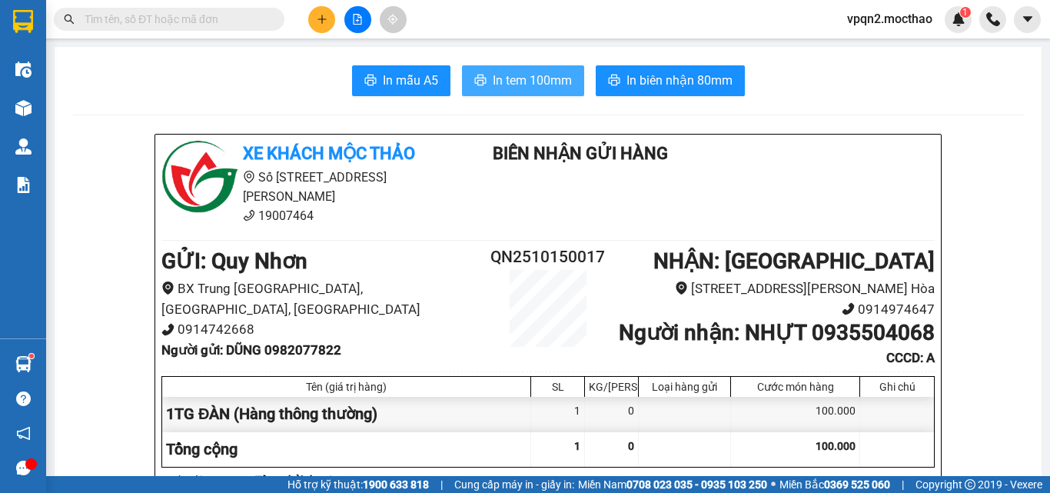
click at [520, 81] on span "In tem 100mm" at bounding box center [532, 80] width 79 height 19
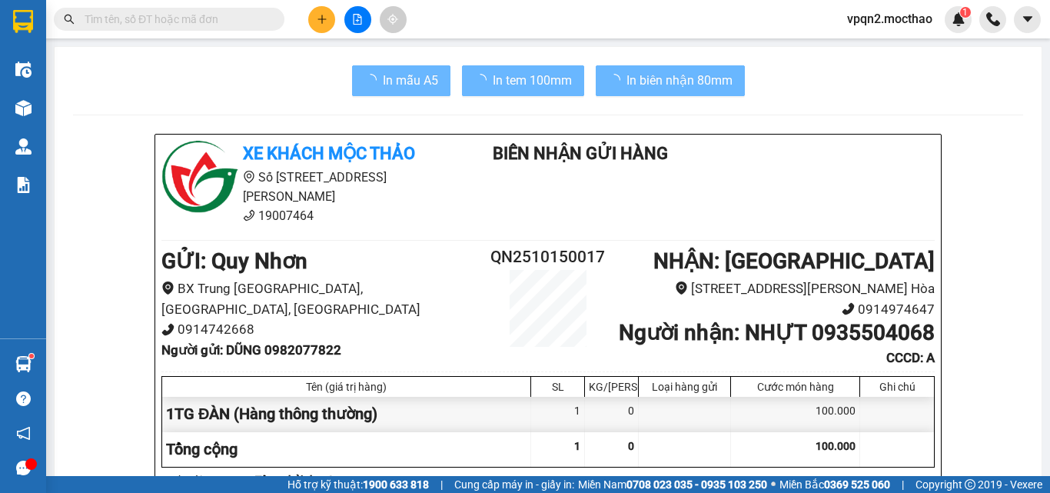
click at [804, 445] on div "100.000" at bounding box center [795, 449] width 129 height 35
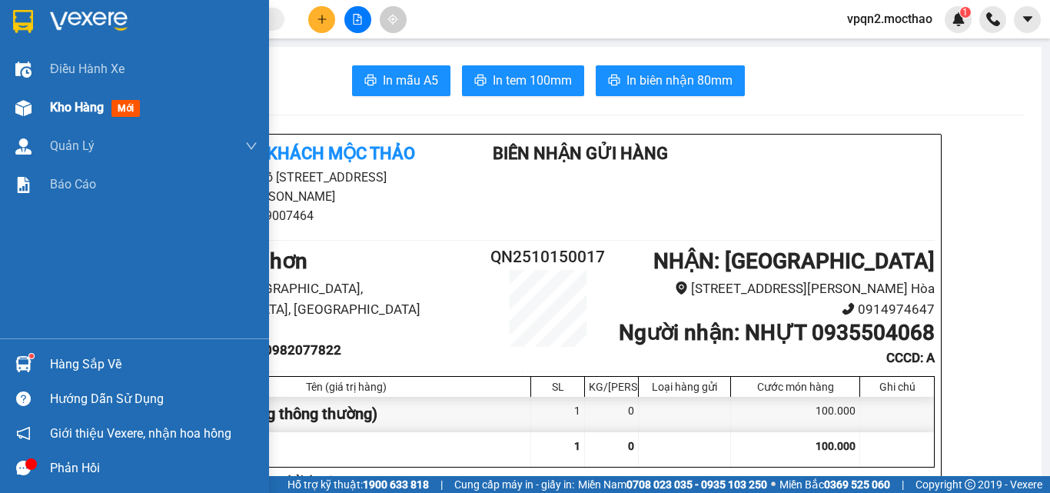
click at [50, 108] on span "Kho hàng" at bounding box center [77, 107] width 54 height 15
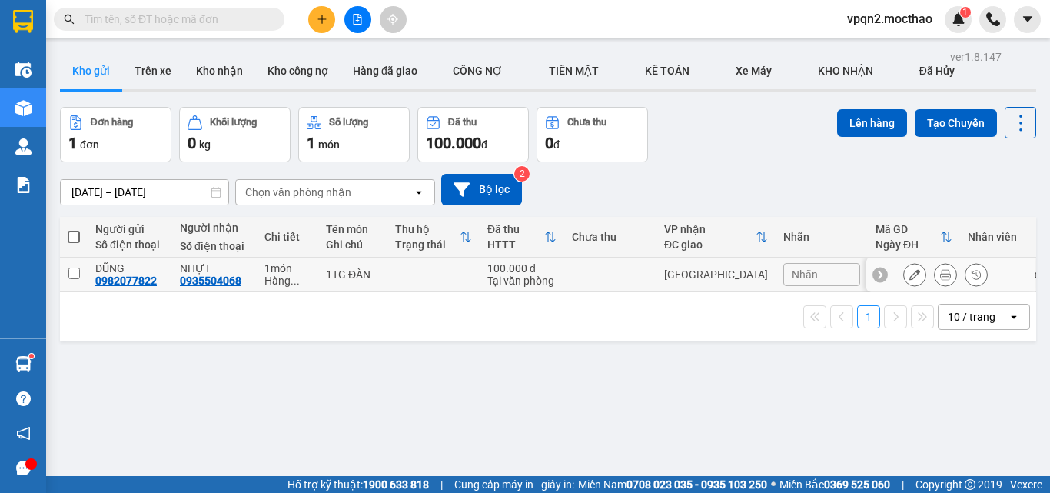
click at [587, 265] on td at bounding box center [610, 275] width 92 height 35
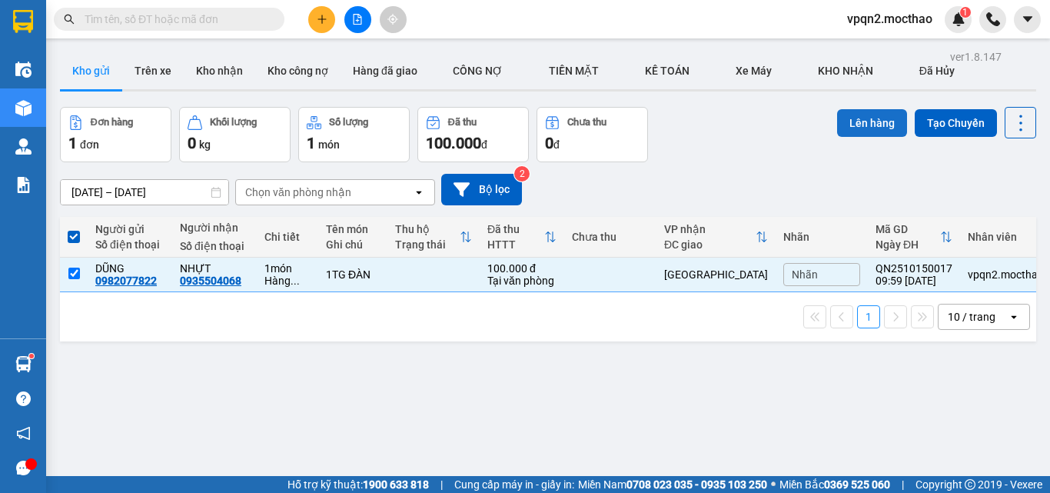
click at [840, 117] on button "Lên hàng" at bounding box center [872, 123] width 70 height 28
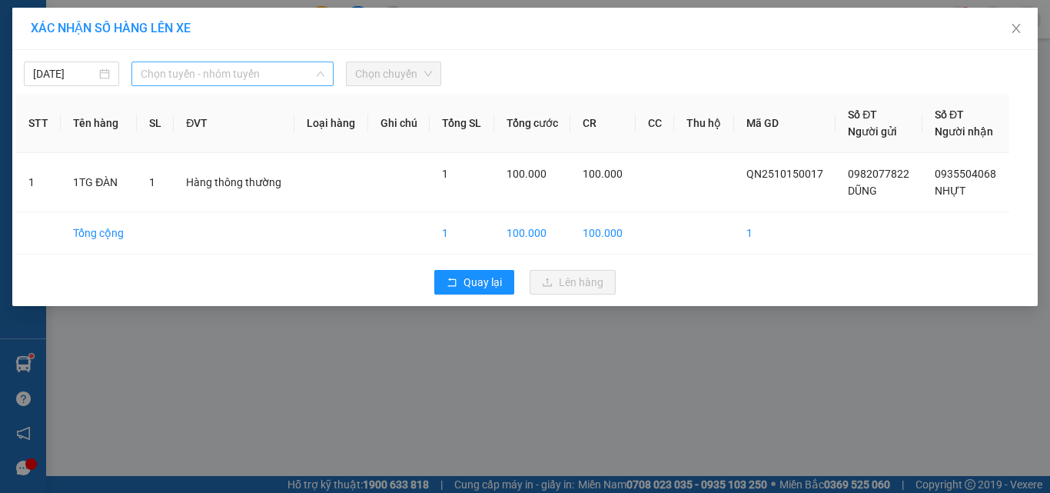
click at [228, 67] on span "Chọn tuyến - nhóm tuyến" at bounding box center [233, 73] width 184 height 23
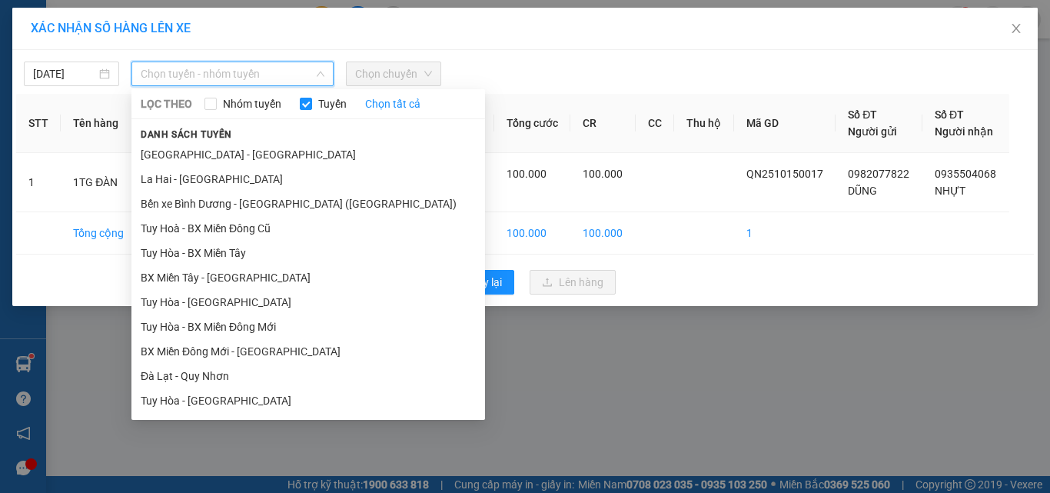
drag, startPoint x: 219, startPoint y: 330, endPoint x: 361, endPoint y: 95, distance: 274.5
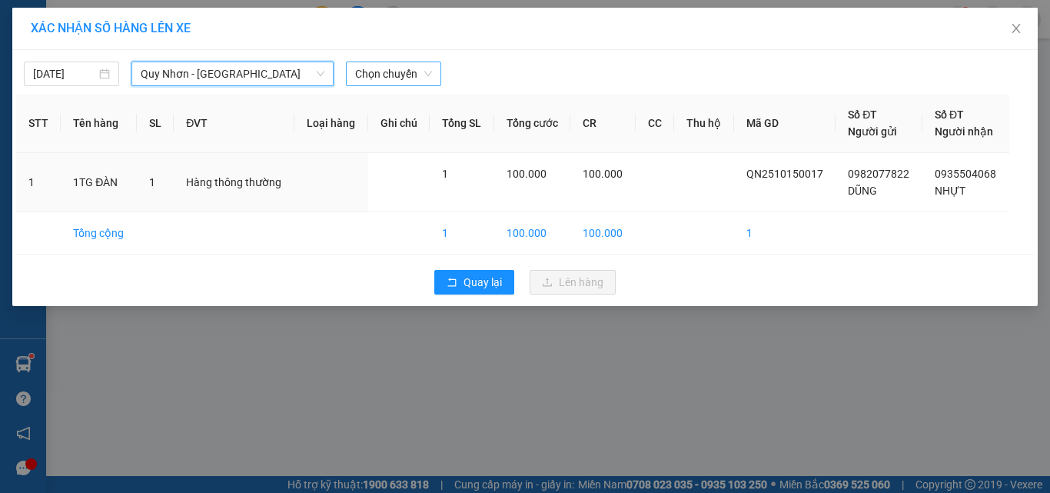
click at [401, 75] on span "Chọn chuyến" at bounding box center [393, 73] width 77 height 23
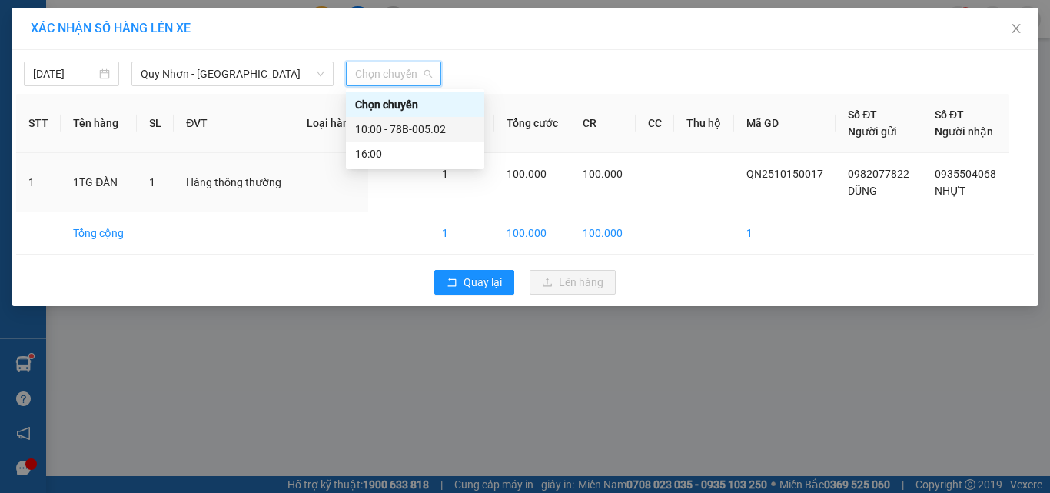
click at [401, 133] on div "10:00 - 78B-005.02" at bounding box center [415, 129] width 120 height 17
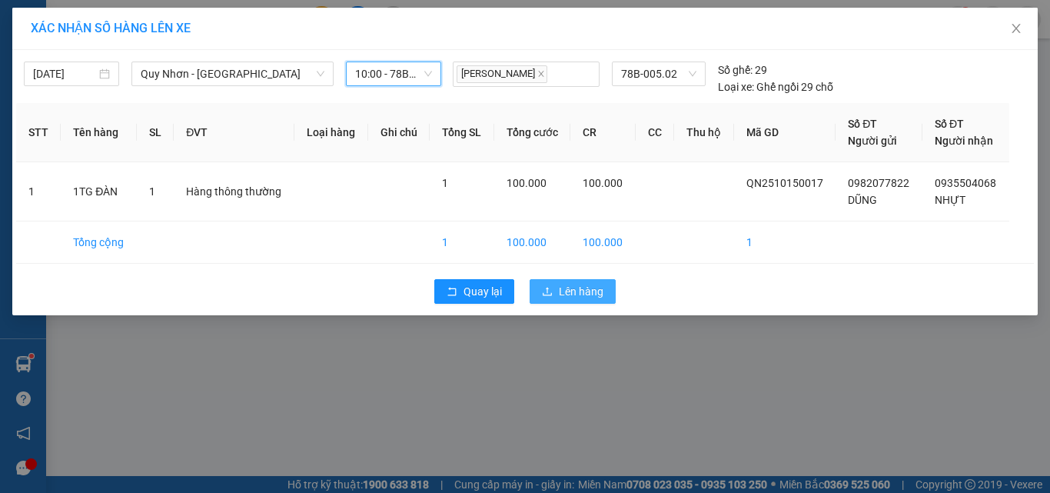
click at [602, 286] on span "Lên hàng" at bounding box center [581, 291] width 45 height 17
drag, startPoint x: 602, startPoint y: 286, endPoint x: 591, endPoint y: 276, distance: 14.7
click at [595, 281] on button "Lên hàng" at bounding box center [573, 291] width 86 height 25
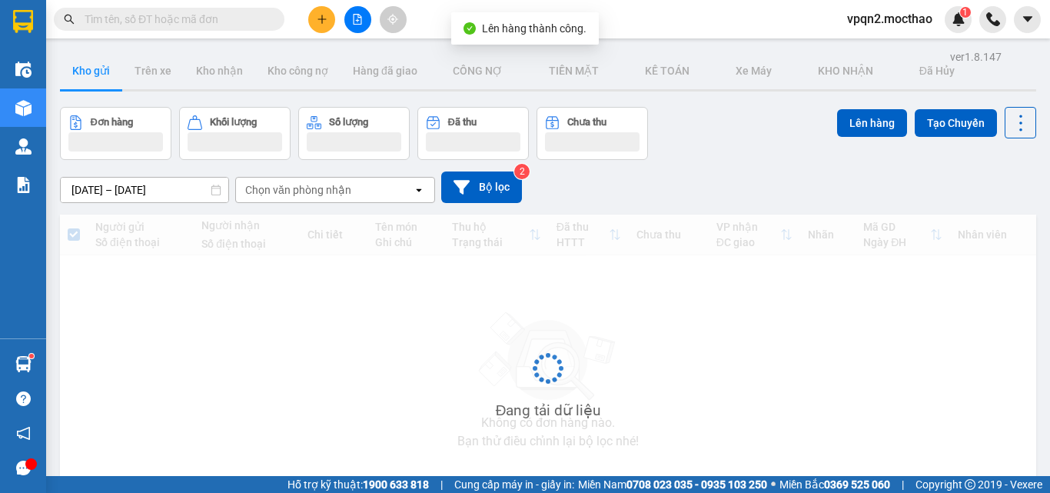
click at [363, 26] on button at bounding box center [357, 19] width 27 height 27
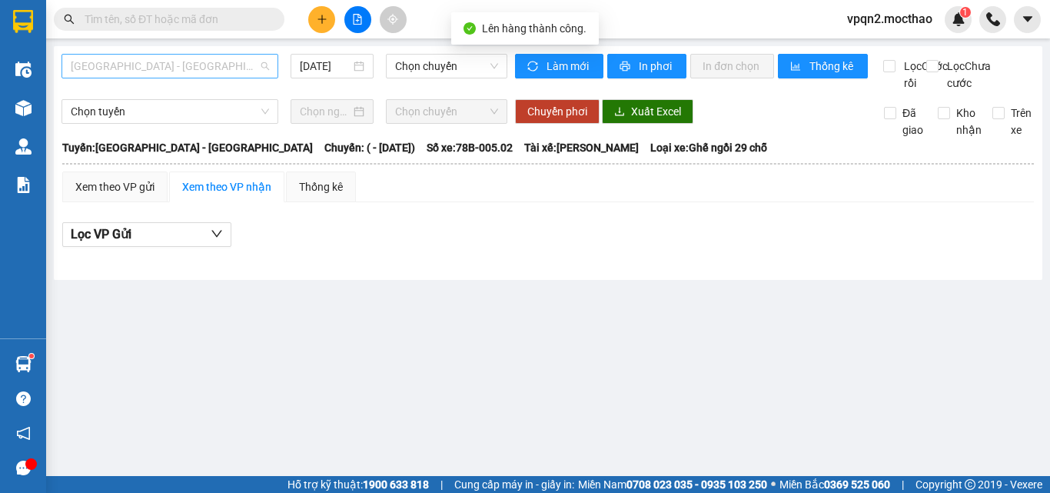
click at [214, 64] on span "[GEOGRAPHIC_DATA] - [GEOGRAPHIC_DATA]" at bounding box center [170, 66] width 198 height 23
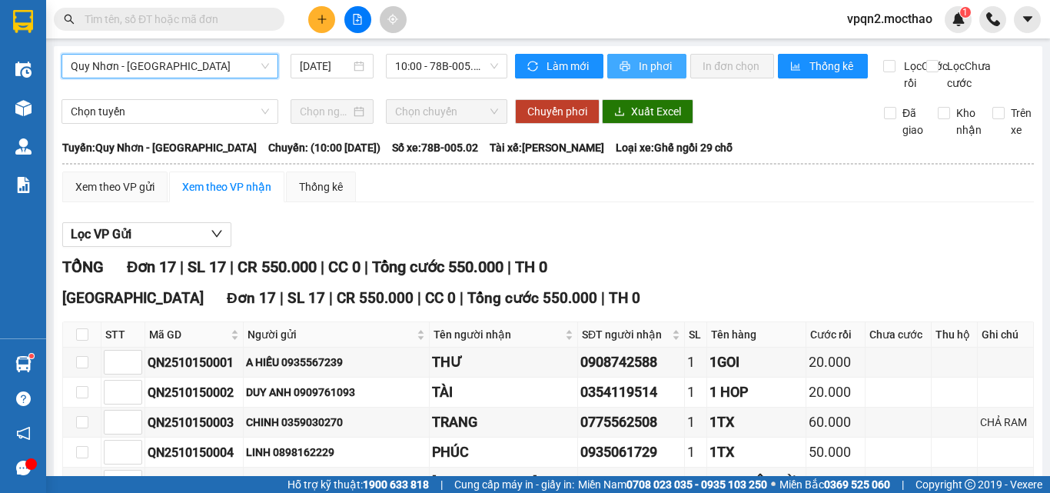
click at [625, 59] on button "In phơi" at bounding box center [646, 66] width 79 height 25
